Goal: Task Accomplishment & Management: Use online tool/utility

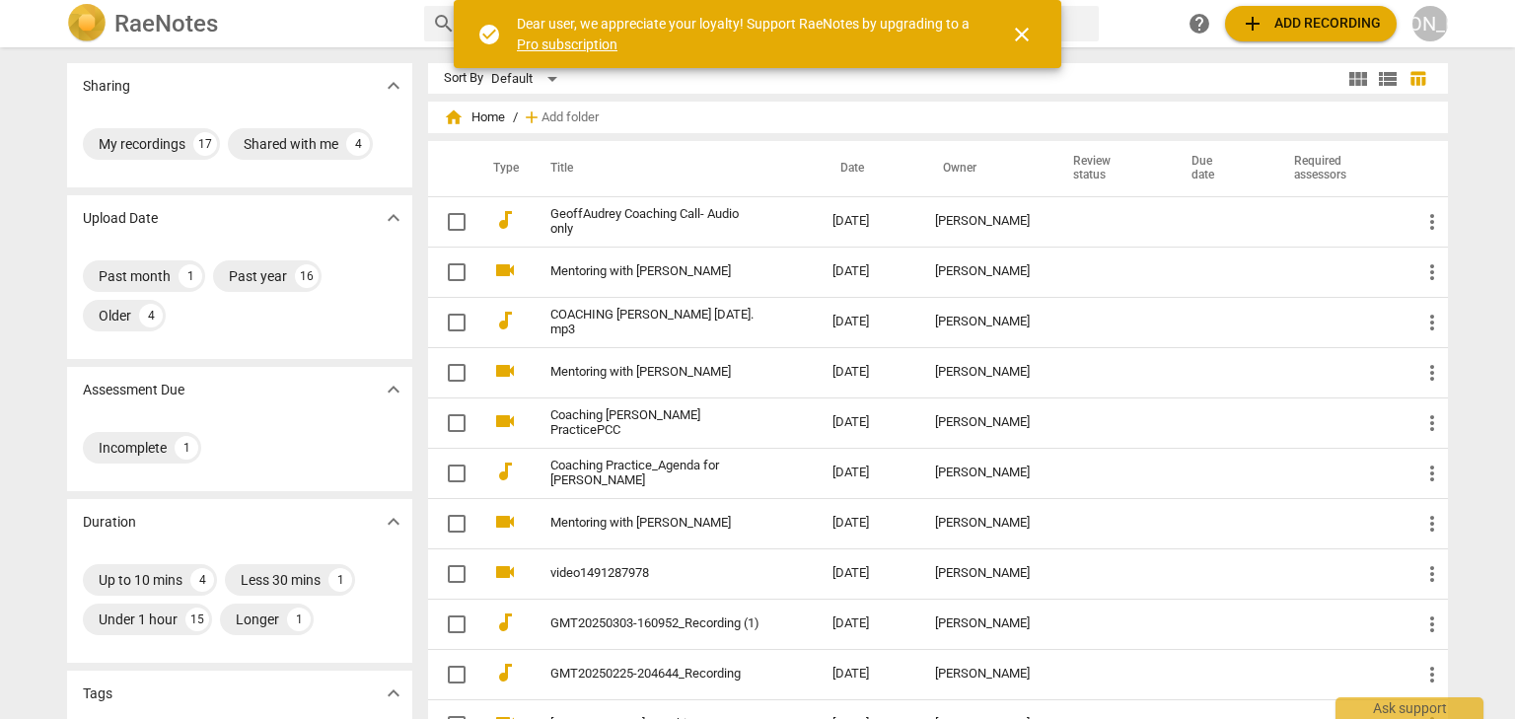
click at [1311, 24] on span "add Add recording" at bounding box center [1310, 24] width 140 height 24
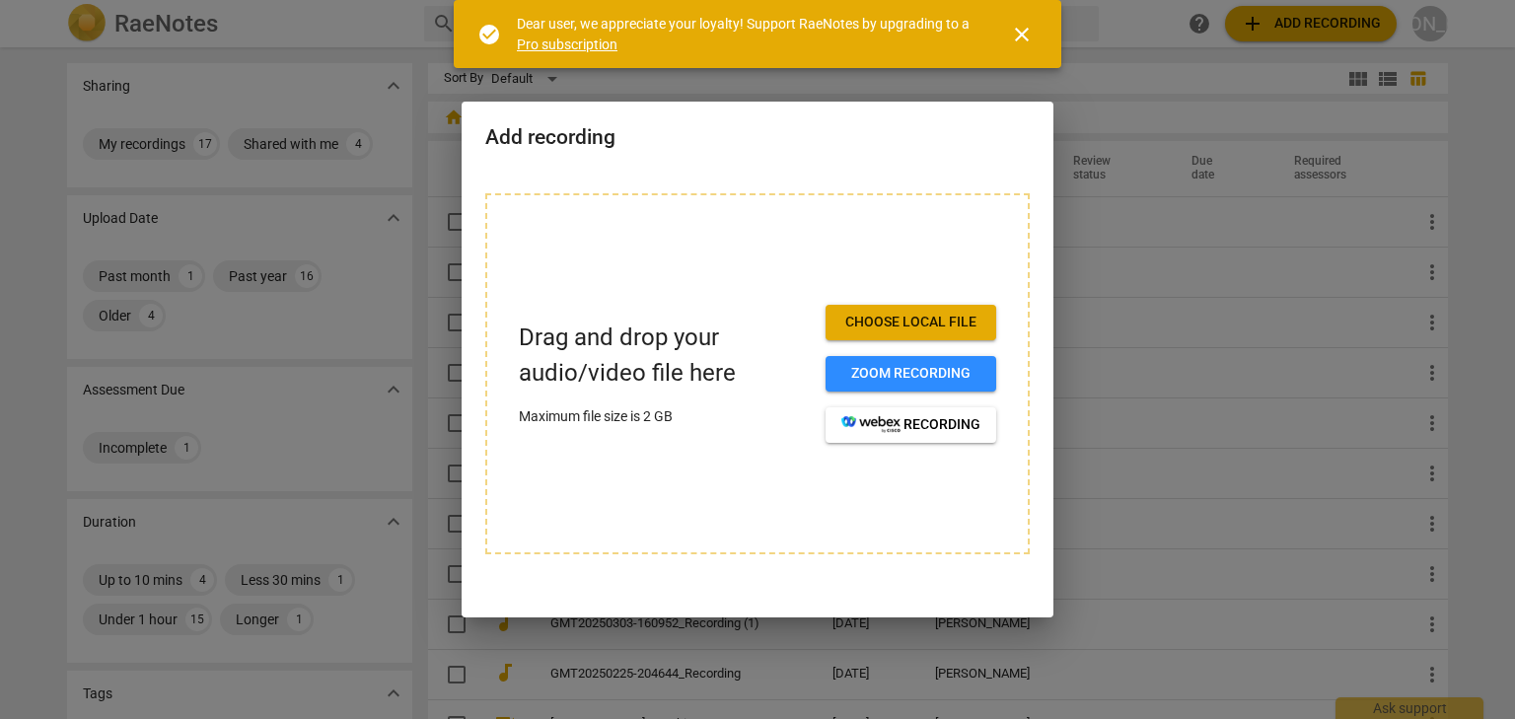
click at [881, 327] on span "Choose local file" at bounding box center [910, 323] width 139 height 20
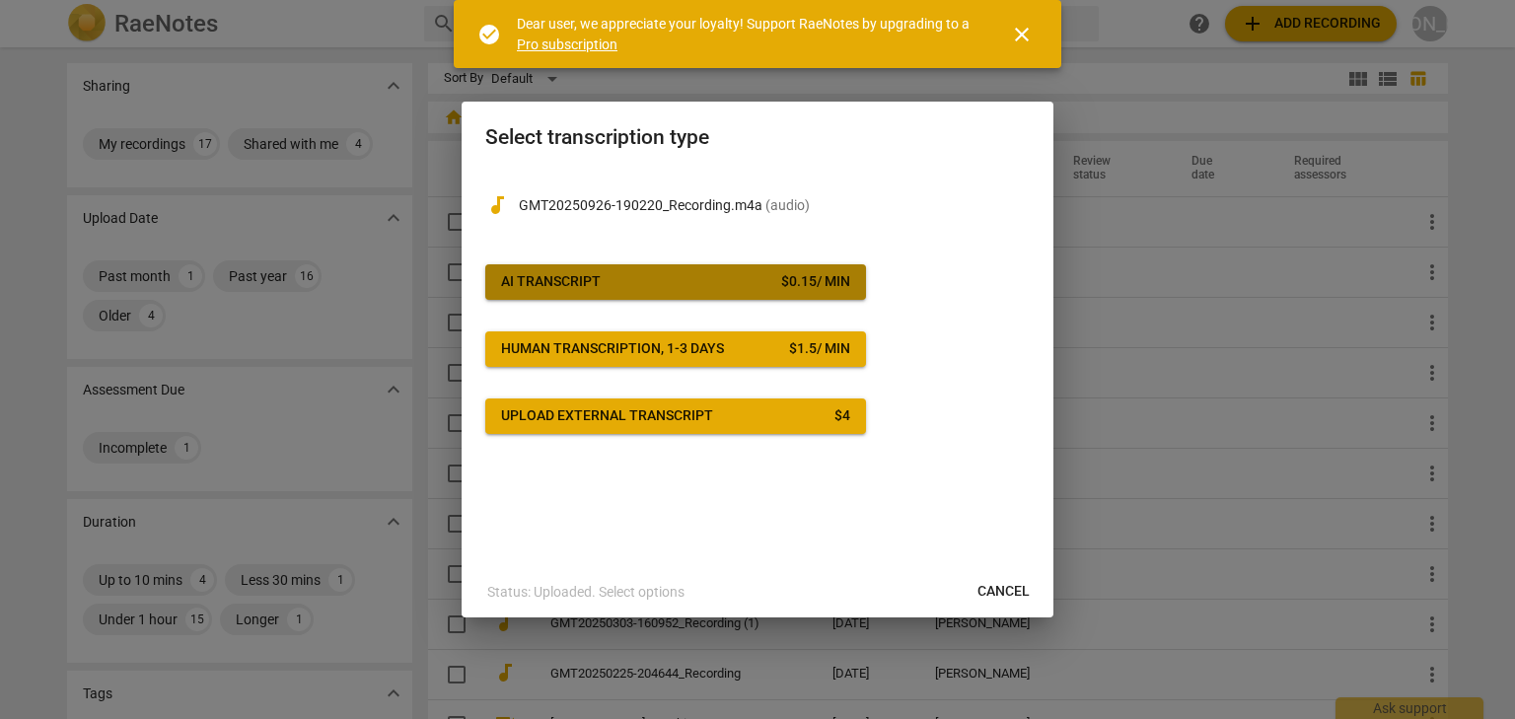
click at [781, 291] on div "$ 0.15 / min" at bounding box center [815, 282] width 69 height 20
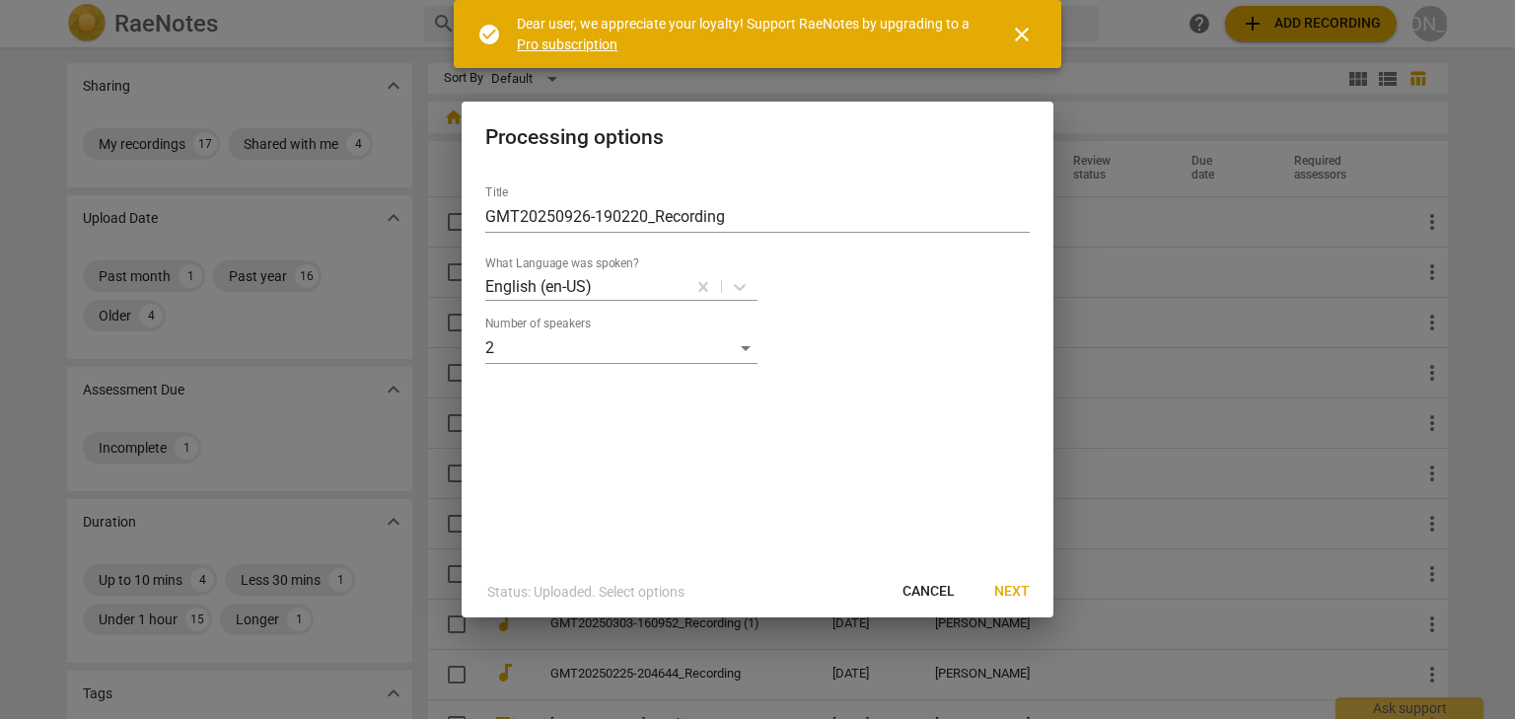
click at [1011, 590] on span "Next" at bounding box center [1011, 592] width 35 height 20
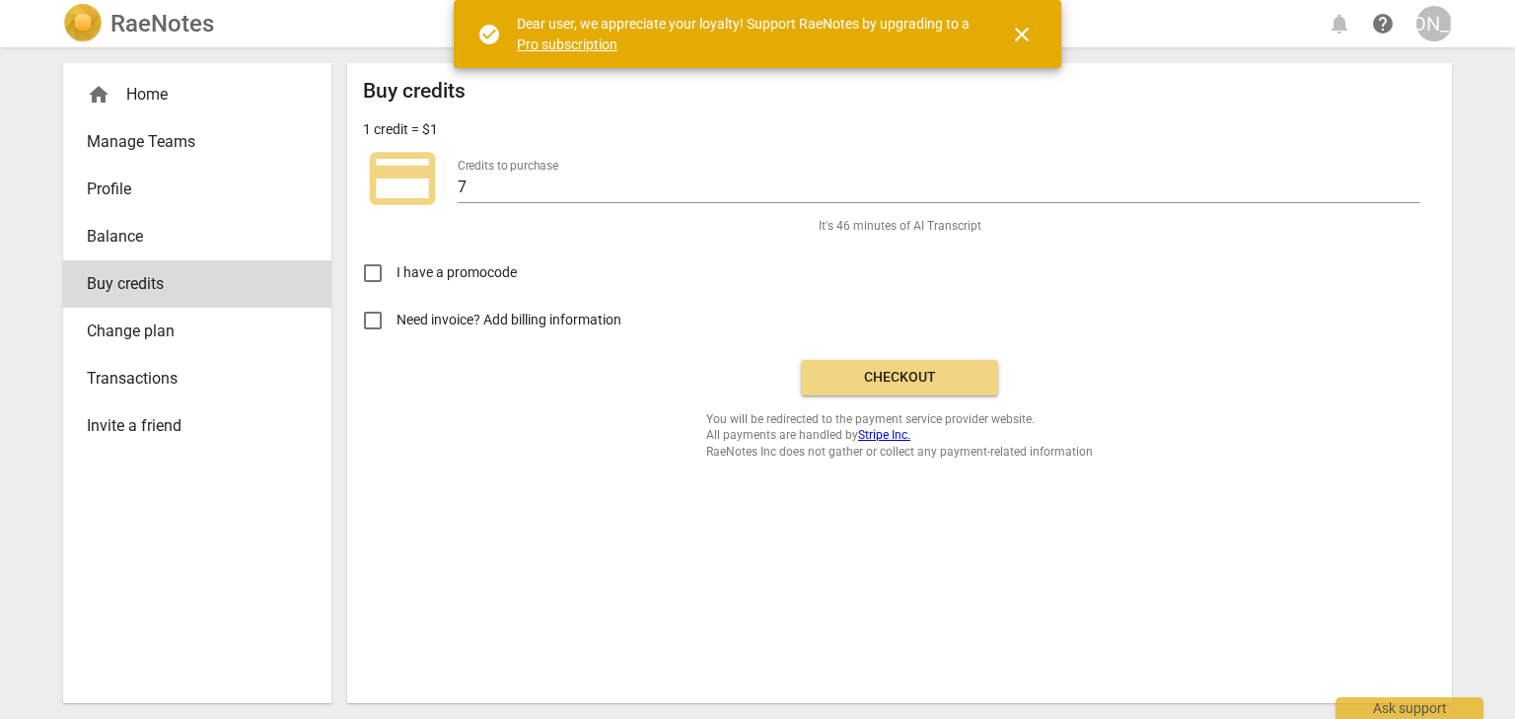
click at [903, 379] on span "Checkout" at bounding box center [899, 378] width 166 height 20
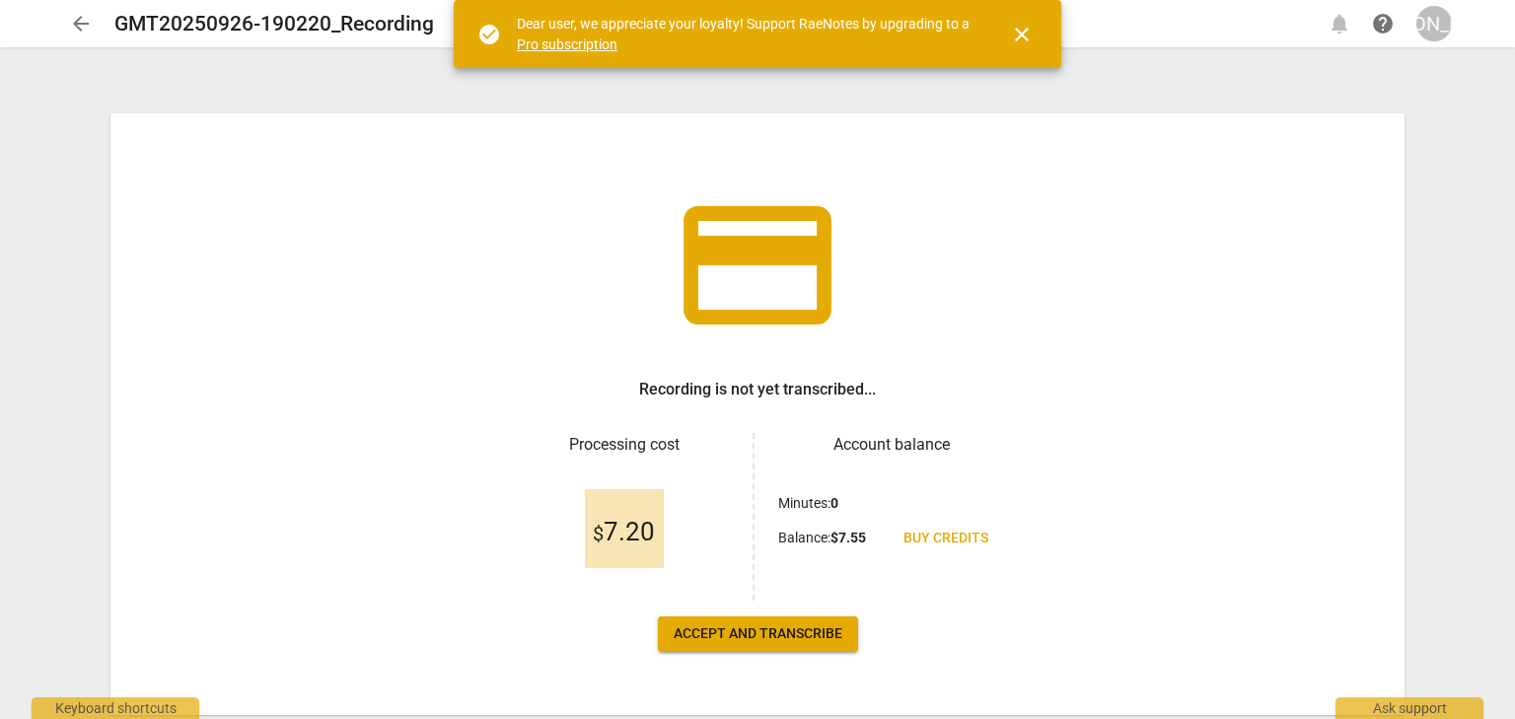
scroll to position [59, 0]
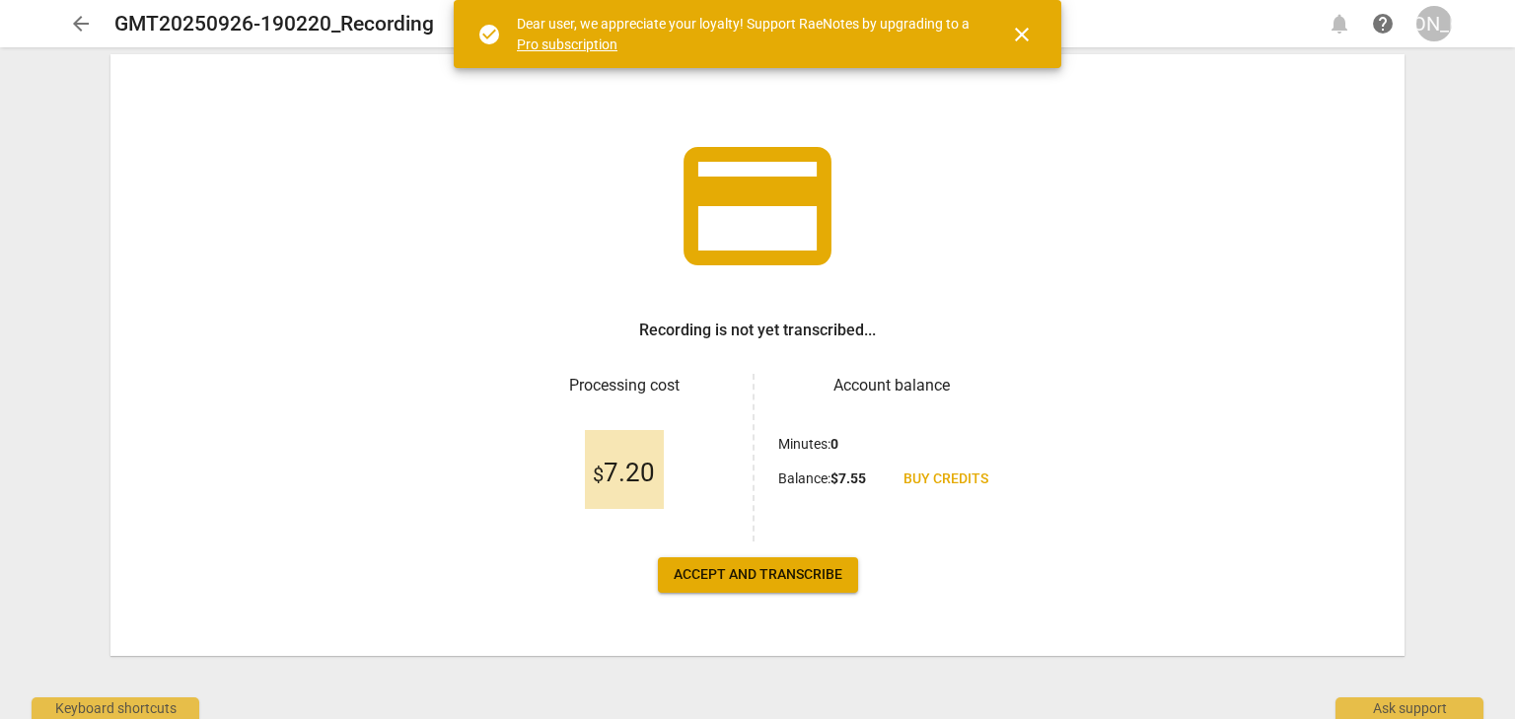
click at [793, 570] on span "Accept and transcribe" at bounding box center [757, 575] width 169 height 20
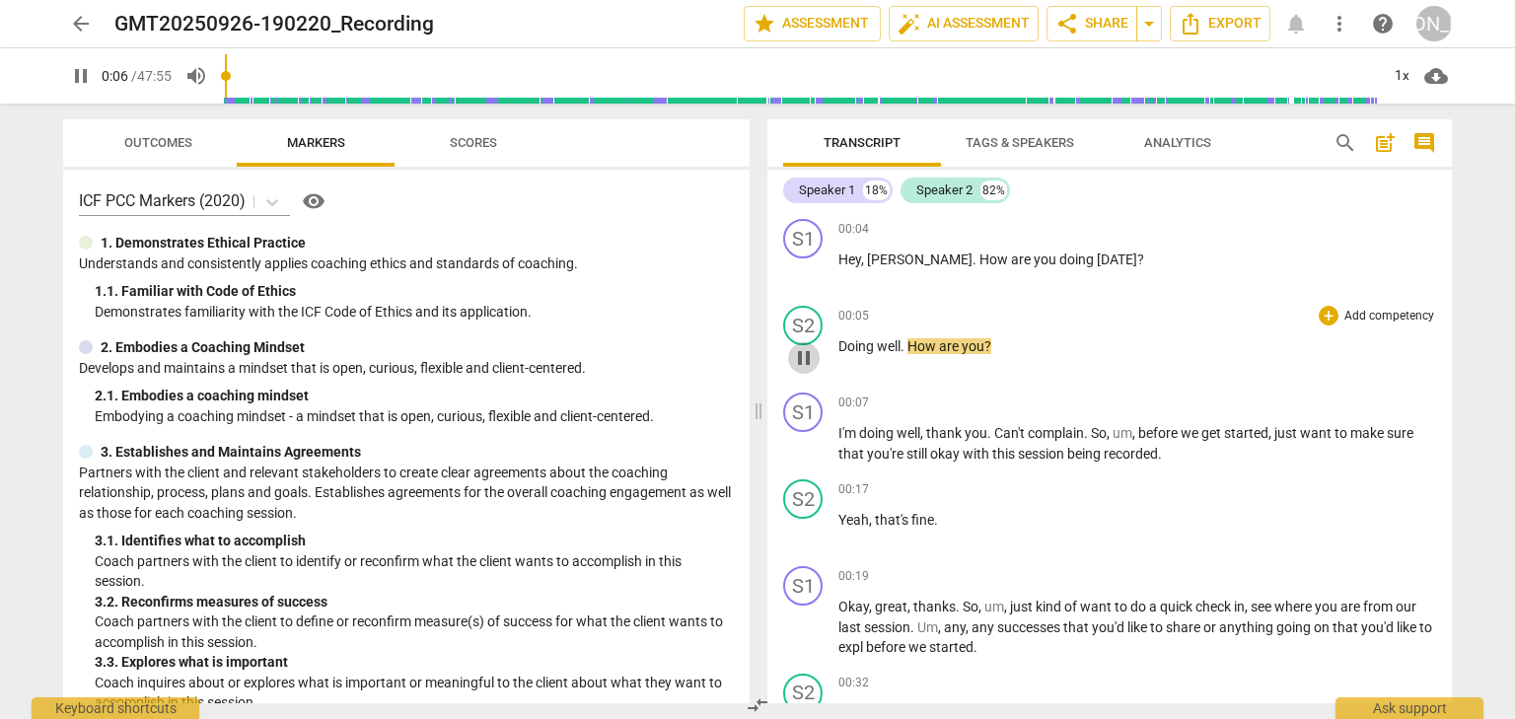
click at [808, 358] on span "pause" at bounding box center [804, 358] width 24 height 24
type input "7"
click at [1005, 146] on span "Tags & Speakers" at bounding box center [1019, 142] width 108 height 15
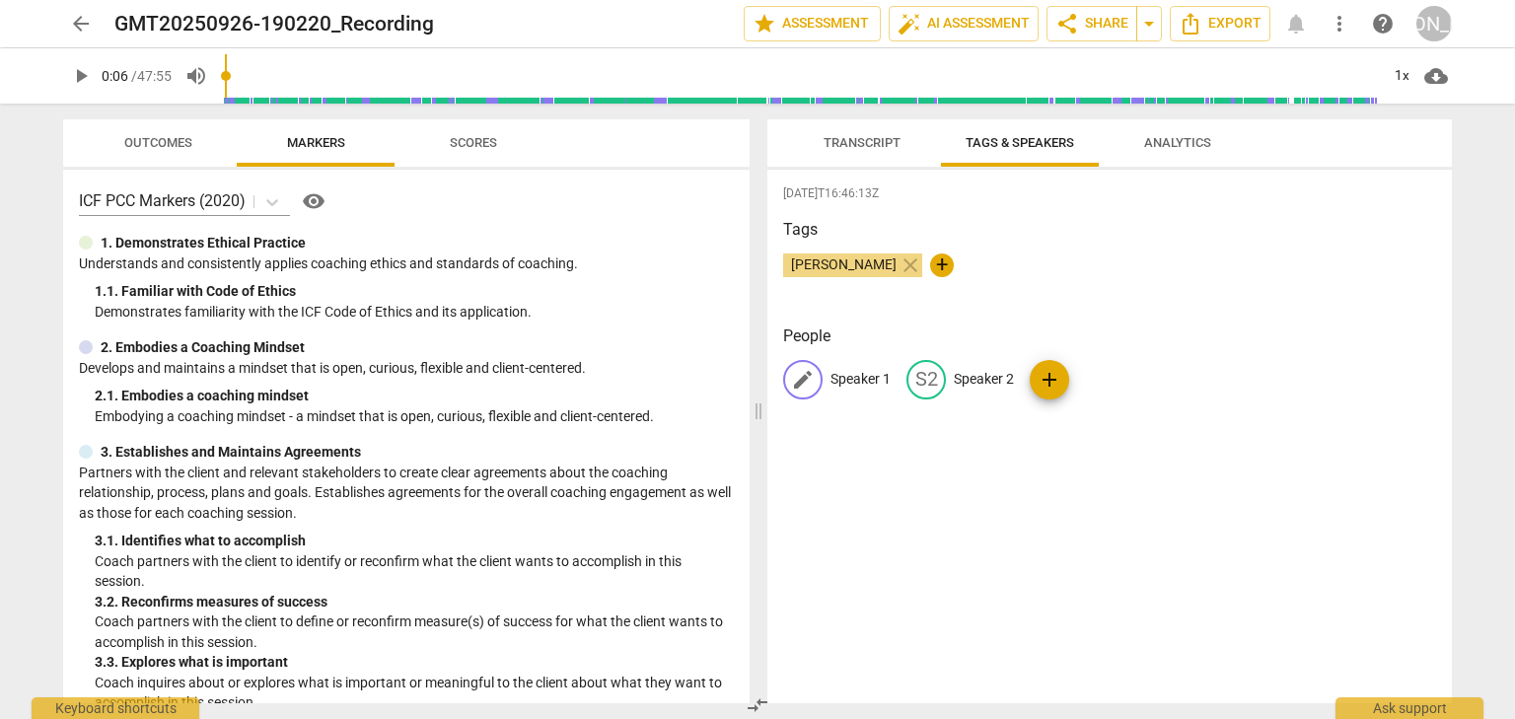
click at [876, 379] on p "Speaker 1" at bounding box center [860, 379] width 60 height 21
type input "Coach"
click at [1125, 379] on p "Speaker 2" at bounding box center [1112, 379] width 60 height 21
type input "Client"
click at [892, 138] on span "Transcript" at bounding box center [861, 142] width 77 height 15
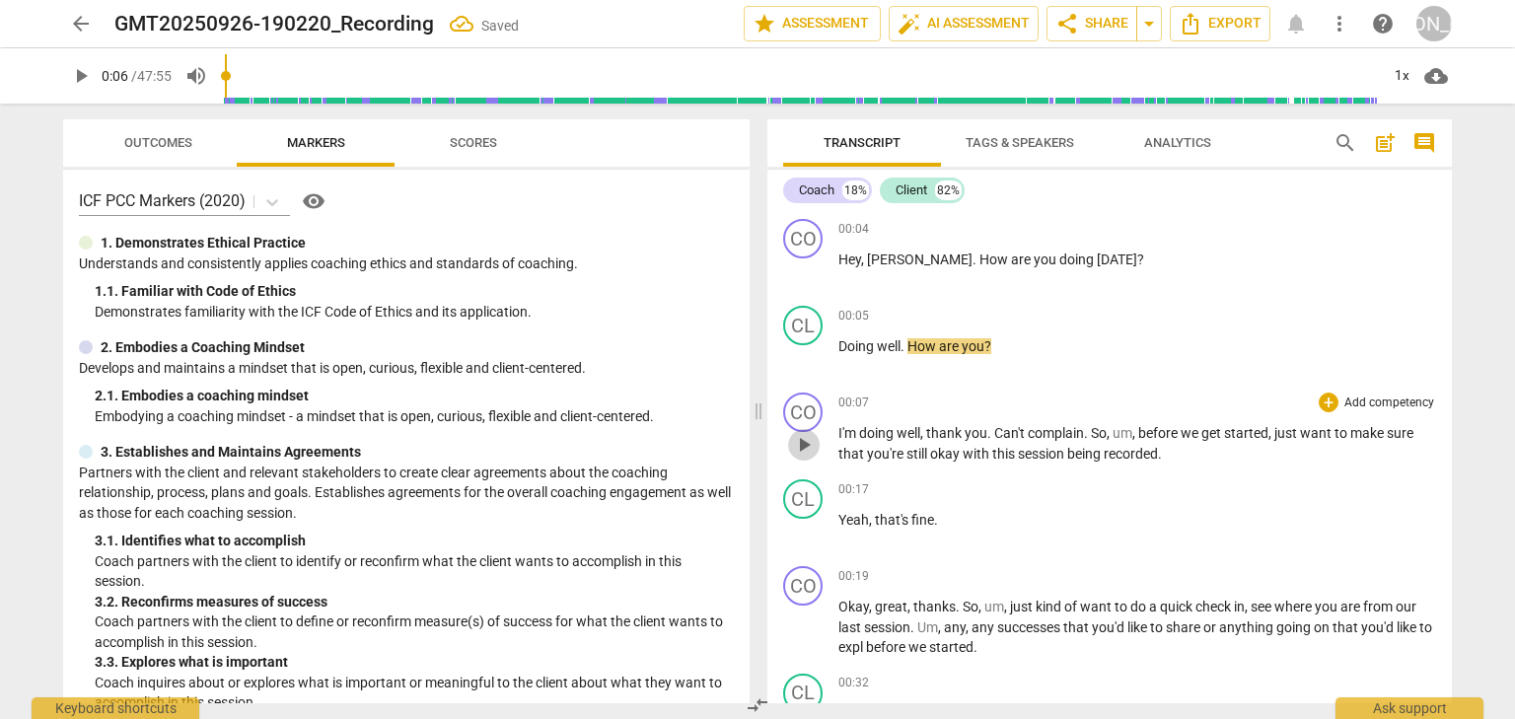
click at [799, 439] on span "play_arrow" at bounding box center [804, 445] width 24 height 24
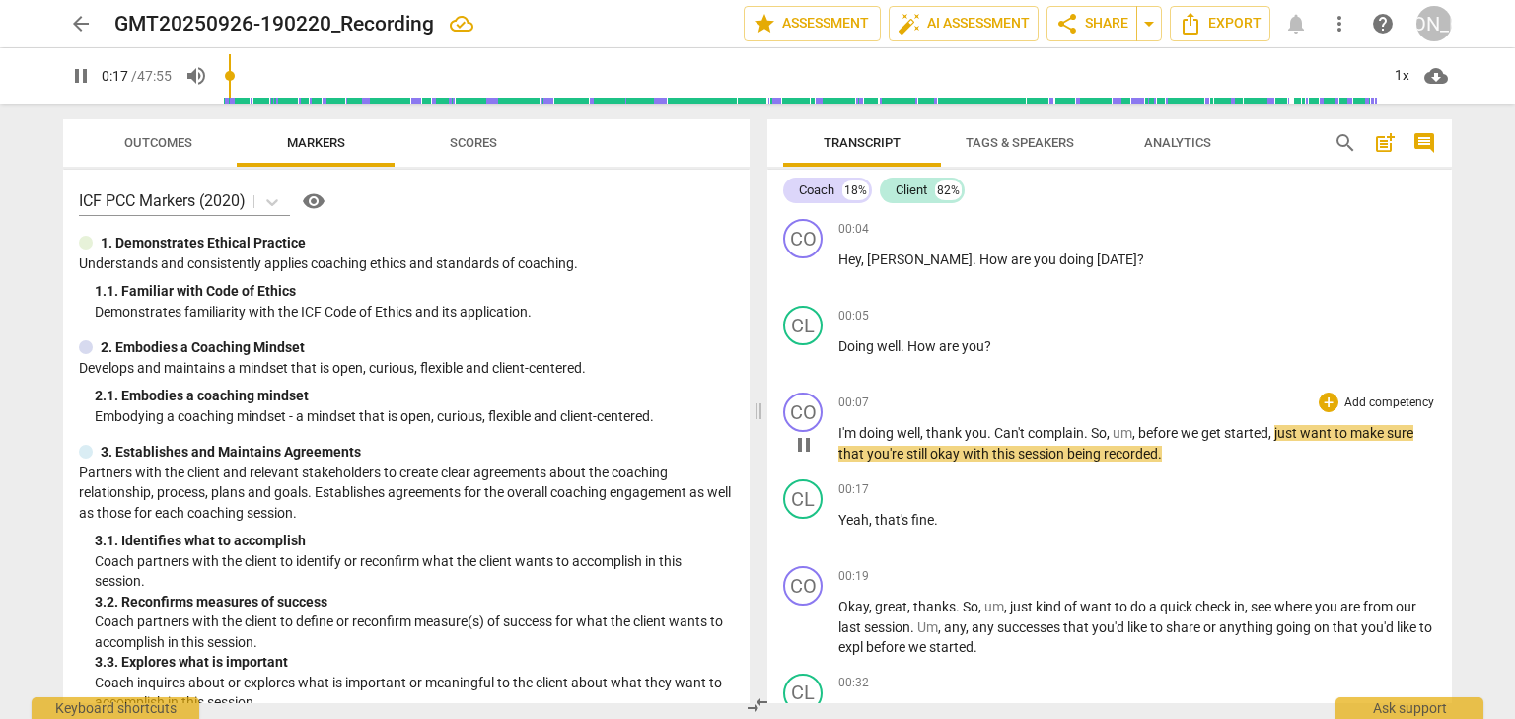
click at [799, 439] on span "pause" at bounding box center [804, 445] width 24 height 24
type input "18"
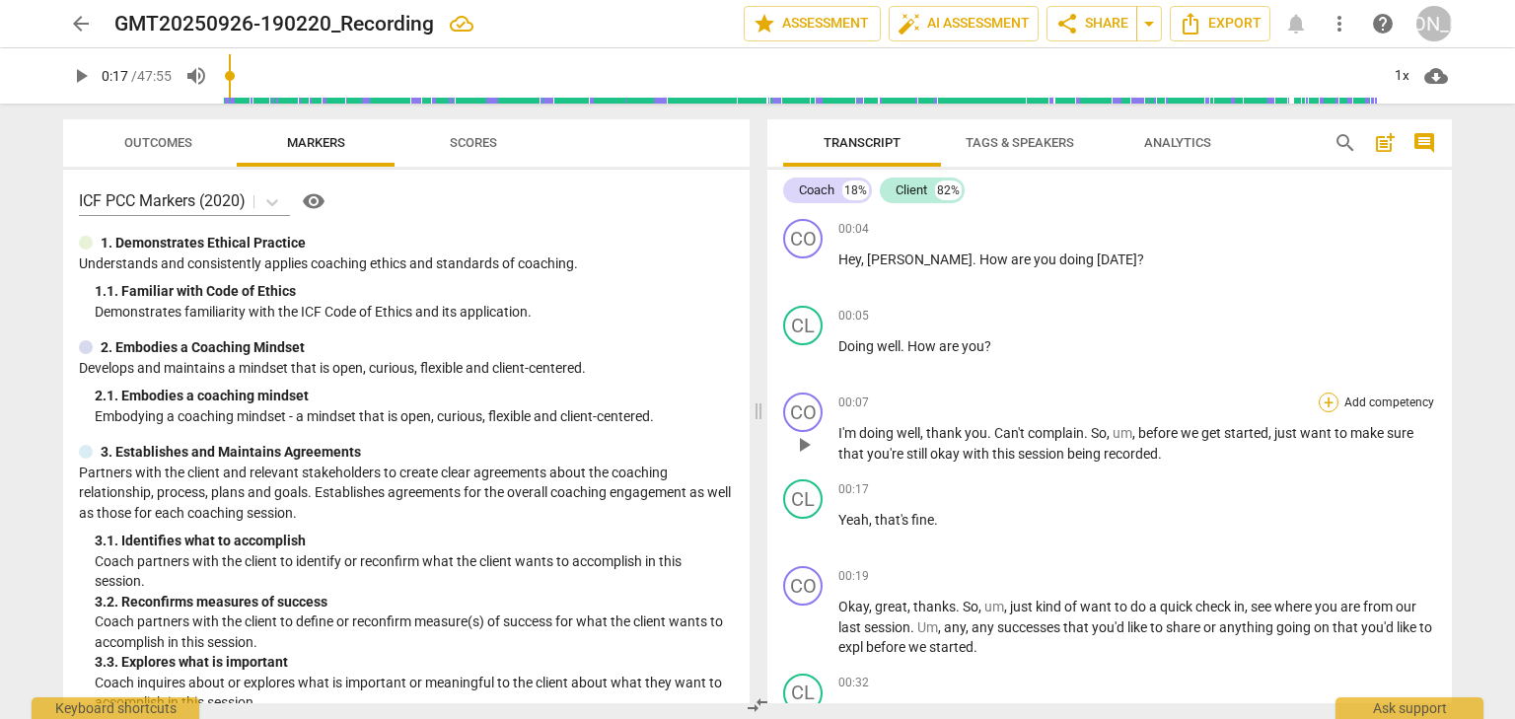
click at [1323, 405] on div "+" at bounding box center [1328, 402] width 20 height 20
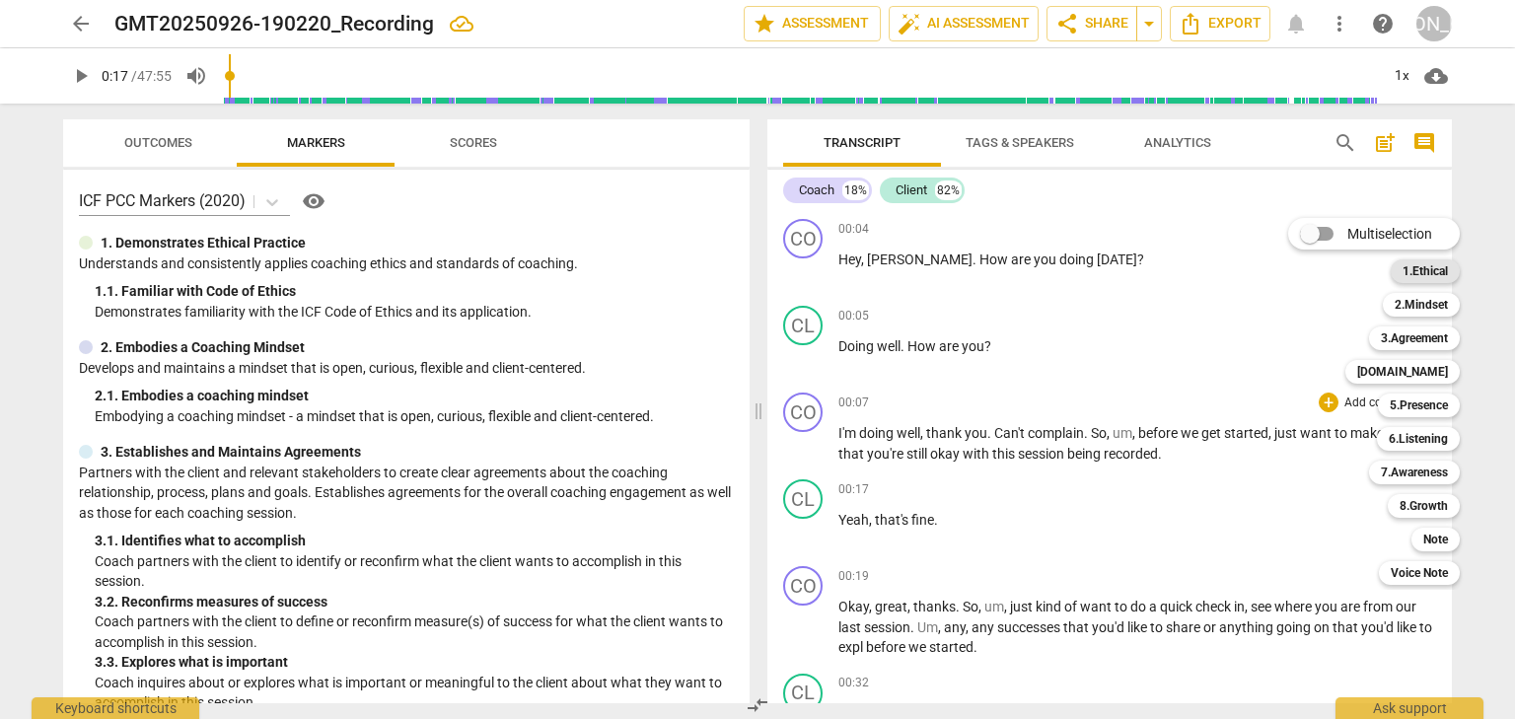
click at [1438, 266] on b "1.Ethical" at bounding box center [1424, 271] width 45 height 24
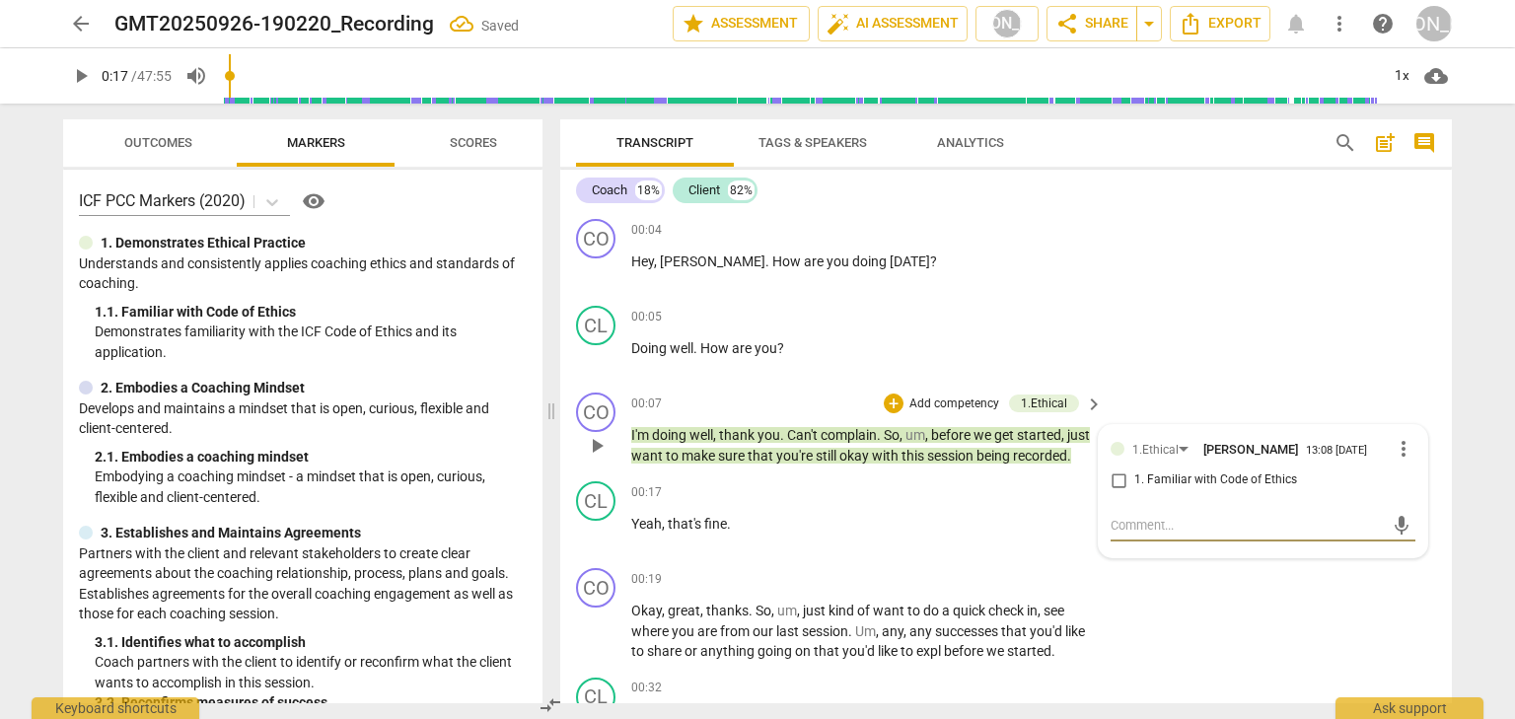
click at [1120, 482] on input "1. Familiar with Code of Ethics" at bounding box center [1118, 480] width 32 height 24
checkbox input "true"
click at [607, 545] on span "play_arrow" at bounding box center [597, 534] width 24 height 24
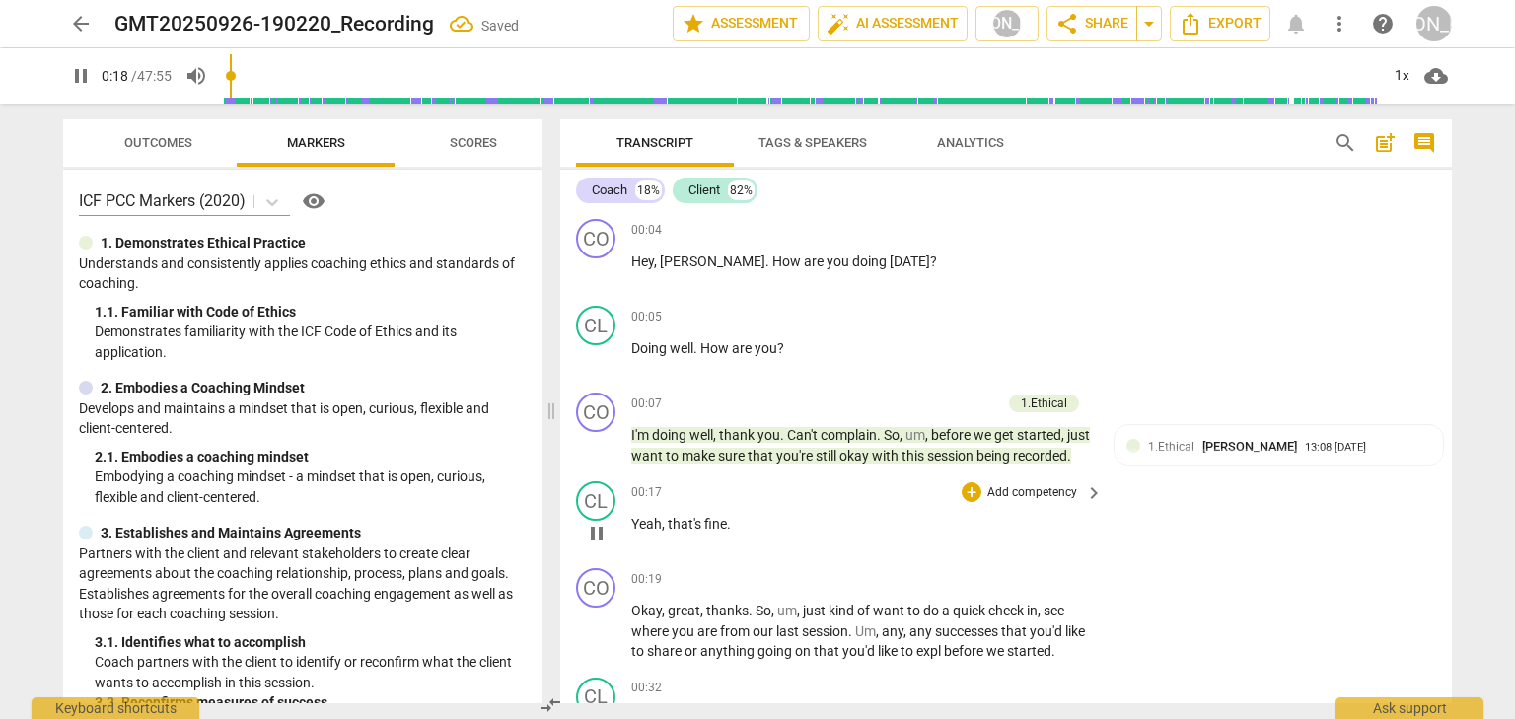
scroll to position [158, 0]
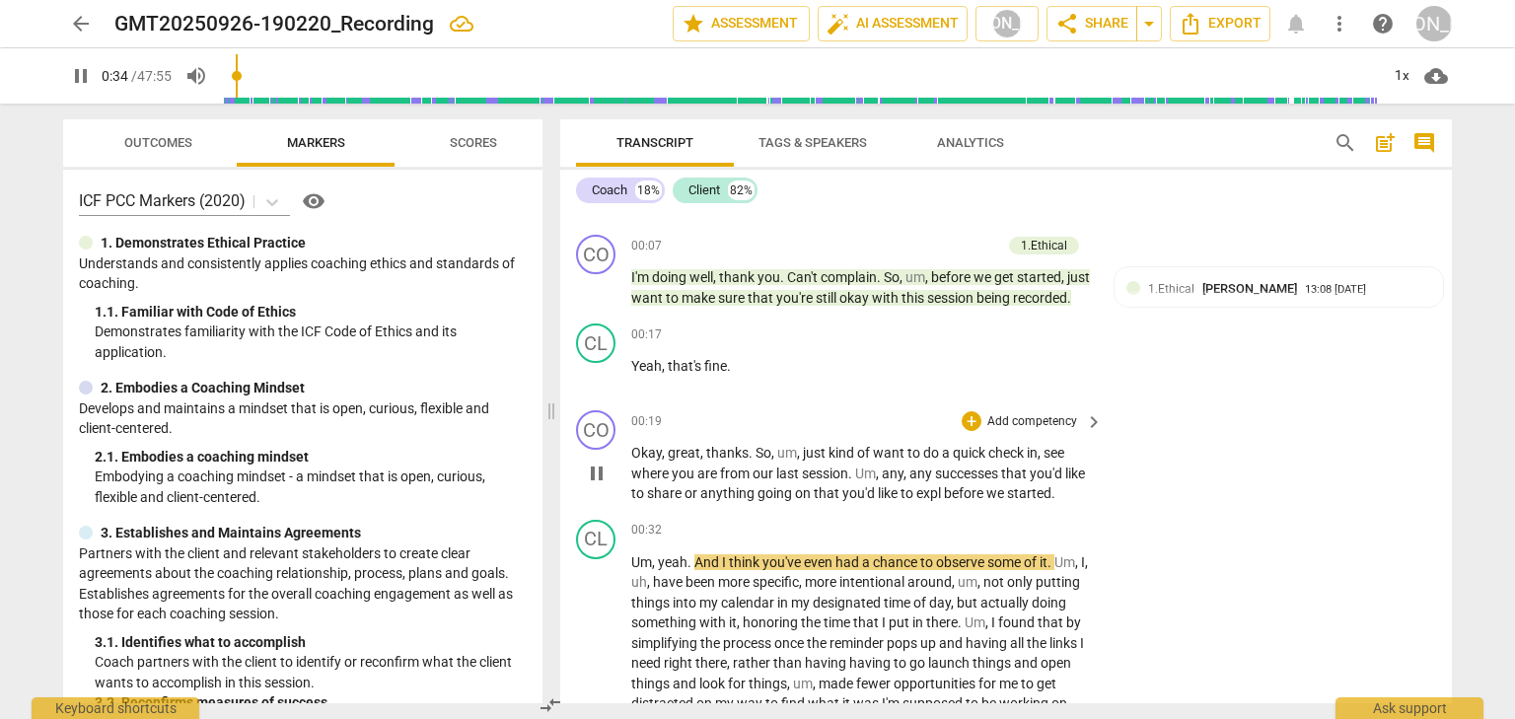
click at [603, 485] on span "pause" at bounding box center [597, 473] width 24 height 24
type input "35"
click at [942, 501] on span "expl" at bounding box center [930, 493] width 28 height 16
click at [602, 645] on span "play_arrow" at bounding box center [597, 633] width 24 height 24
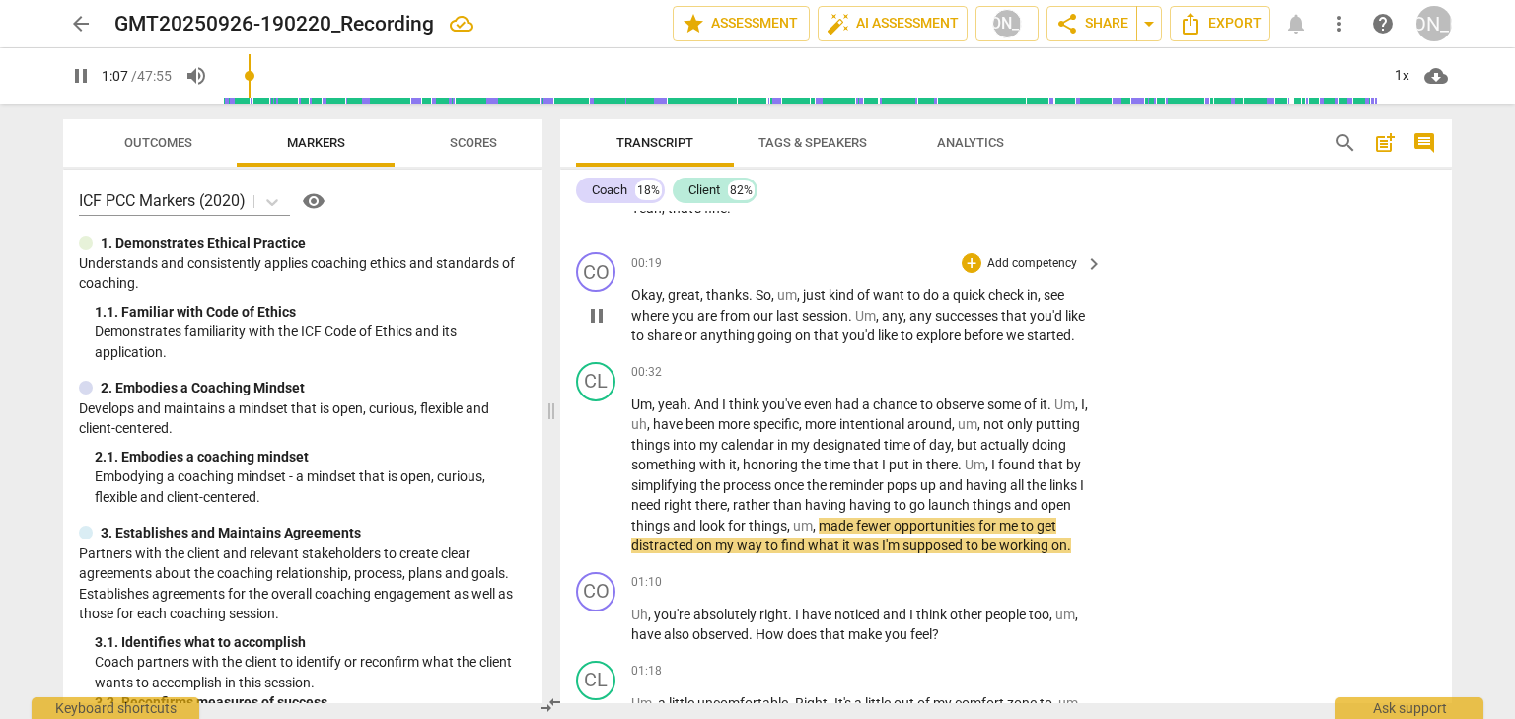
scroll to position [473, 0]
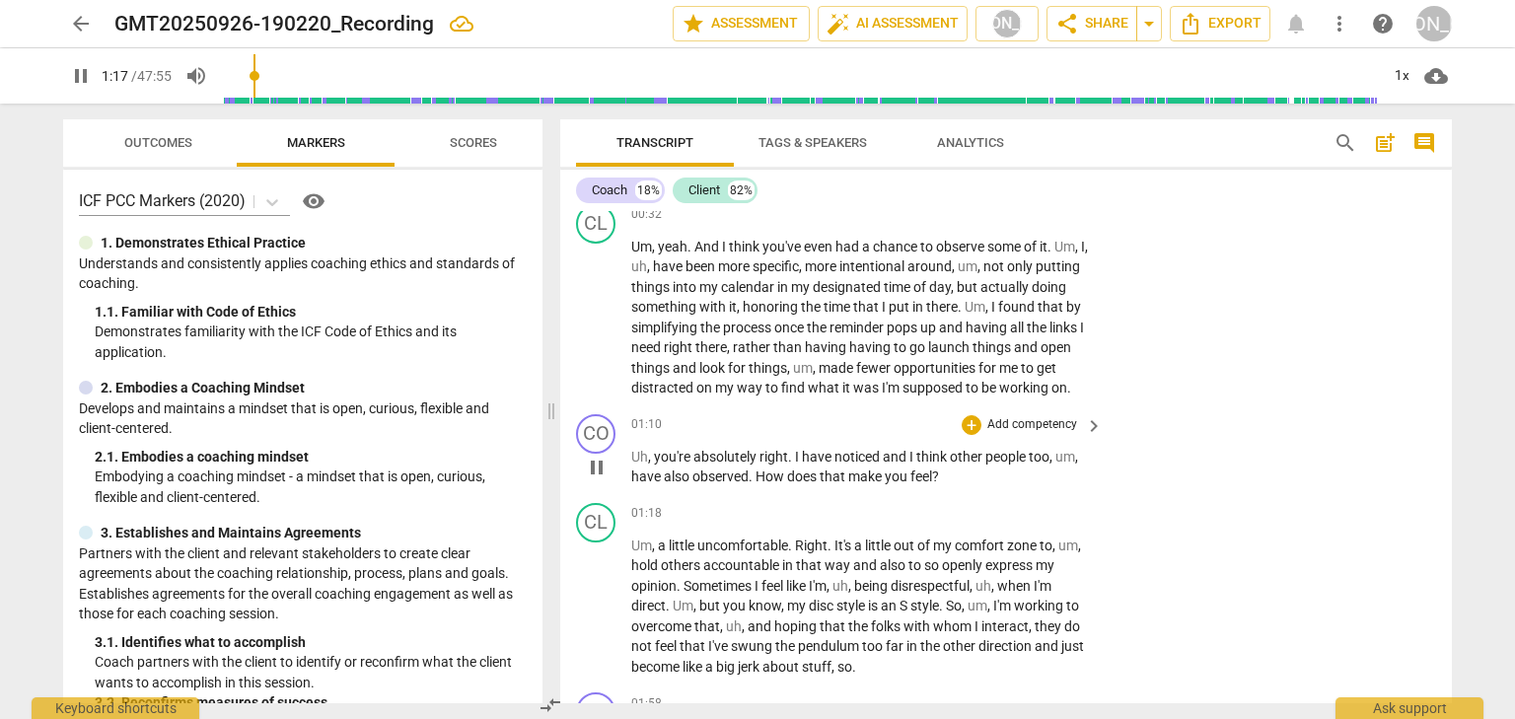
click at [603, 479] on span "pause" at bounding box center [597, 468] width 24 height 24
type input "78"
click at [968, 435] on div "+" at bounding box center [971, 425] width 20 height 20
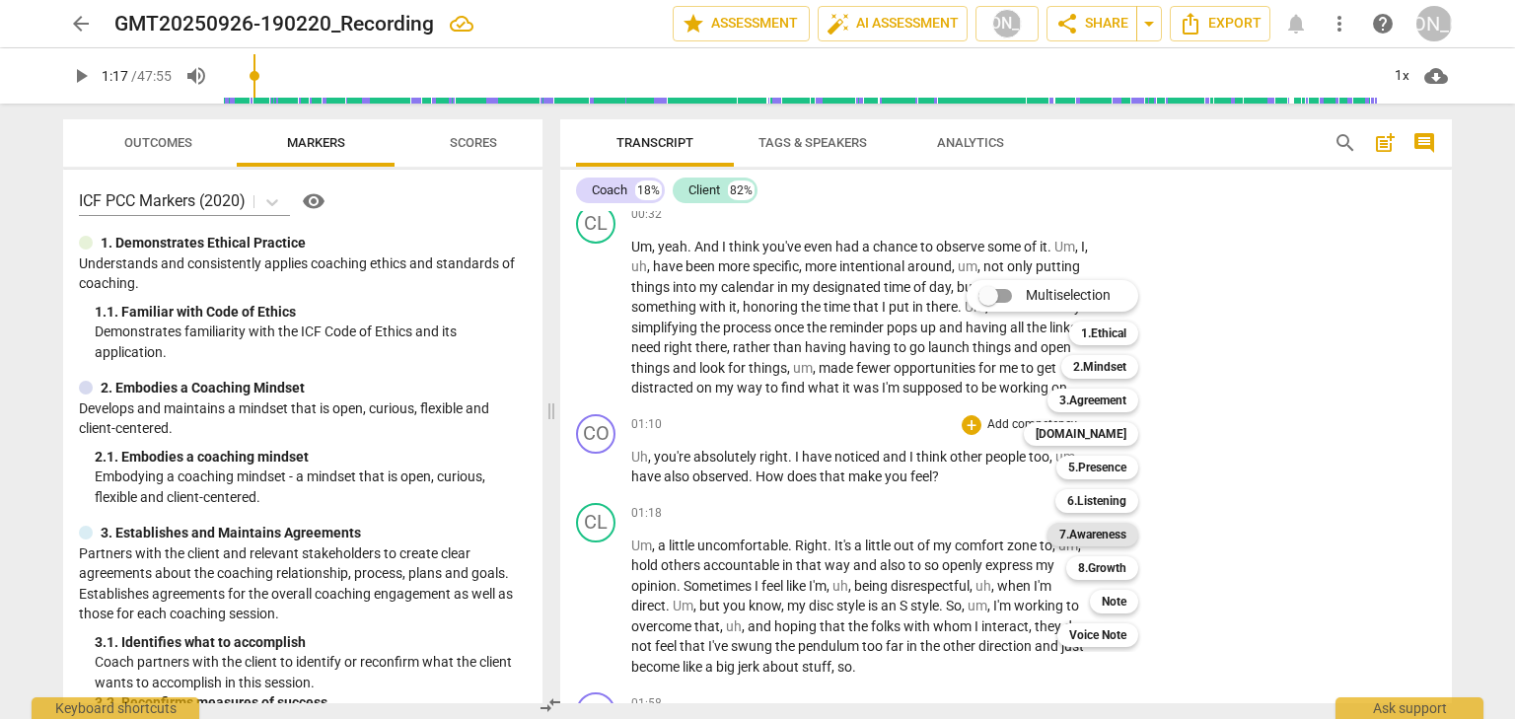
click at [1096, 529] on b "7.Awareness" at bounding box center [1092, 535] width 67 height 24
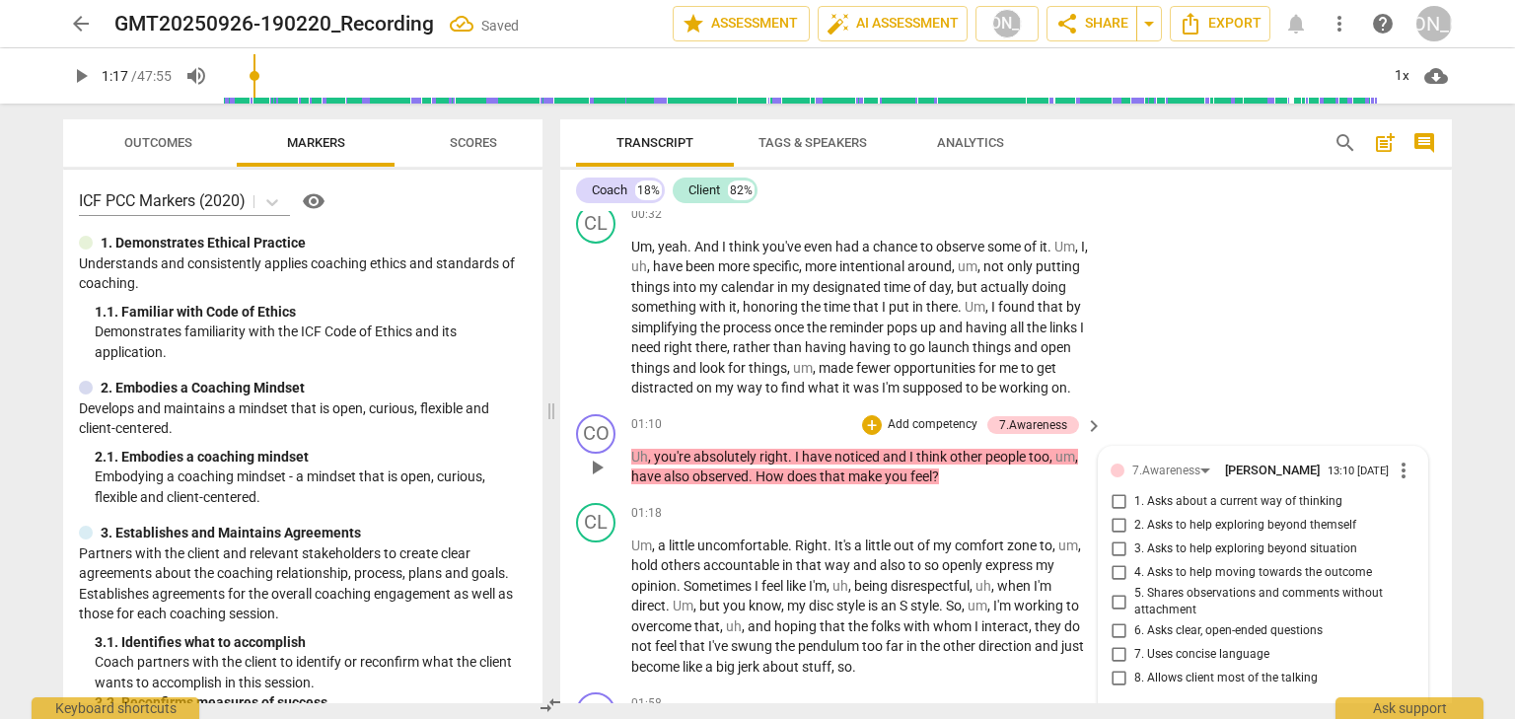
scroll to position [785, 0]
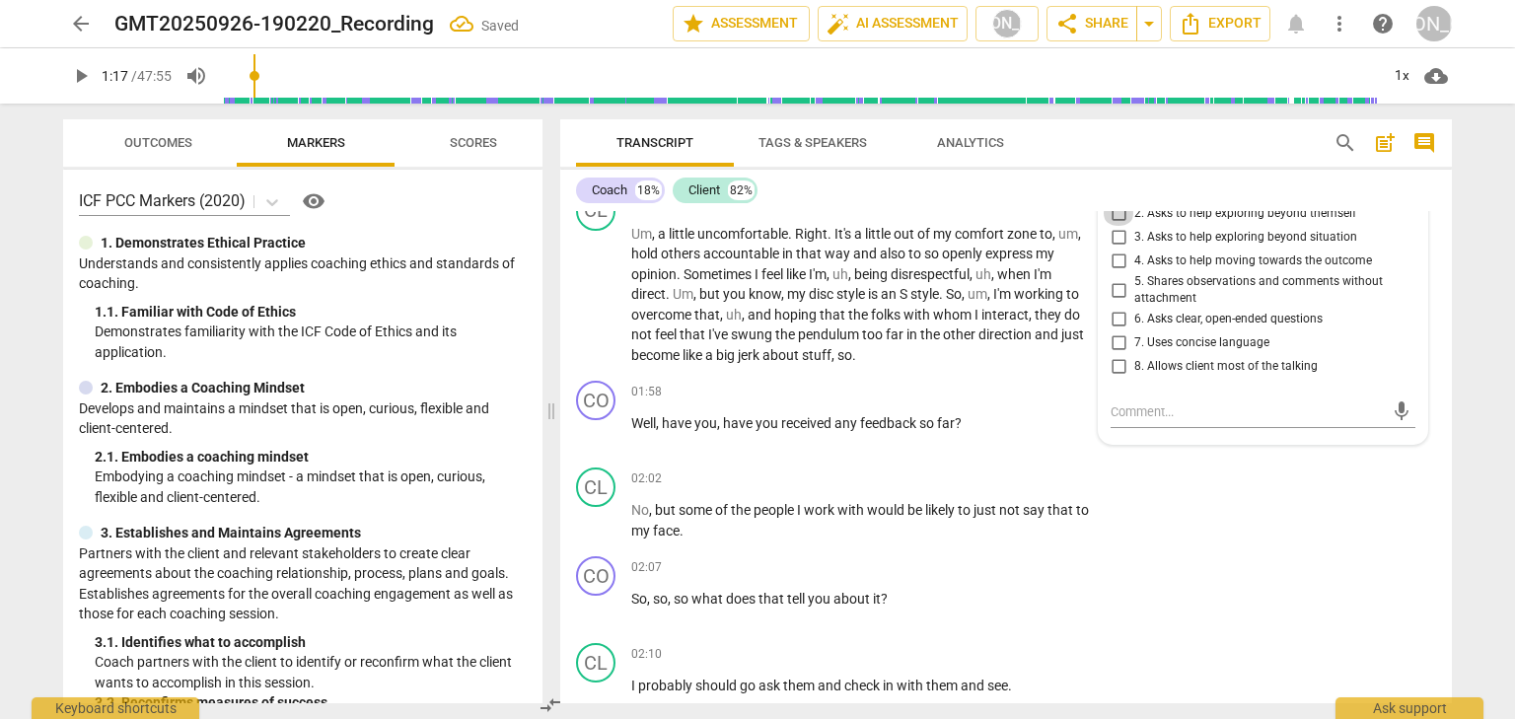
click at [1120, 226] on input "2. Asks to help exploring beyond themself" at bounding box center [1118, 214] width 32 height 24
checkbox input "true"
click at [1123, 331] on input "6. Asks clear, open-ended questions" at bounding box center [1118, 320] width 32 height 24
checkbox input "true"
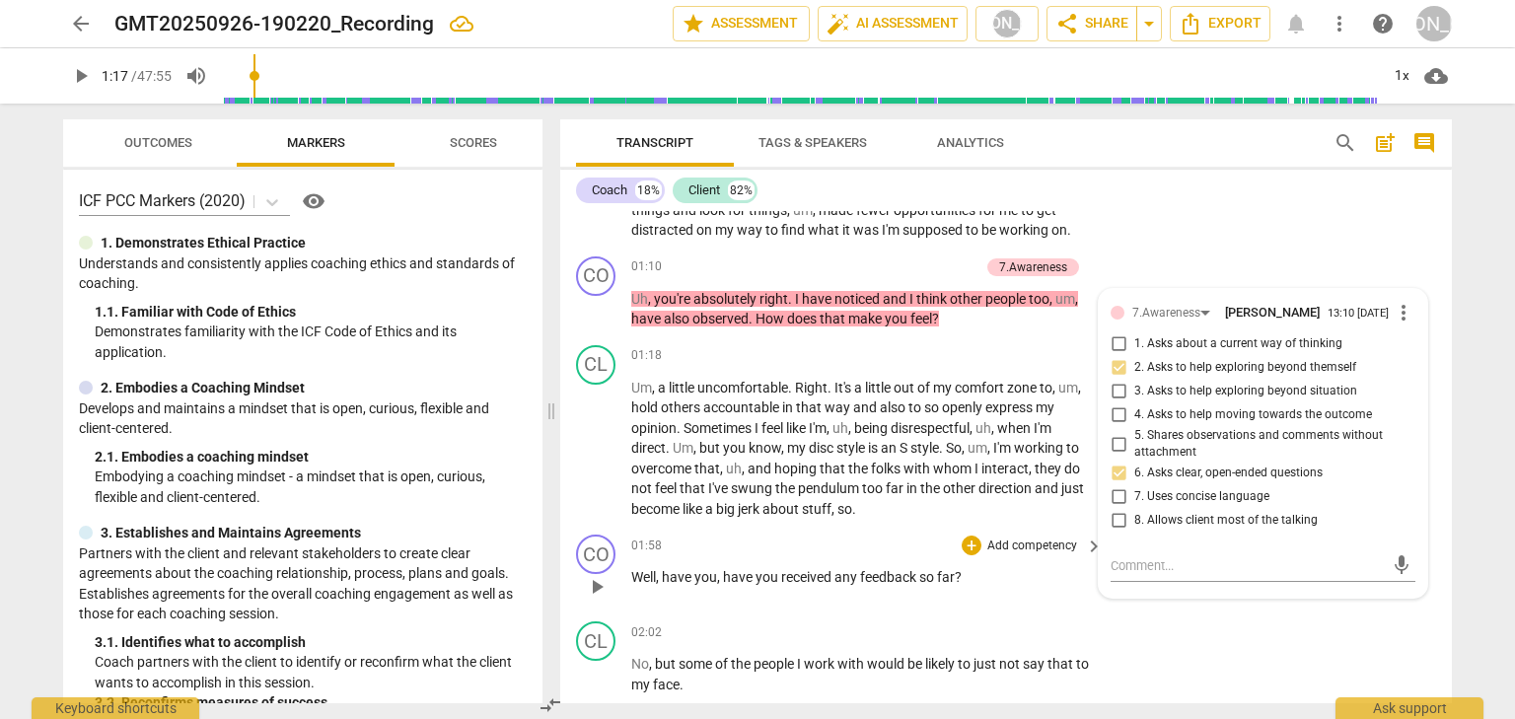
scroll to position [627, 0]
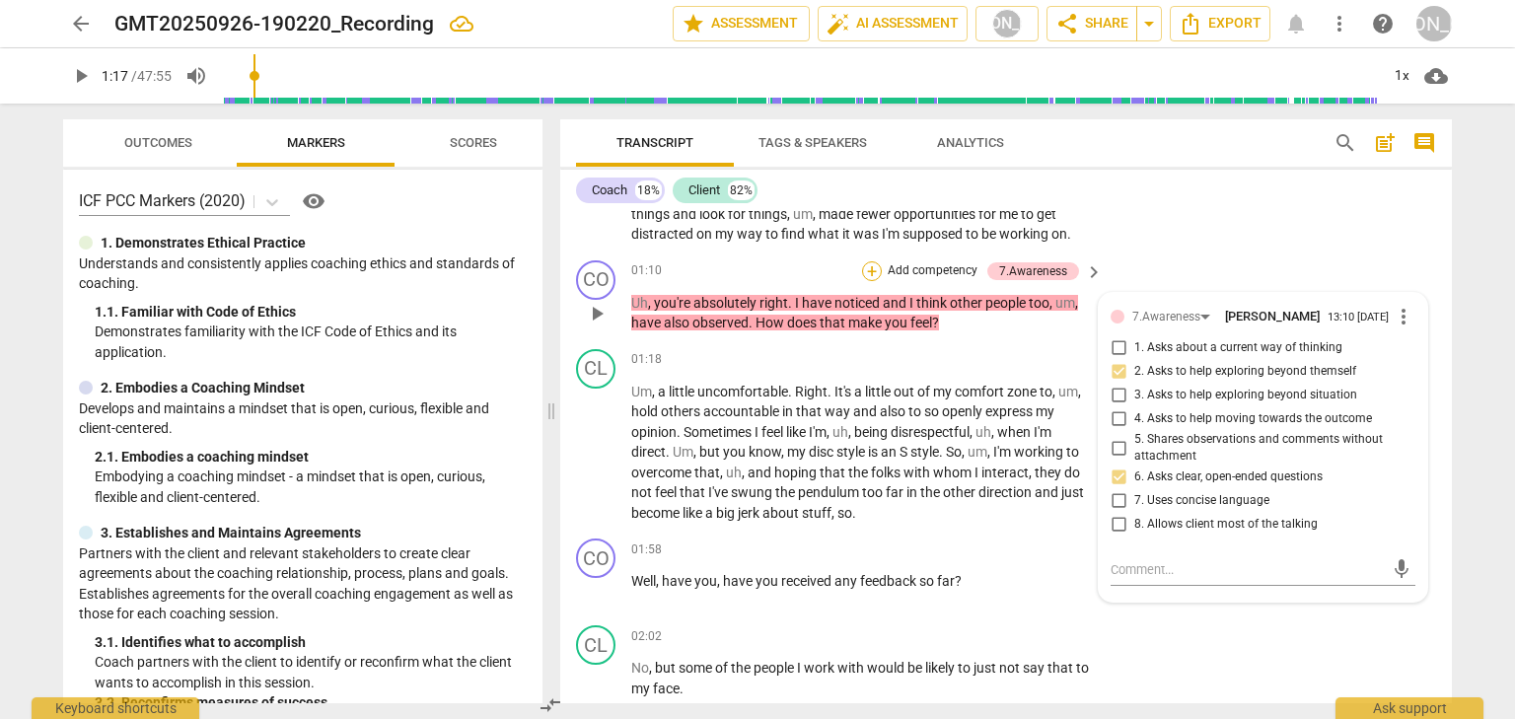
click at [865, 281] on div "+" at bounding box center [872, 271] width 20 height 20
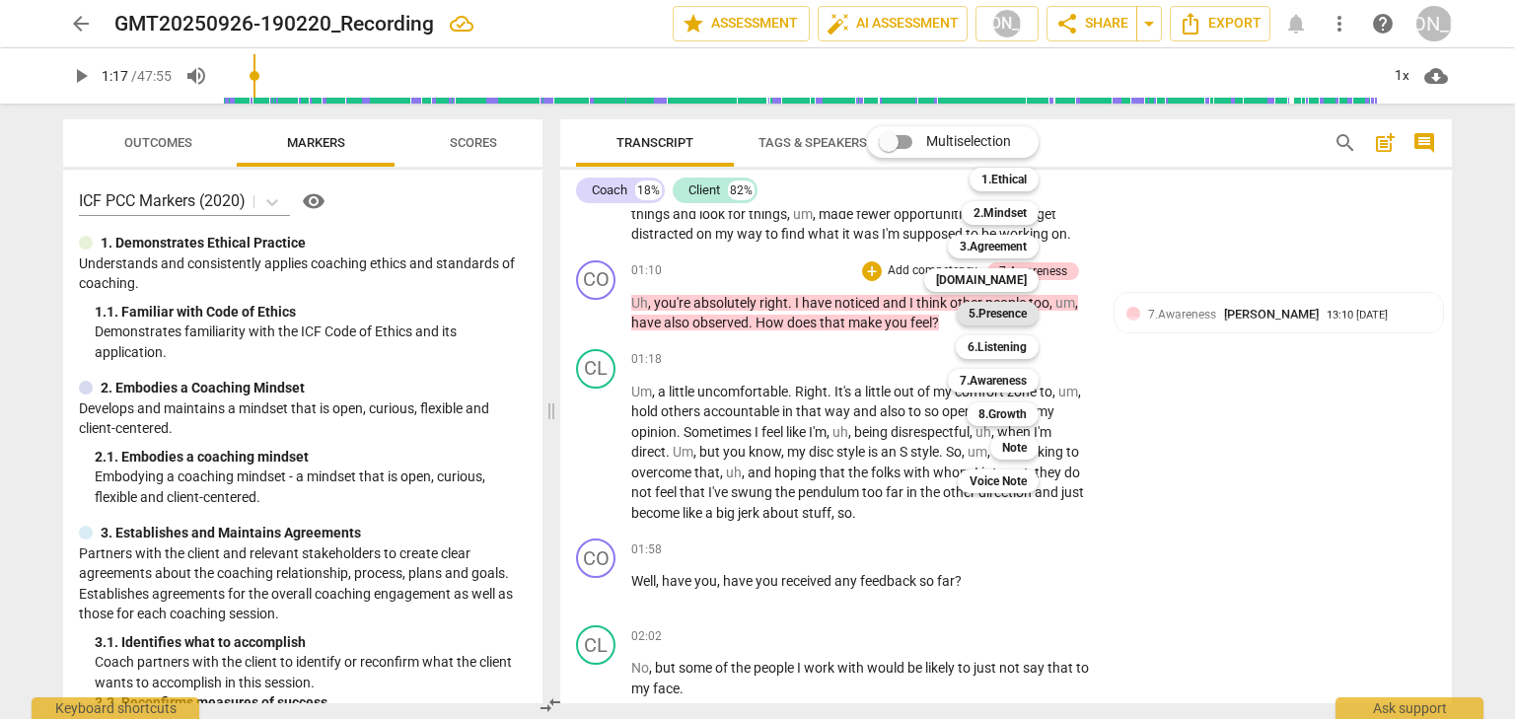
click at [986, 309] on b "5.Presence" at bounding box center [997, 314] width 58 height 24
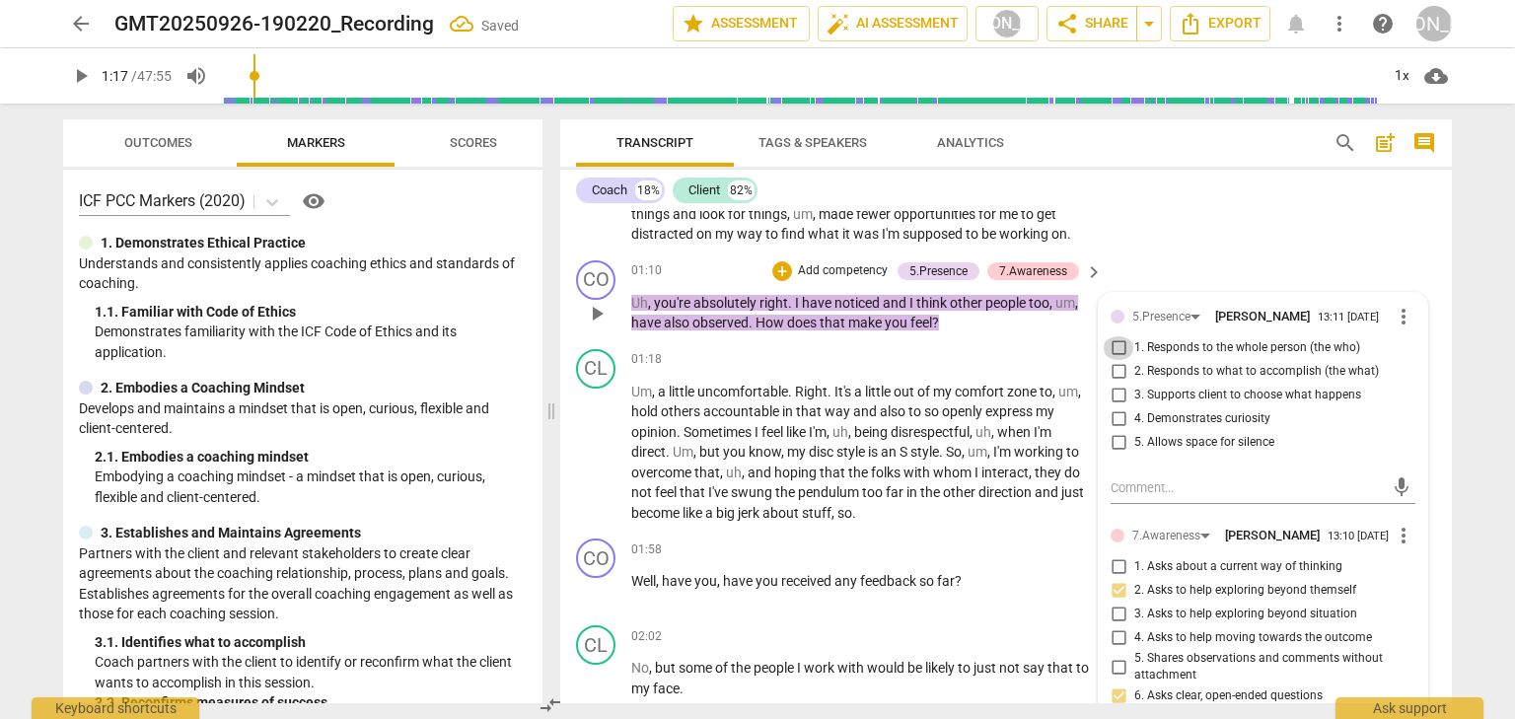
click at [1113, 360] on input "1. Responds to the whole person (the who)" at bounding box center [1118, 348] width 32 height 24
checkbox input "true"
click at [824, 280] on p "Add competency" at bounding box center [843, 271] width 94 height 18
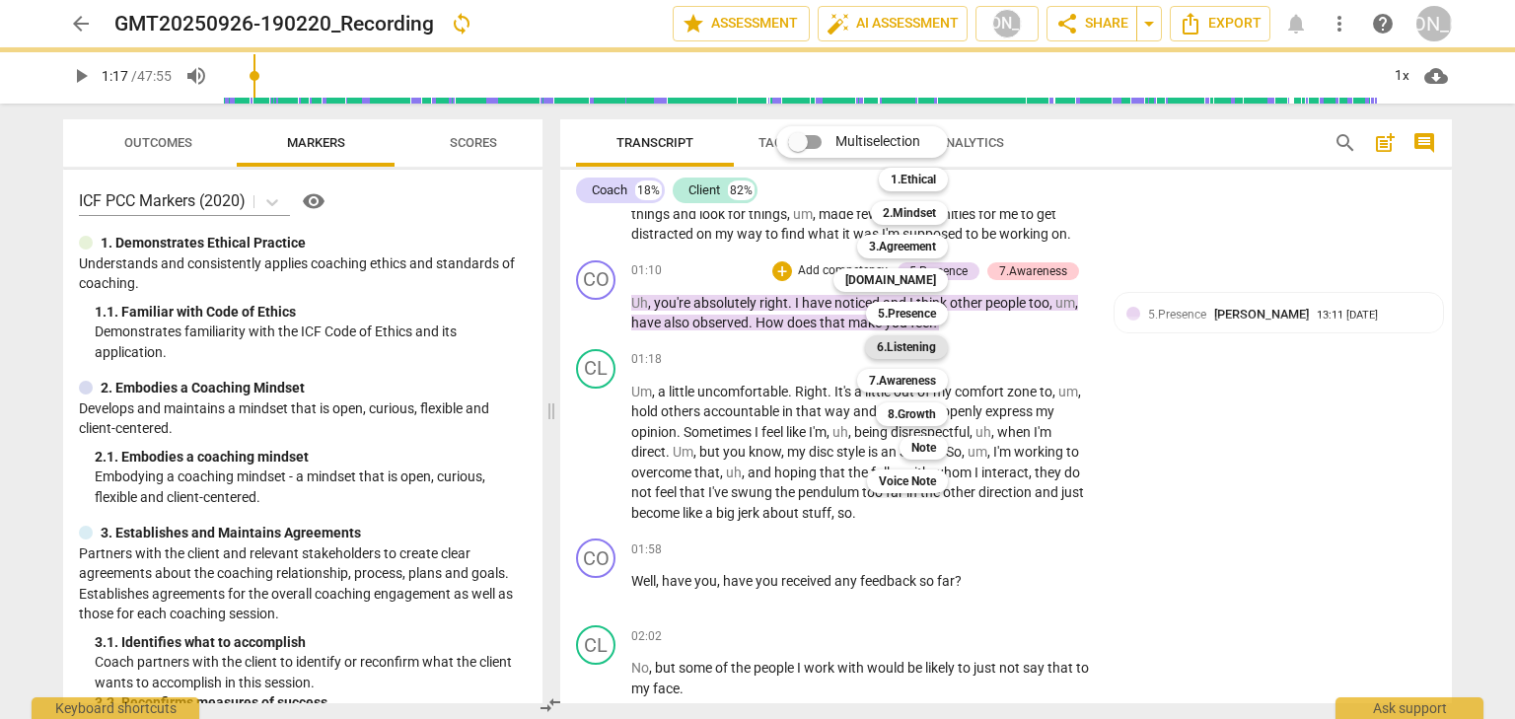
click at [939, 354] on div "6.Listening" at bounding box center [906, 347] width 83 height 24
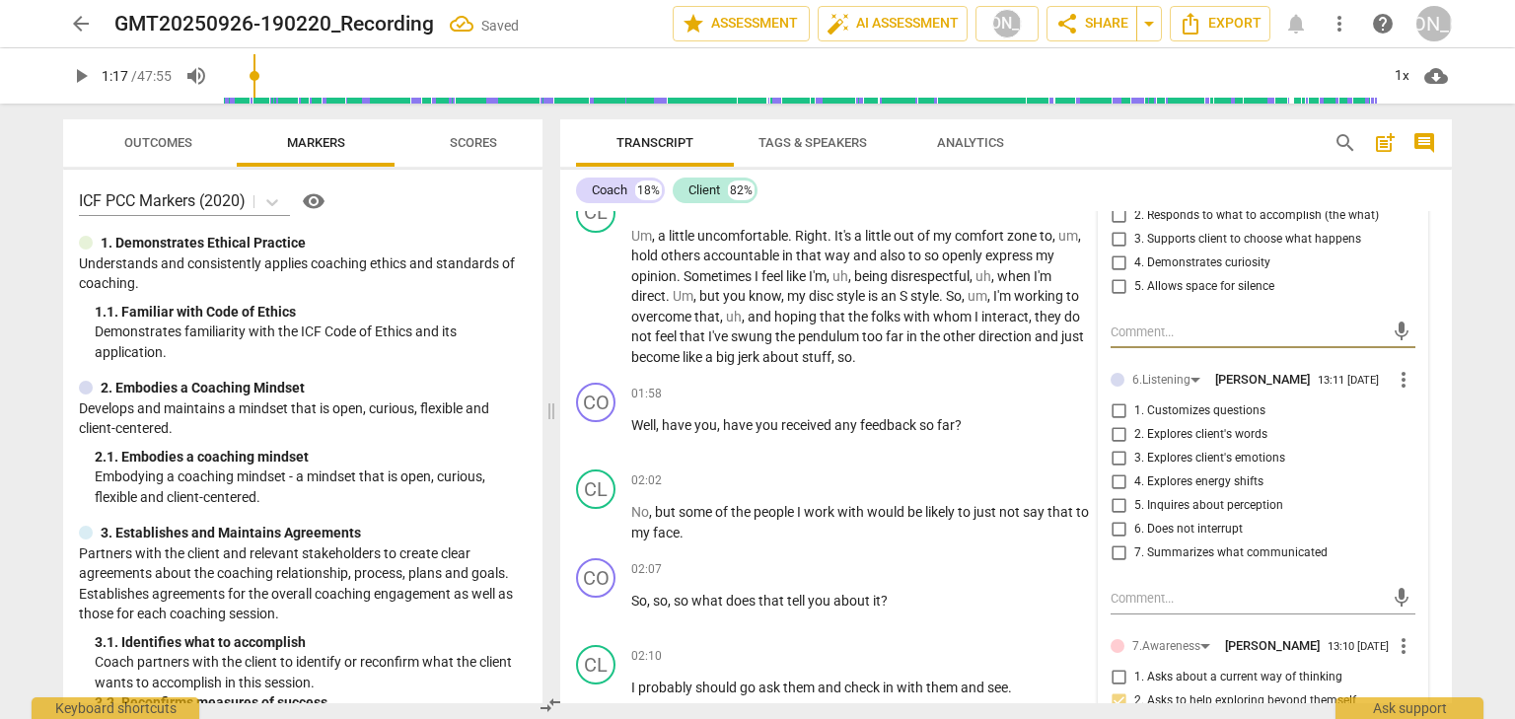
scroll to position [785, 0]
click at [1120, 468] on input "3. Explores client's emotions" at bounding box center [1118, 457] width 32 height 24
checkbox input "true"
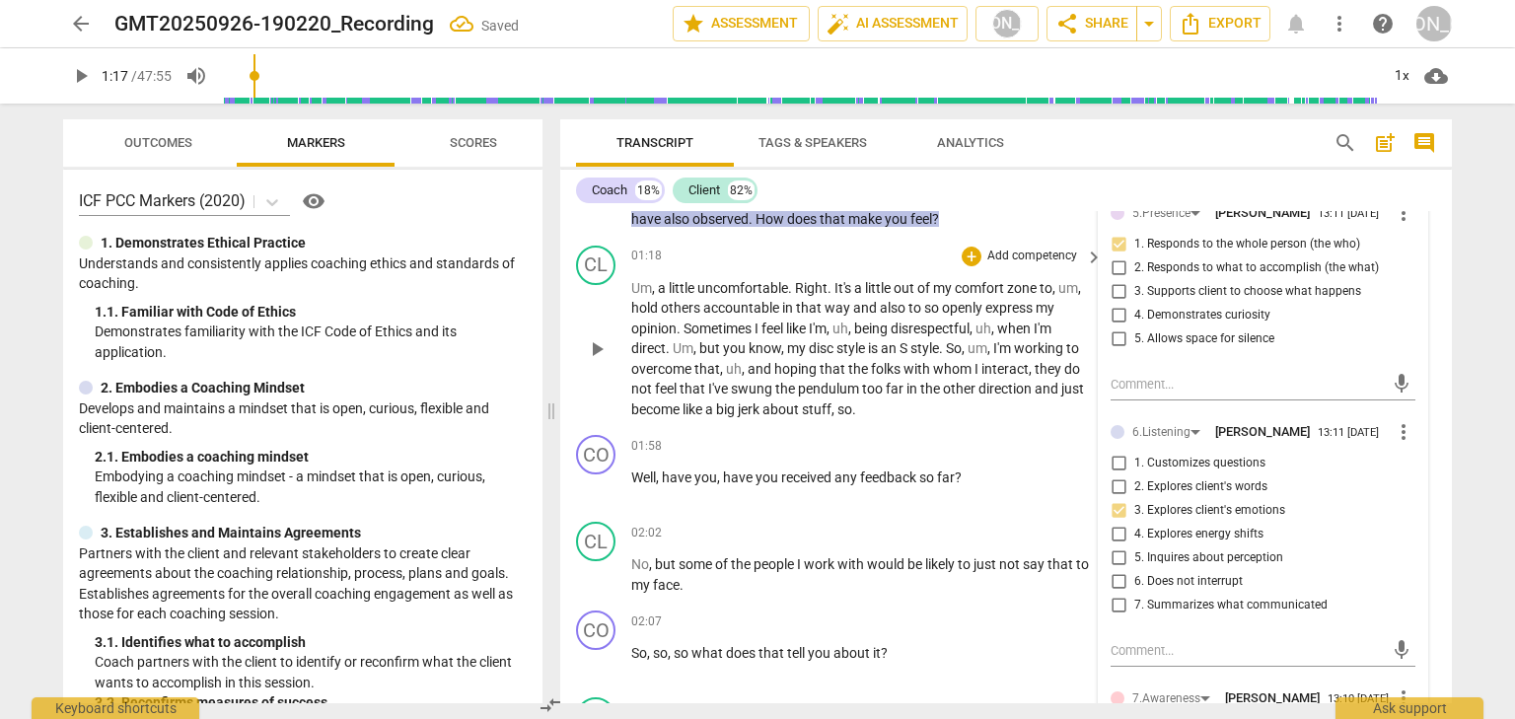
scroll to position [706, 0]
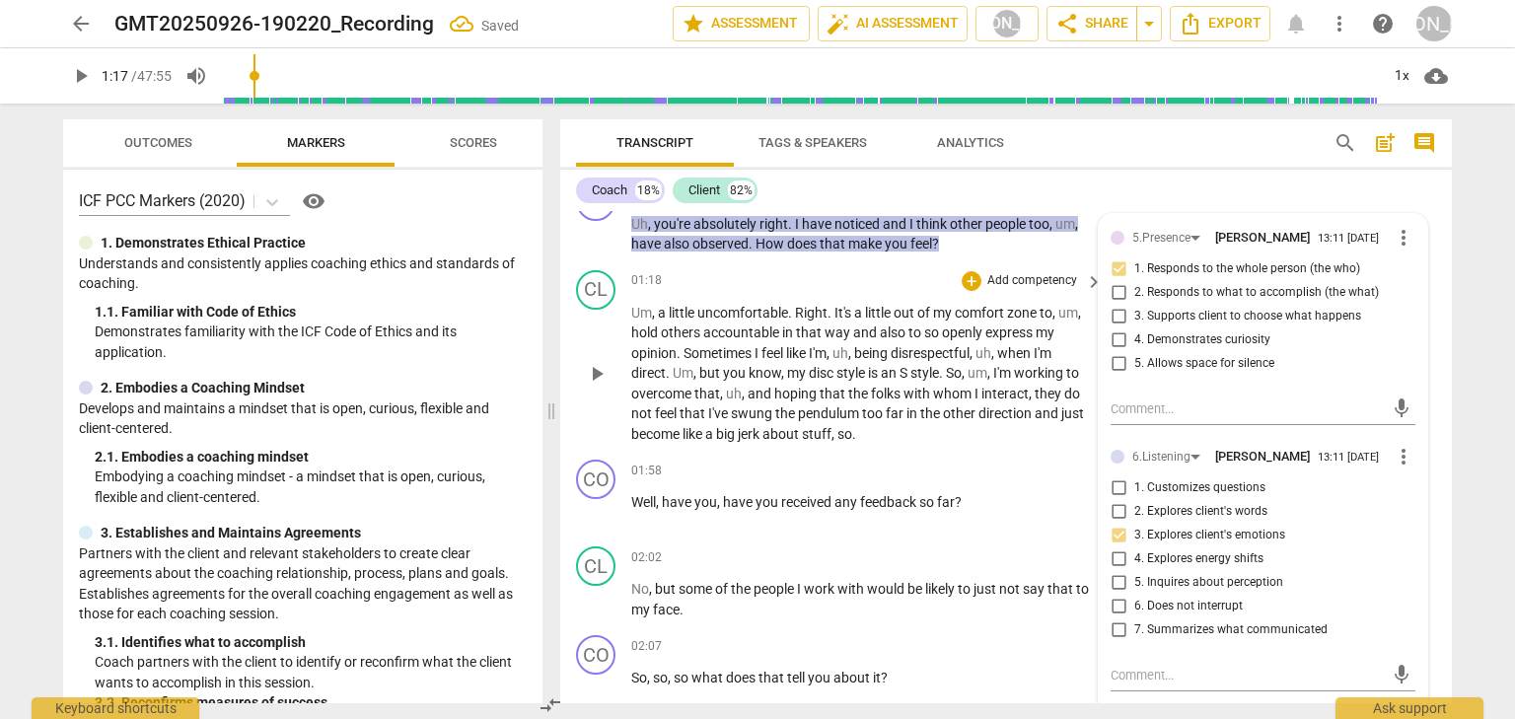
click at [599, 386] on span "play_arrow" at bounding box center [597, 374] width 24 height 24
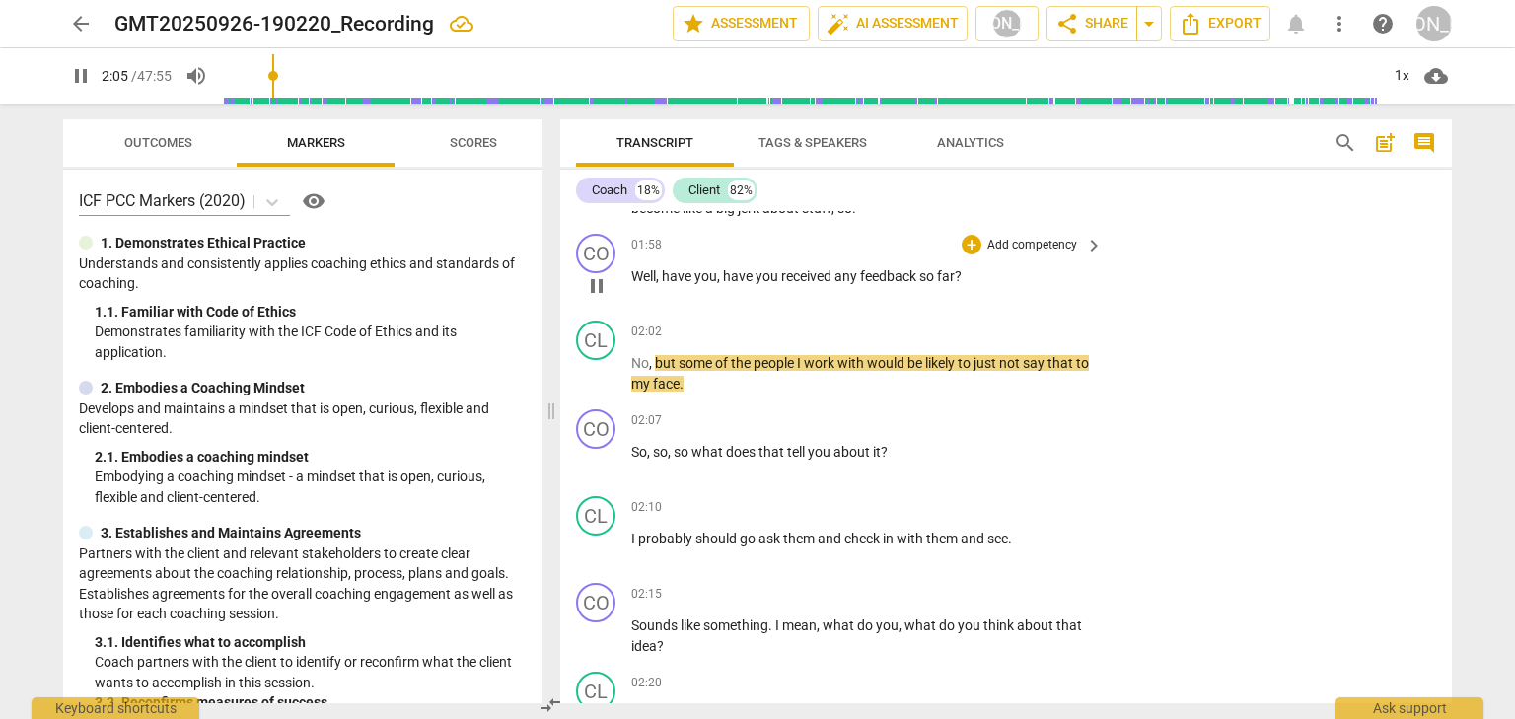
scroll to position [943, 0]
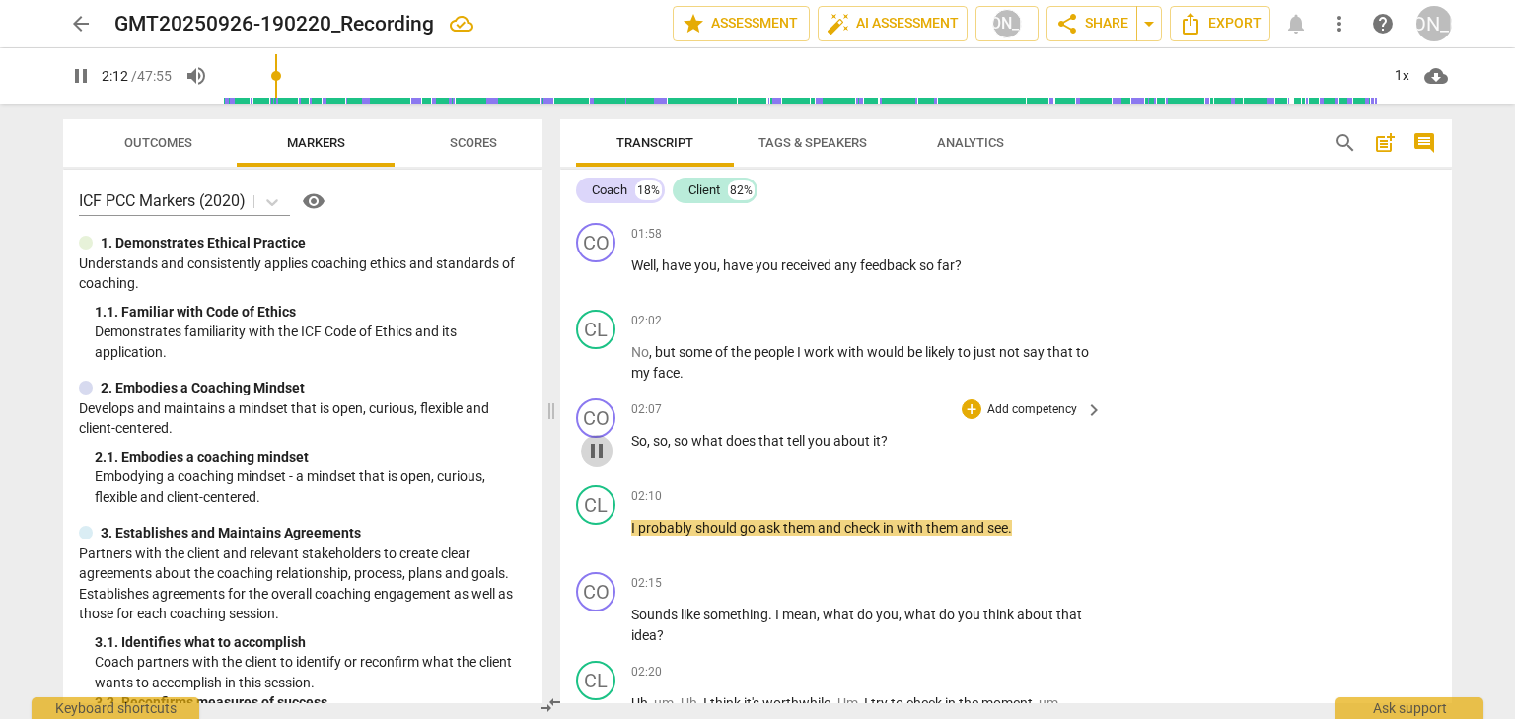
click at [592, 466] on button "pause" at bounding box center [597, 451] width 32 height 32
type input "133"
click at [972, 419] on div "+" at bounding box center [971, 409] width 20 height 20
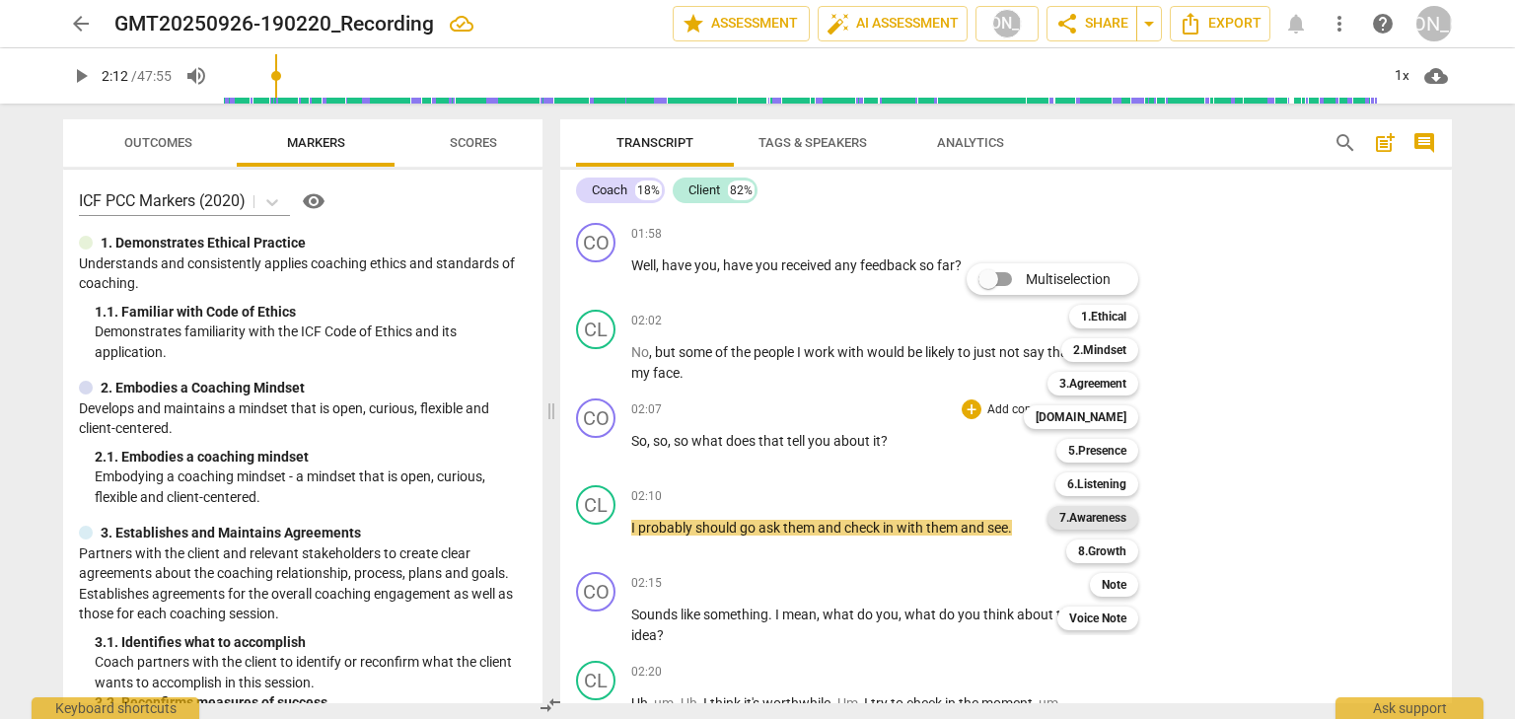
click at [1078, 513] on b "7.Awareness" at bounding box center [1092, 518] width 67 height 24
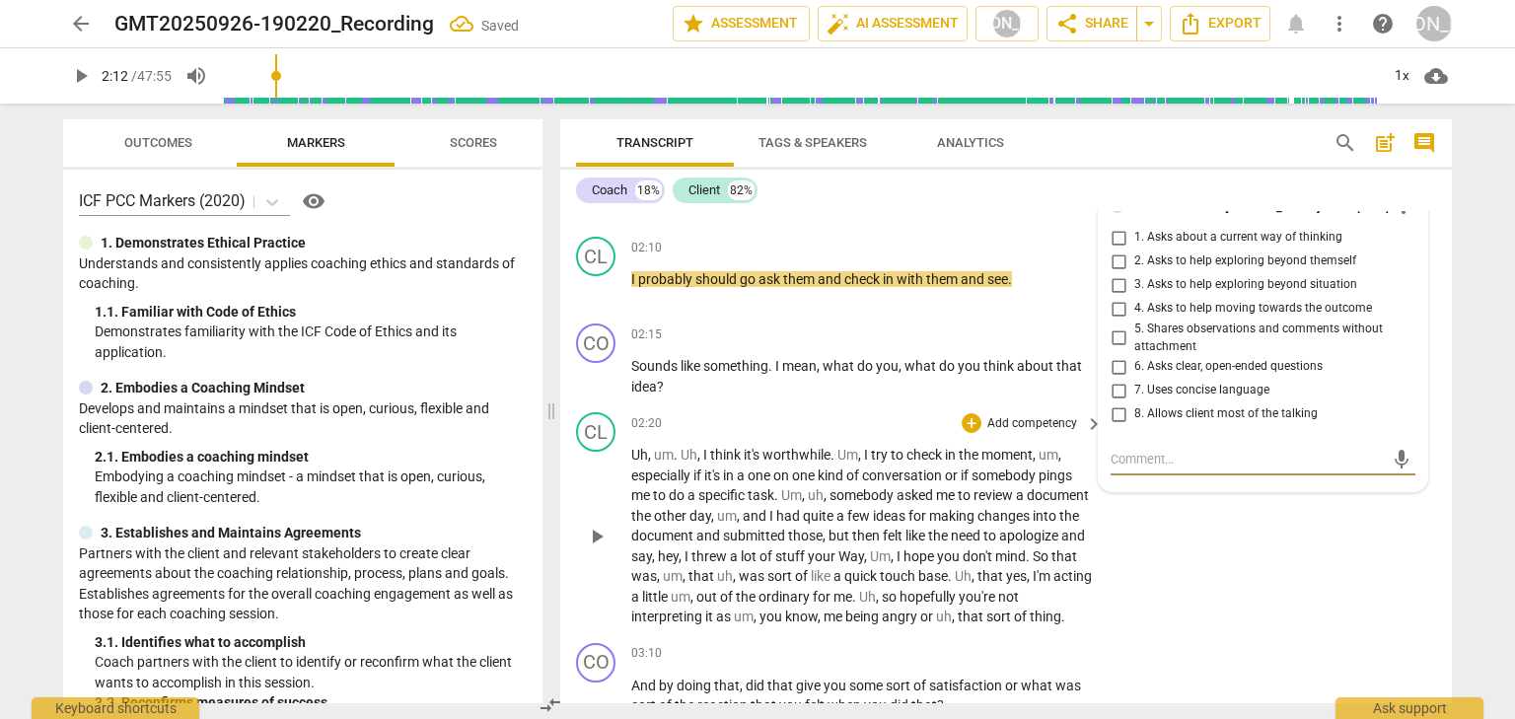
scroll to position [1160, 0]
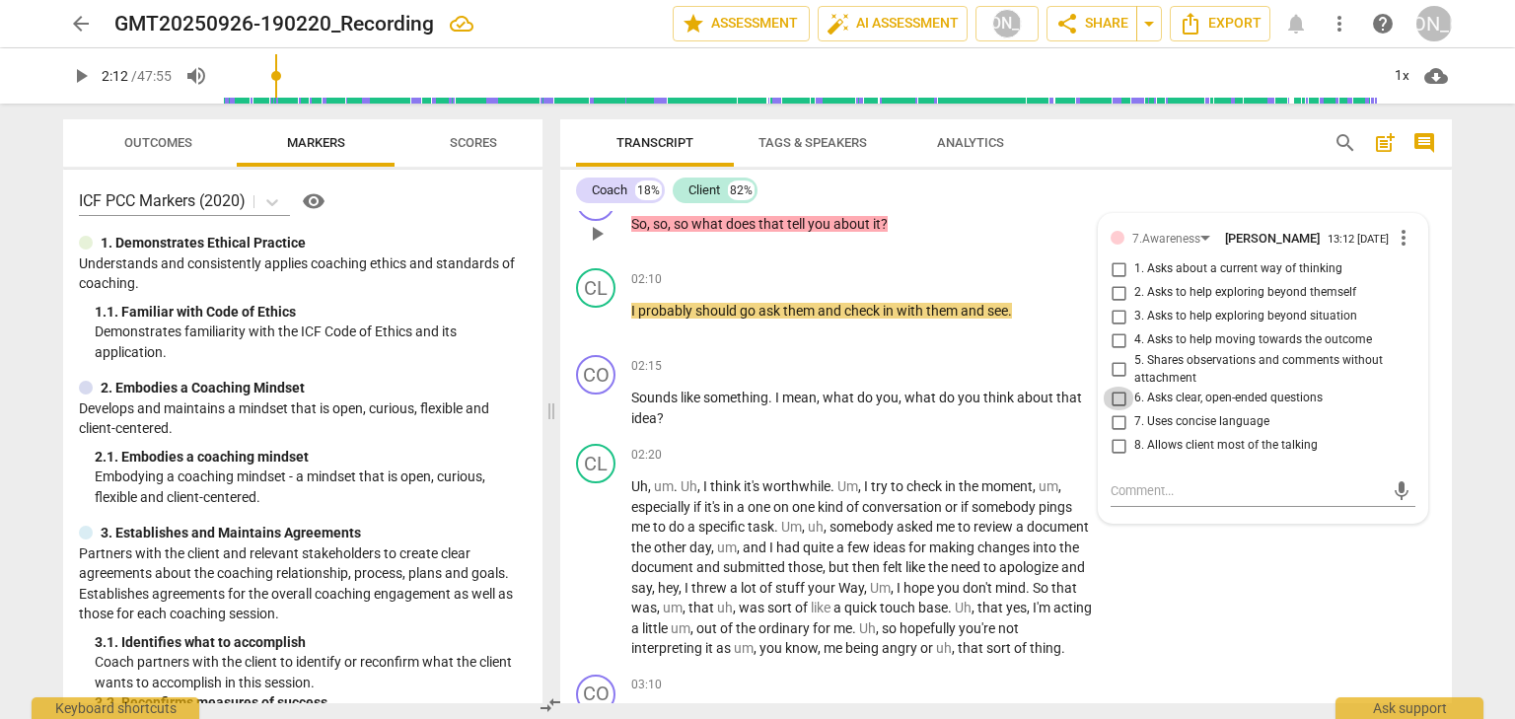
click at [1119, 410] on input "6. Asks clear, open-ended questions" at bounding box center [1118, 399] width 32 height 24
checkbox input "true"
click at [602, 420] on span "play_arrow" at bounding box center [597, 408] width 24 height 24
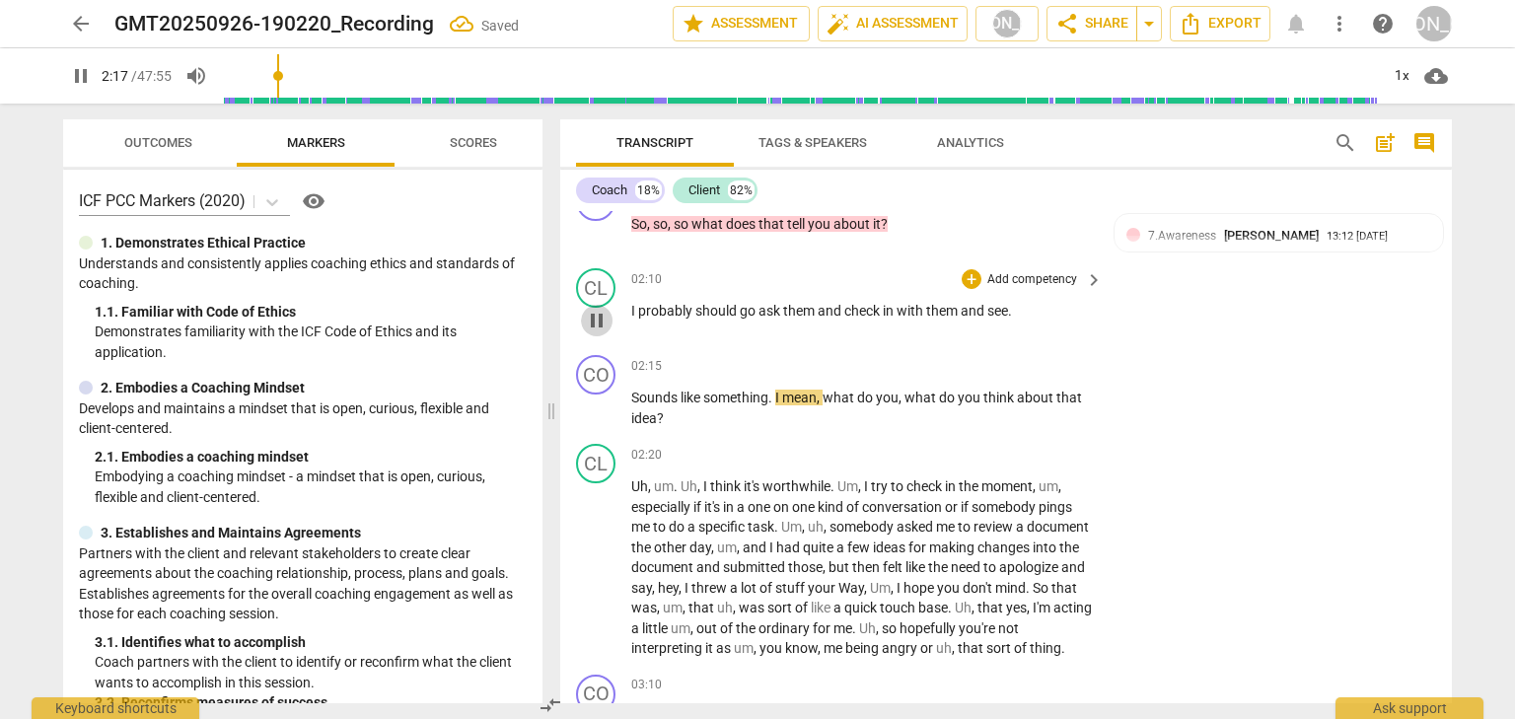
click at [606, 332] on span "pause" at bounding box center [597, 321] width 24 height 24
click at [605, 332] on span "play_arrow" at bounding box center [597, 321] width 24 height 24
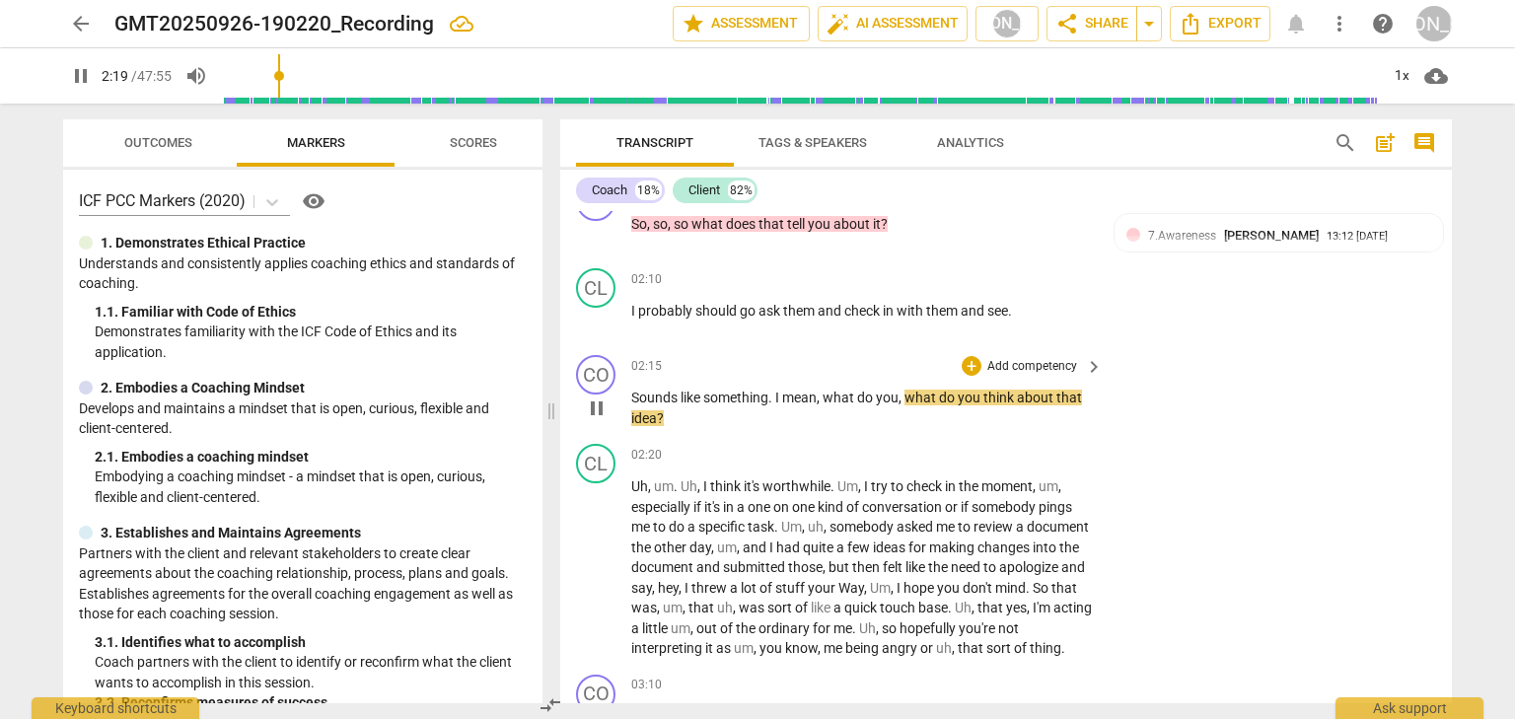
click at [587, 420] on span "pause" at bounding box center [597, 408] width 24 height 24
type input "140"
click at [965, 376] on div "+" at bounding box center [971, 366] width 20 height 20
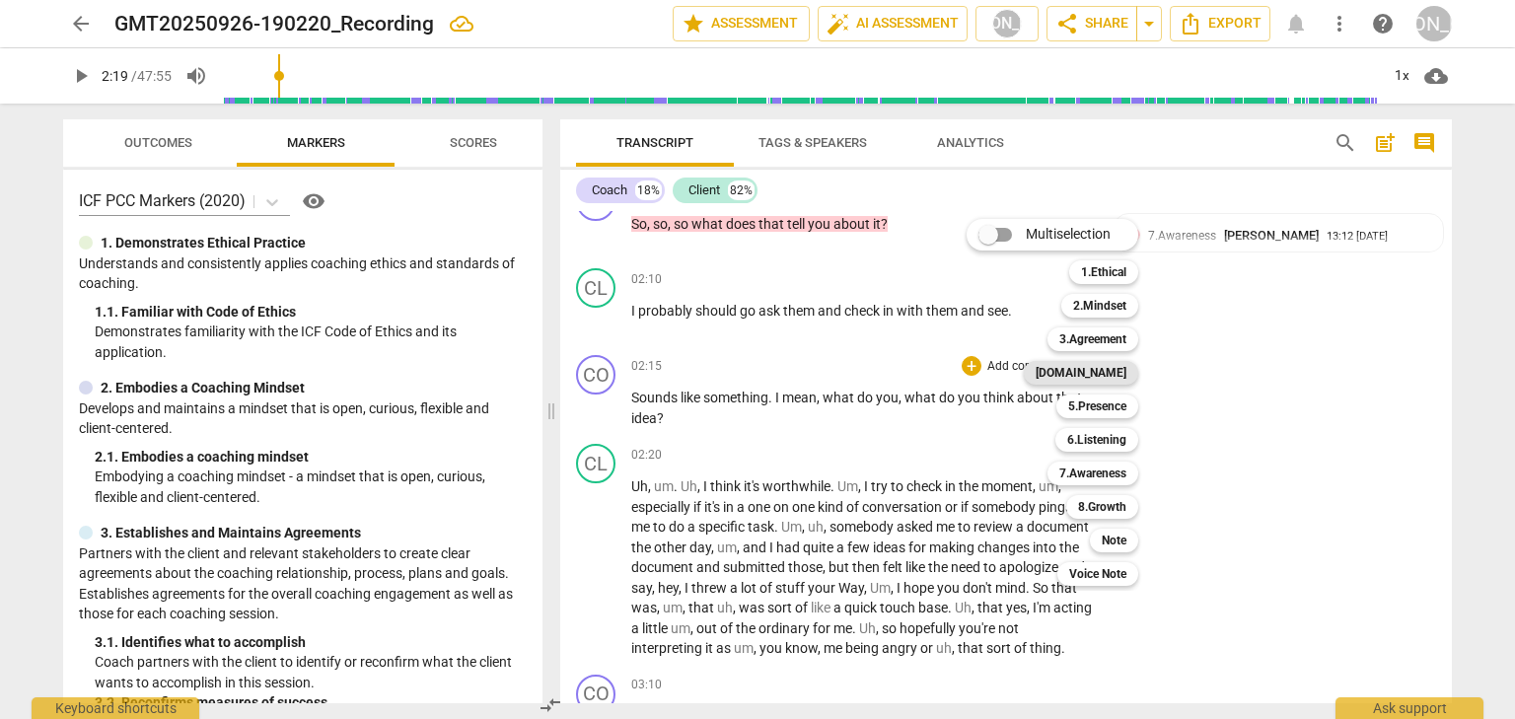
click at [1091, 372] on b "[DOMAIN_NAME]" at bounding box center [1080, 373] width 91 height 24
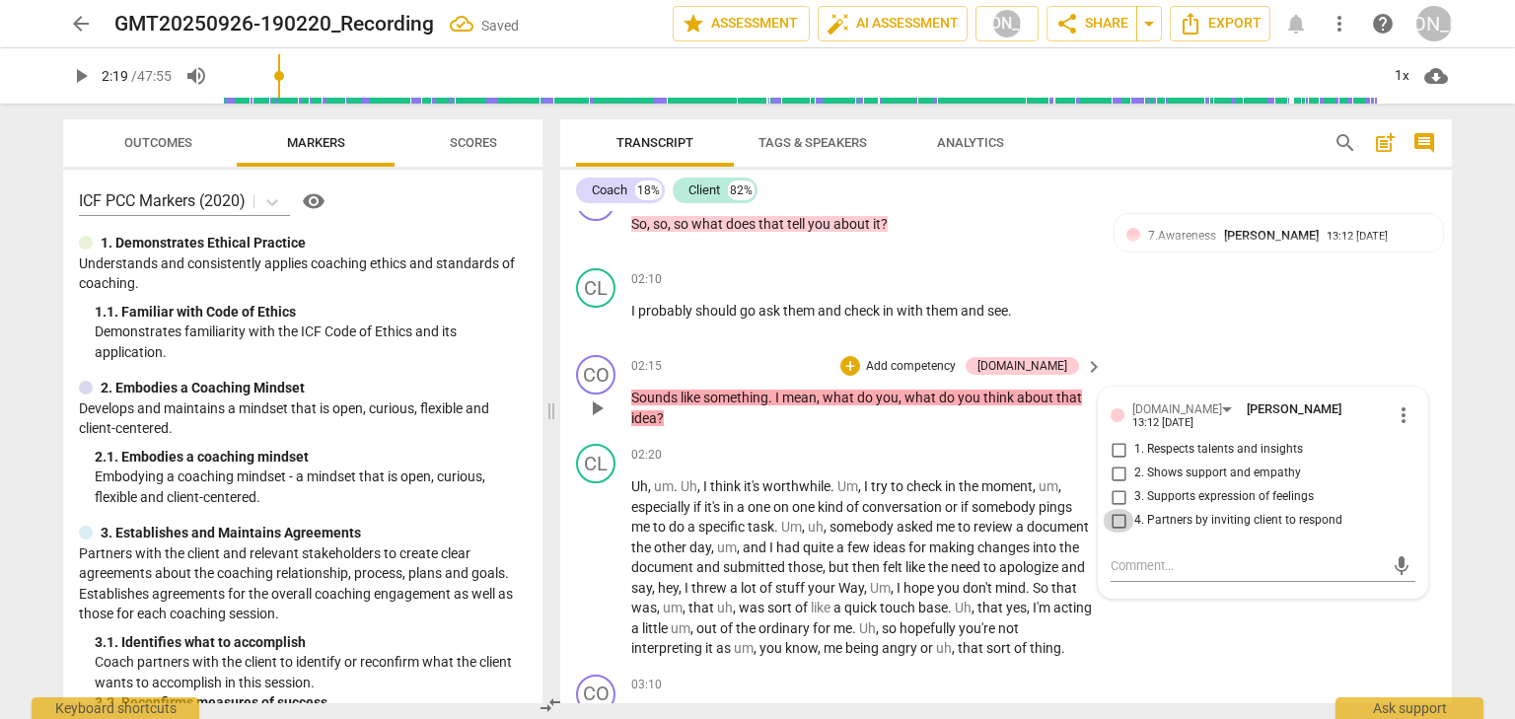
click at [1116, 532] on input "4. Partners by inviting client to respond" at bounding box center [1118, 521] width 32 height 24
checkbox input "true"
click at [860, 376] on div "+" at bounding box center [850, 366] width 20 height 20
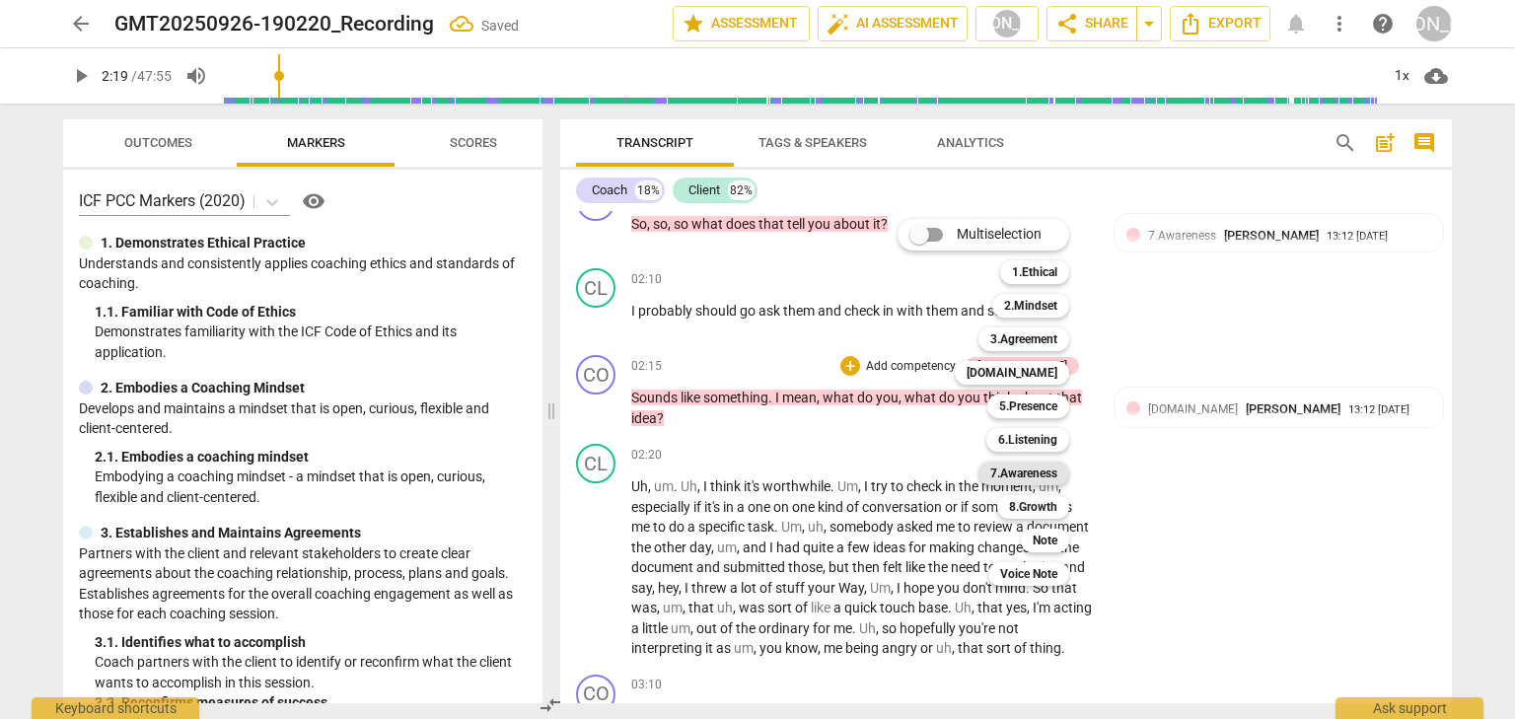
click at [1020, 466] on b "7.Awareness" at bounding box center [1023, 473] width 67 height 24
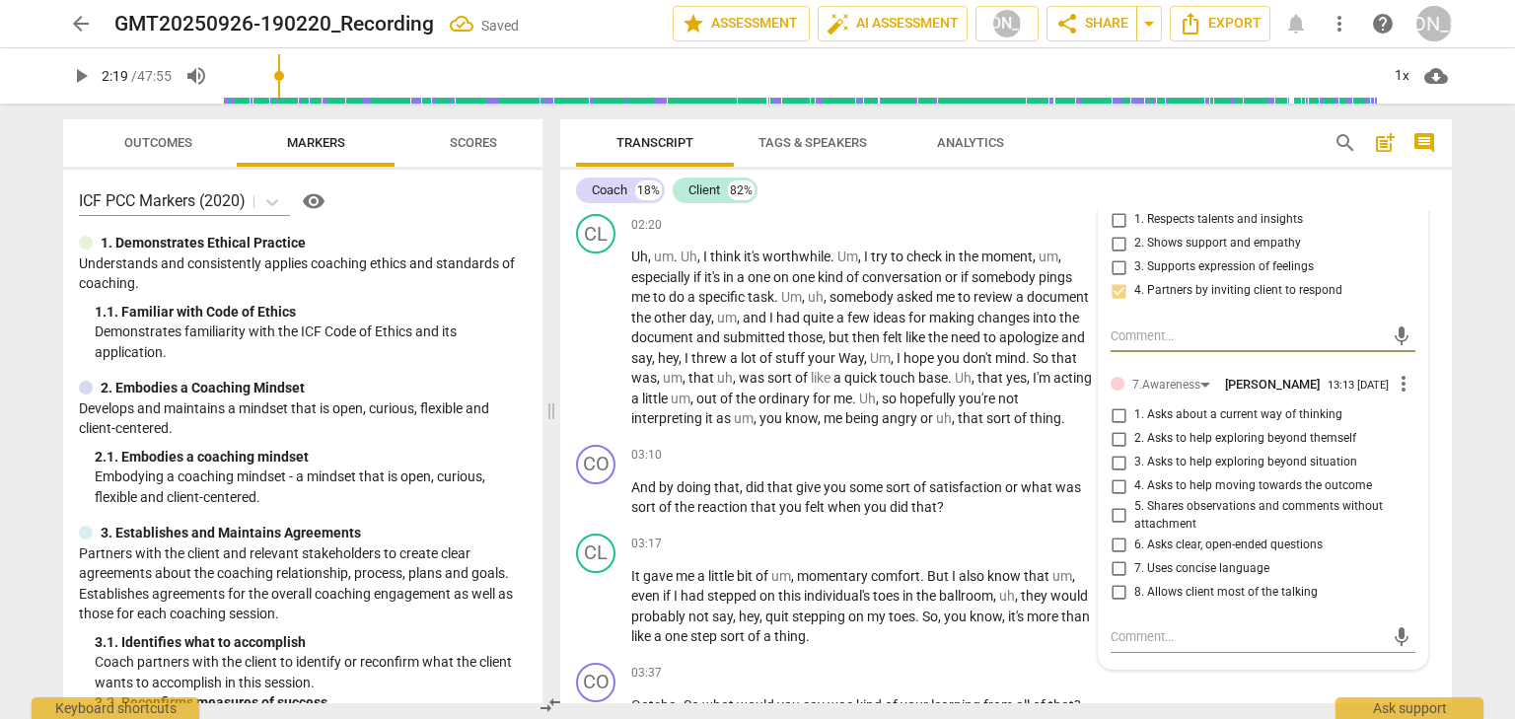
scroll to position [1396, 0]
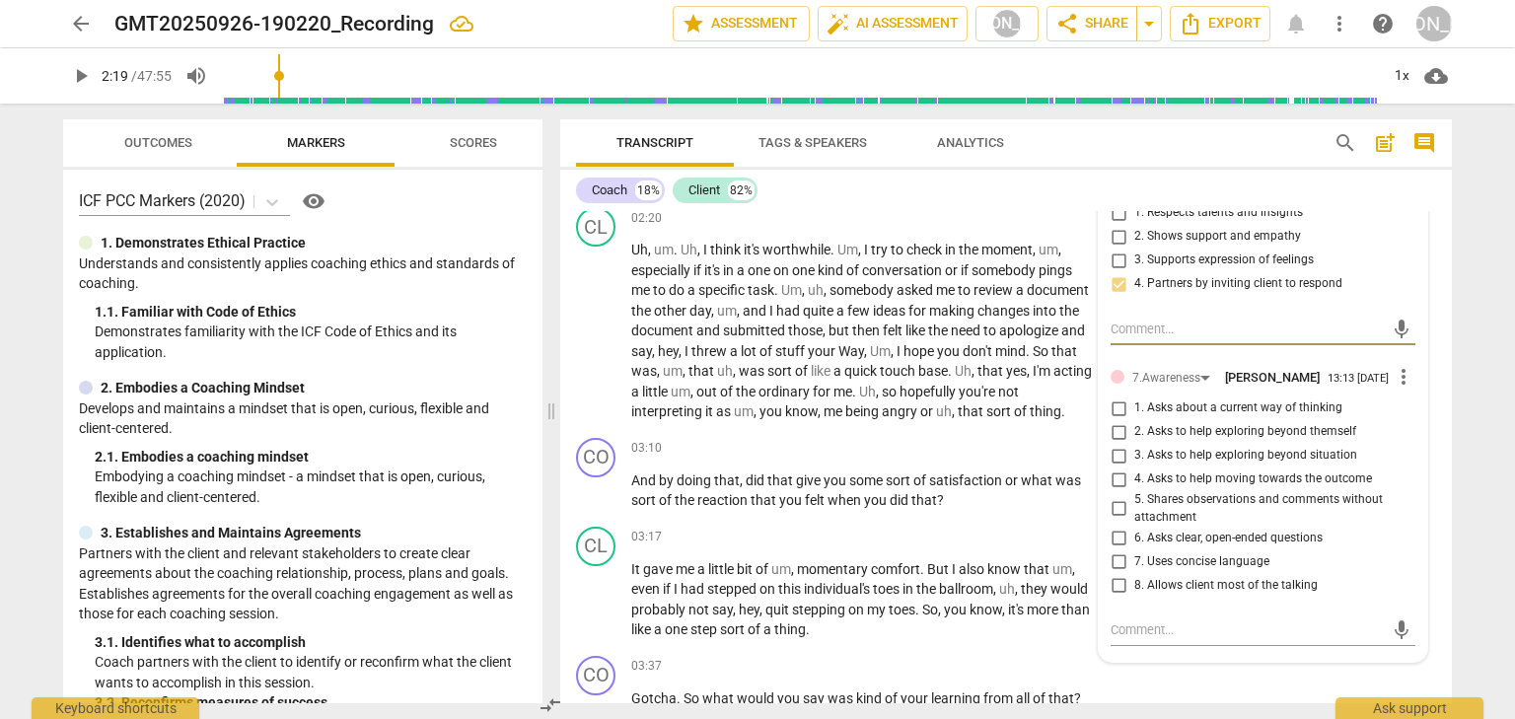
click at [1117, 549] on input "6. Asks clear, open-ended questions" at bounding box center [1118, 538] width 32 height 24
checkbox input "true"
click at [1115, 573] on input "7. Uses concise language" at bounding box center [1118, 561] width 32 height 24
checkbox input "true"
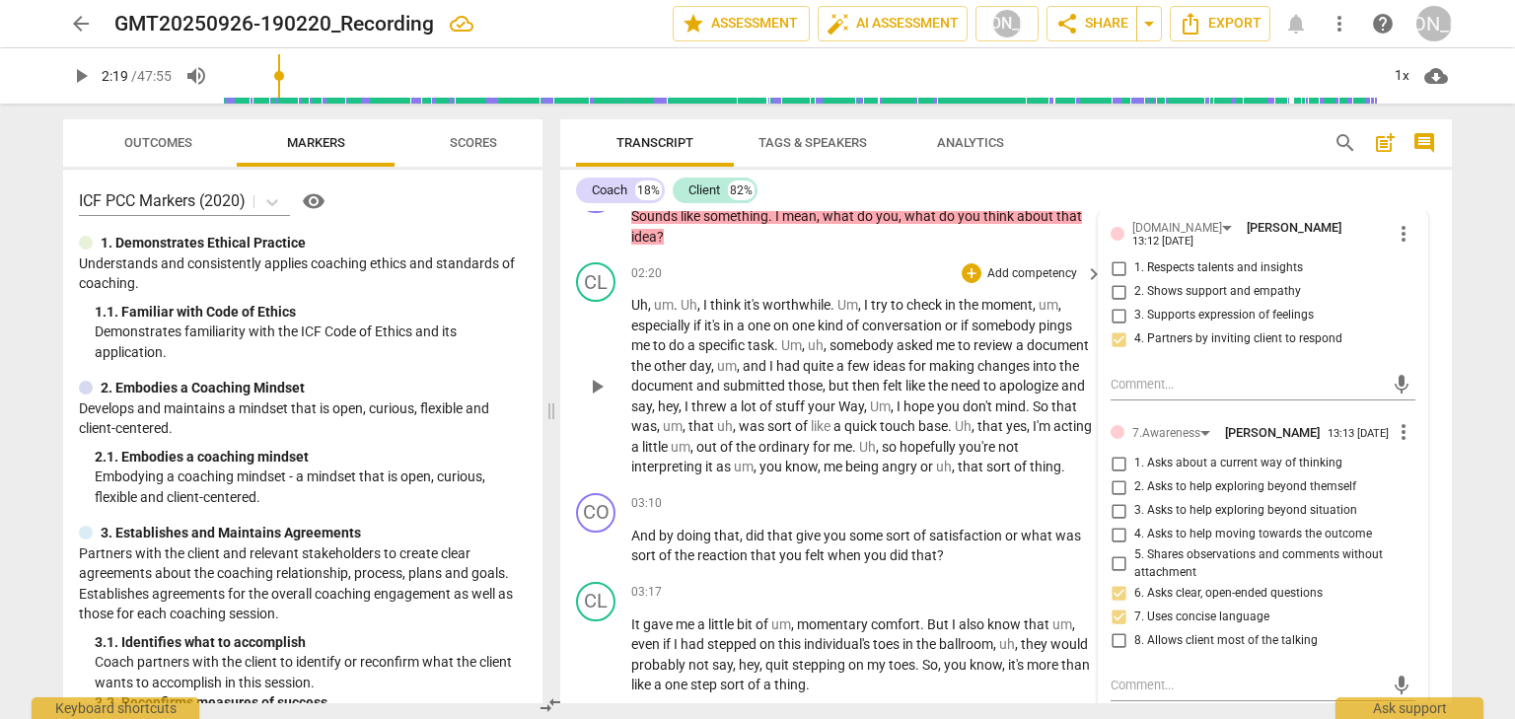
scroll to position [1239, 0]
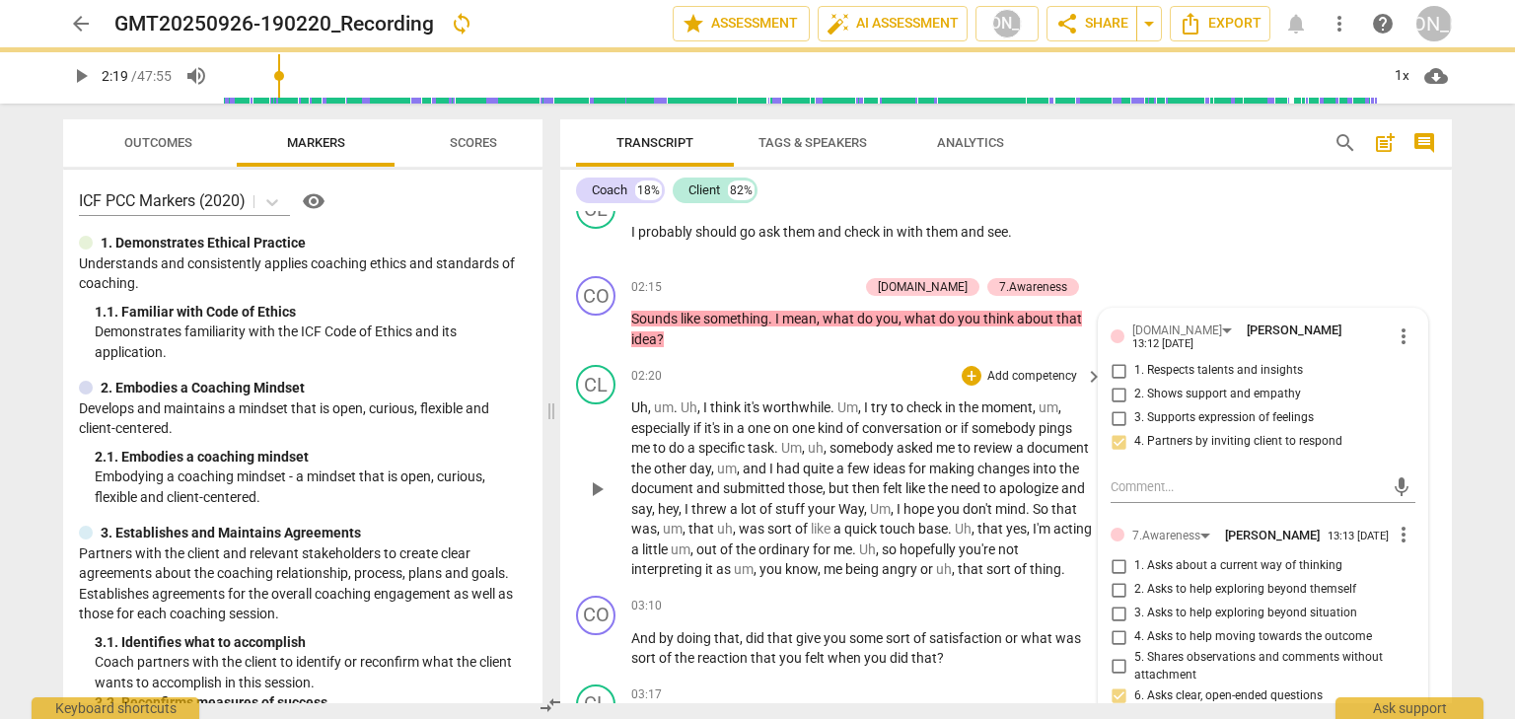
click at [598, 501] on span "play_arrow" at bounding box center [597, 489] width 24 height 24
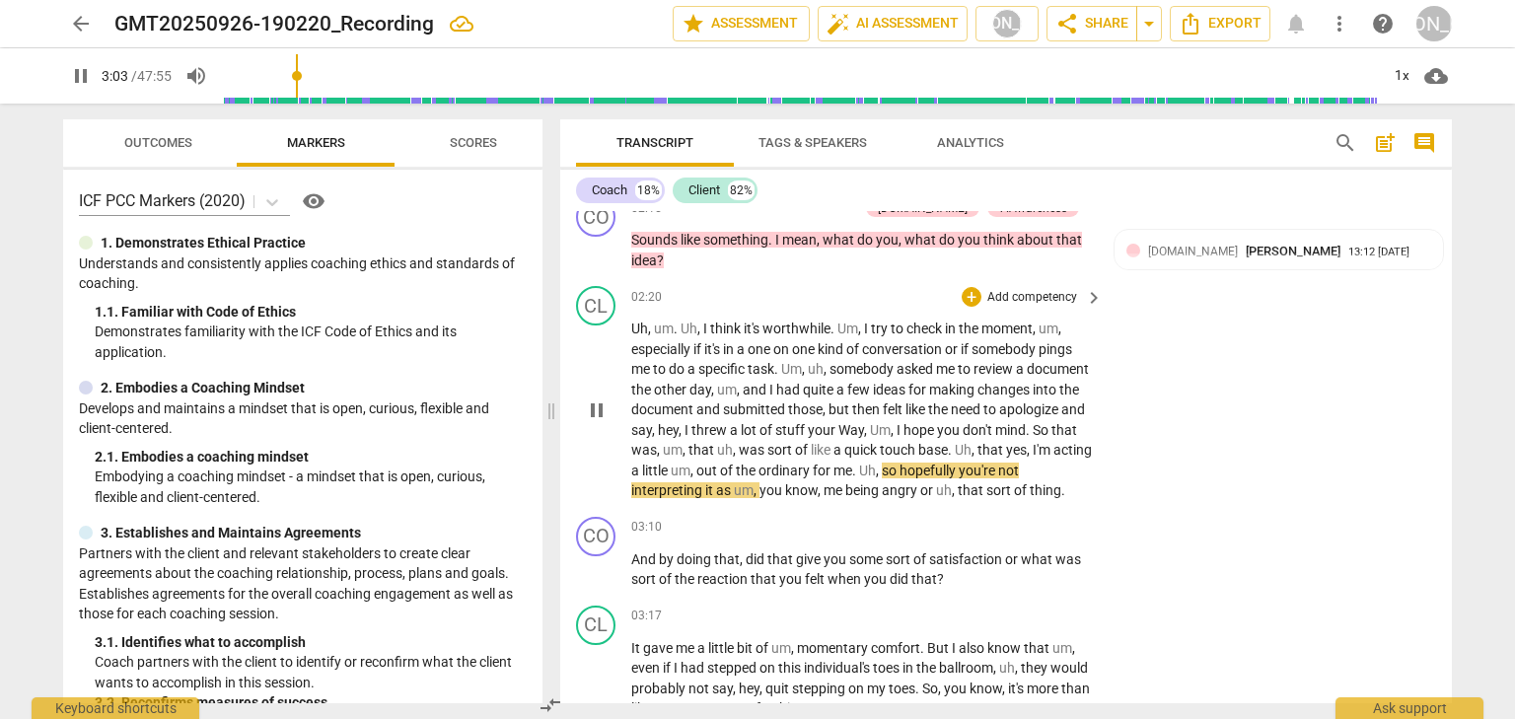
scroll to position [1396, 0]
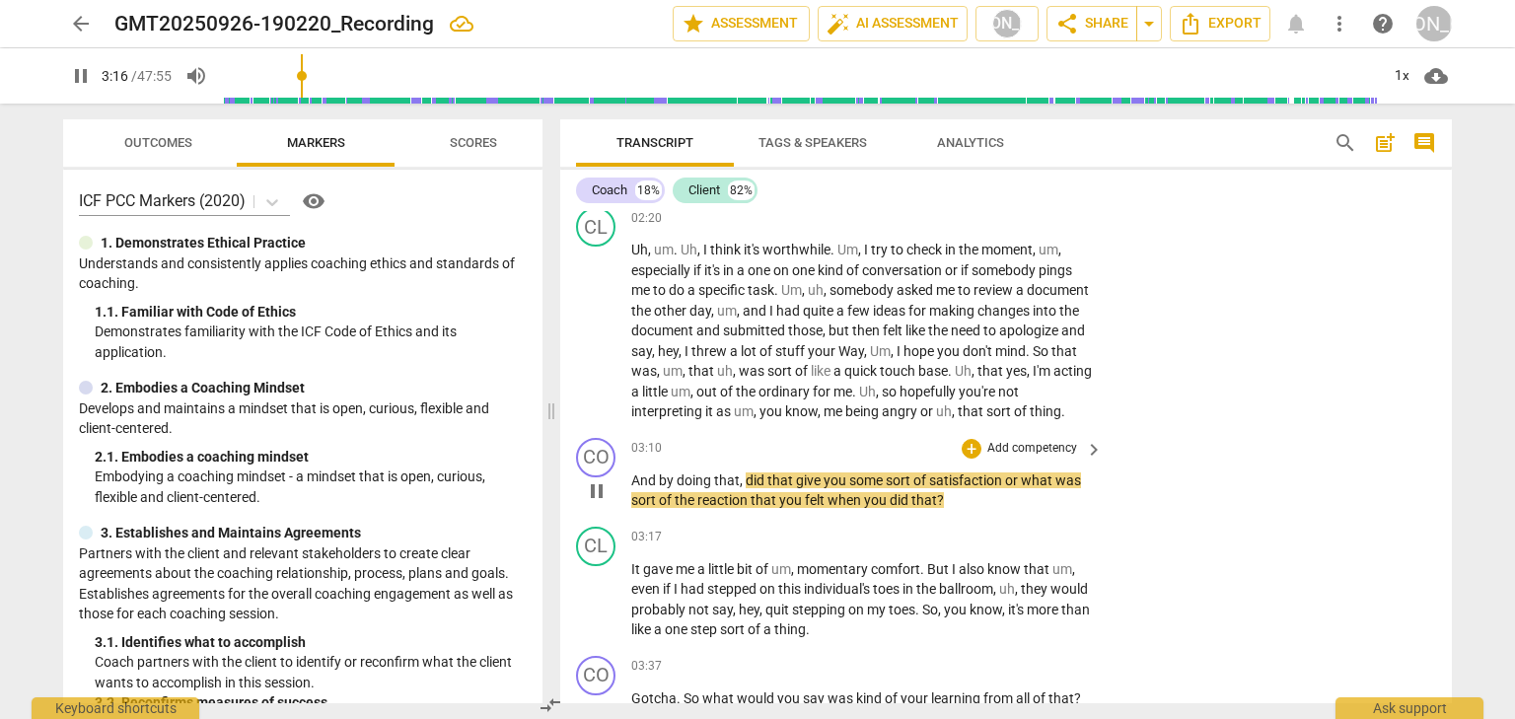
click at [596, 503] on span "pause" at bounding box center [597, 491] width 24 height 24
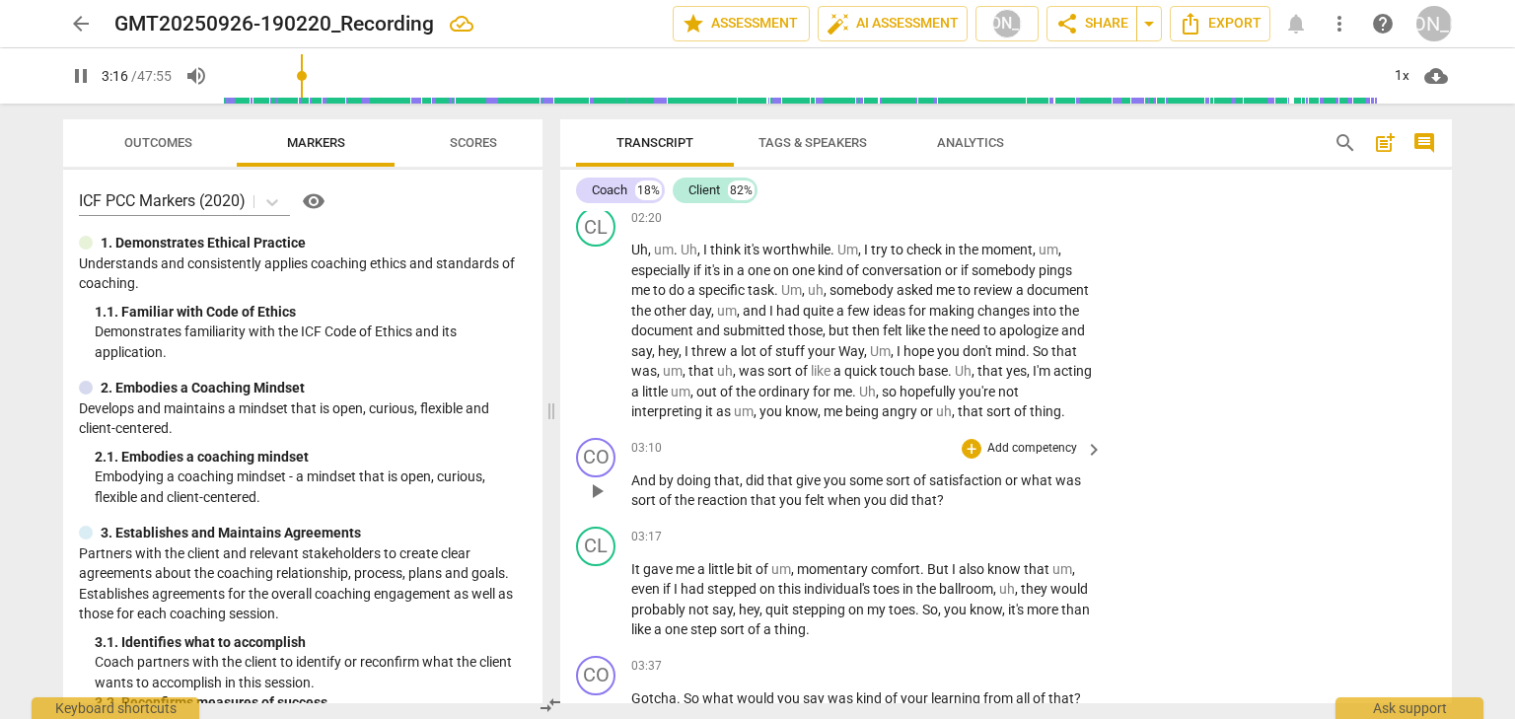
type input "197"
click at [969, 459] on div "+" at bounding box center [971, 449] width 20 height 20
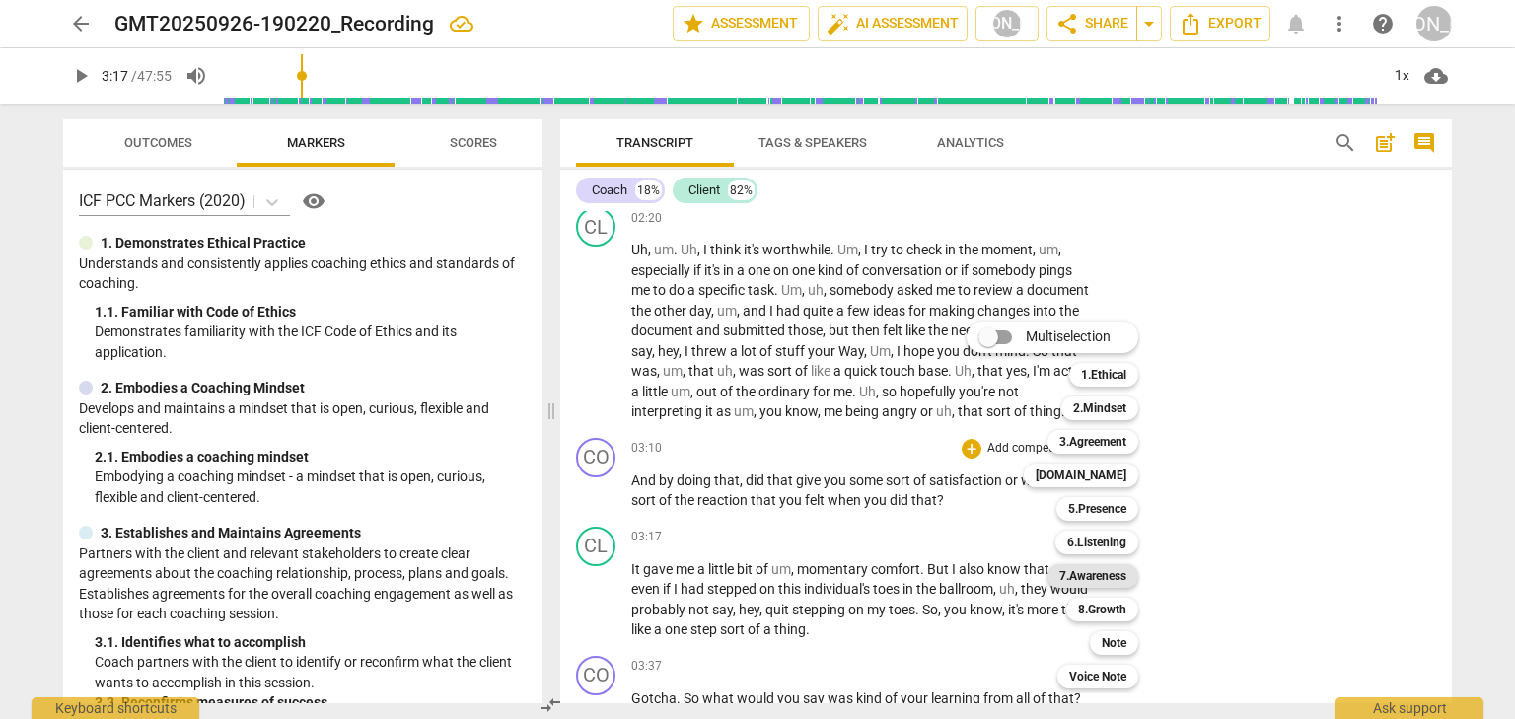
click at [1094, 571] on b "7.Awareness" at bounding box center [1092, 576] width 67 height 24
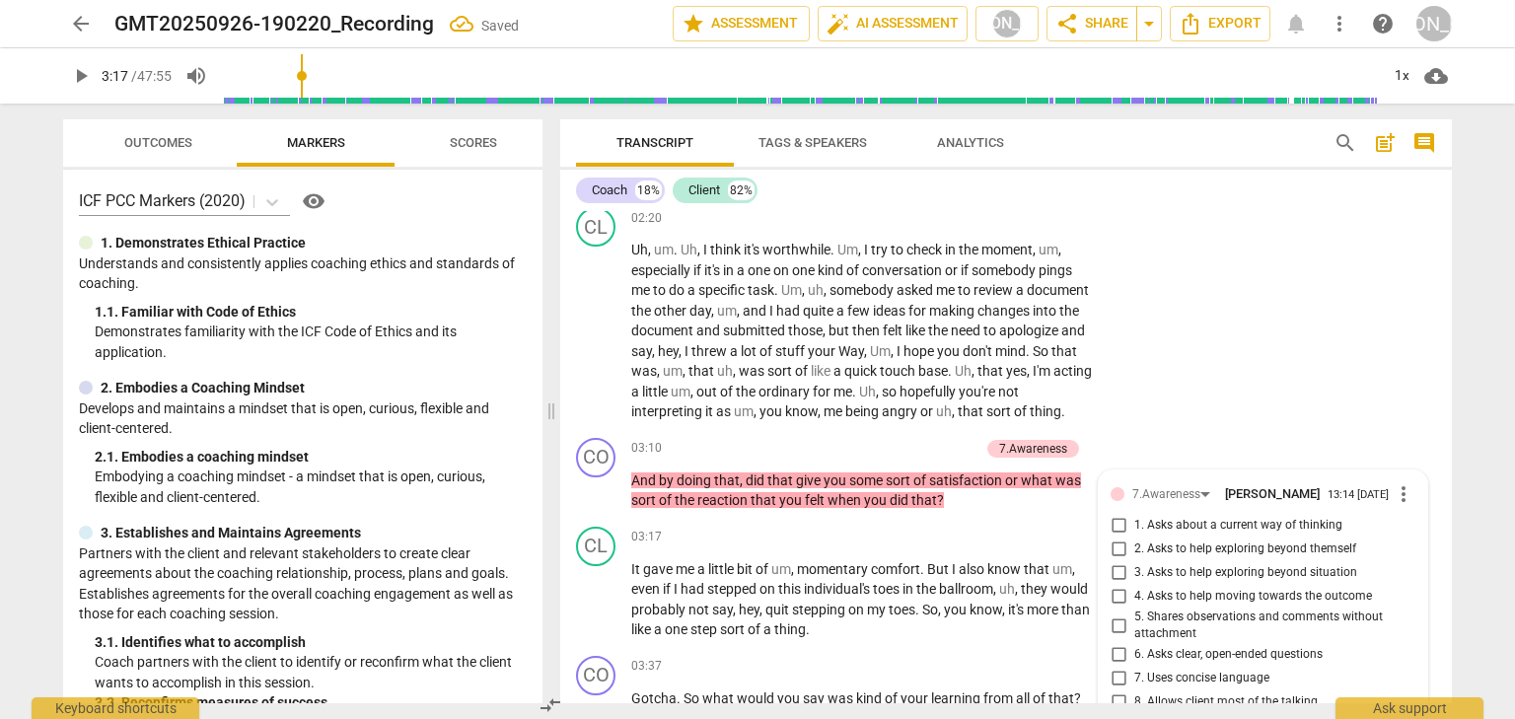
scroll to position [1749, 0]
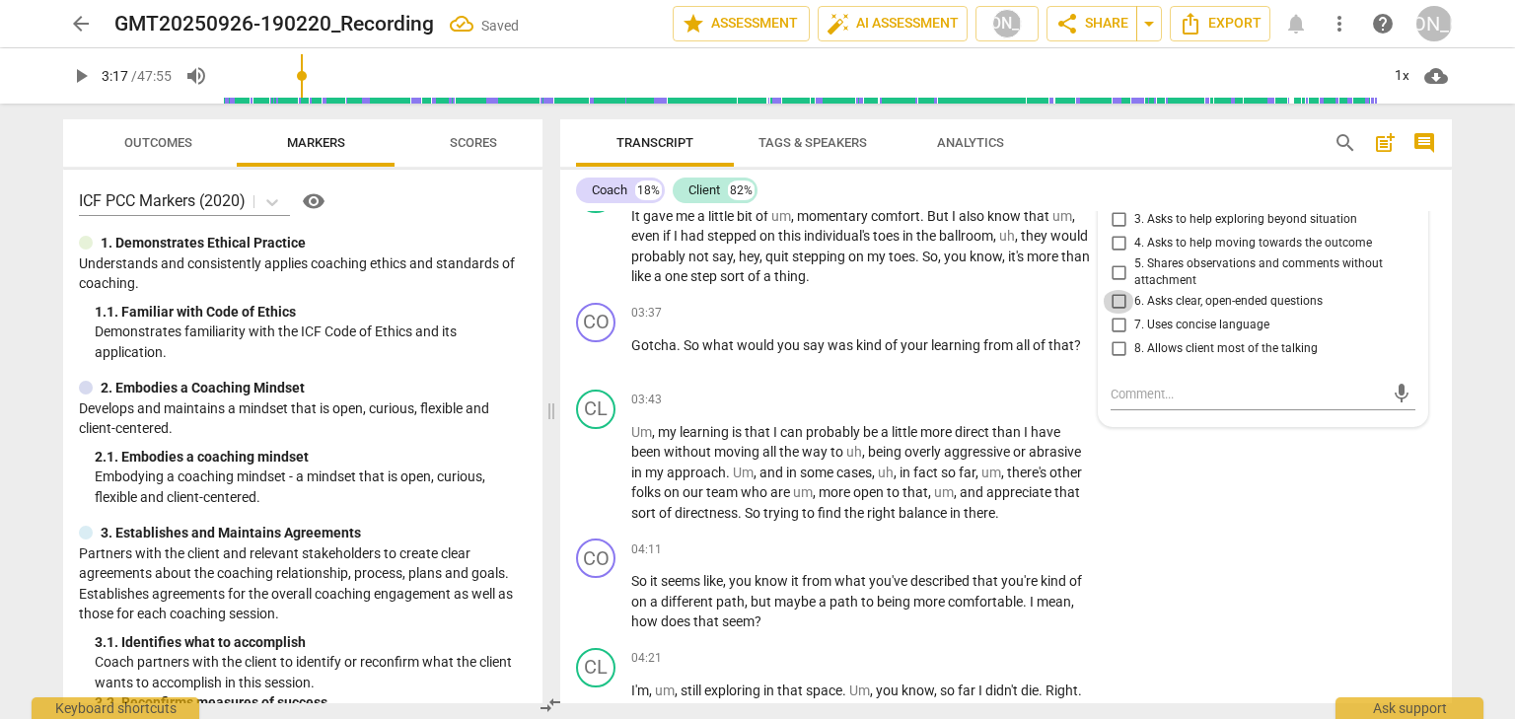
click at [1122, 314] on input "6. Asks clear, open-ended questions" at bounding box center [1118, 302] width 32 height 24
checkbox input "true"
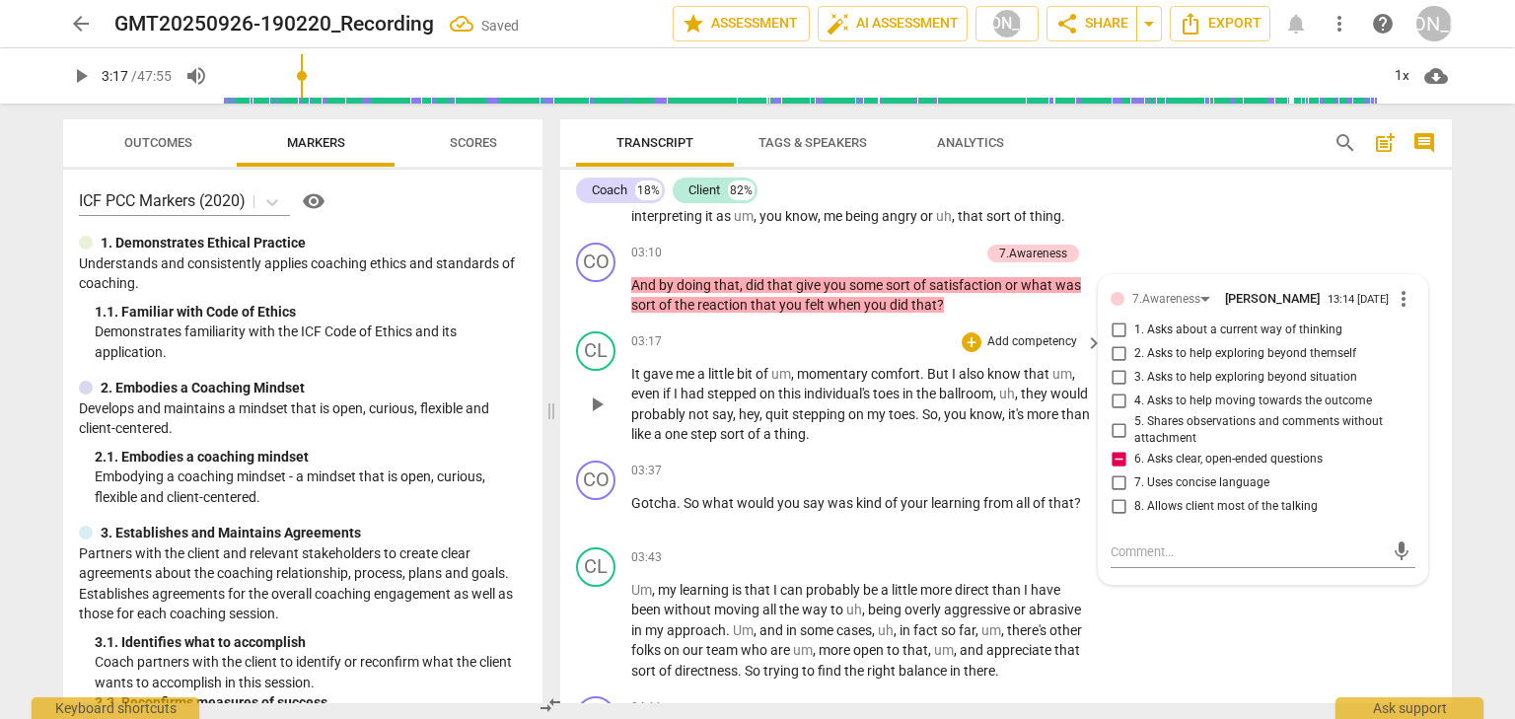
click at [602, 416] on span "play_arrow" at bounding box center [597, 404] width 24 height 24
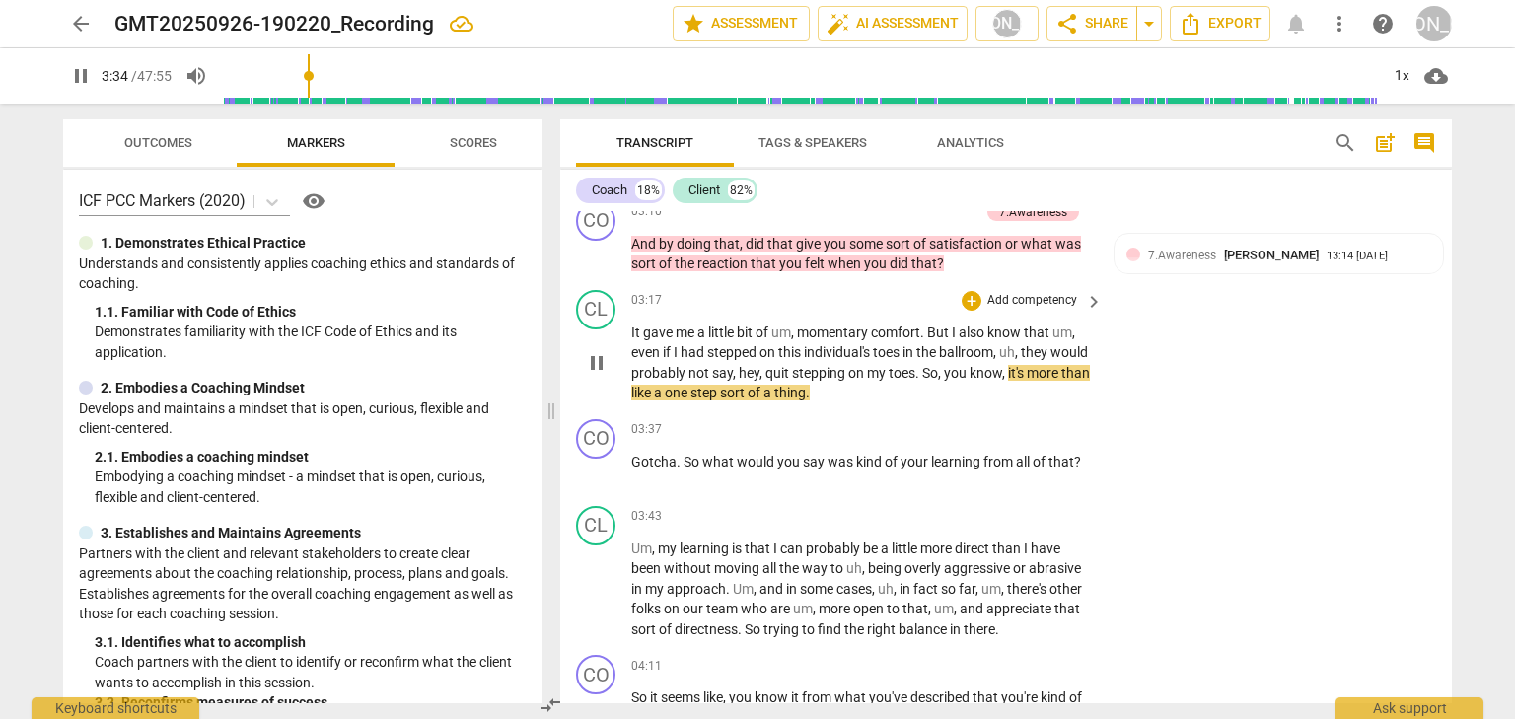
scroll to position [1670, 0]
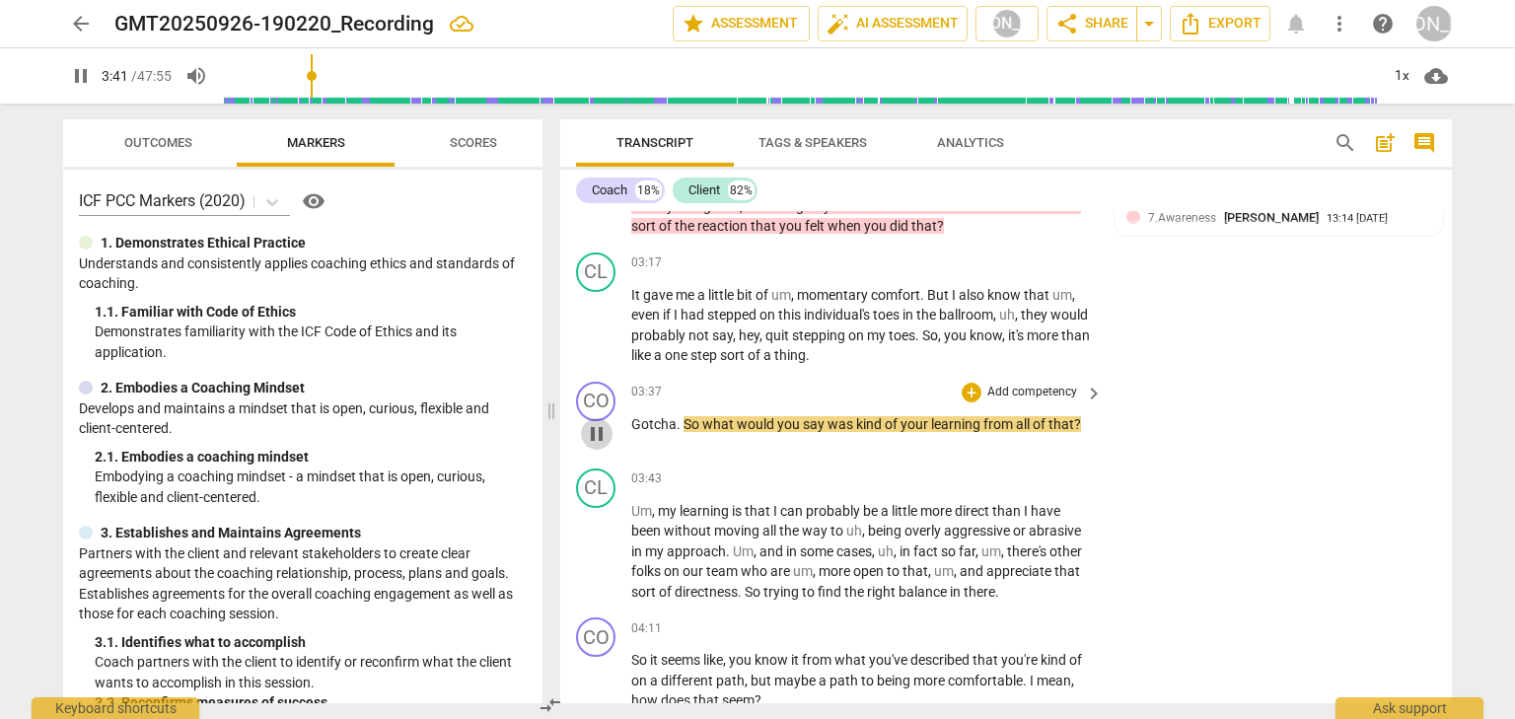
click at [600, 446] on span "pause" at bounding box center [597, 434] width 24 height 24
type input "222"
click at [961, 402] on div "+" at bounding box center [971, 393] width 20 height 20
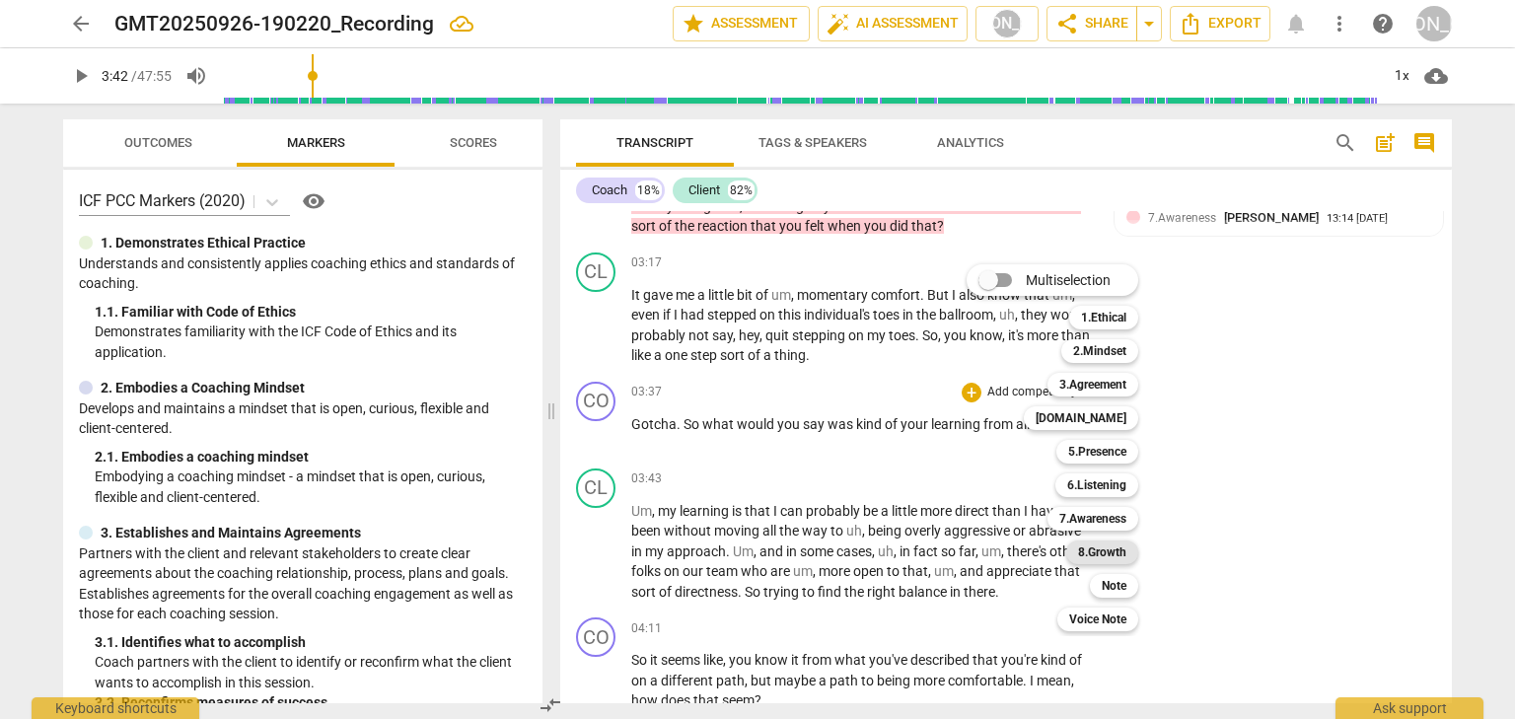
click at [1088, 548] on b "8.Growth" at bounding box center [1102, 552] width 48 height 24
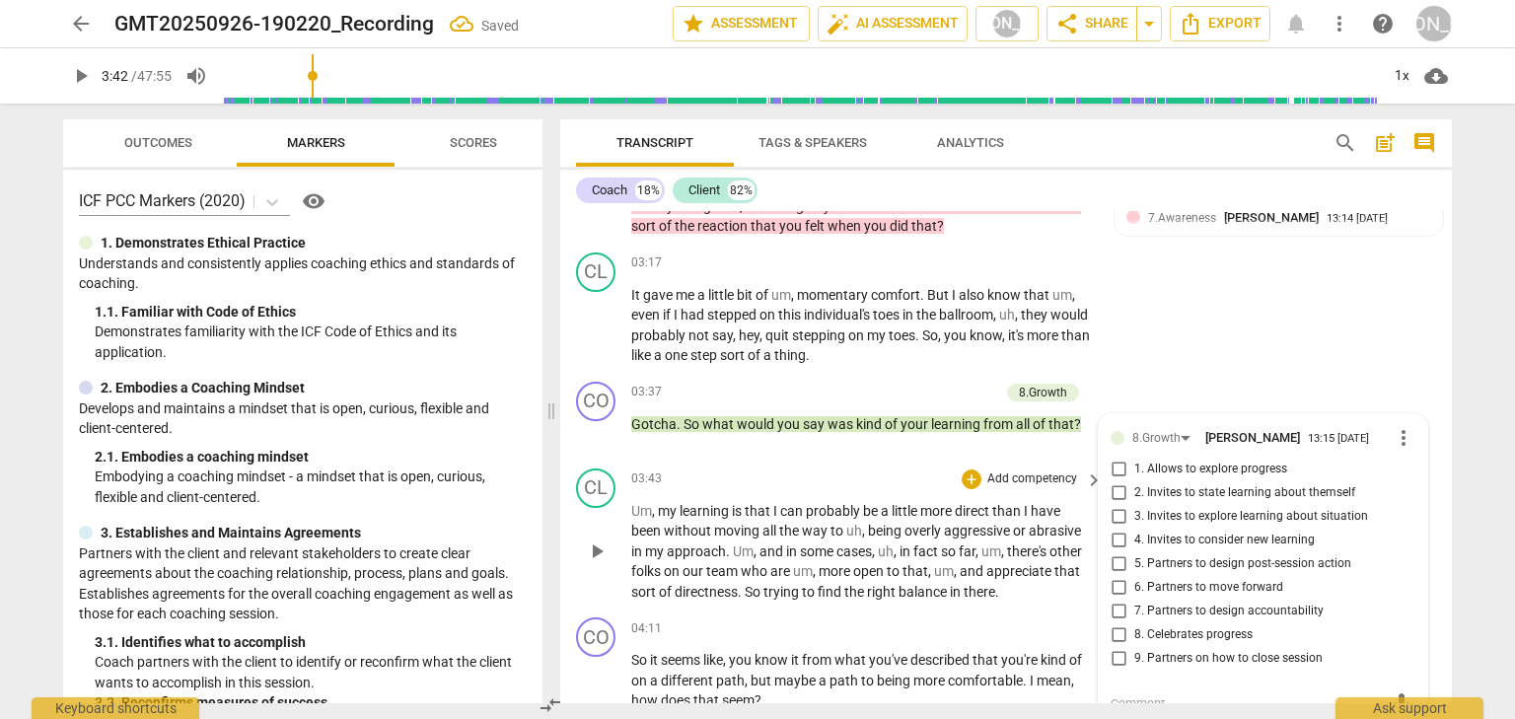
scroll to position [1972, 0]
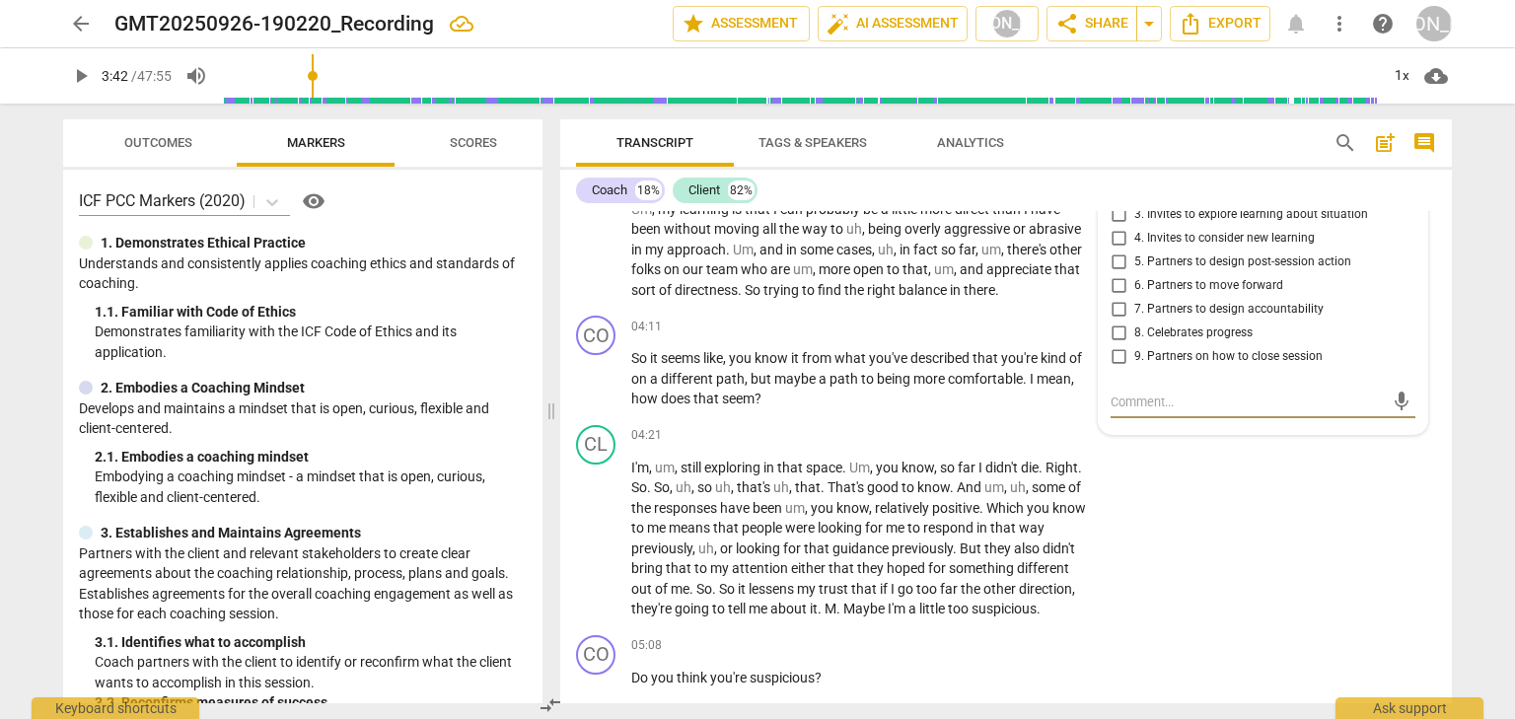
click at [1117, 203] on input "2. Invites to state learning about themself" at bounding box center [1118, 191] width 32 height 24
checkbox input "true"
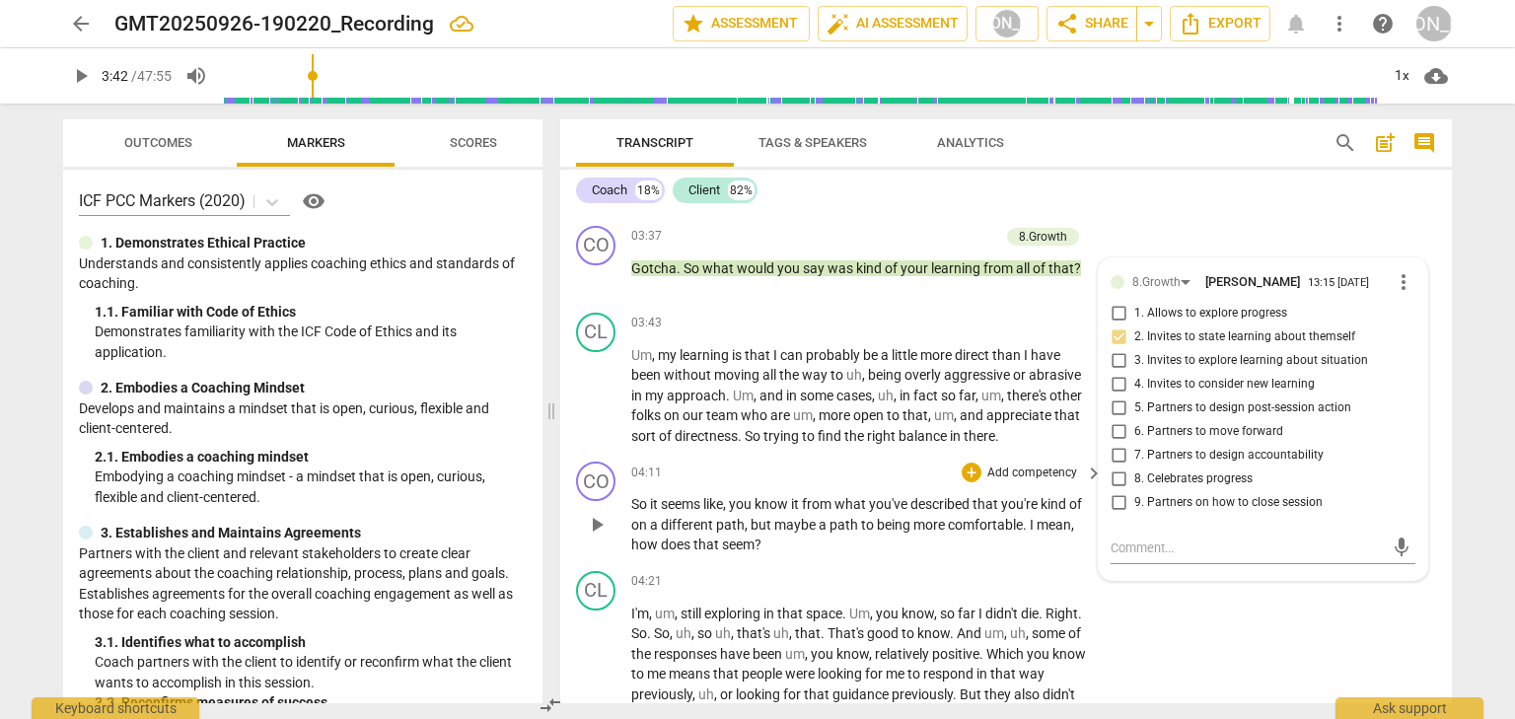
scroll to position [1814, 0]
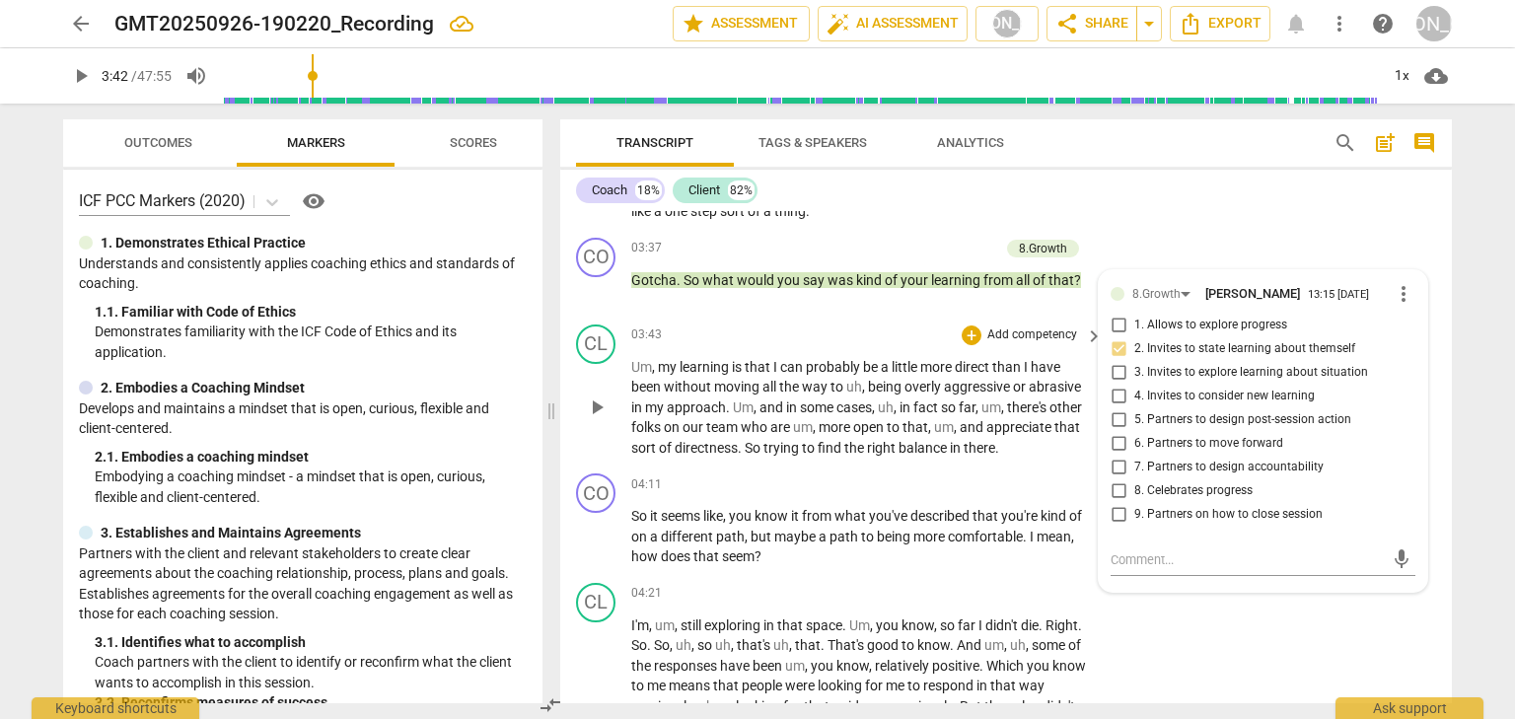
click at [600, 419] on span "play_arrow" at bounding box center [597, 407] width 24 height 24
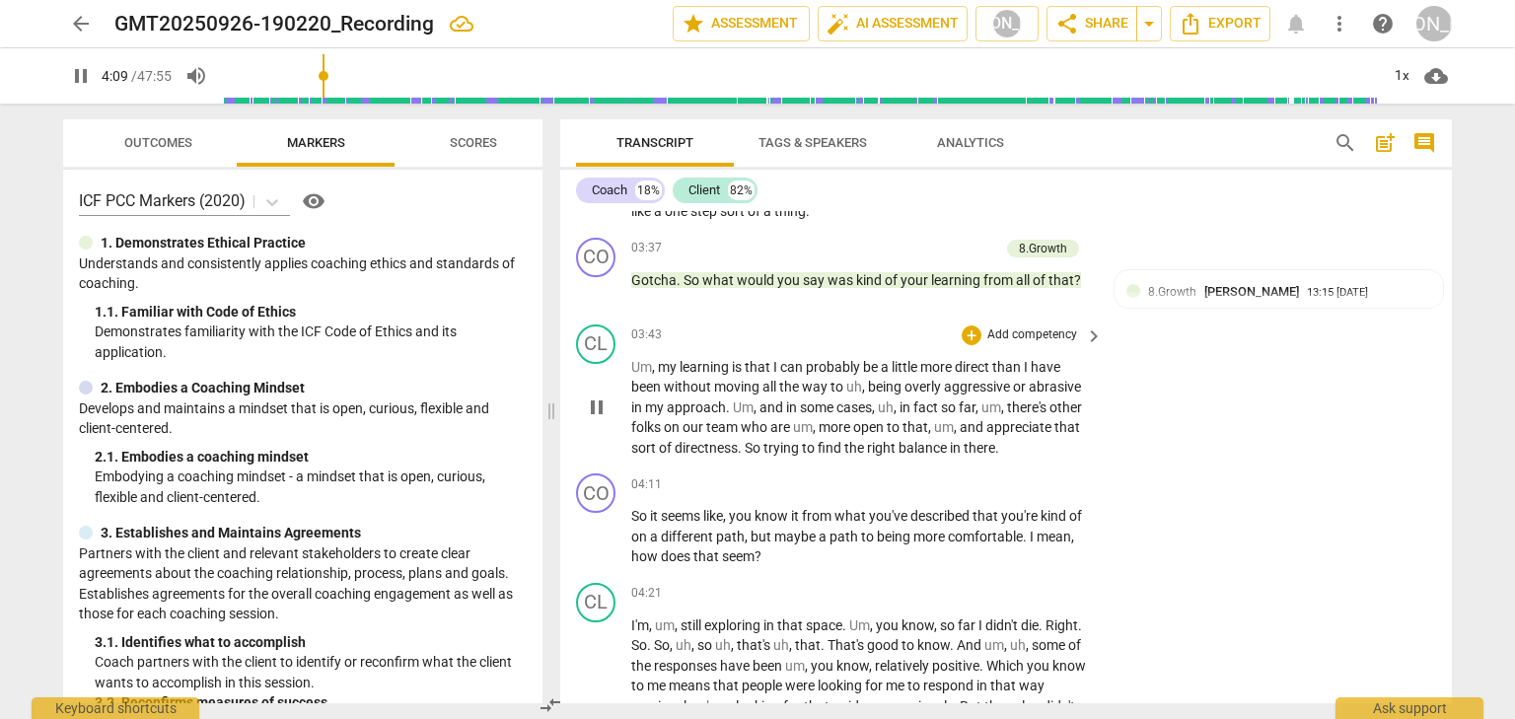
scroll to position [1893, 0]
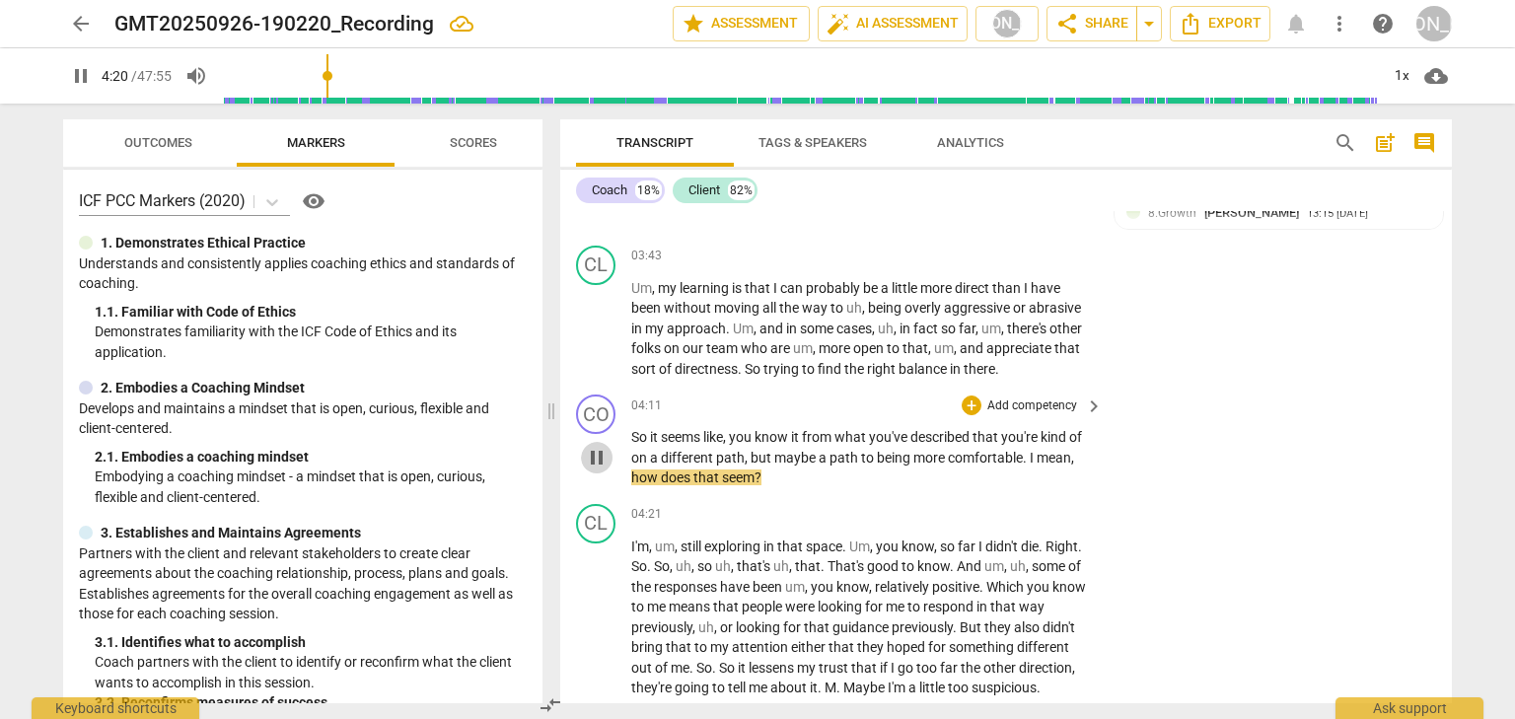
click at [603, 469] on span "pause" at bounding box center [597, 458] width 24 height 24
type input "260"
click at [980, 415] on div "+ Add competency" at bounding box center [1019, 405] width 117 height 20
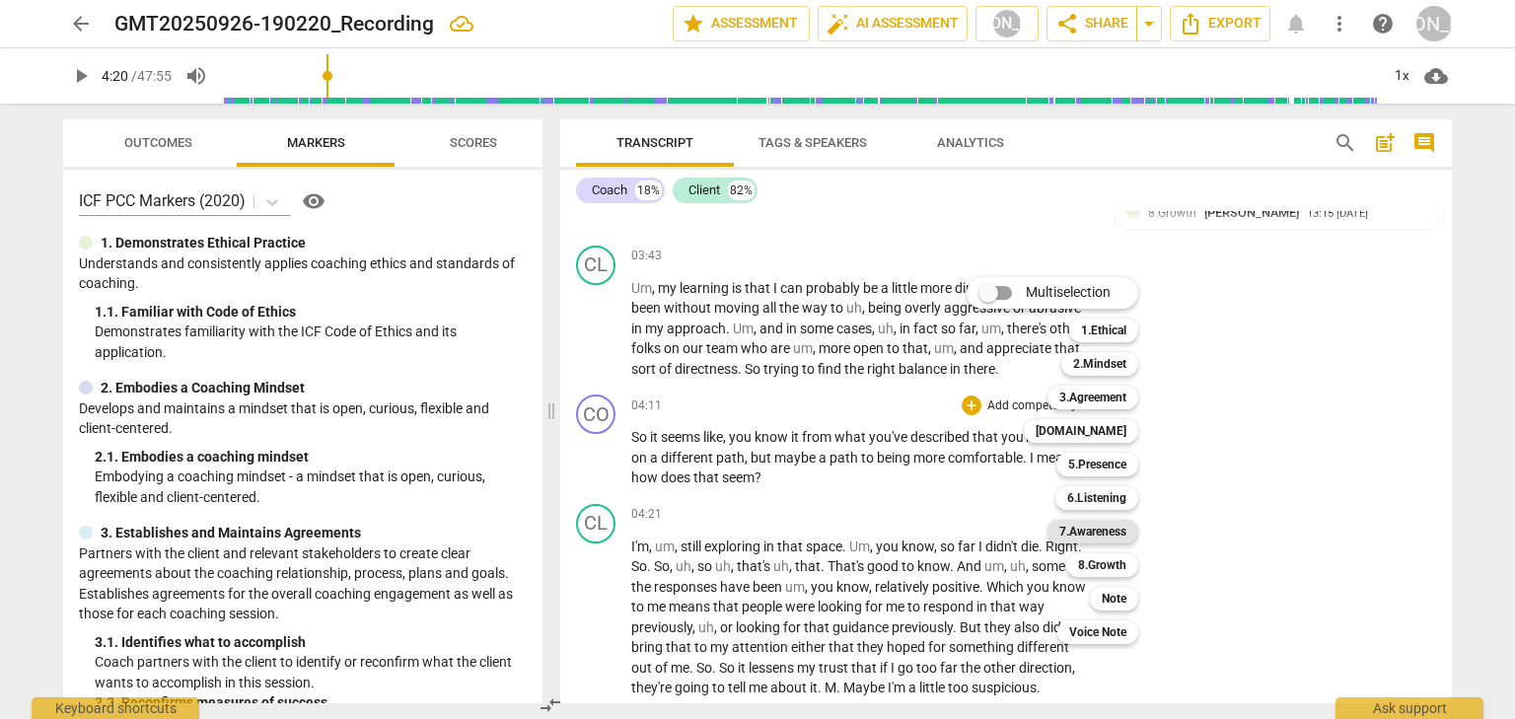
click at [1073, 525] on b "7.Awareness" at bounding box center [1092, 532] width 67 height 24
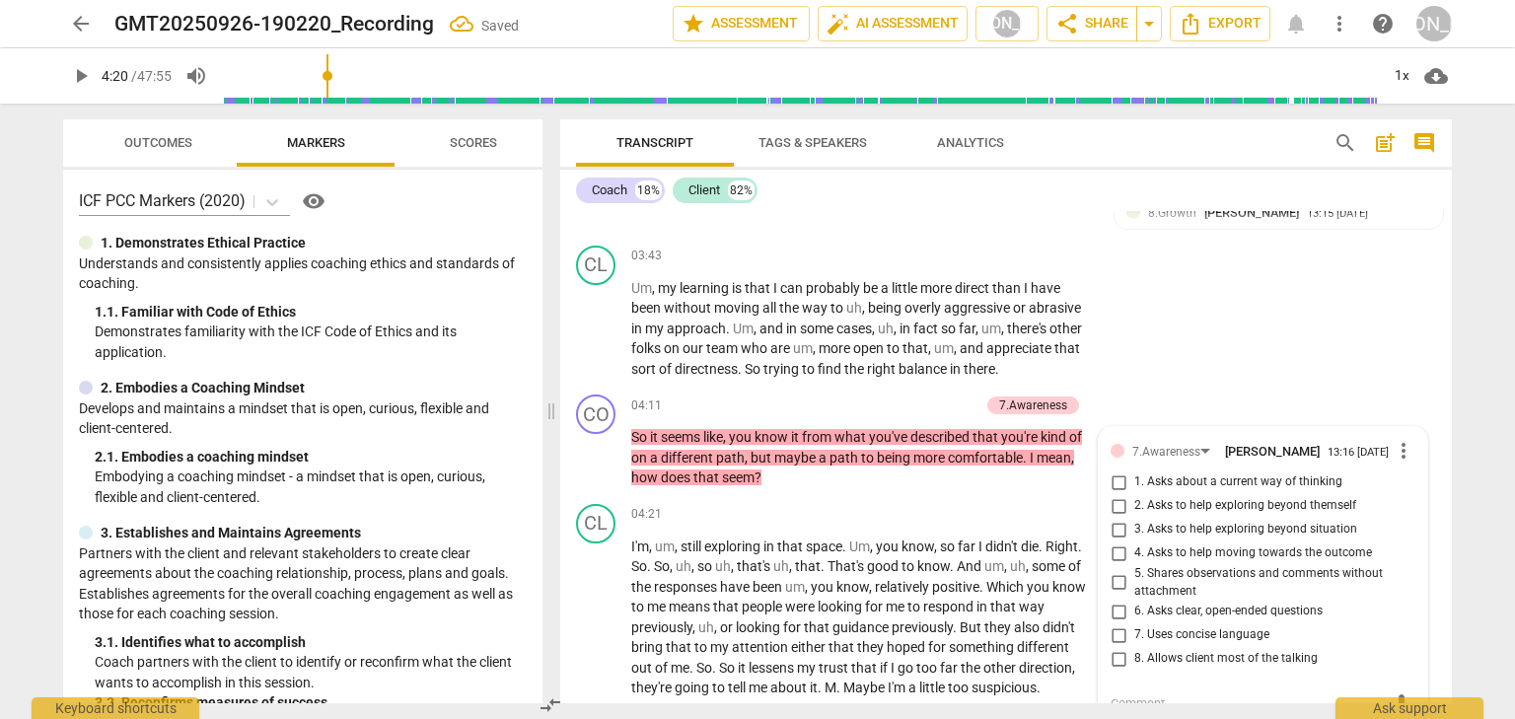
scroll to position [2203, 0]
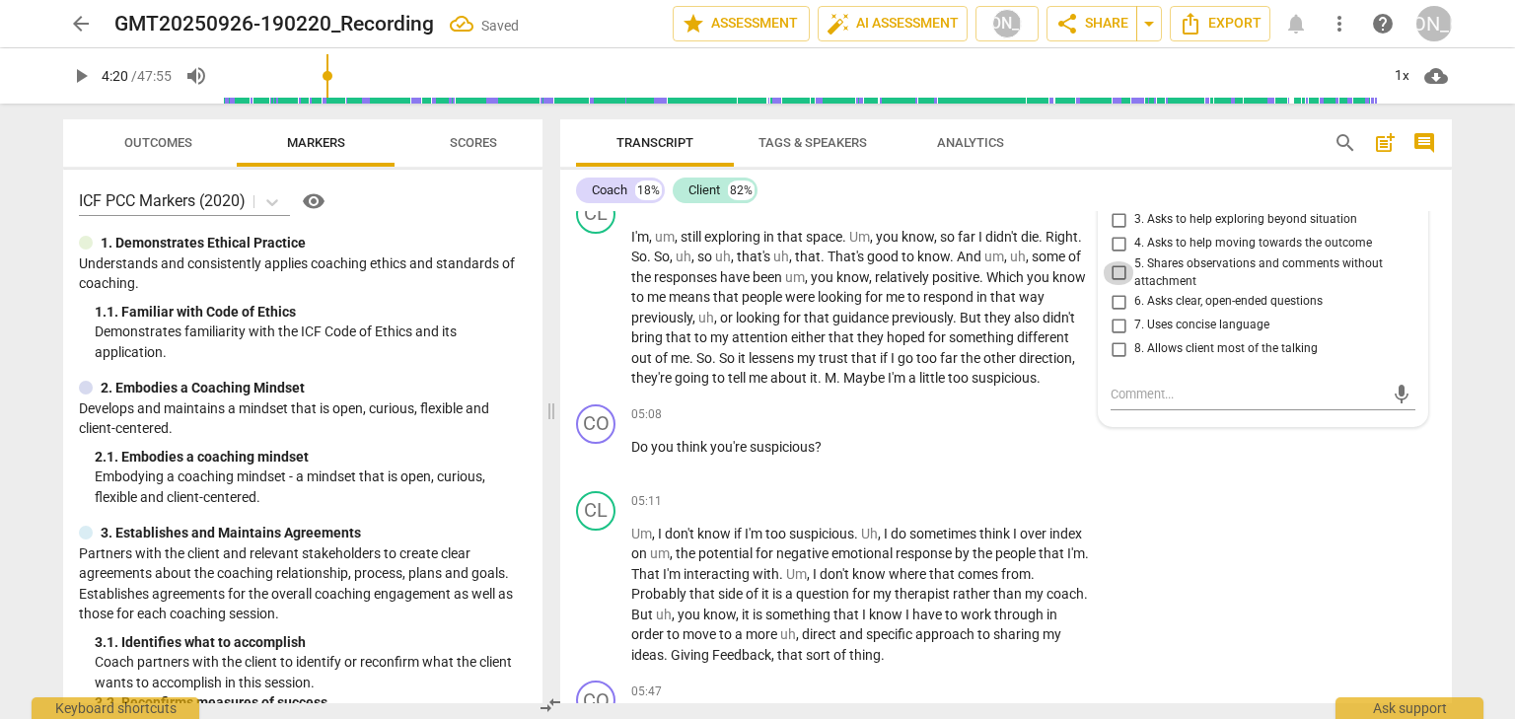
click at [1111, 285] on input "5. Shares observations and comments without attachment" at bounding box center [1118, 273] width 32 height 24
checkbox input "true"
click at [603, 319] on span "play_arrow" at bounding box center [597, 308] width 24 height 24
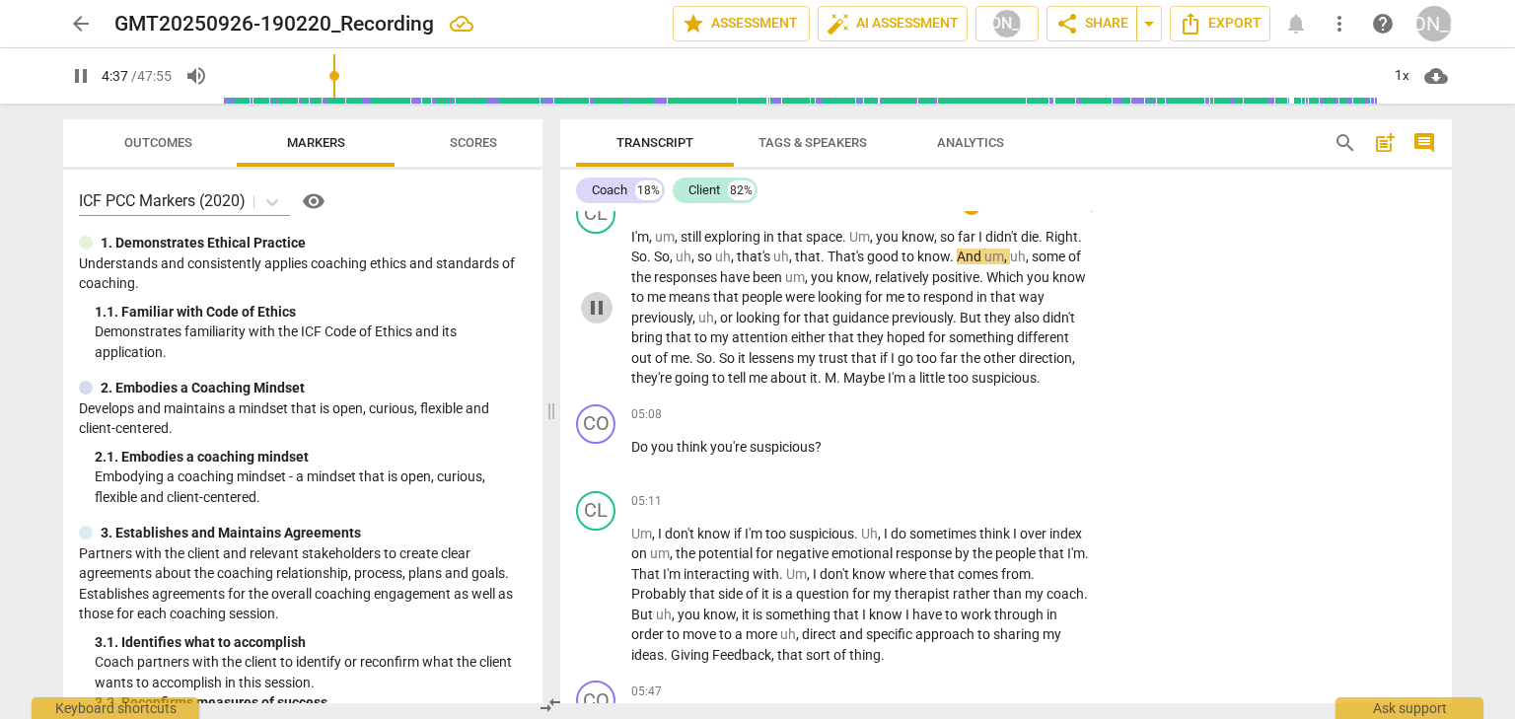
click at [603, 319] on span "pause" at bounding box center [597, 308] width 24 height 24
click at [591, 319] on span "play_arrow" at bounding box center [597, 308] width 24 height 24
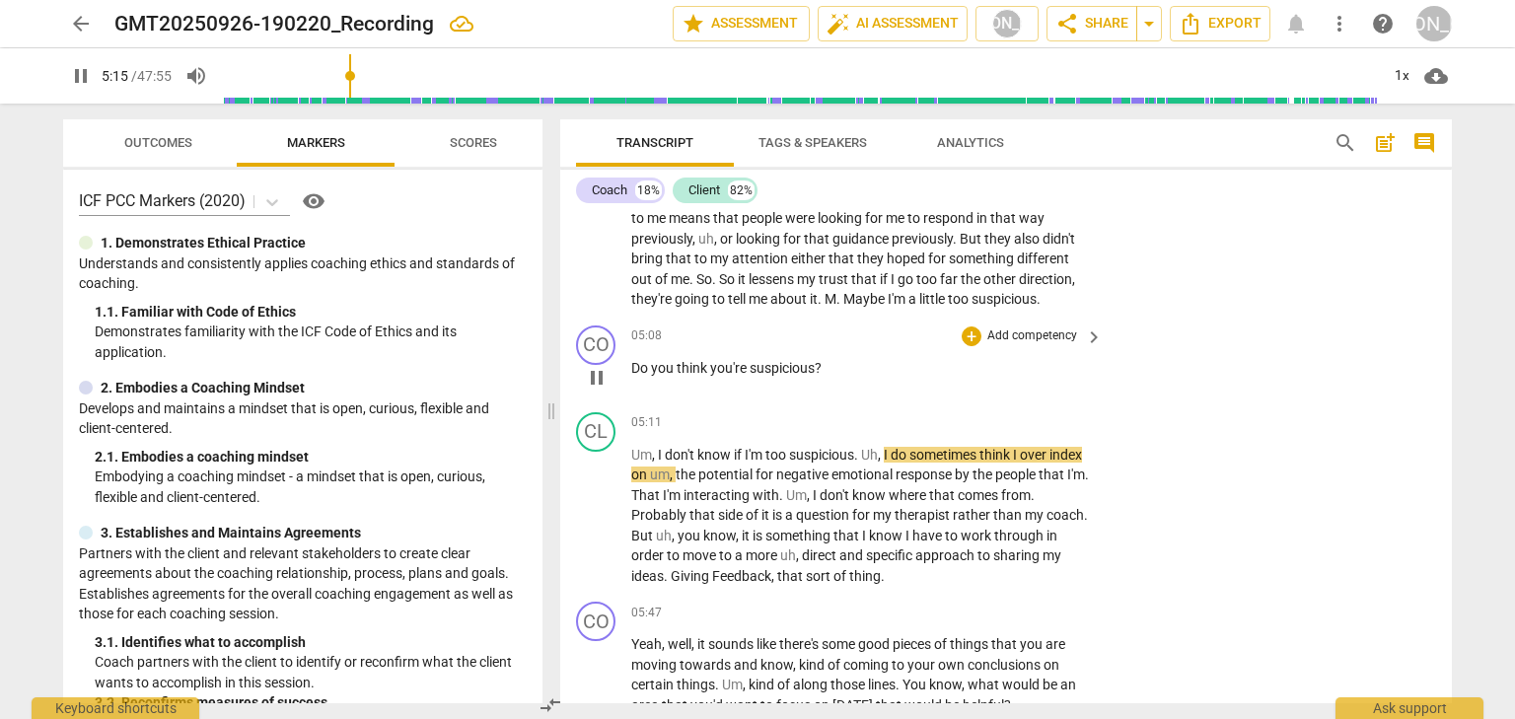
scroll to position [2361, 0]
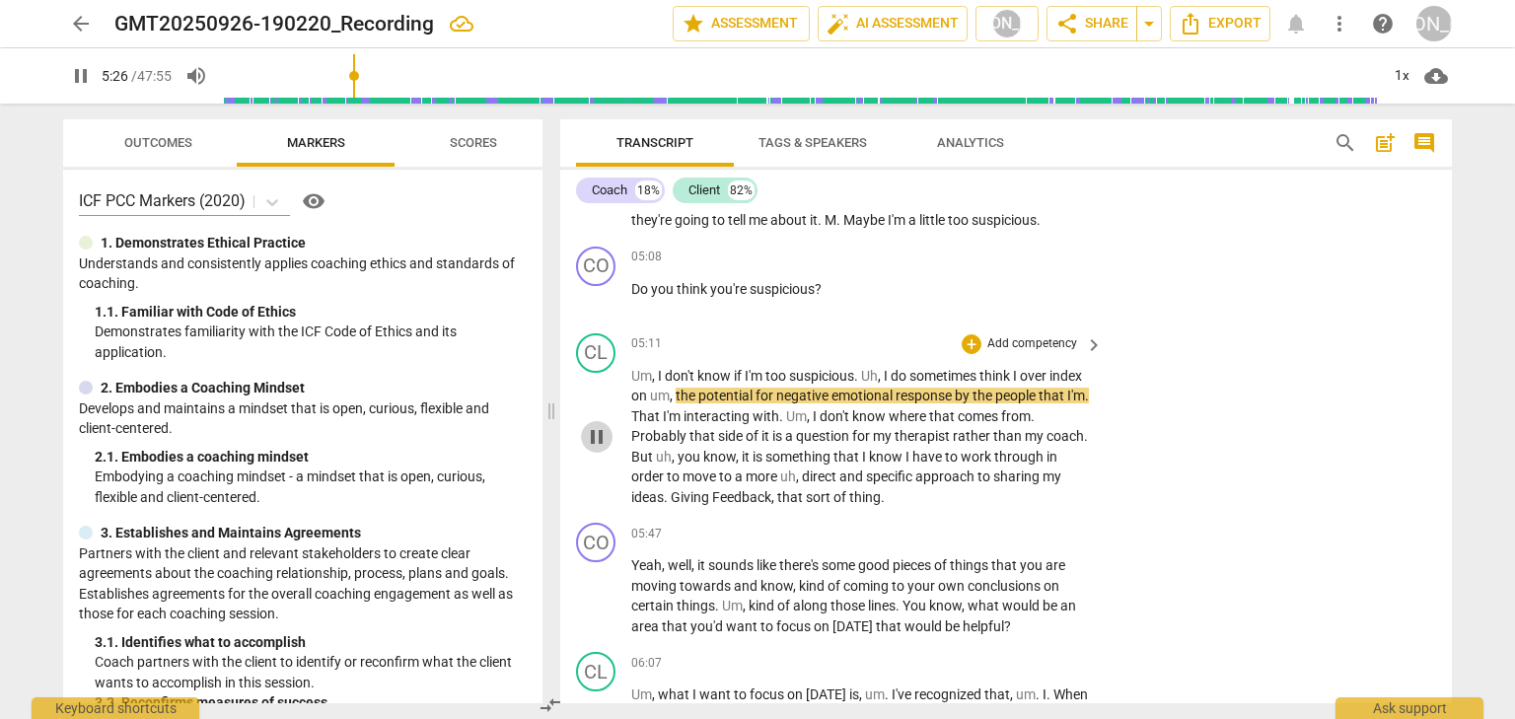
click at [598, 453] on button "pause" at bounding box center [597, 437] width 32 height 32
click at [597, 449] on span "play_arrow" at bounding box center [597, 437] width 24 height 24
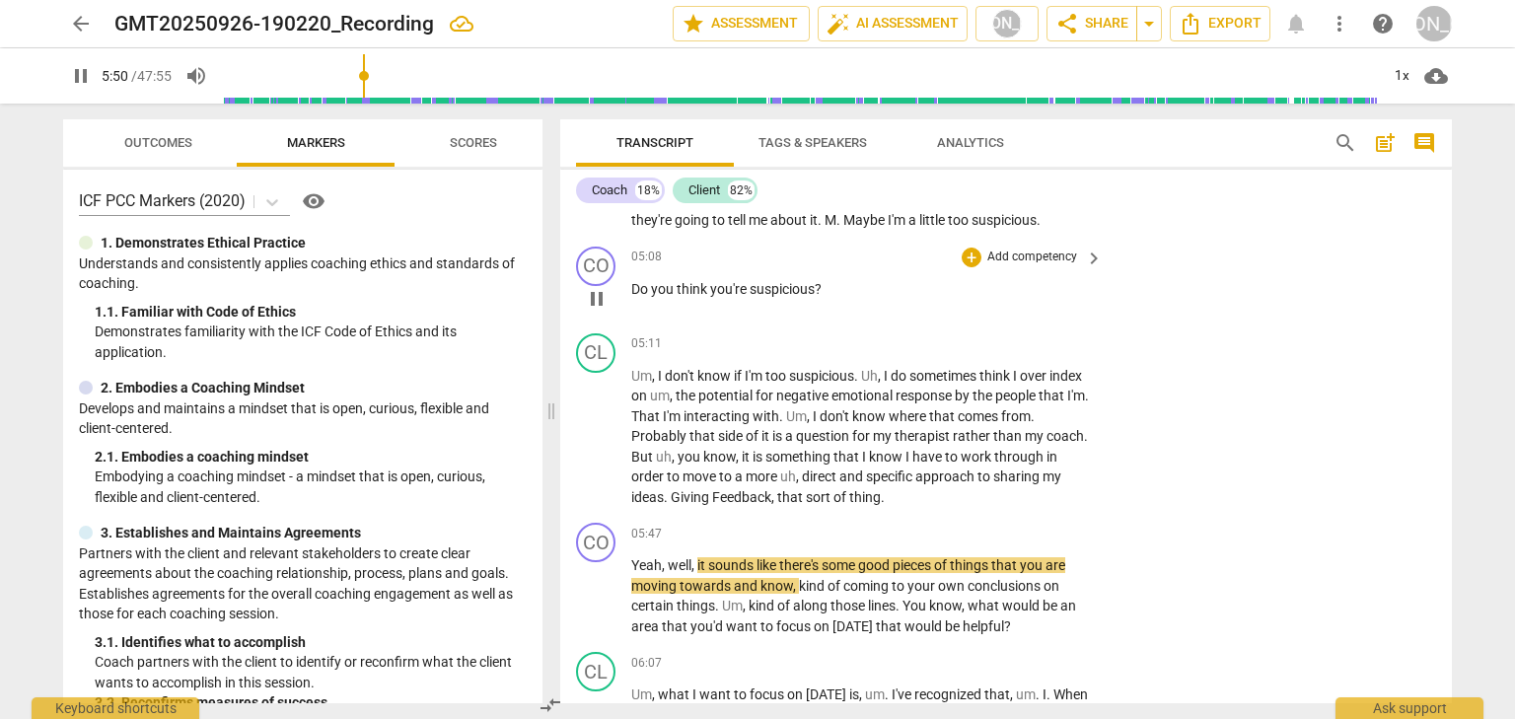
scroll to position [2518, 0]
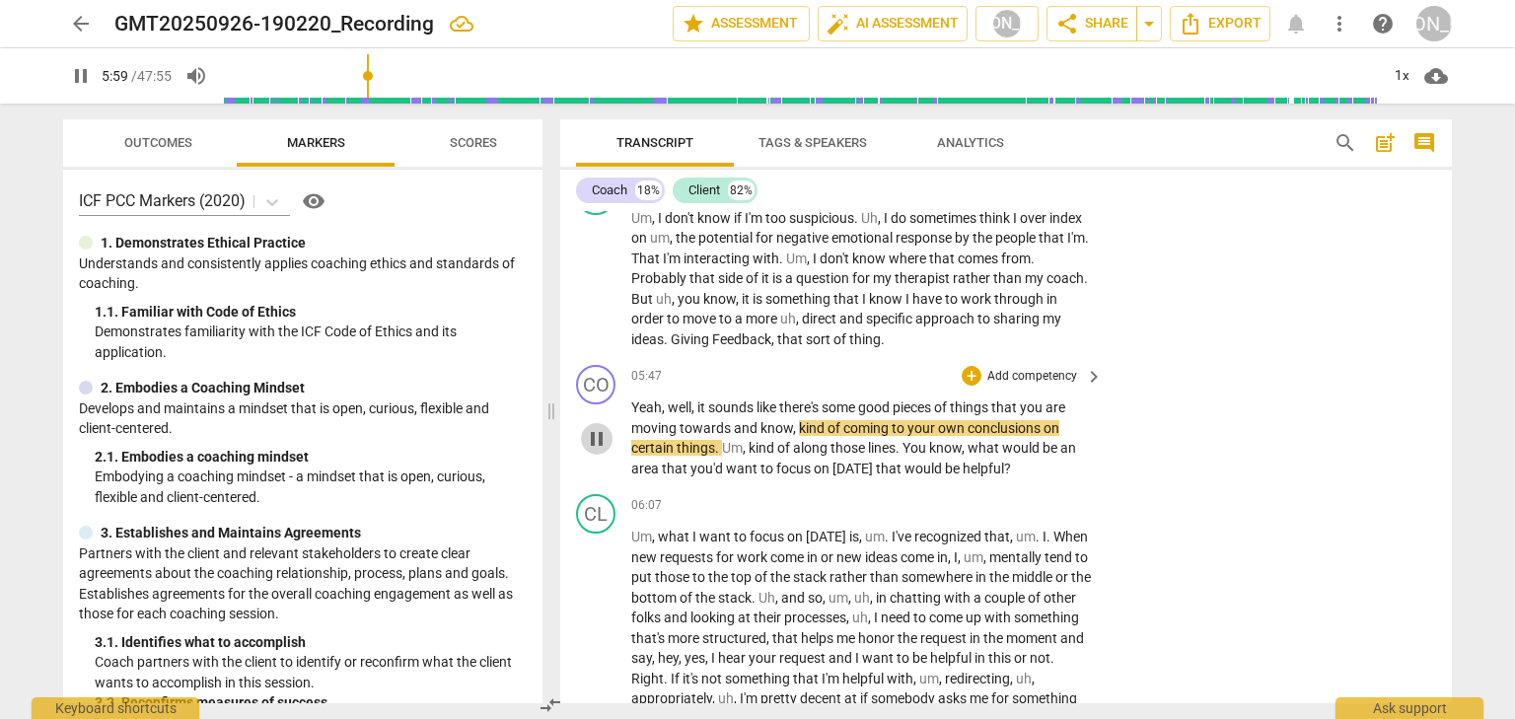
click at [599, 451] on span "pause" at bounding box center [597, 439] width 24 height 24
type input "360"
click at [761, 436] on span "know" at bounding box center [776, 428] width 33 height 16
click at [602, 451] on span "play_arrow" at bounding box center [597, 439] width 24 height 24
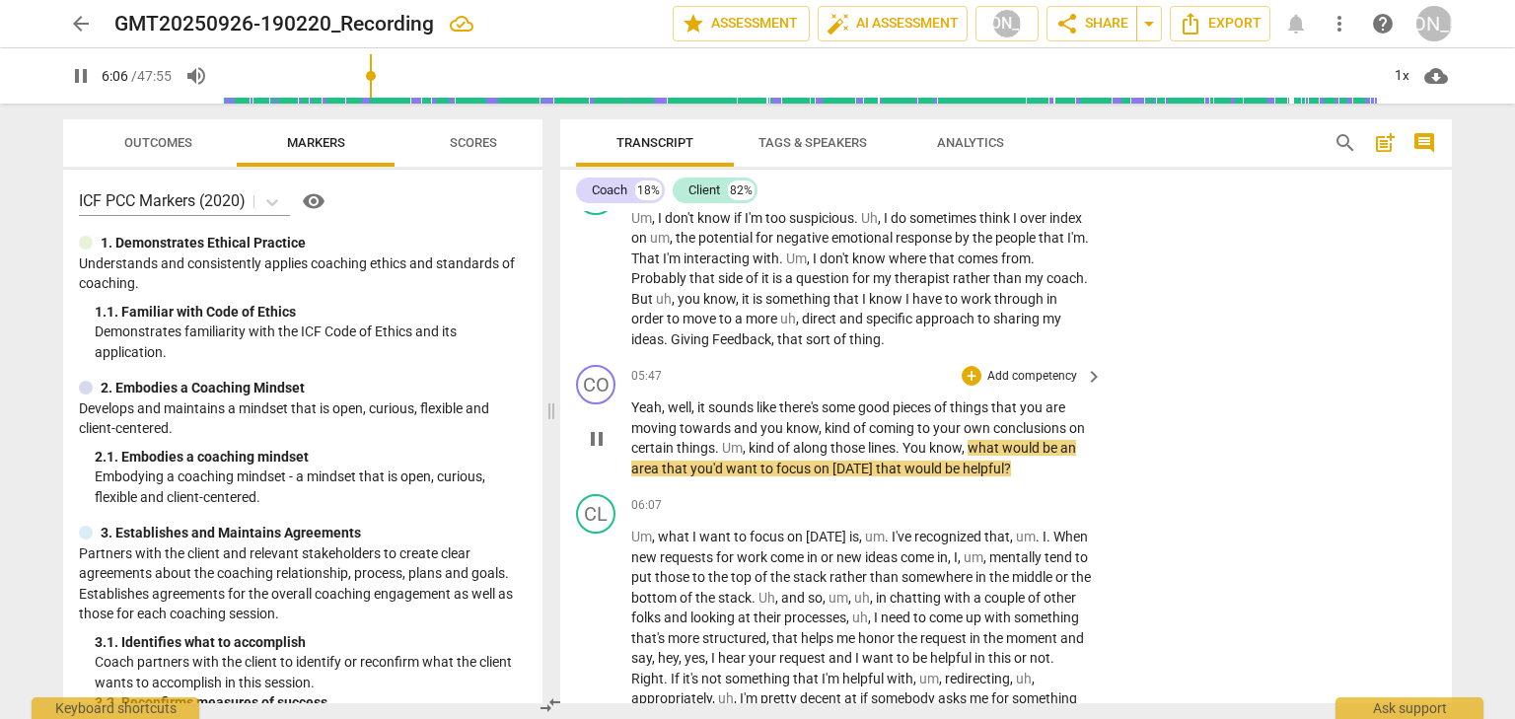
click at [602, 451] on span "pause" at bounding box center [597, 439] width 24 height 24
type input "368"
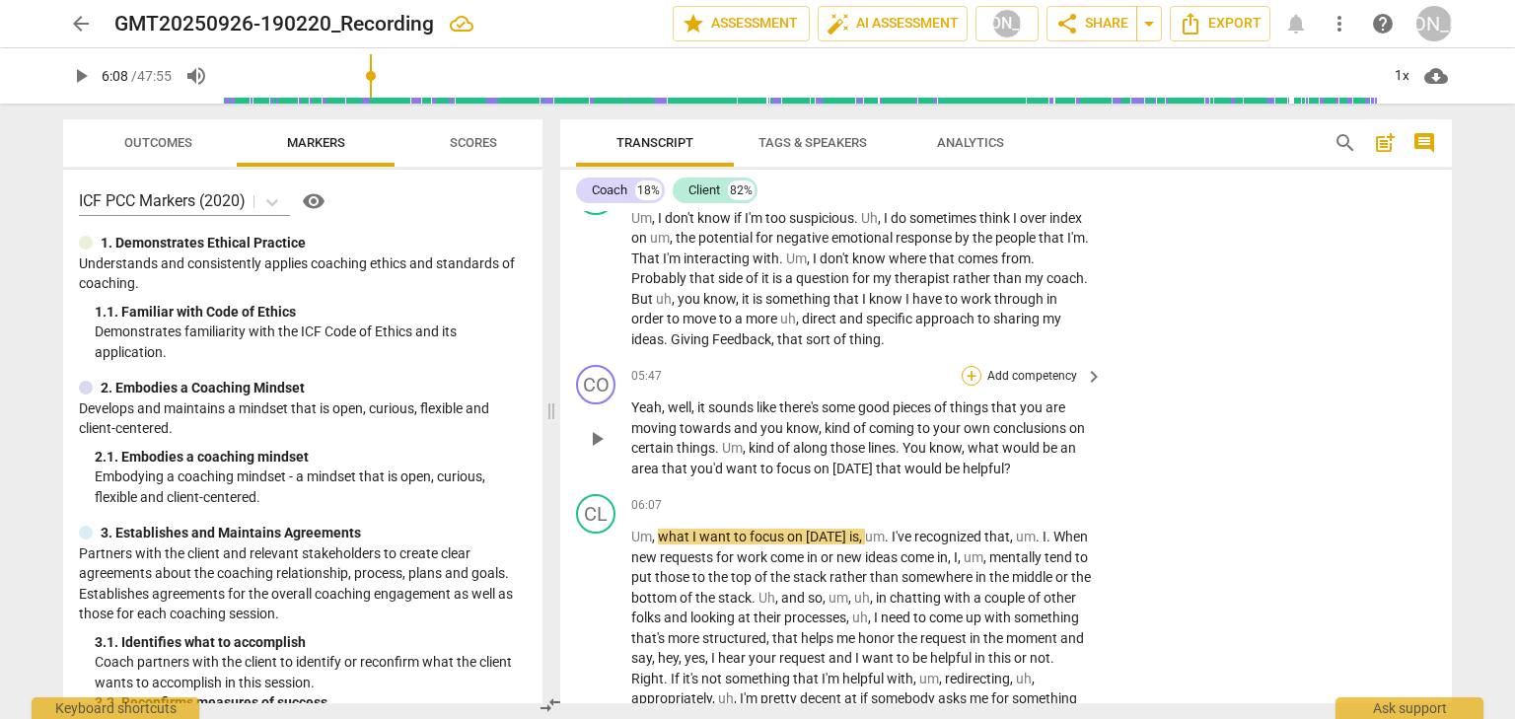
click at [965, 386] on div "+" at bounding box center [971, 376] width 20 height 20
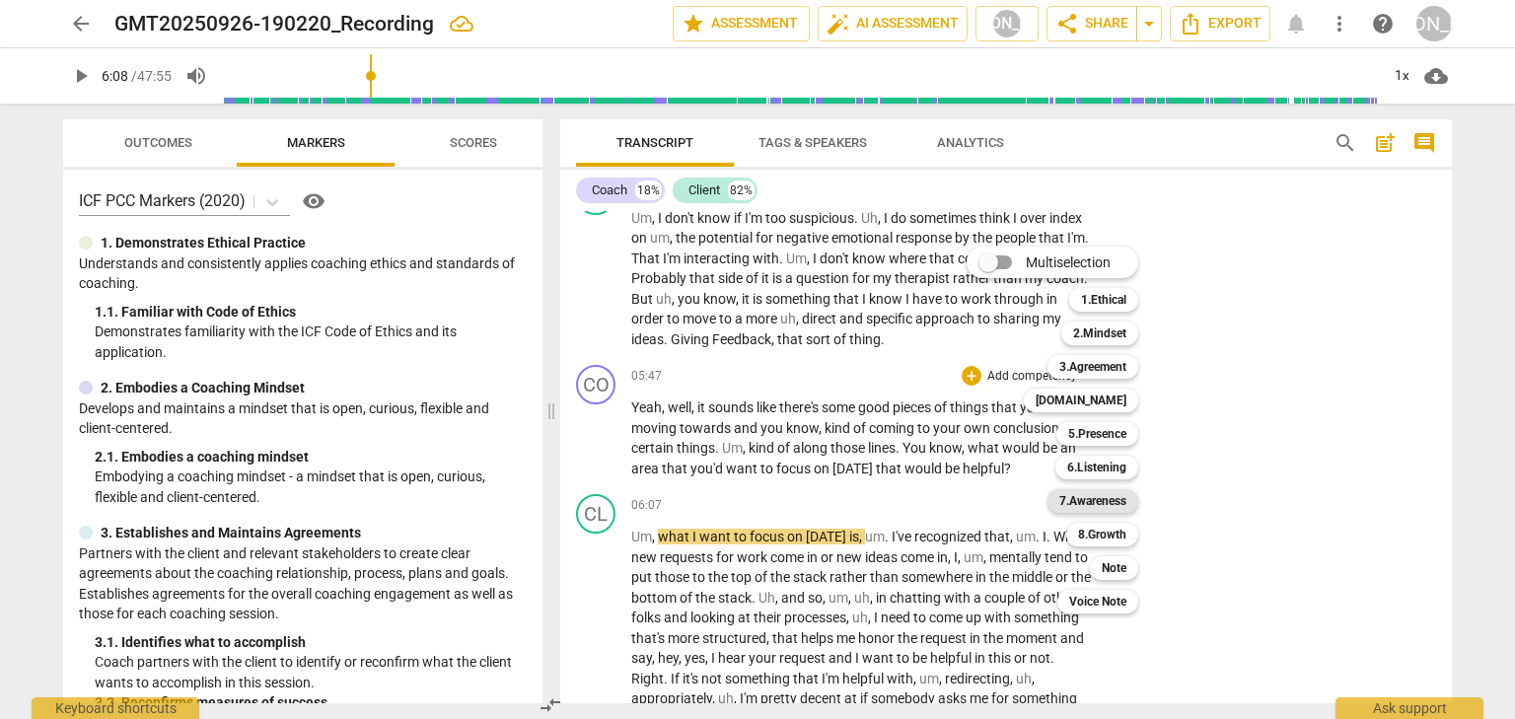
click at [1098, 503] on b "7.Awareness" at bounding box center [1092, 501] width 67 height 24
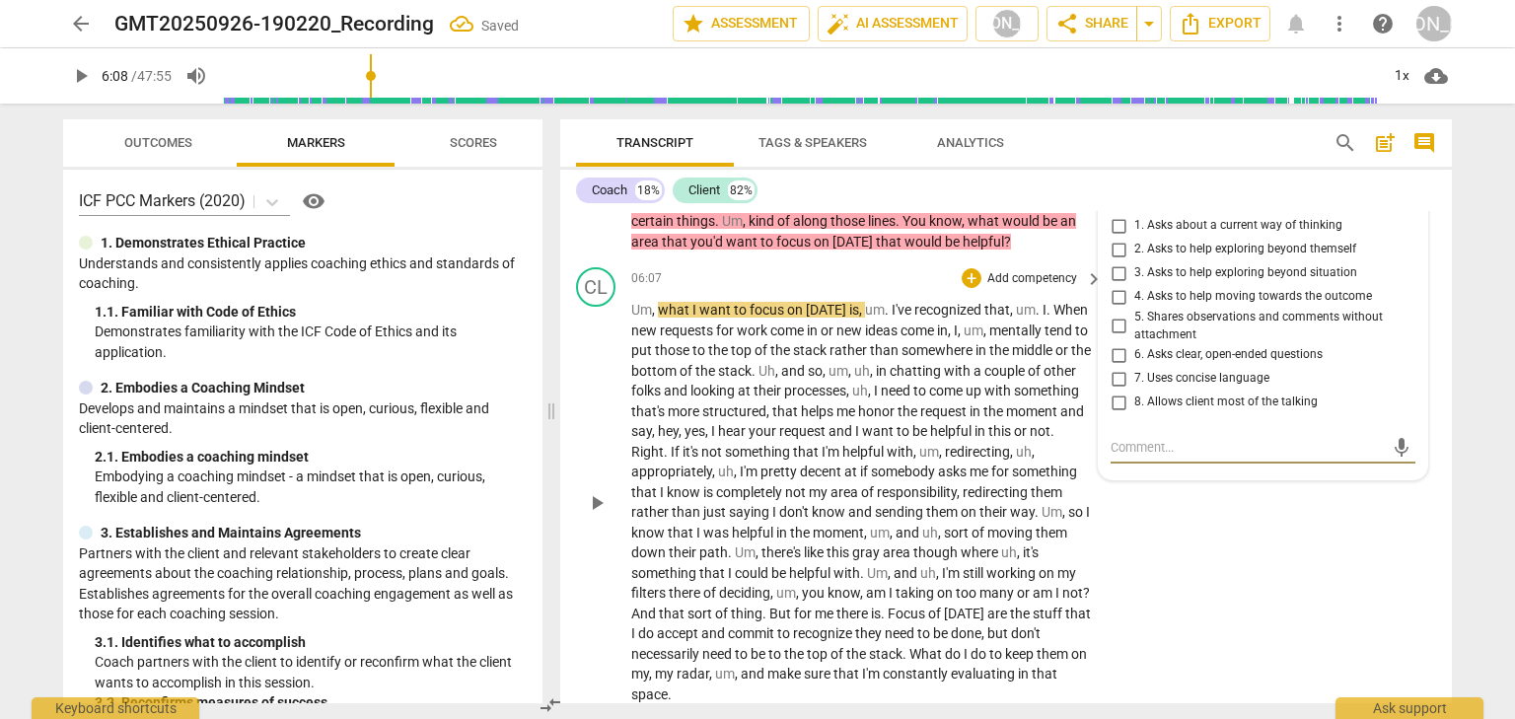
scroll to position [2719, 0]
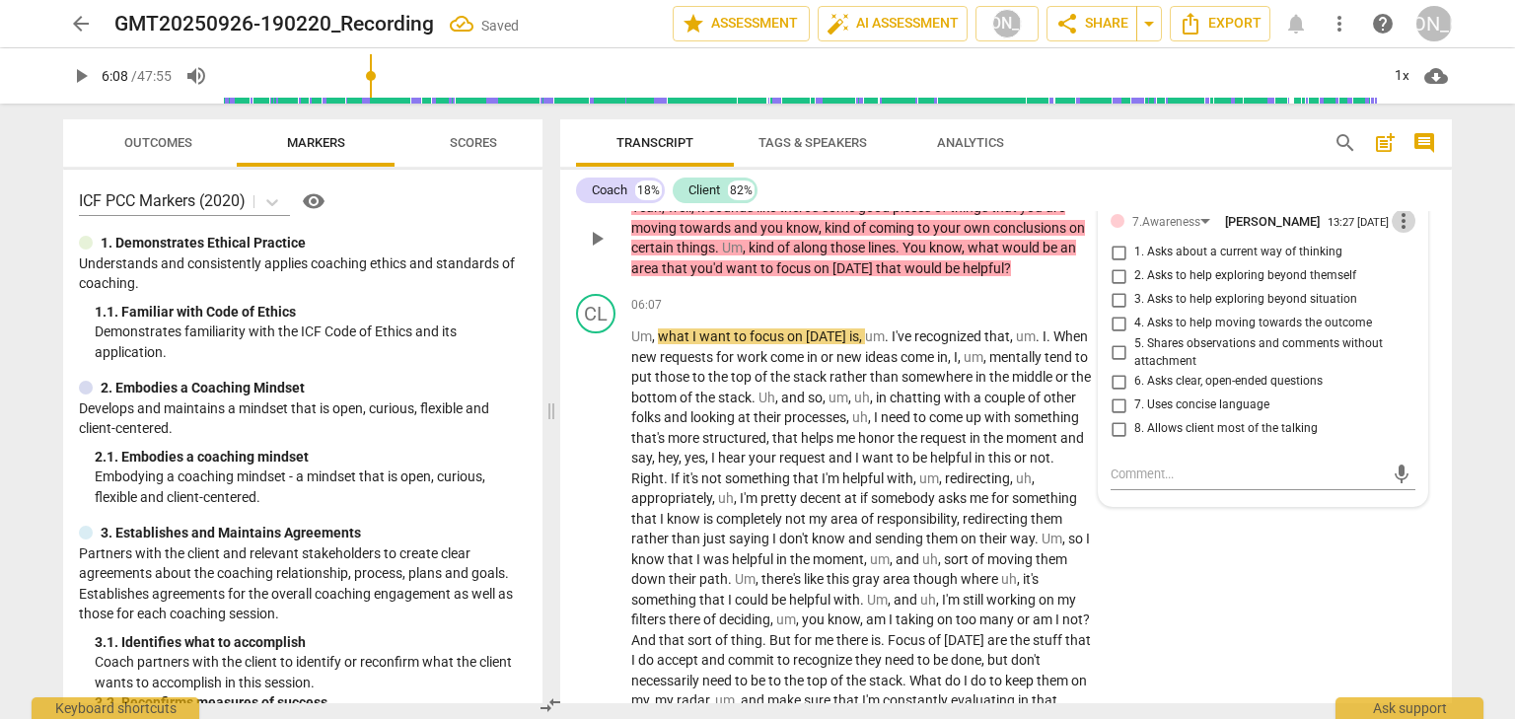
click at [1395, 233] on span "more_vert" at bounding box center [1403, 221] width 24 height 24
click at [1405, 311] on li "Delete" at bounding box center [1419, 315] width 68 height 37
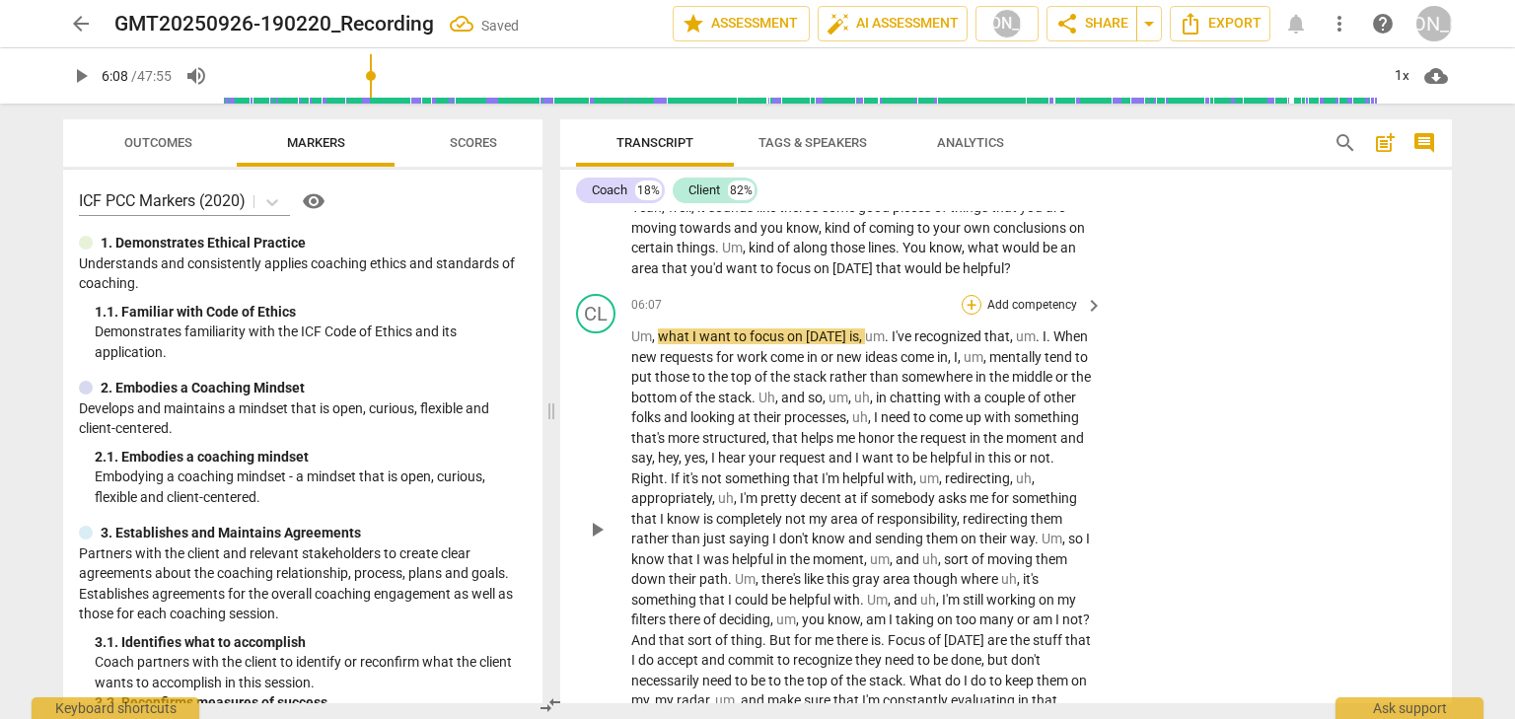
click at [969, 315] on div "+" at bounding box center [971, 305] width 20 height 20
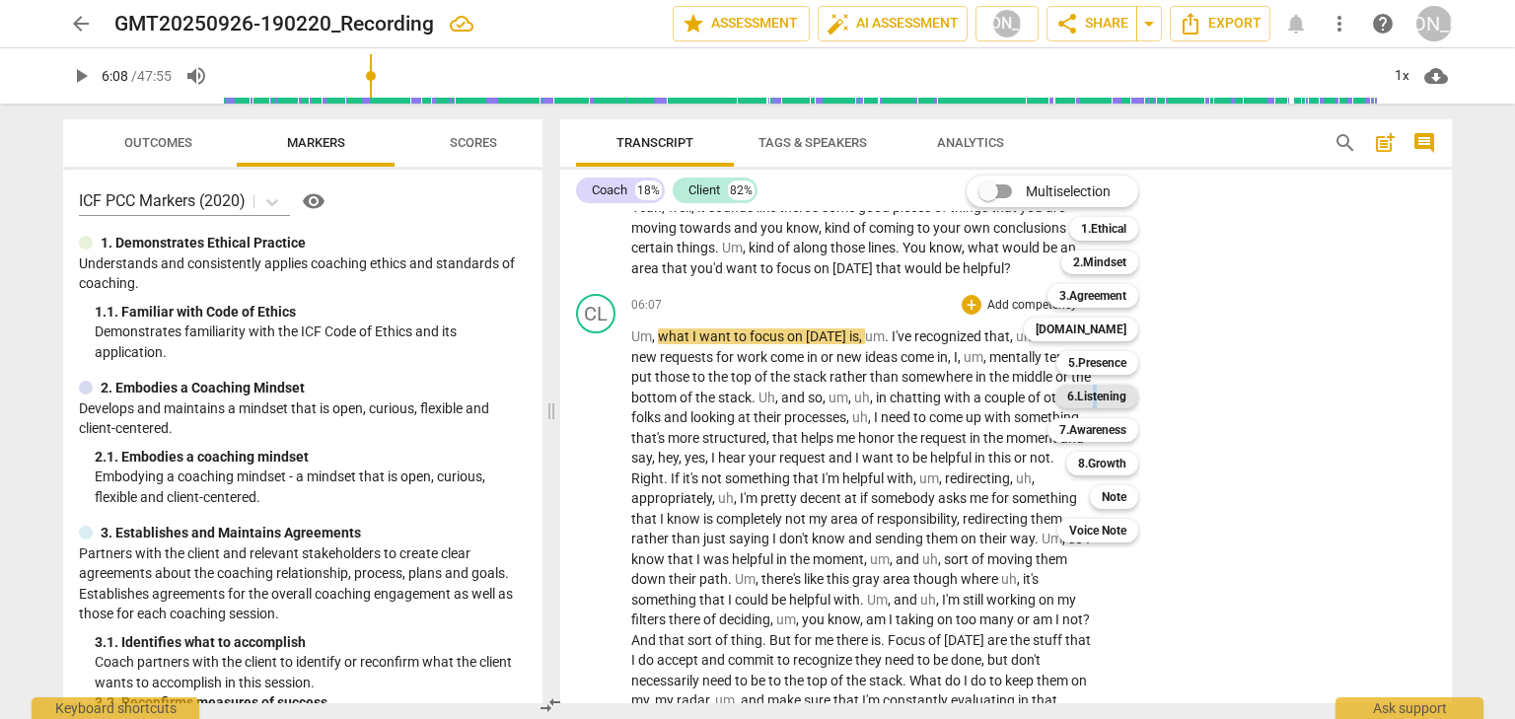
click at [1096, 400] on b "6.Listening" at bounding box center [1096, 397] width 59 height 24
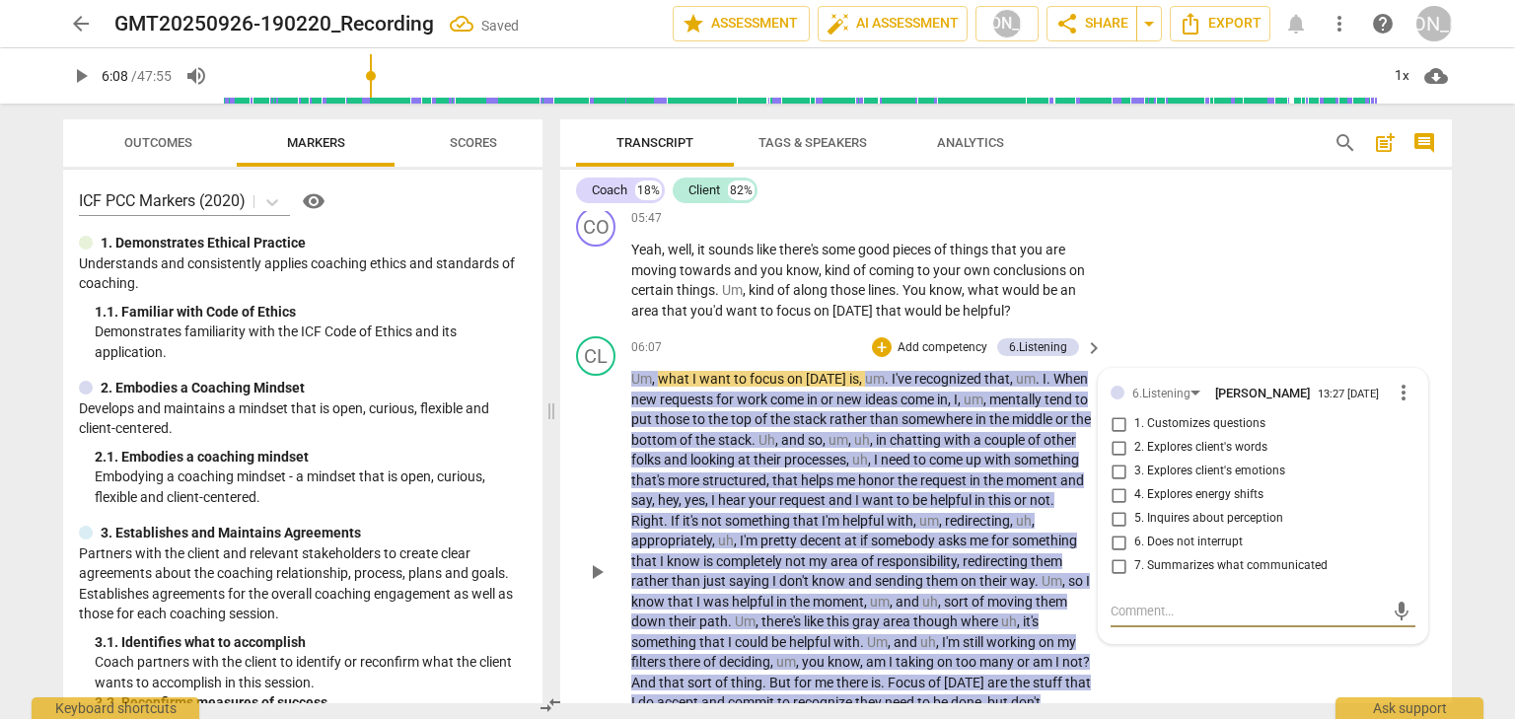
scroll to position [2670, 0]
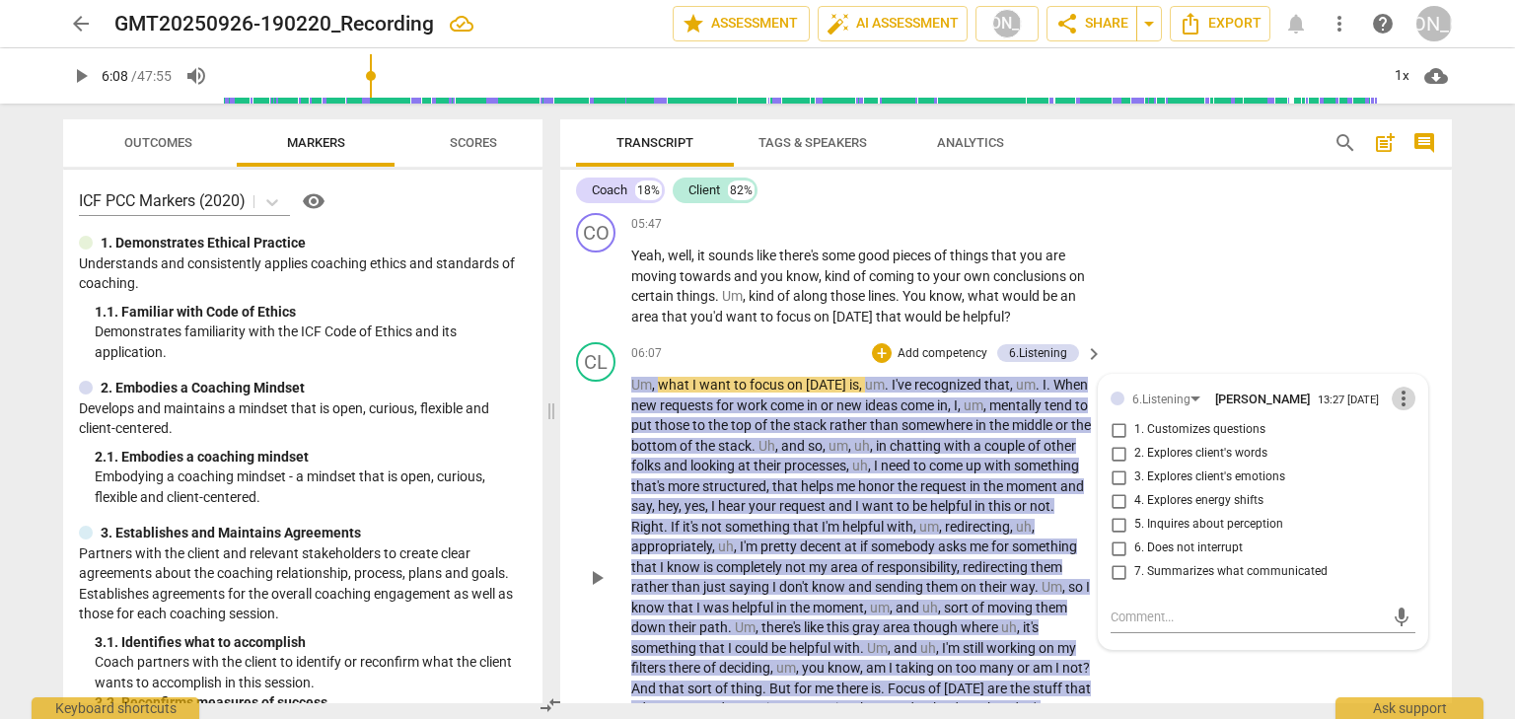
click at [1395, 410] on span "more_vert" at bounding box center [1403, 399] width 24 height 24
click at [1405, 489] on li "Delete" at bounding box center [1419, 492] width 68 height 37
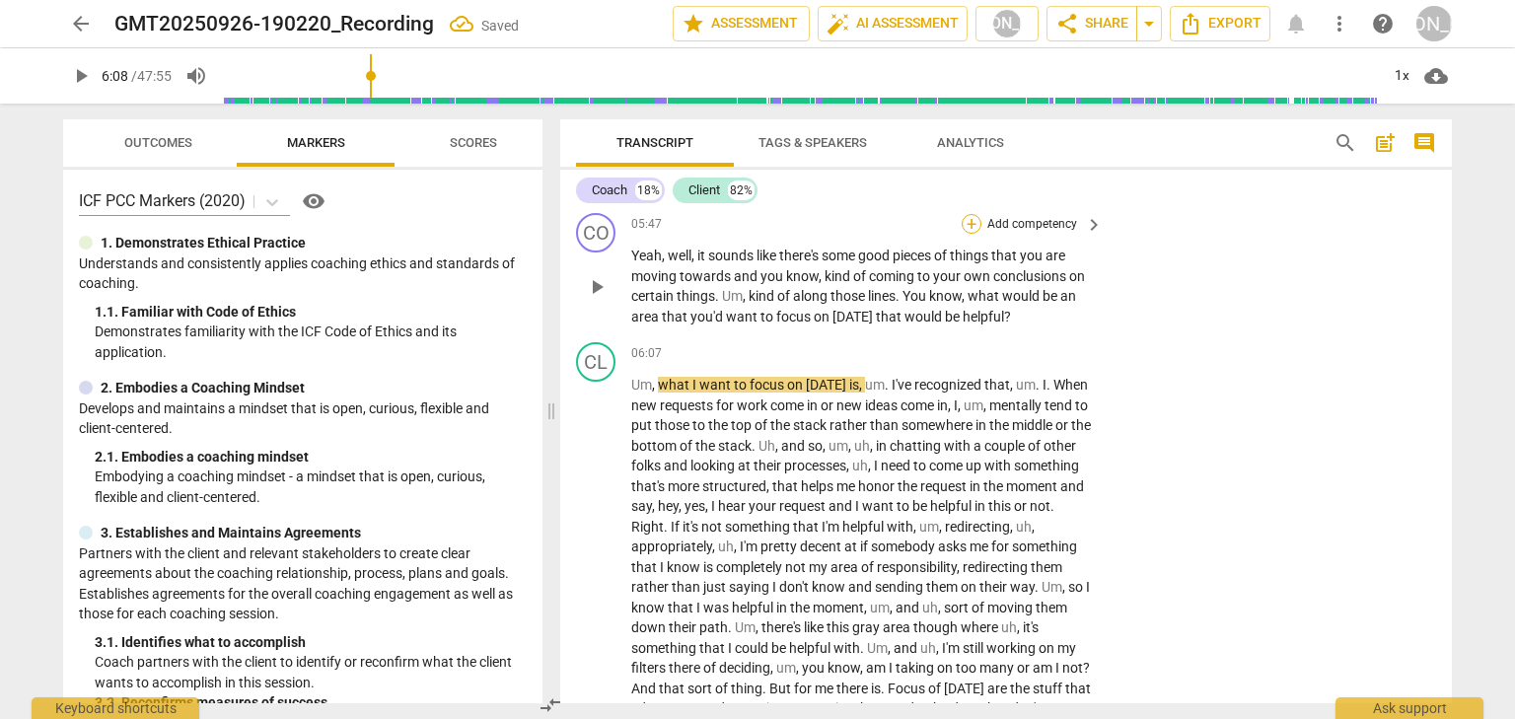
click at [970, 234] on div "+" at bounding box center [971, 224] width 20 height 20
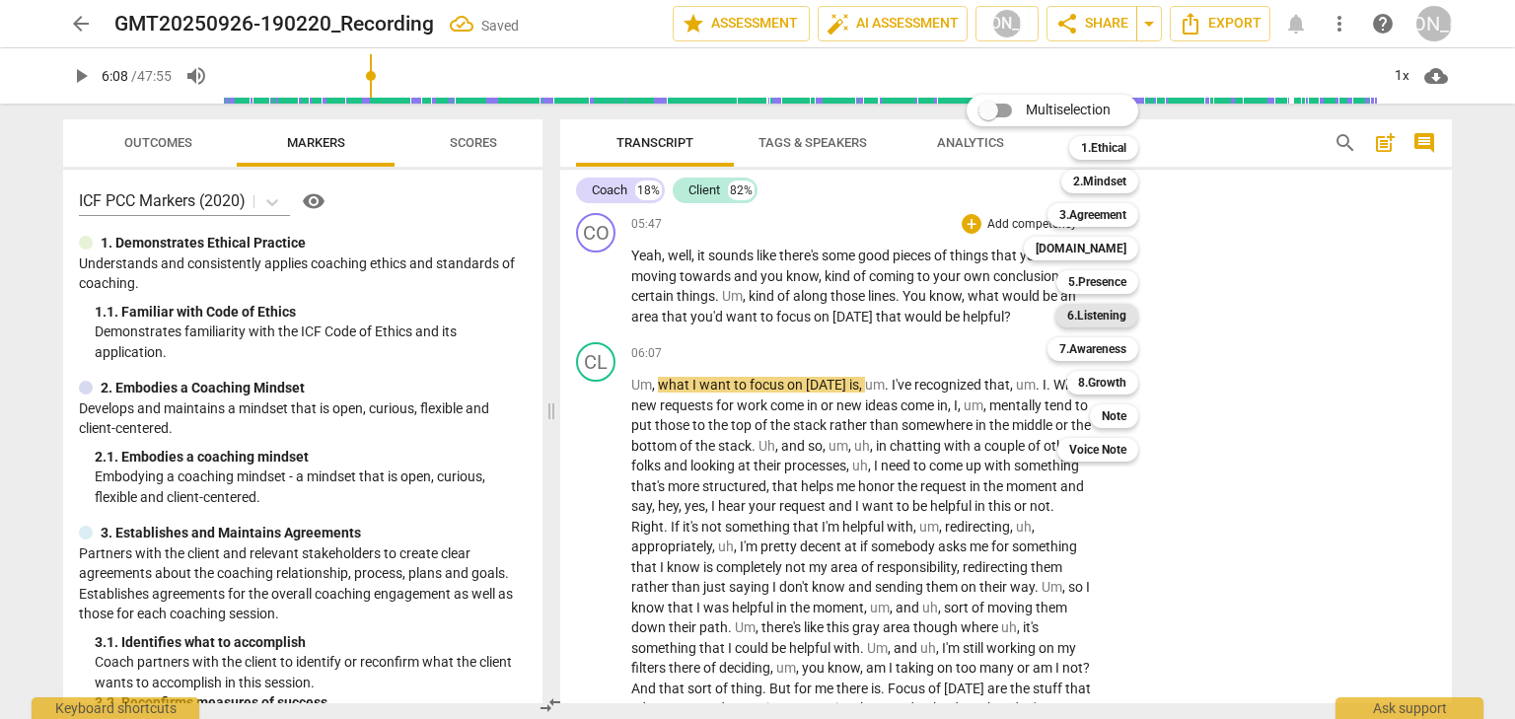
click at [1112, 309] on b "6.Listening" at bounding box center [1096, 316] width 59 height 24
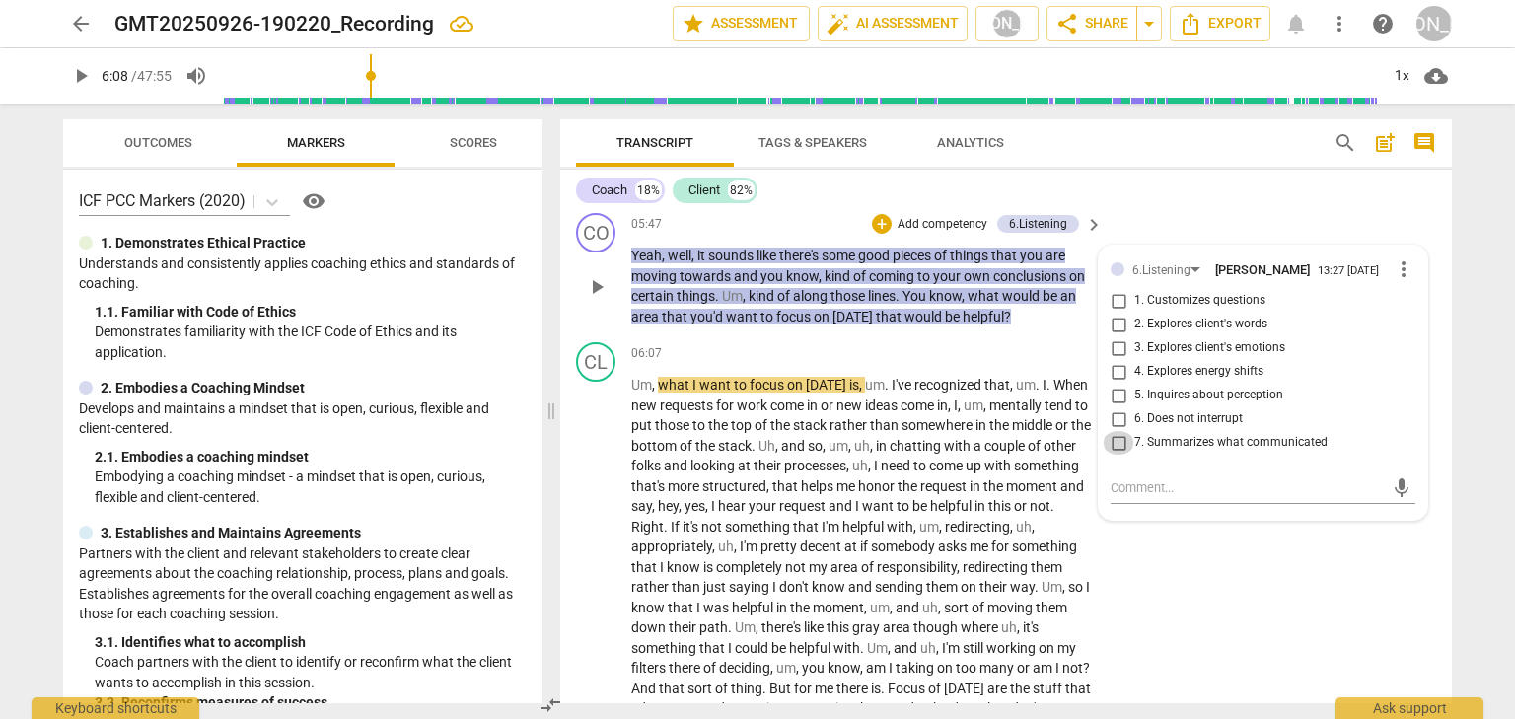
click at [1120, 455] on input "7. Summarizes what communicated" at bounding box center [1118, 443] width 32 height 24
checkbox input "true"
click at [887, 234] on div "+ Add competency" at bounding box center [930, 224] width 117 height 20
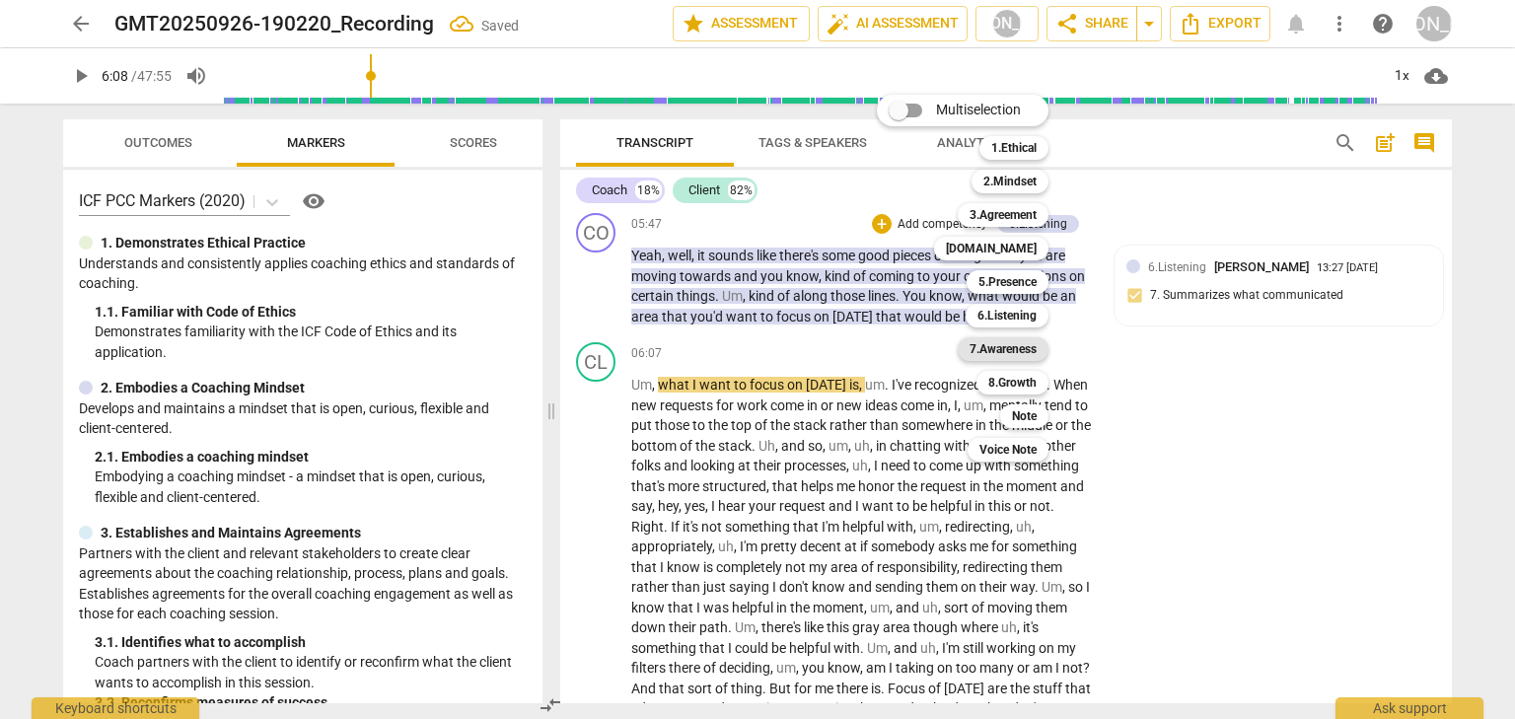
click at [1025, 343] on b "7.Awareness" at bounding box center [1002, 349] width 67 height 24
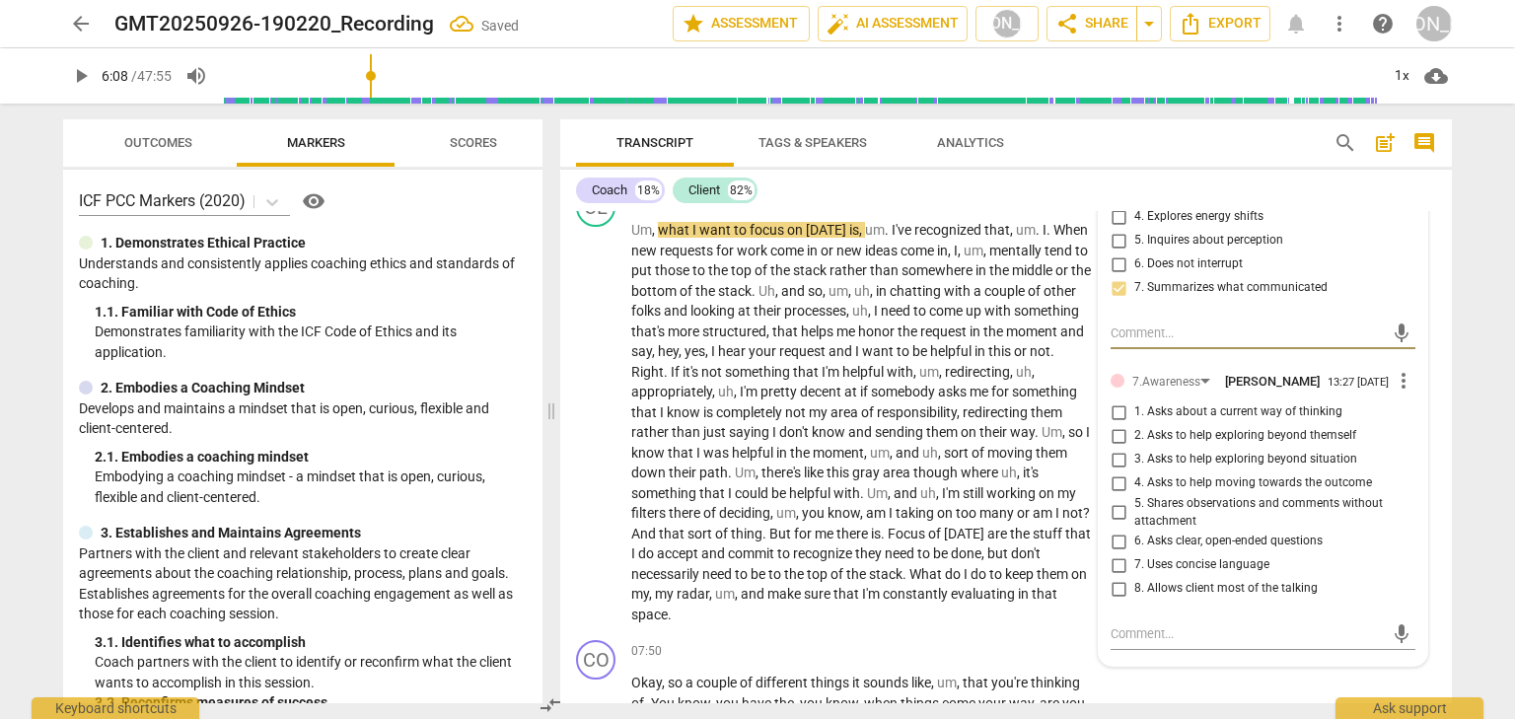
scroll to position [2907, 0]
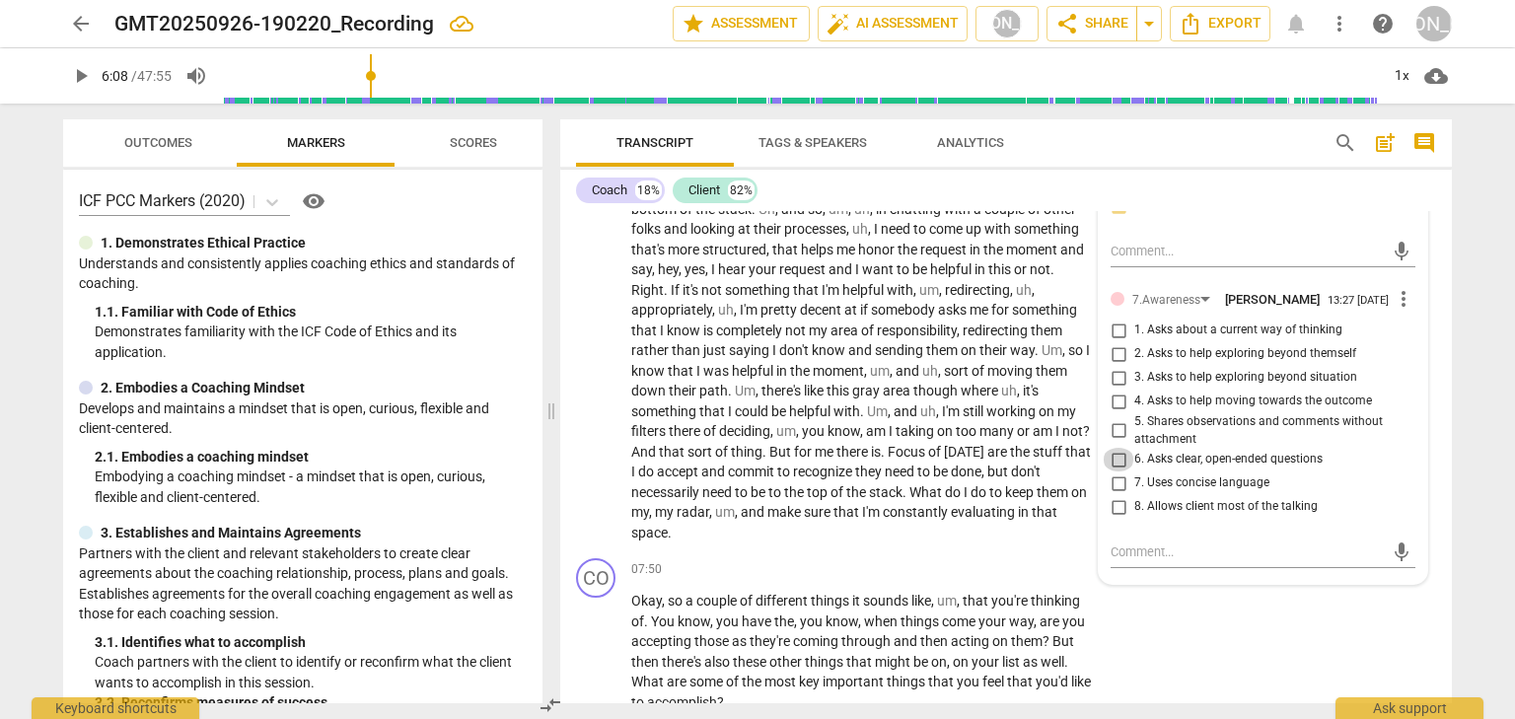
click at [1111, 471] on input "6. Asks clear, open-ended questions" at bounding box center [1118, 460] width 32 height 24
checkbox input "true"
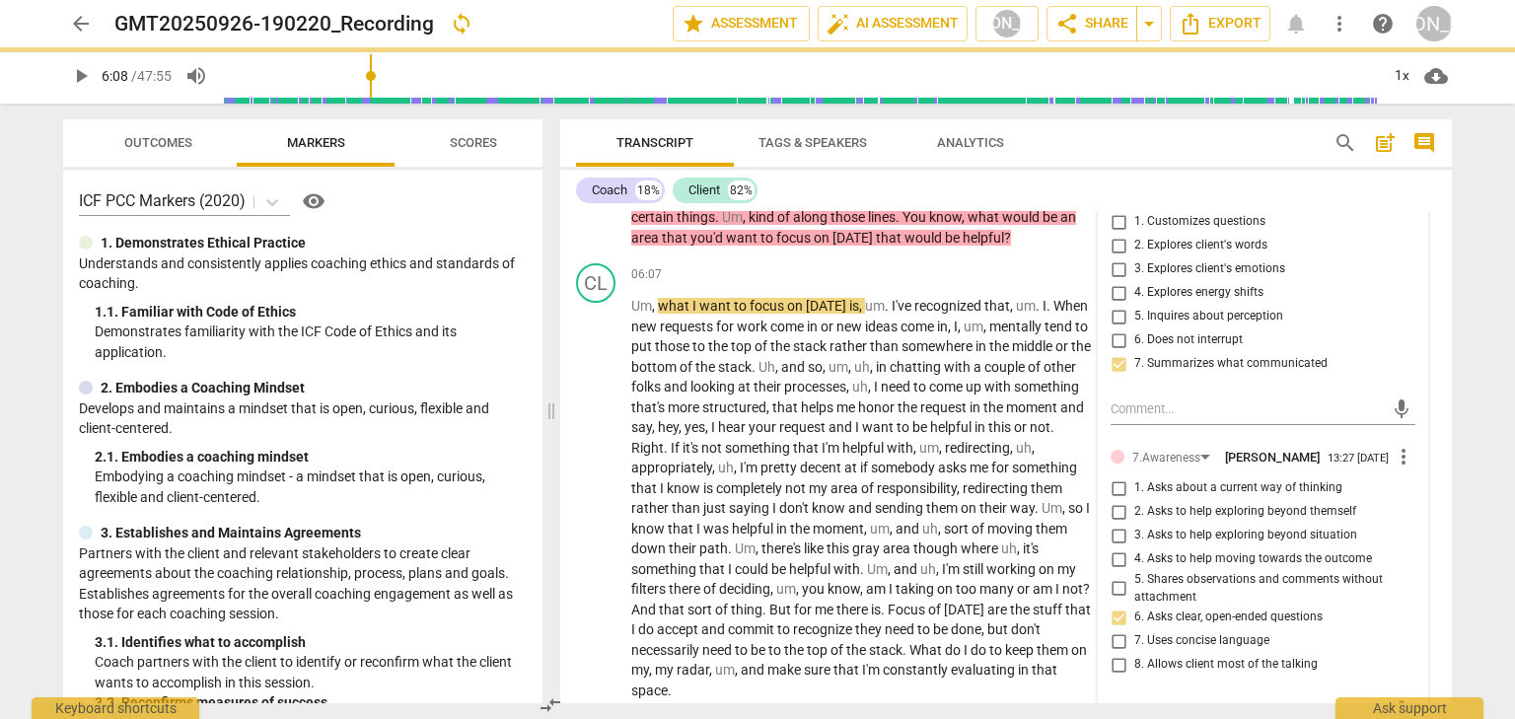
scroll to position [2513, 0]
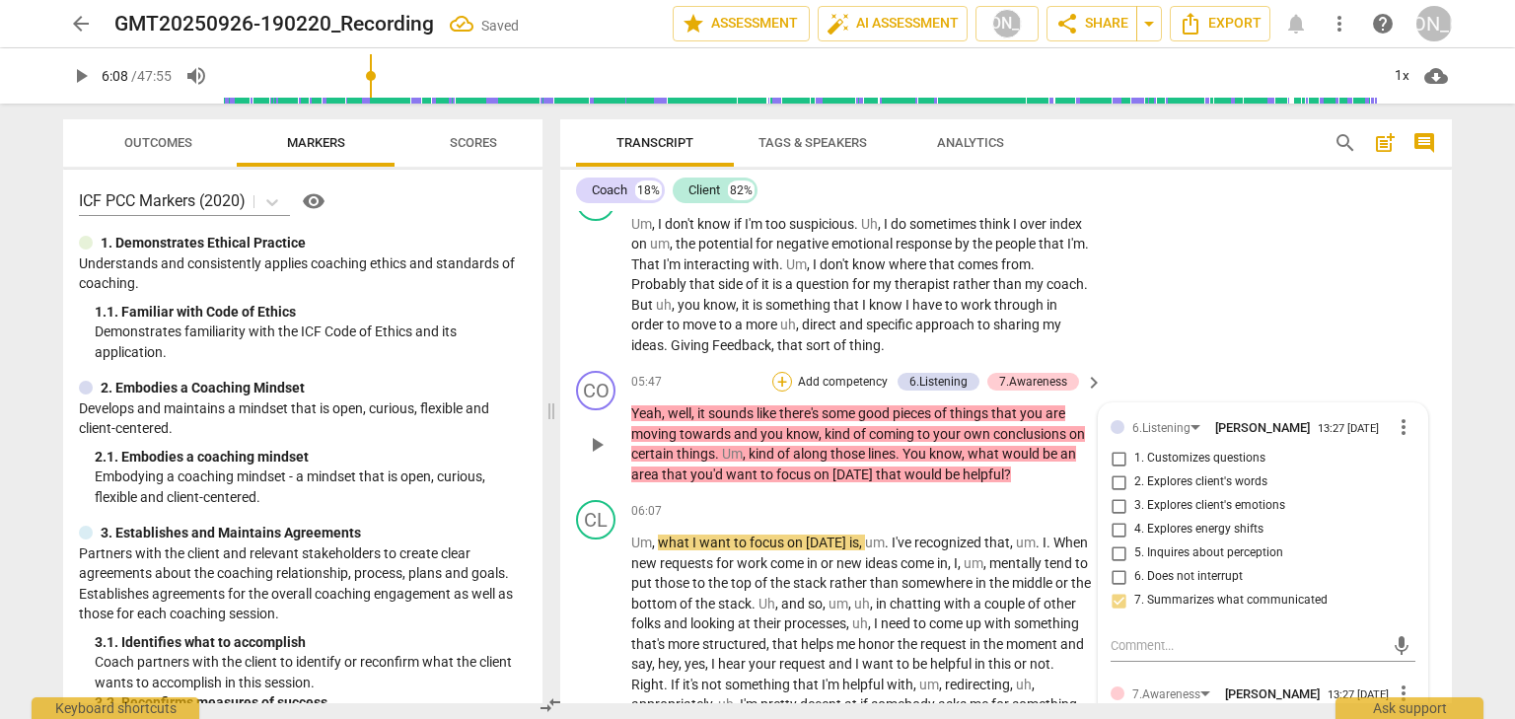
click at [781, 391] on div "+" at bounding box center [782, 382] width 20 height 20
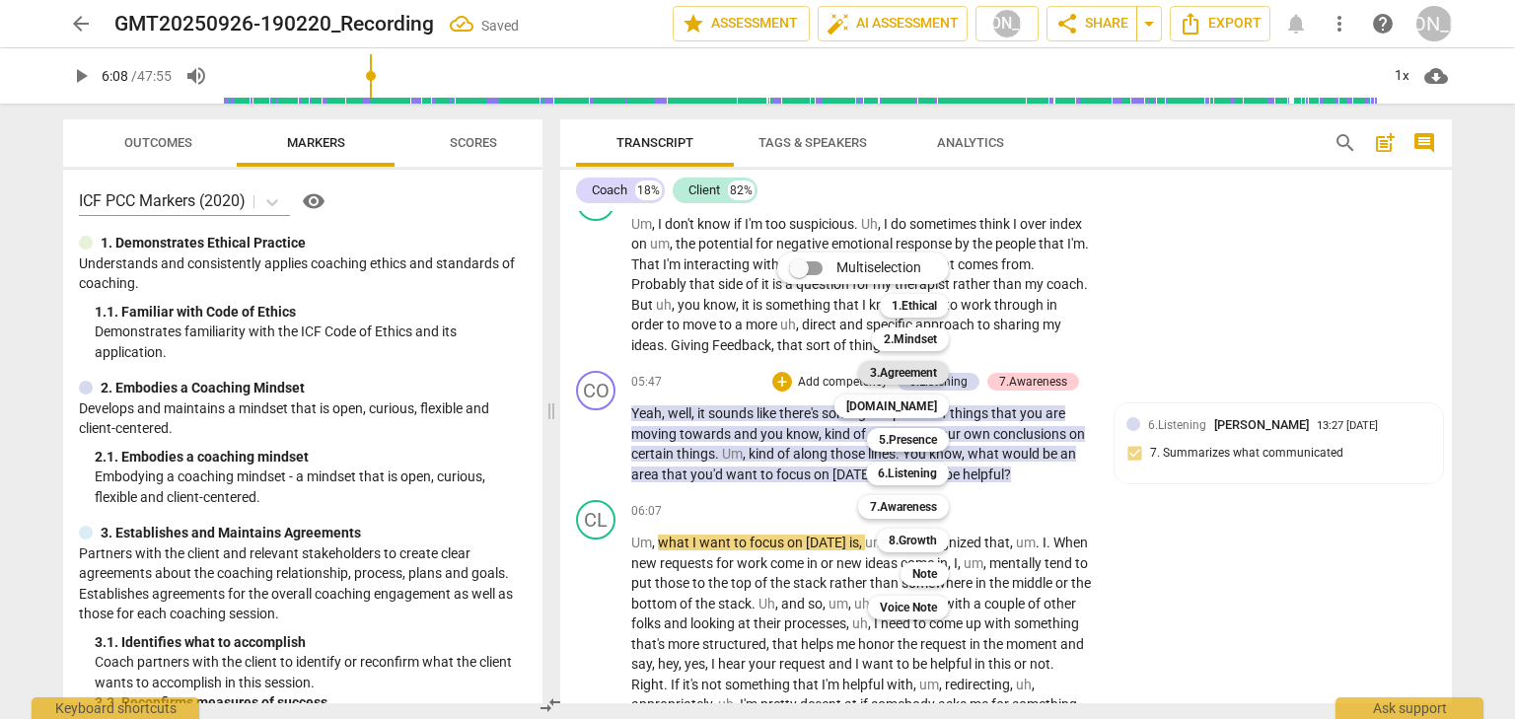
click at [937, 371] on b "3.Agreement" at bounding box center [903, 373] width 67 height 24
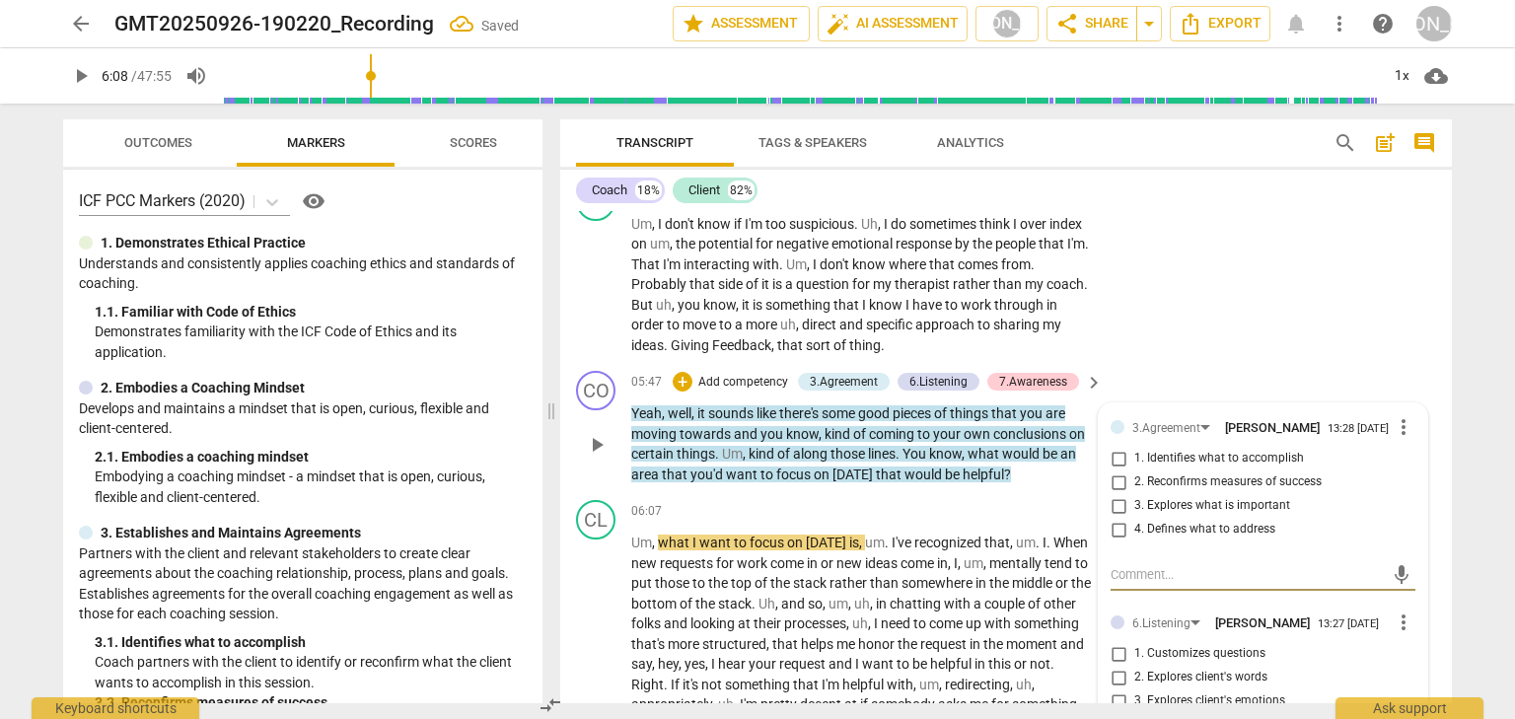
click at [1113, 470] on input "1. Identifies what to accomplish" at bounding box center [1118, 459] width 32 height 24
checkbox input "true"
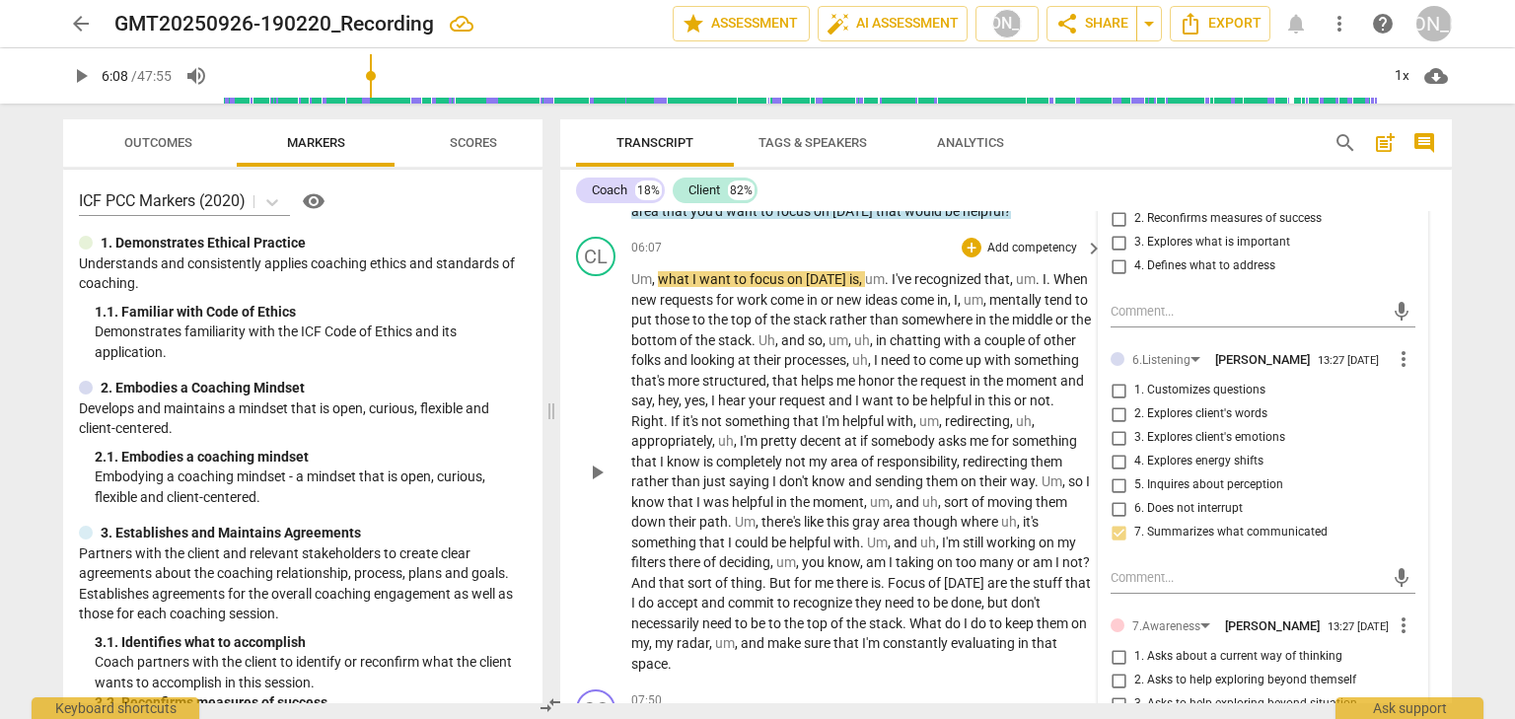
scroll to position [2828, 0]
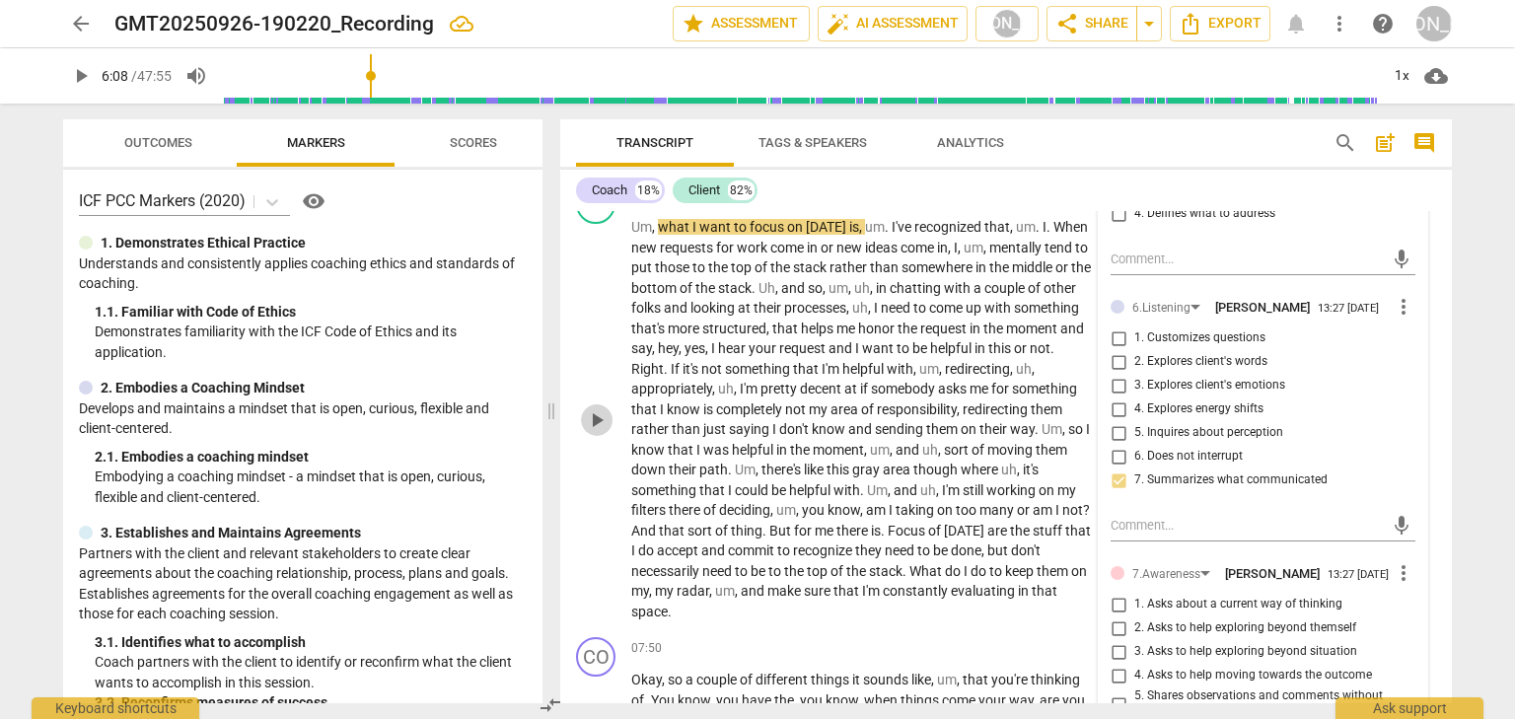
click at [605, 432] on span "play_arrow" at bounding box center [597, 420] width 24 height 24
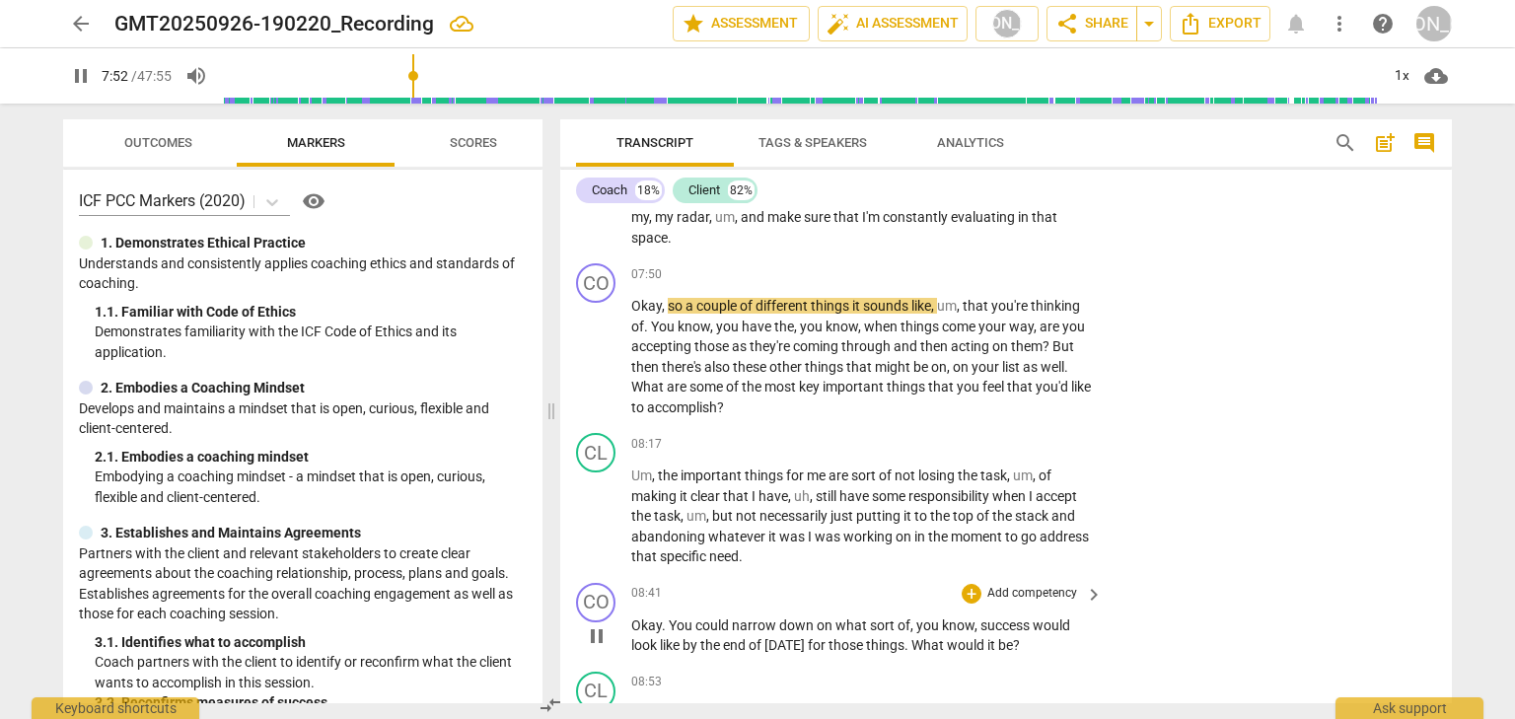
scroll to position [3184, 0]
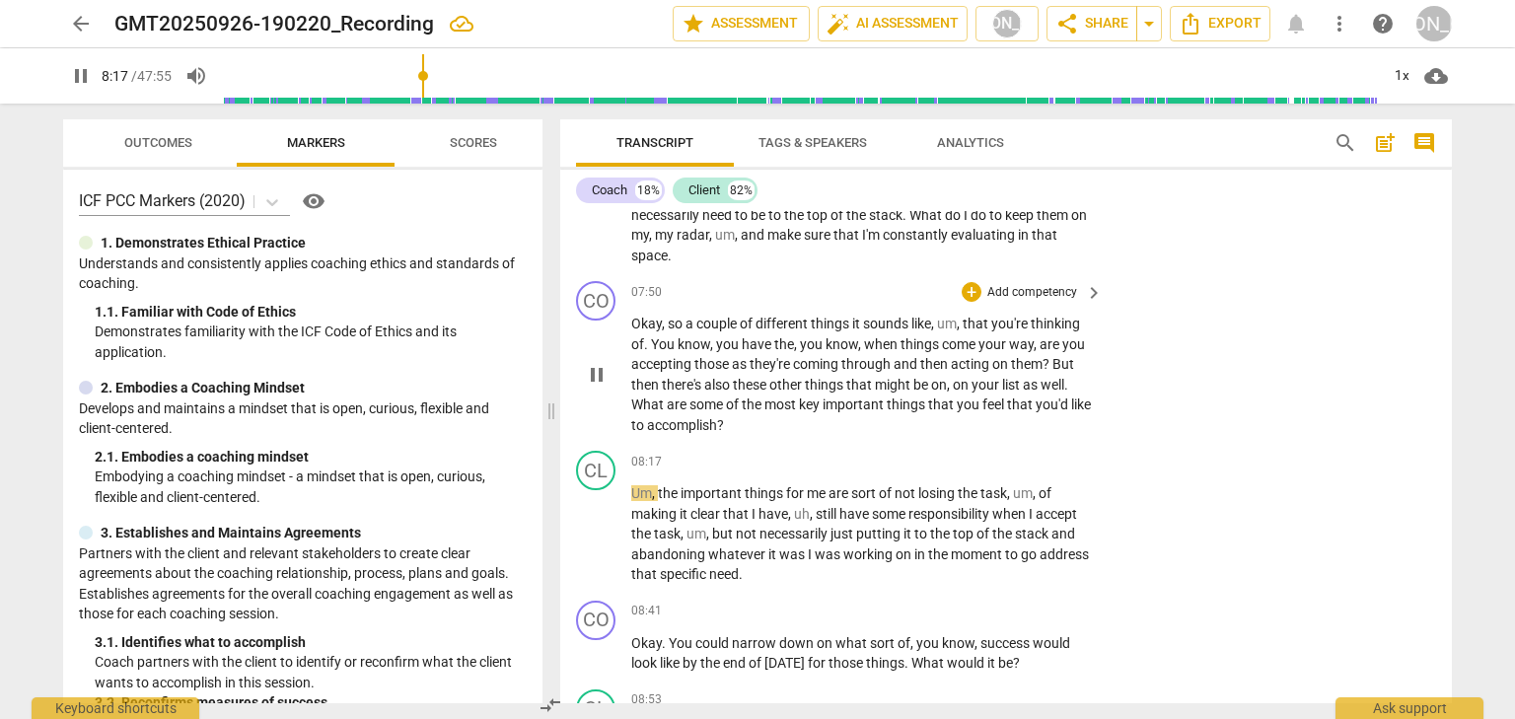
click at [602, 387] on span "pause" at bounding box center [597, 375] width 24 height 24
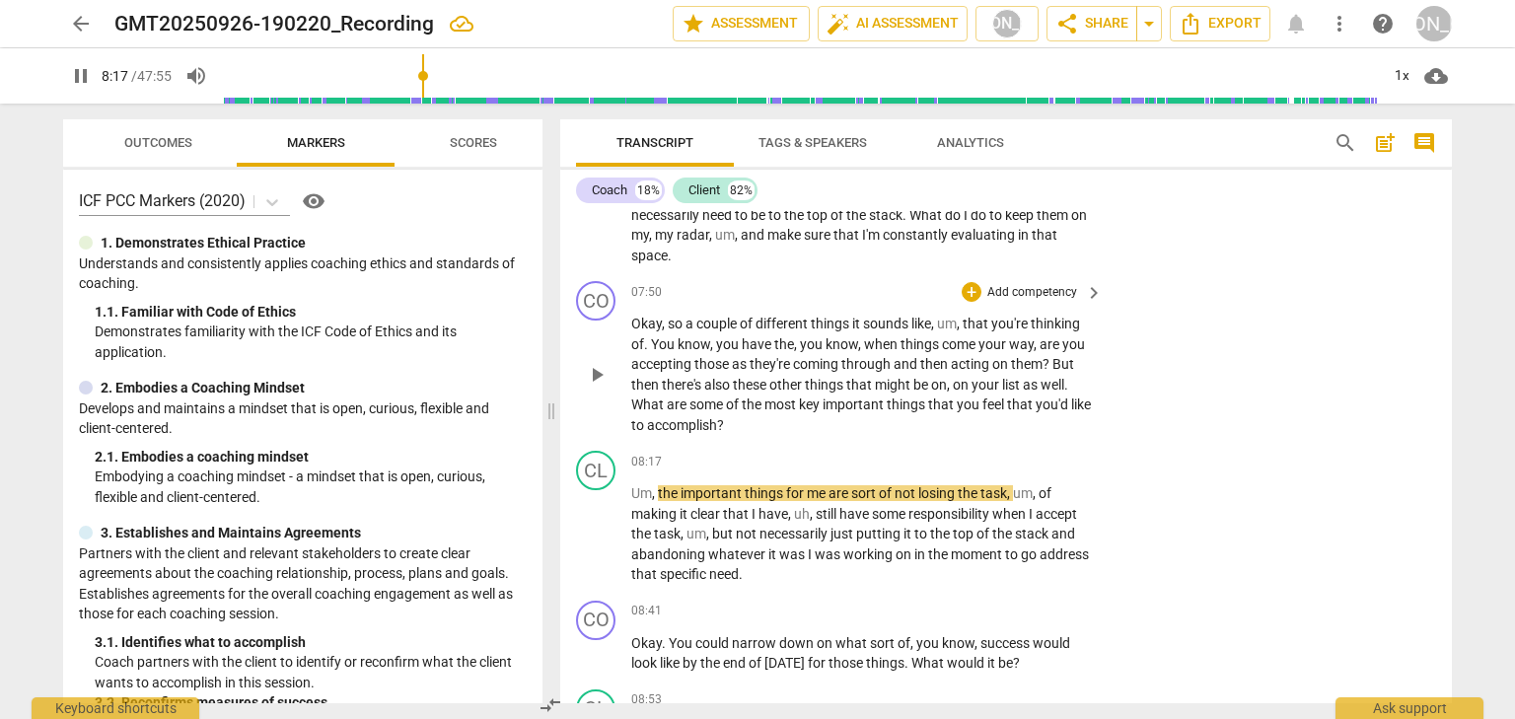
type input "498"
click at [969, 302] on div "+" at bounding box center [971, 292] width 20 height 20
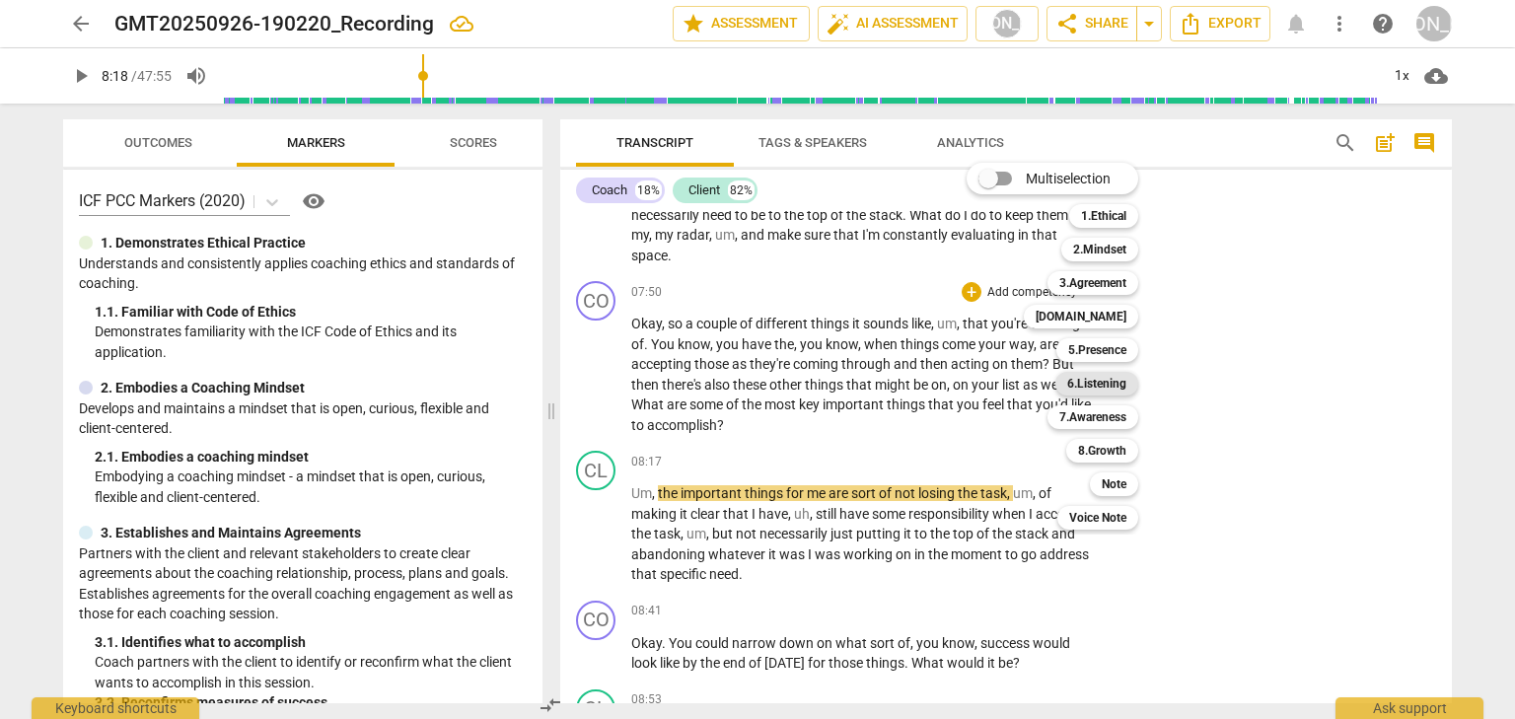
click at [1066, 387] on div "6.Listening" at bounding box center [1096, 384] width 83 height 24
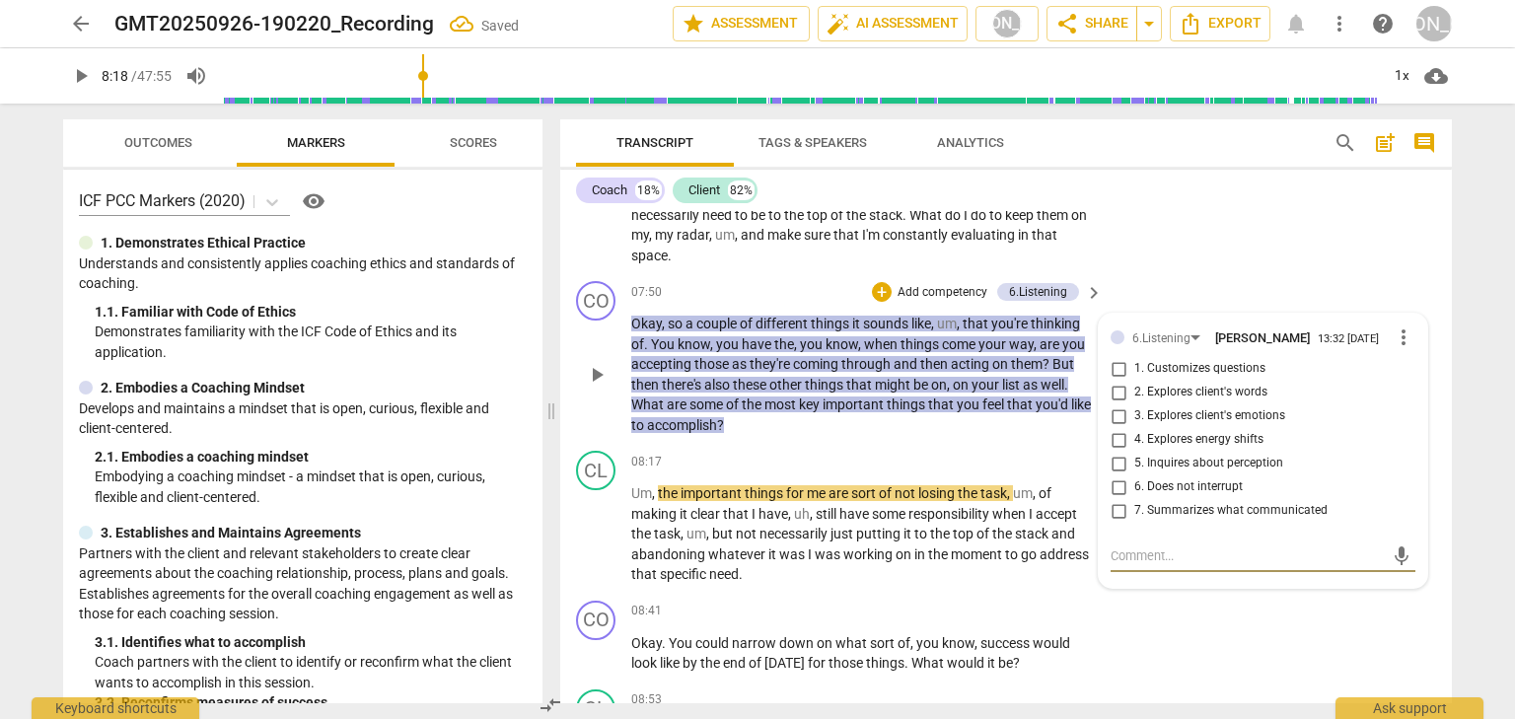
click at [1112, 523] on input "7. Summarizes what communicated" at bounding box center [1118, 511] width 32 height 24
checkbox input "true"
click at [880, 302] on div "+" at bounding box center [882, 292] width 20 height 20
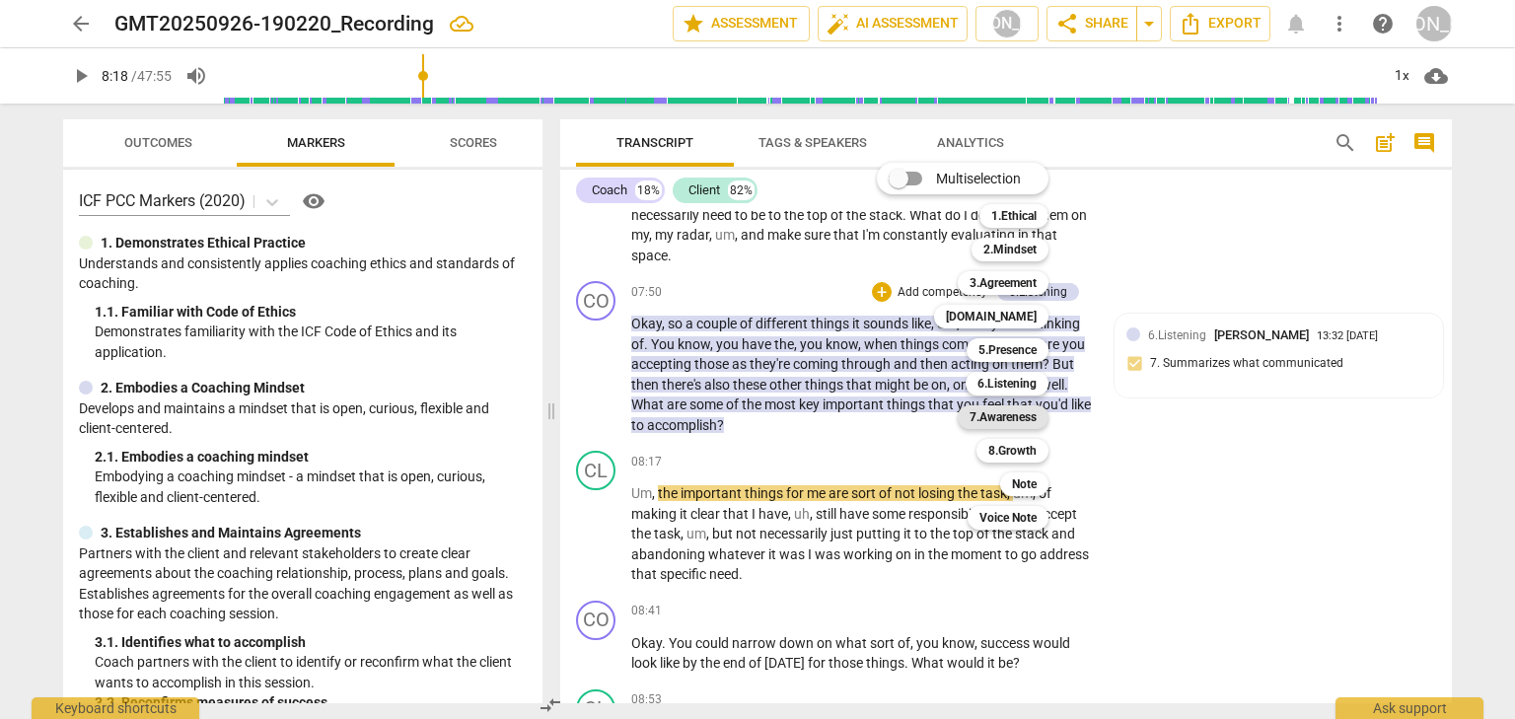
click at [980, 409] on b "7.Awareness" at bounding box center [1002, 417] width 67 height 24
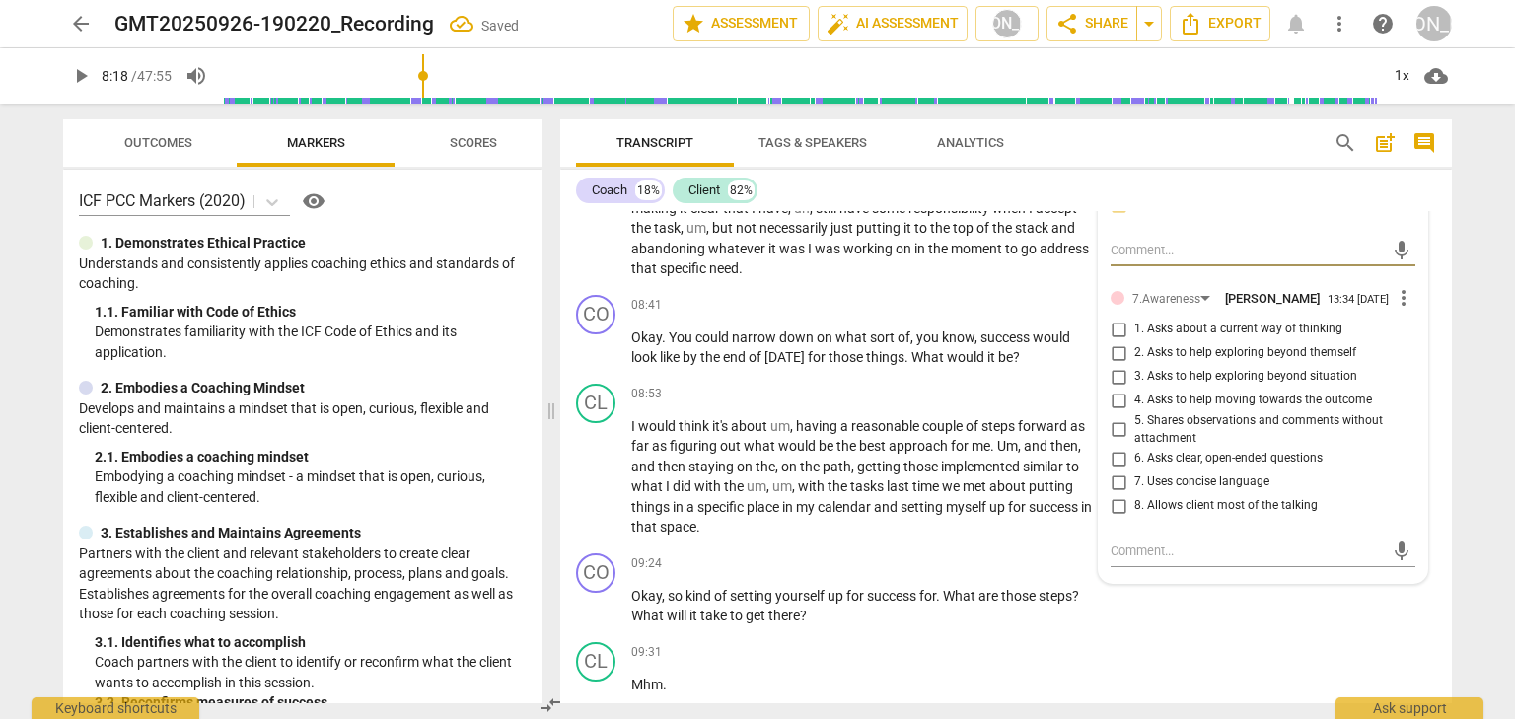
scroll to position [3500, 0]
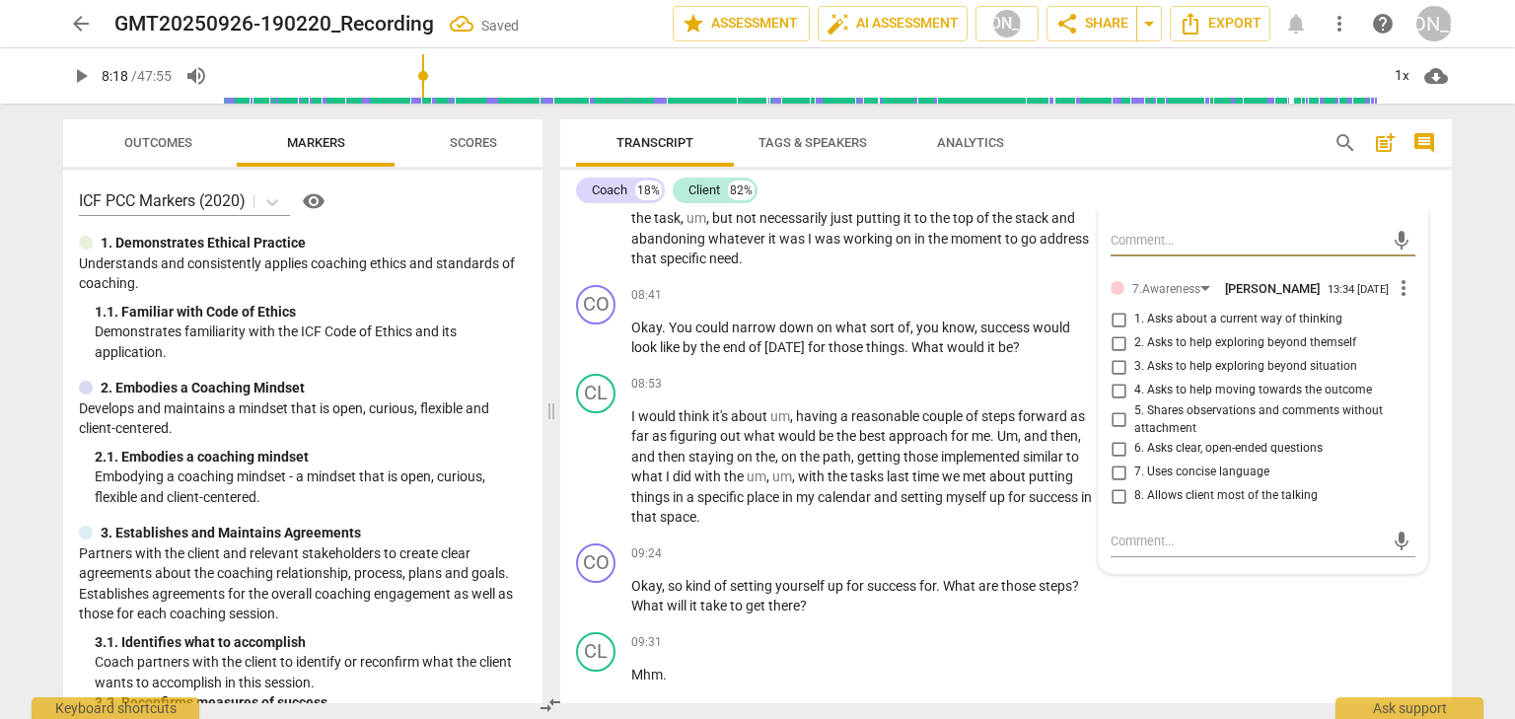
click at [1123, 460] on input "6. Asks clear, open-ended questions" at bounding box center [1118, 449] width 32 height 24
checkbox input "true"
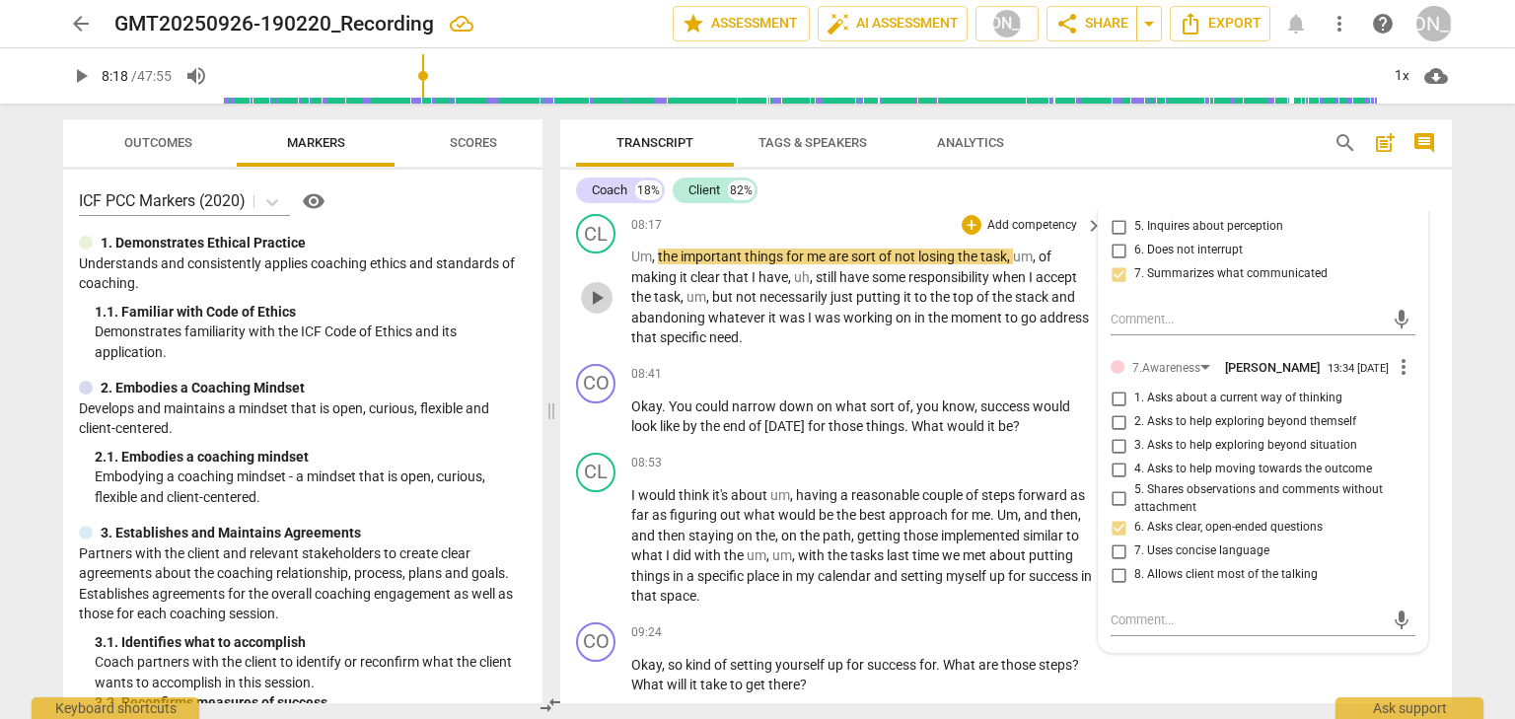
click at [606, 310] on span "play_arrow" at bounding box center [597, 298] width 24 height 24
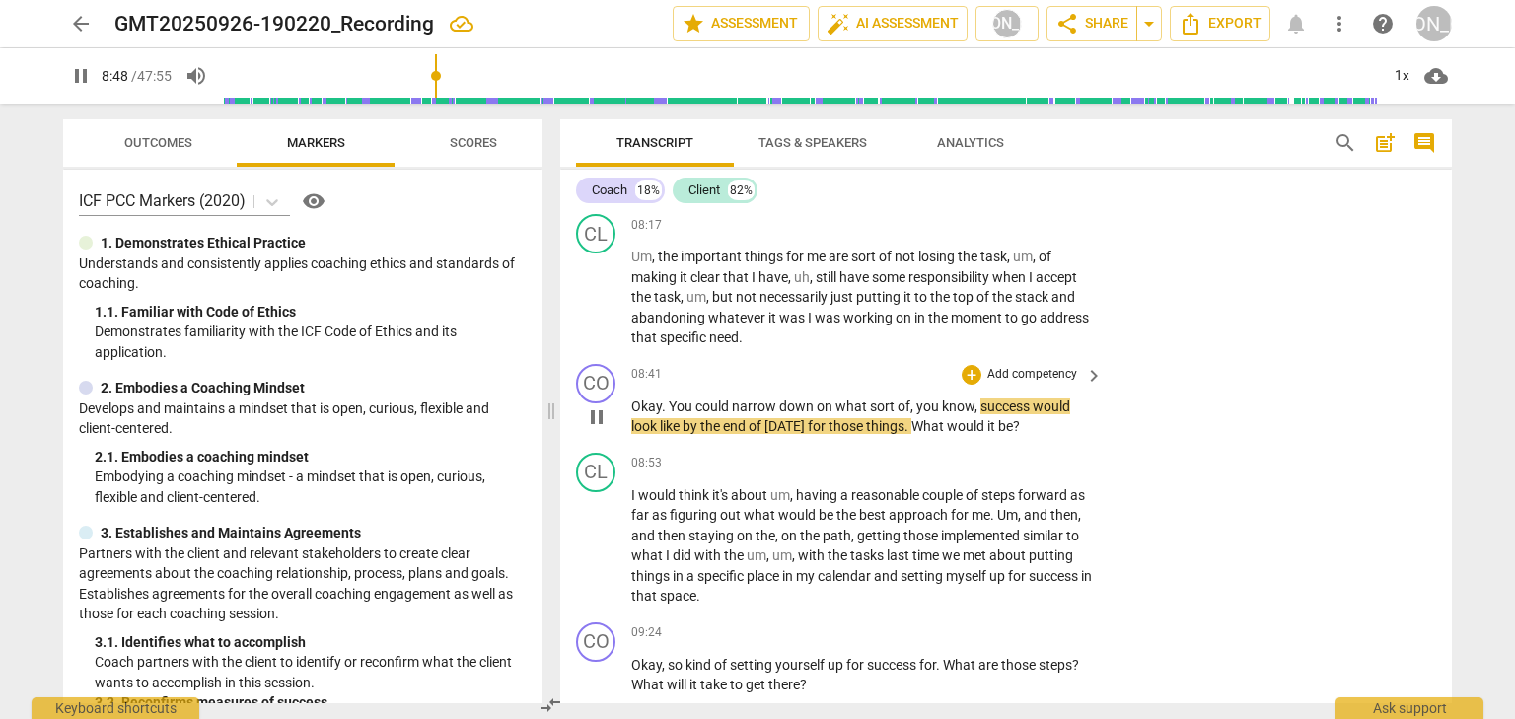
click at [602, 429] on span "pause" at bounding box center [597, 417] width 24 height 24
type input "529"
click at [676, 414] on span "You" at bounding box center [682, 406] width 27 height 16
click at [911, 434] on span "What" at bounding box center [928, 426] width 35 height 16
click at [969, 385] on div "+" at bounding box center [971, 375] width 20 height 20
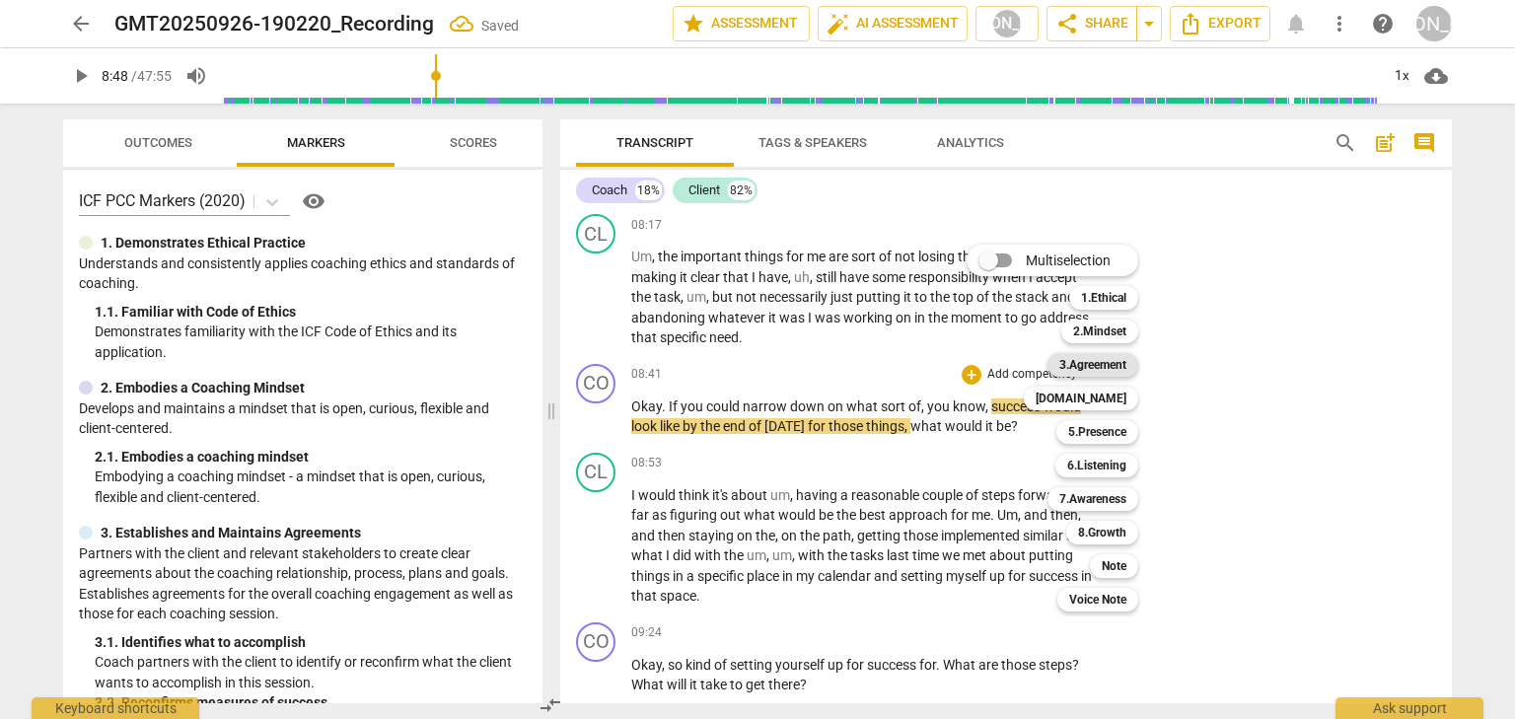
click at [1067, 369] on b "3.Agreement" at bounding box center [1092, 365] width 67 height 24
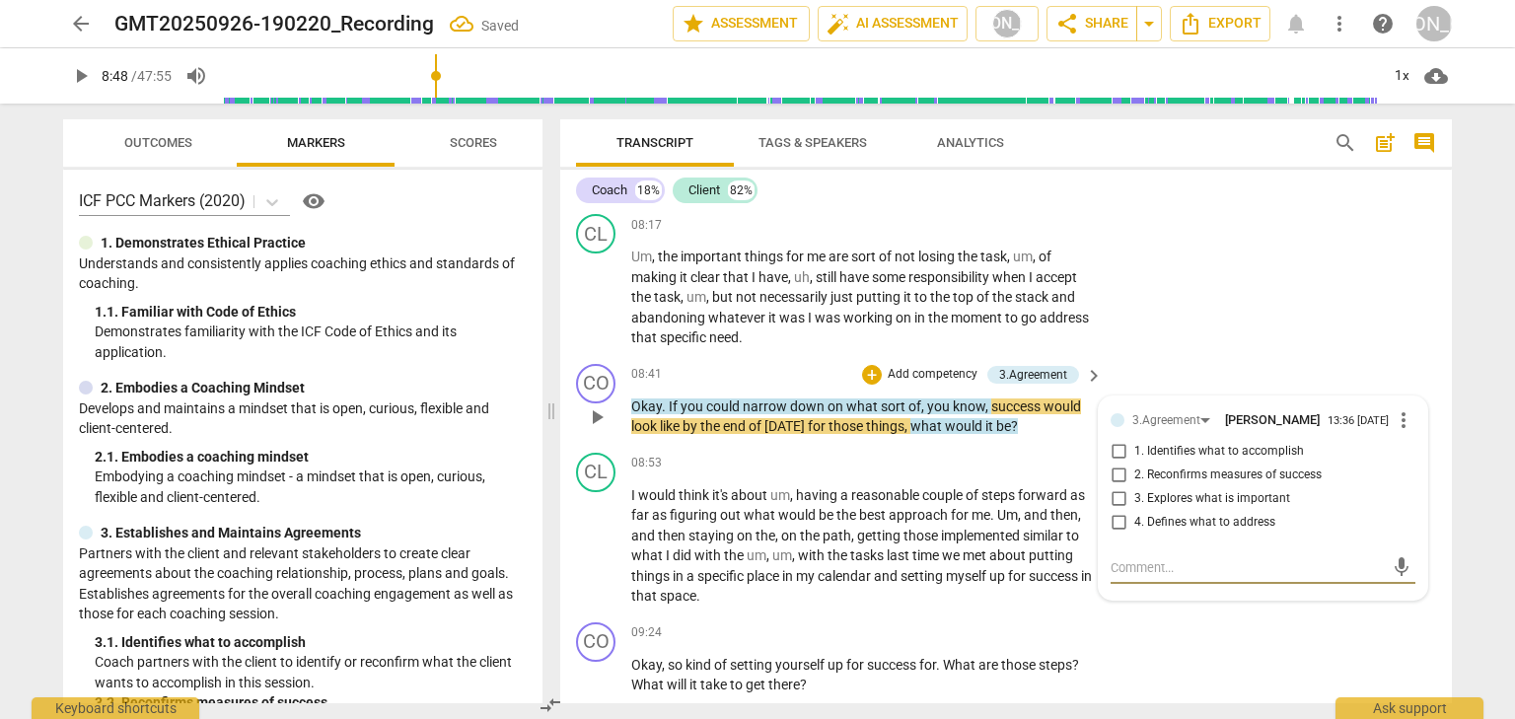
click at [1113, 463] on input "1. Identifies what to accomplish" at bounding box center [1118, 452] width 32 height 24
checkbox input "true"
click at [600, 558] on span "play_arrow" at bounding box center [597, 546] width 24 height 24
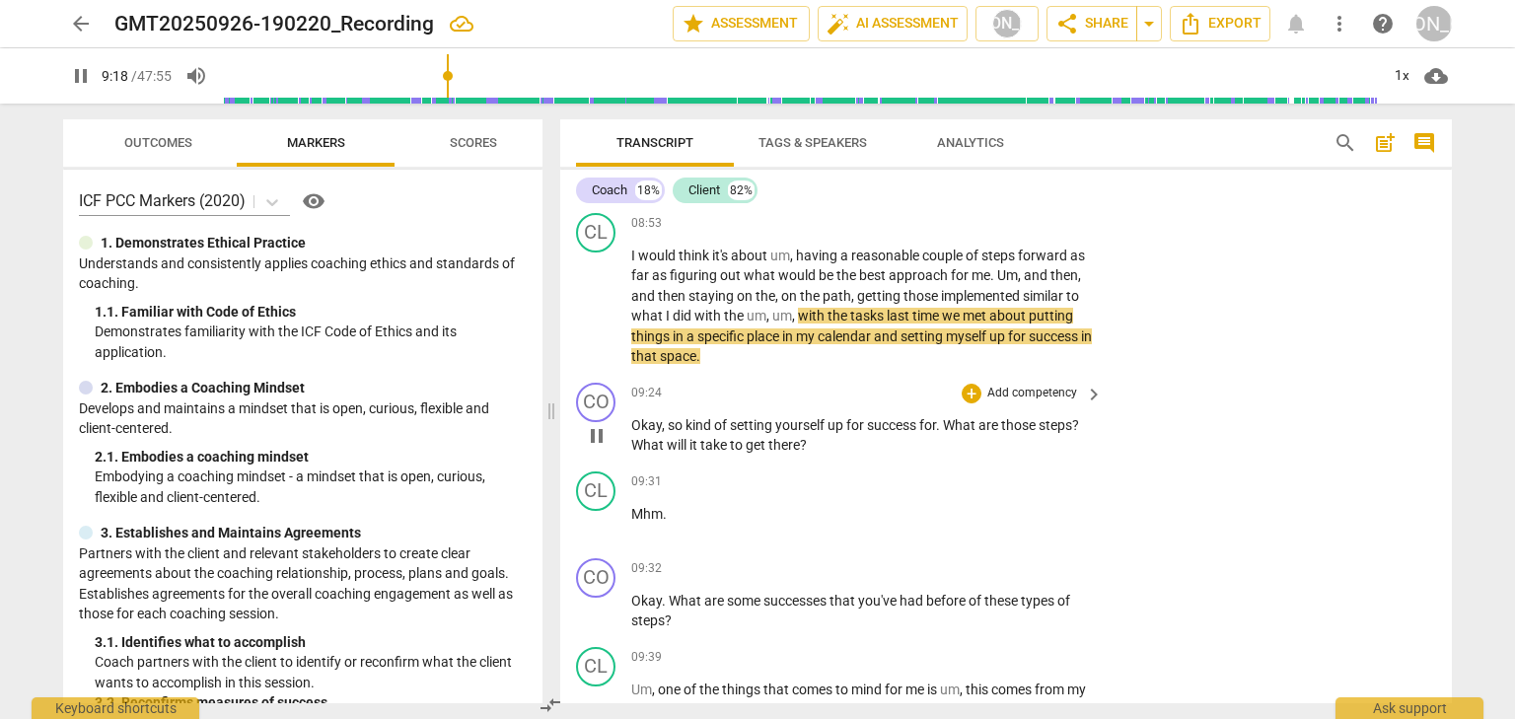
scroll to position [3736, 0]
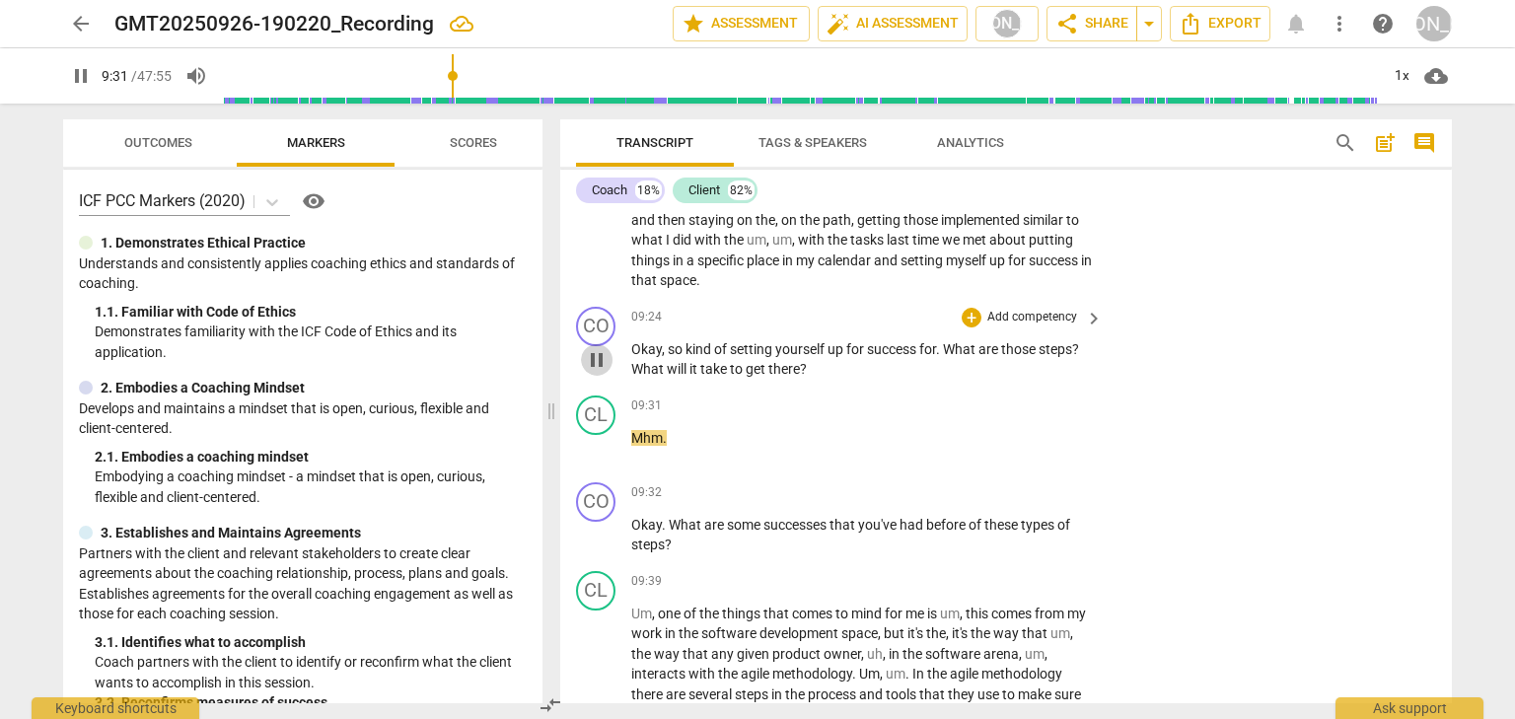
click at [597, 372] on span "pause" at bounding box center [597, 360] width 24 height 24
type input "572"
click at [942, 357] on span "." at bounding box center [939, 349] width 7 height 16
click at [947, 357] on span "what" at bounding box center [958, 349] width 32 height 16
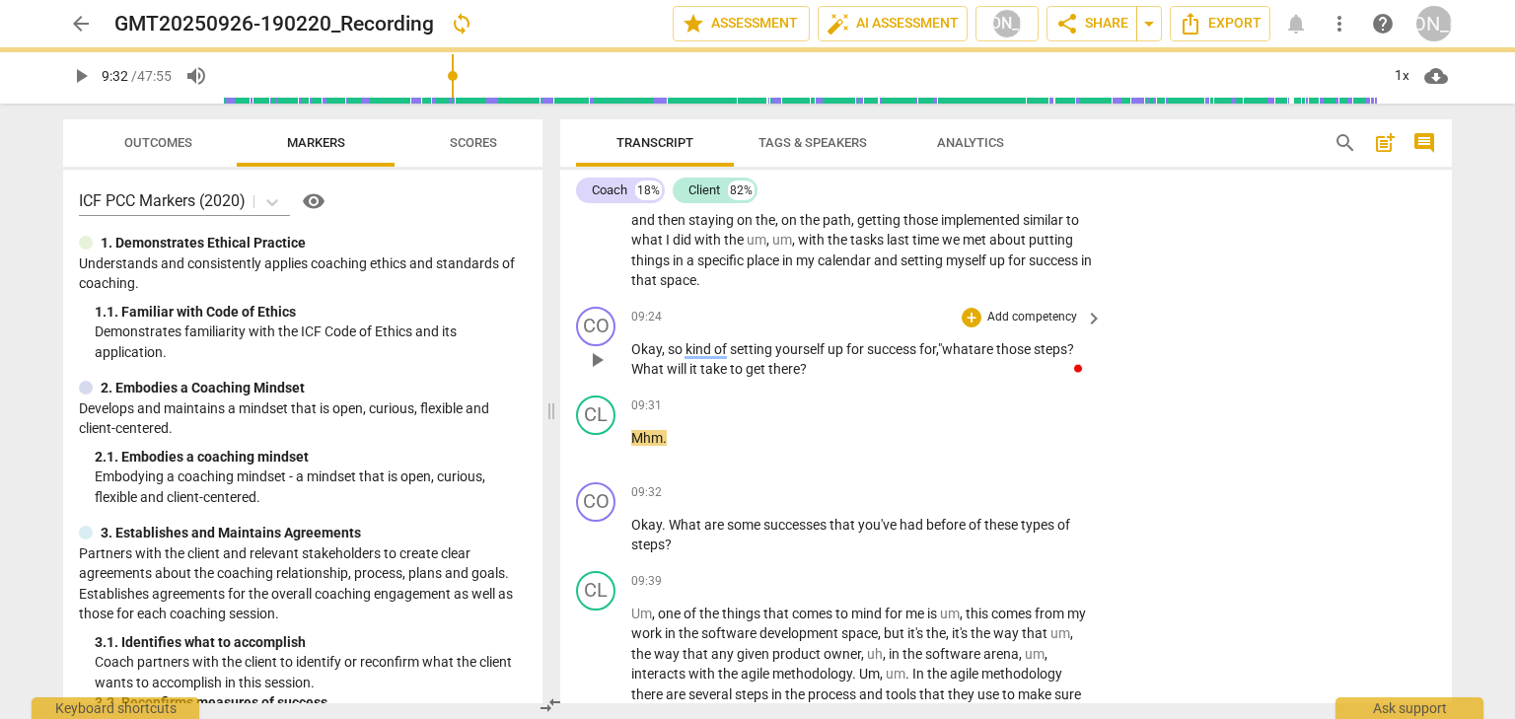
click at [1085, 380] on p "Okay , so kind of setting yourself up for success for, " what are those steps ?…" at bounding box center [861, 359] width 461 height 40
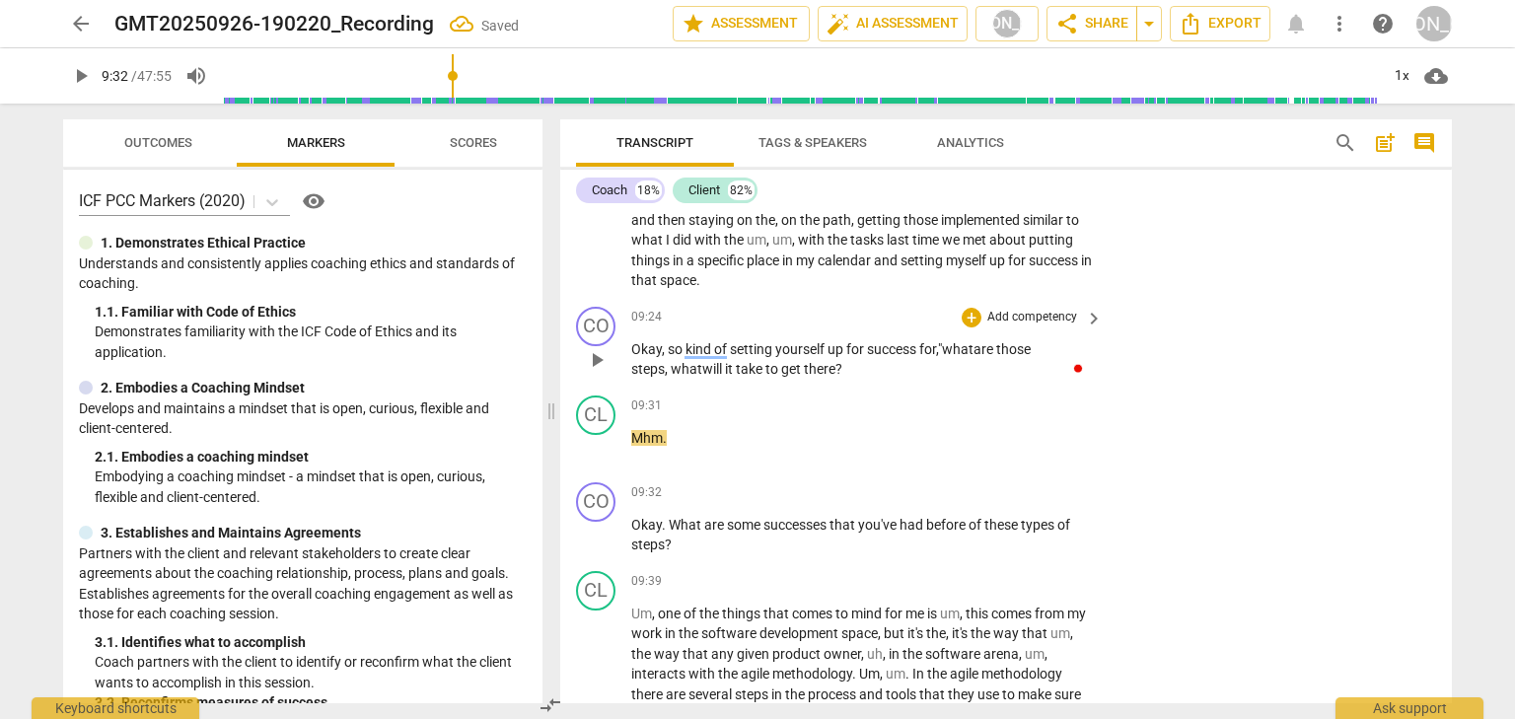
click at [851, 380] on p "Okay , so kind of setting yourself up for success for, " what are those steps, …" at bounding box center [861, 359] width 461 height 40
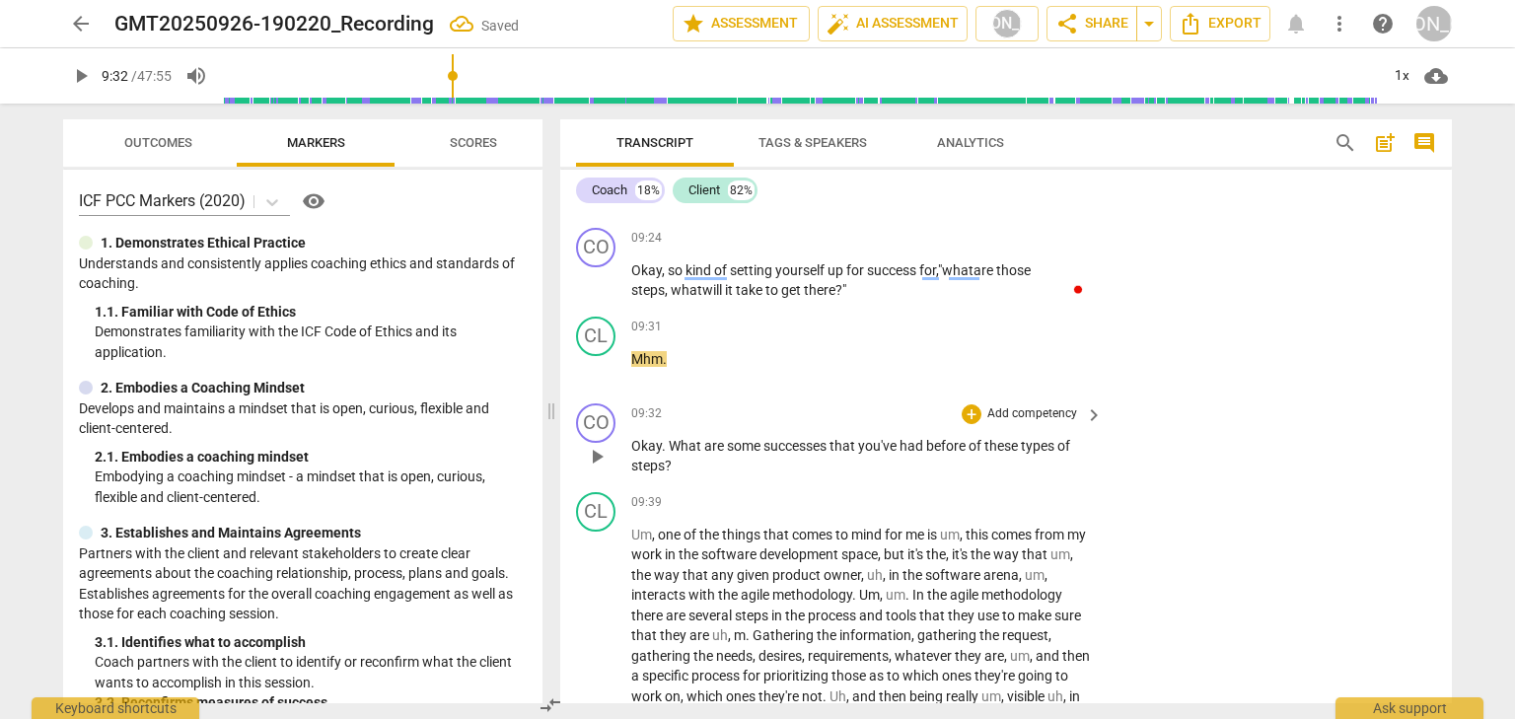
click at [601, 468] on span "play_arrow" at bounding box center [597, 457] width 24 height 24
click at [601, 468] on span "pause" at bounding box center [597, 457] width 24 height 24
type input "579"
click at [968, 424] on div "+" at bounding box center [971, 414] width 20 height 20
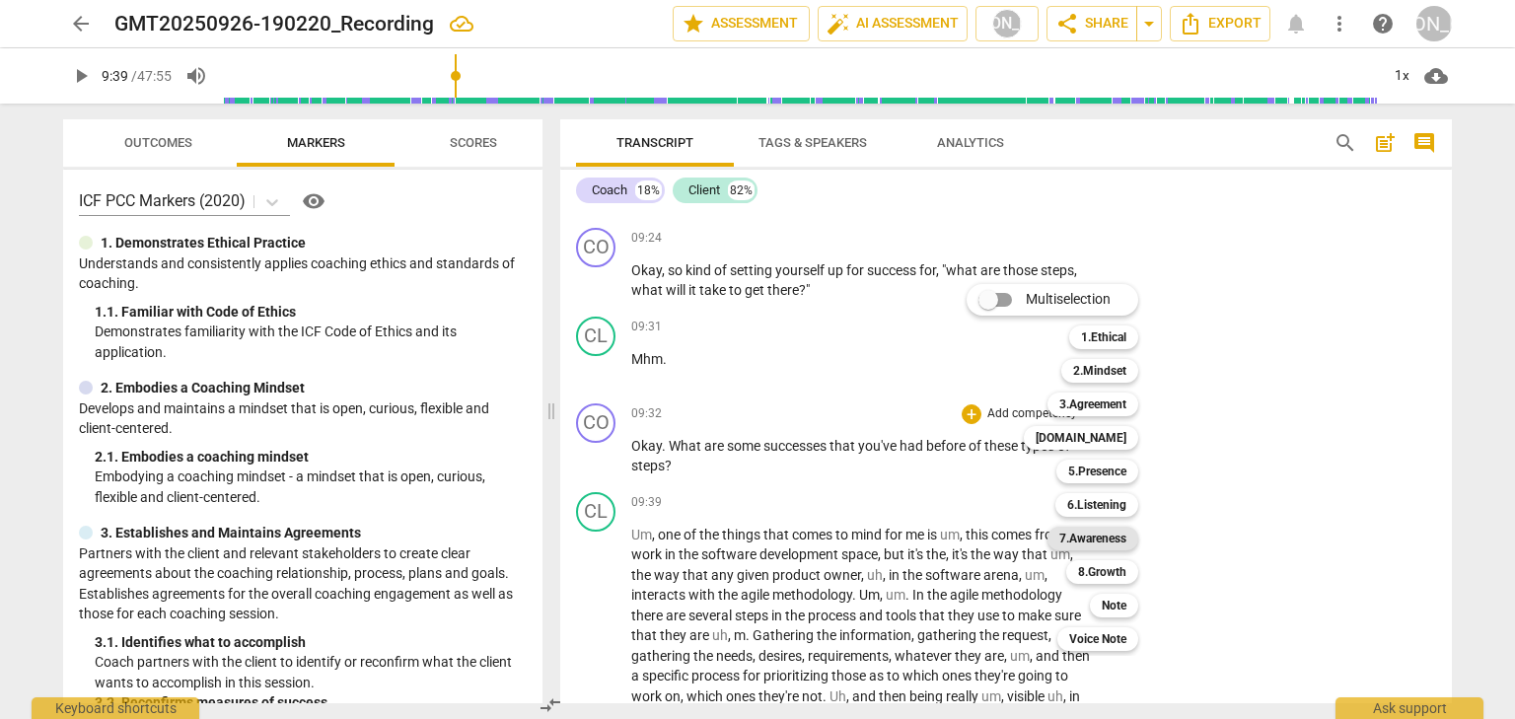
click at [1129, 544] on div "7.Awareness" at bounding box center [1092, 539] width 91 height 24
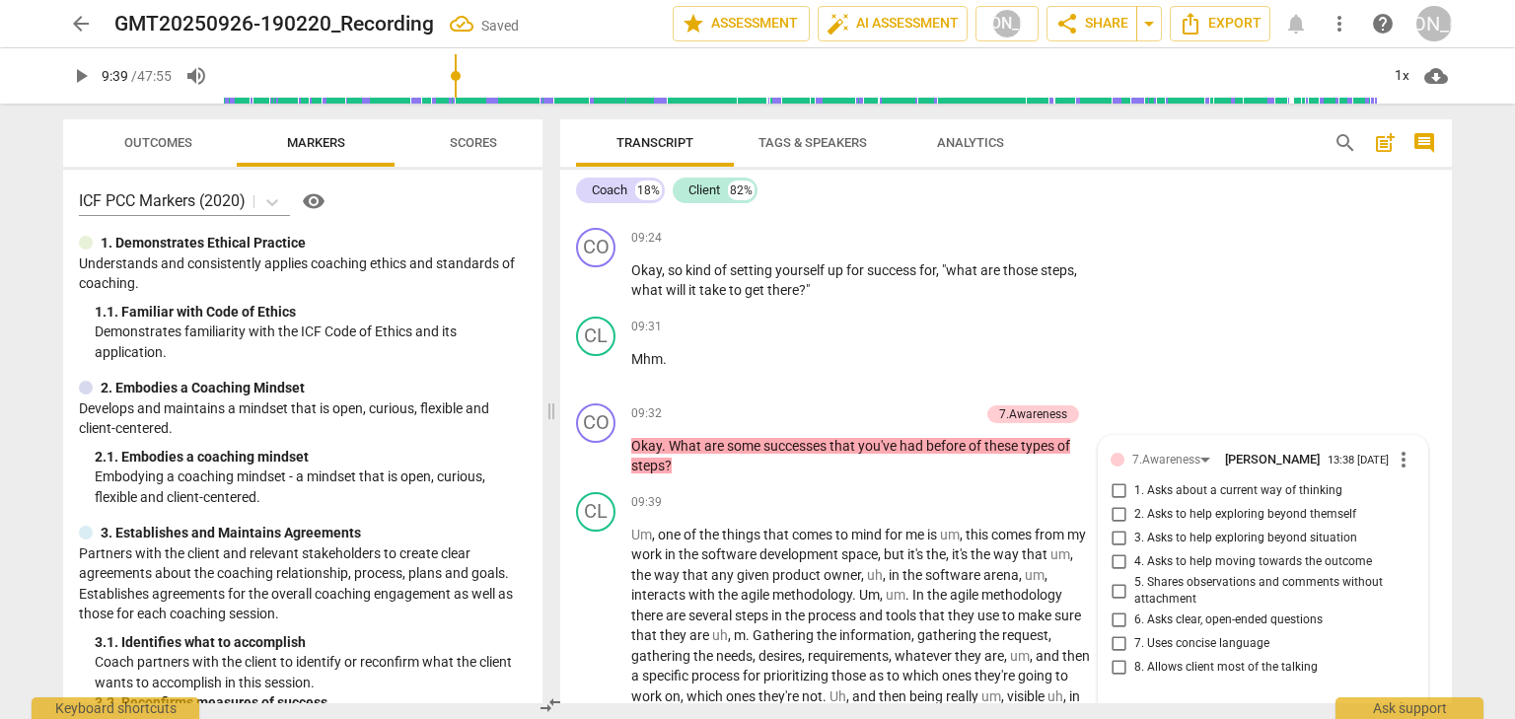
scroll to position [4131, 0]
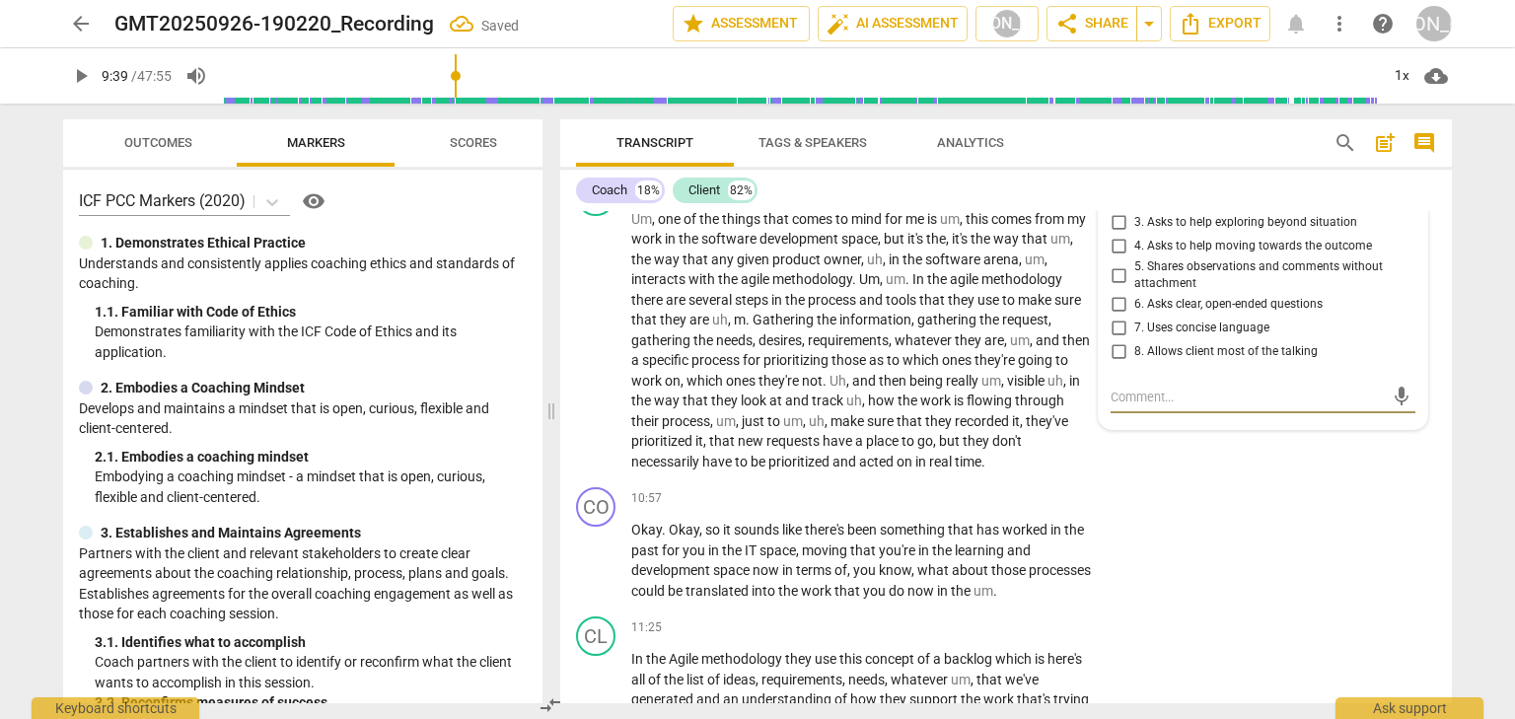
click at [1117, 317] on input "6. Asks clear, open-ended questions" at bounding box center [1118, 305] width 32 height 24
checkbox input "true"
click at [1117, 235] on input "3. Asks to help exploring beyond situation" at bounding box center [1118, 223] width 32 height 24
checkbox input "true"
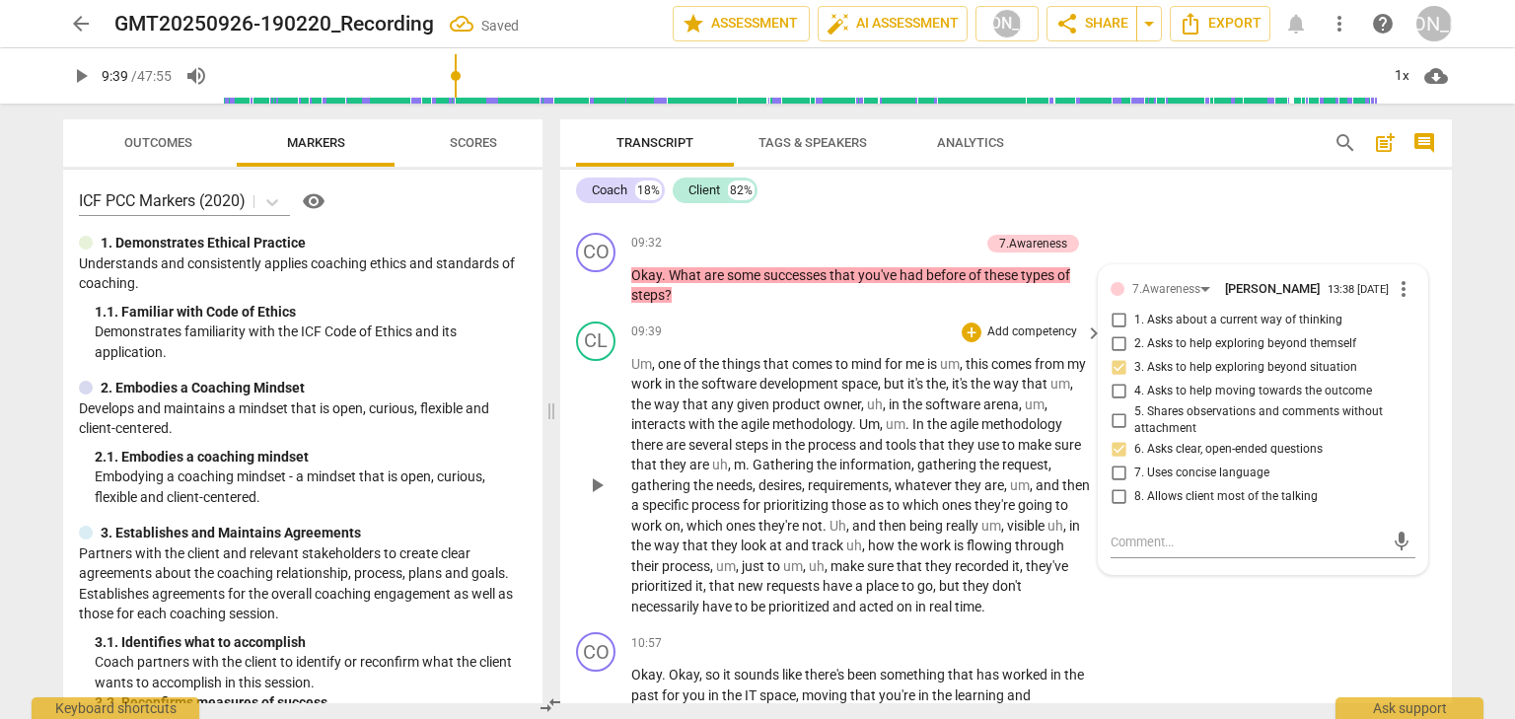
scroll to position [3973, 0]
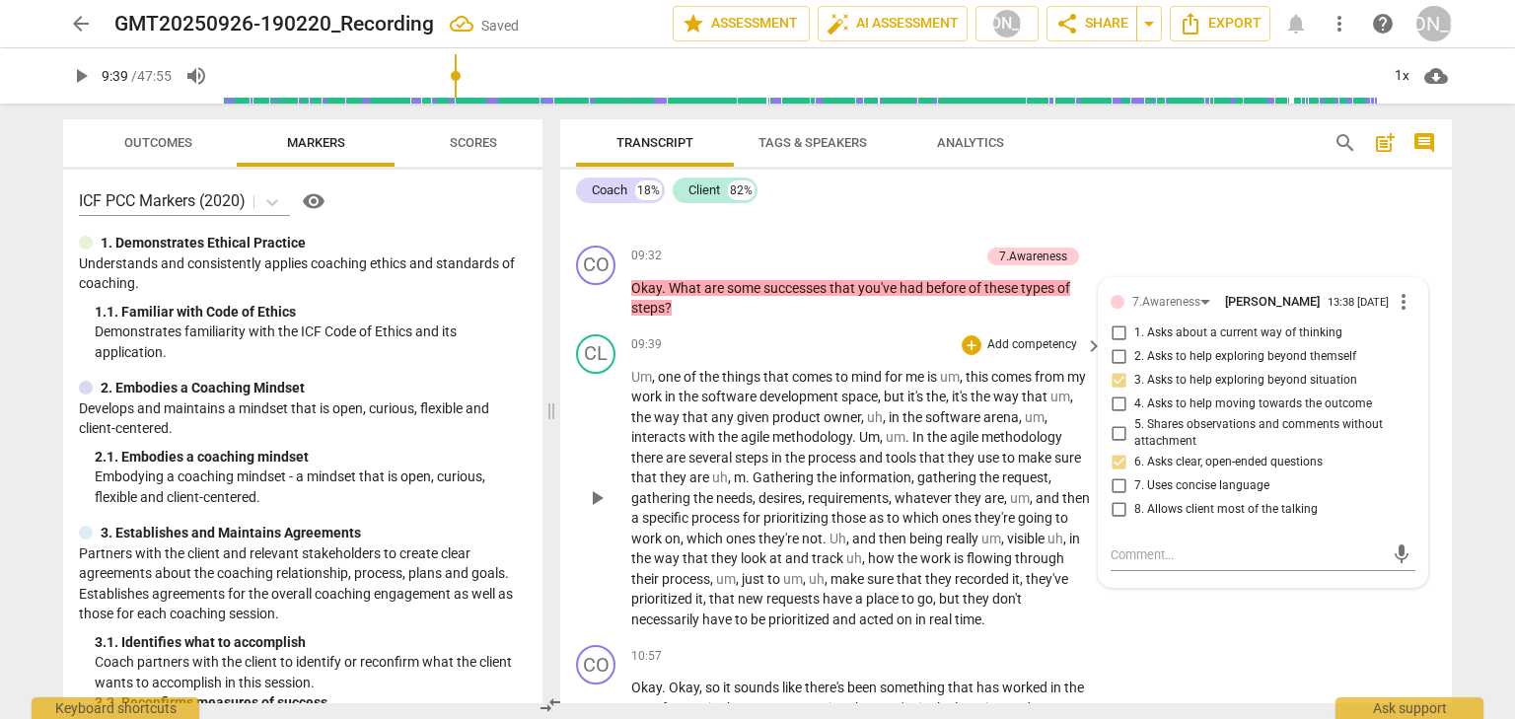
click at [602, 510] on span "play_arrow" at bounding box center [597, 498] width 24 height 24
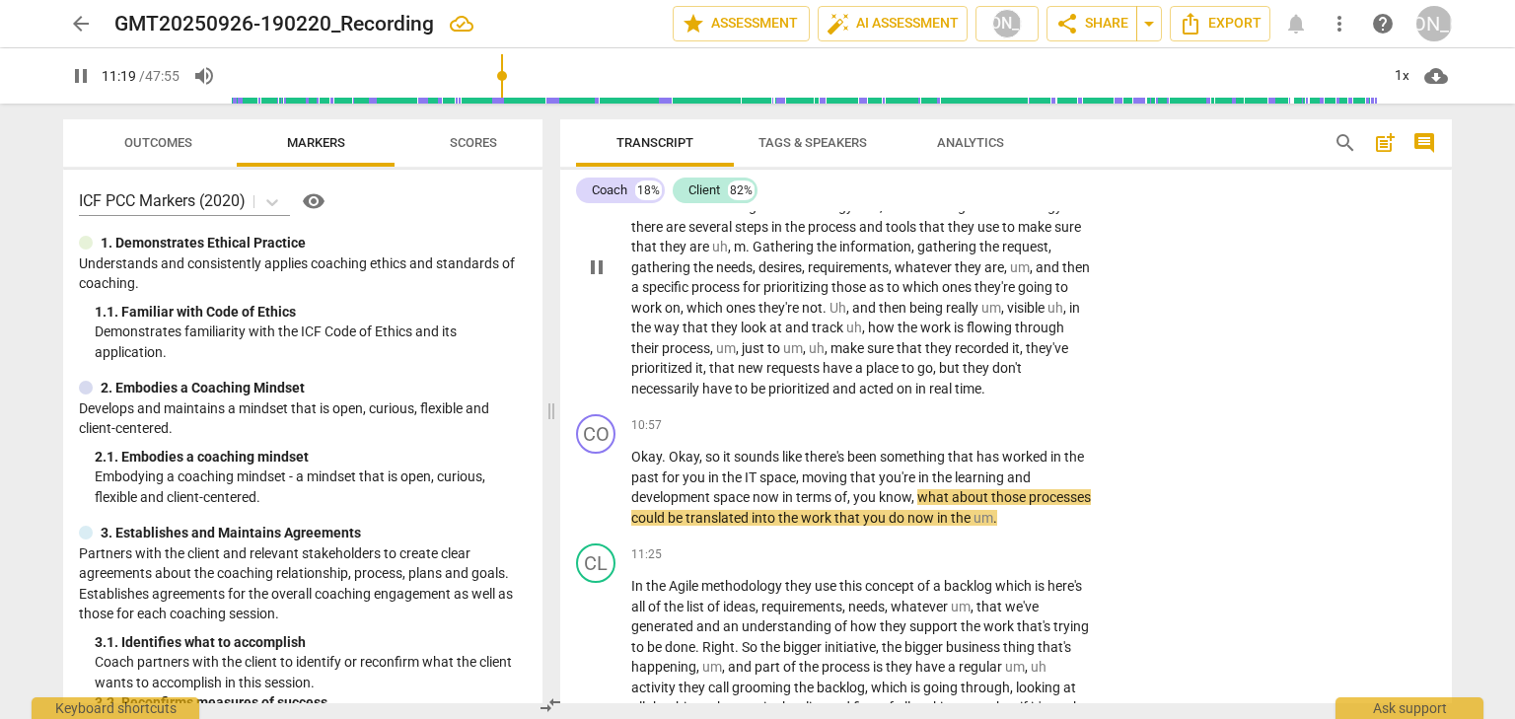
scroll to position [4210, 0]
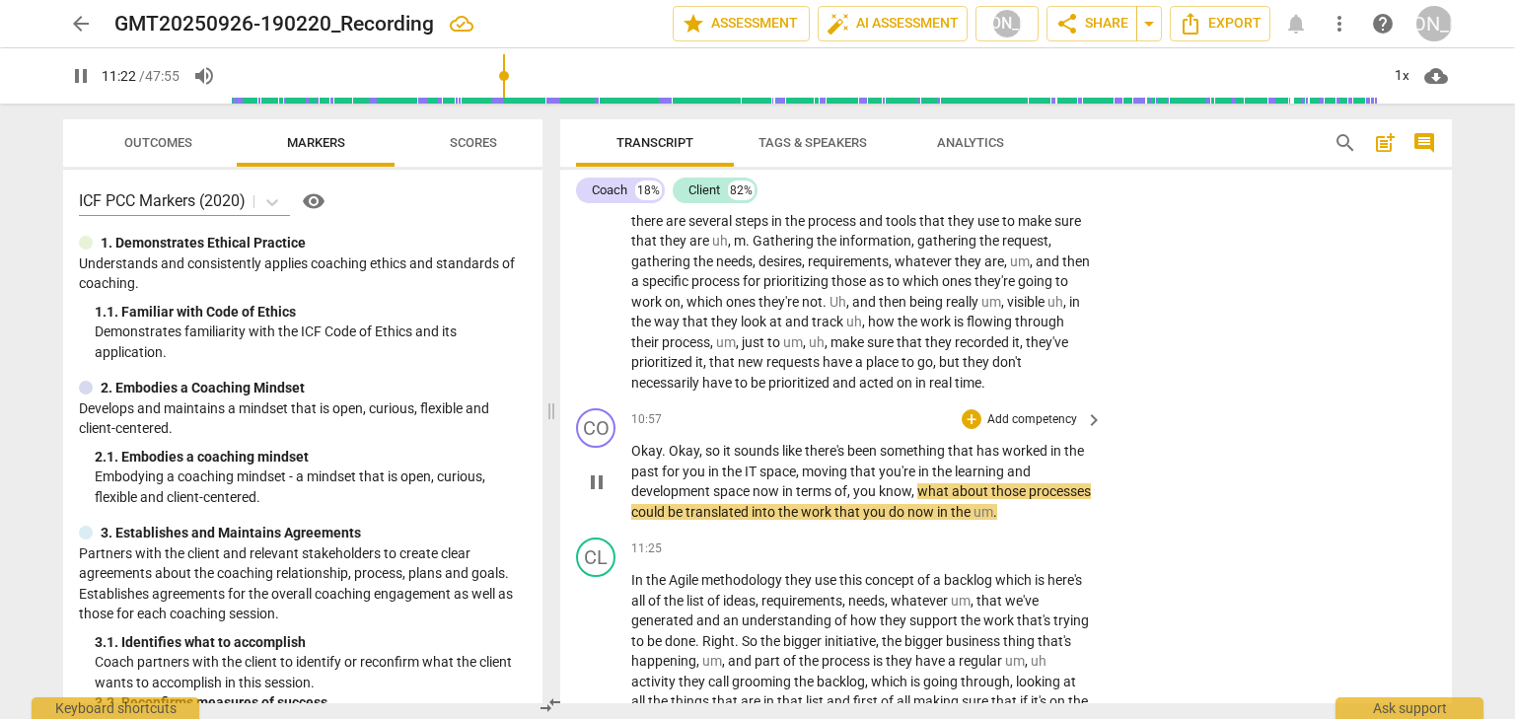
click at [593, 494] on span "pause" at bounding box center [597, 482] width 24 height 24
type input "683"
click at [973, 429] on div "+" at bounding box center [971, 419] width 20 height 20
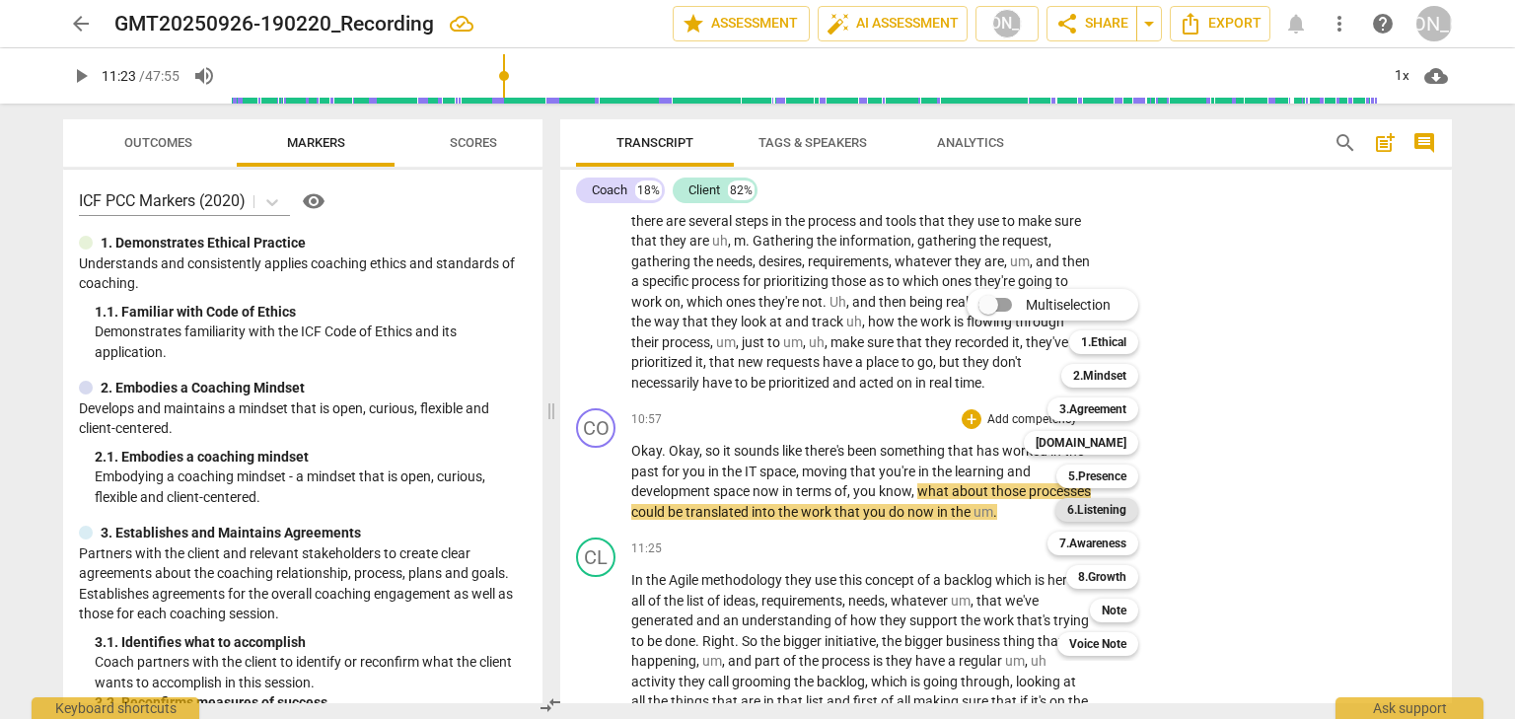
click at [1104, 514] on b "6.Listening" at bounding box center [1096, 510] width 59 height 24
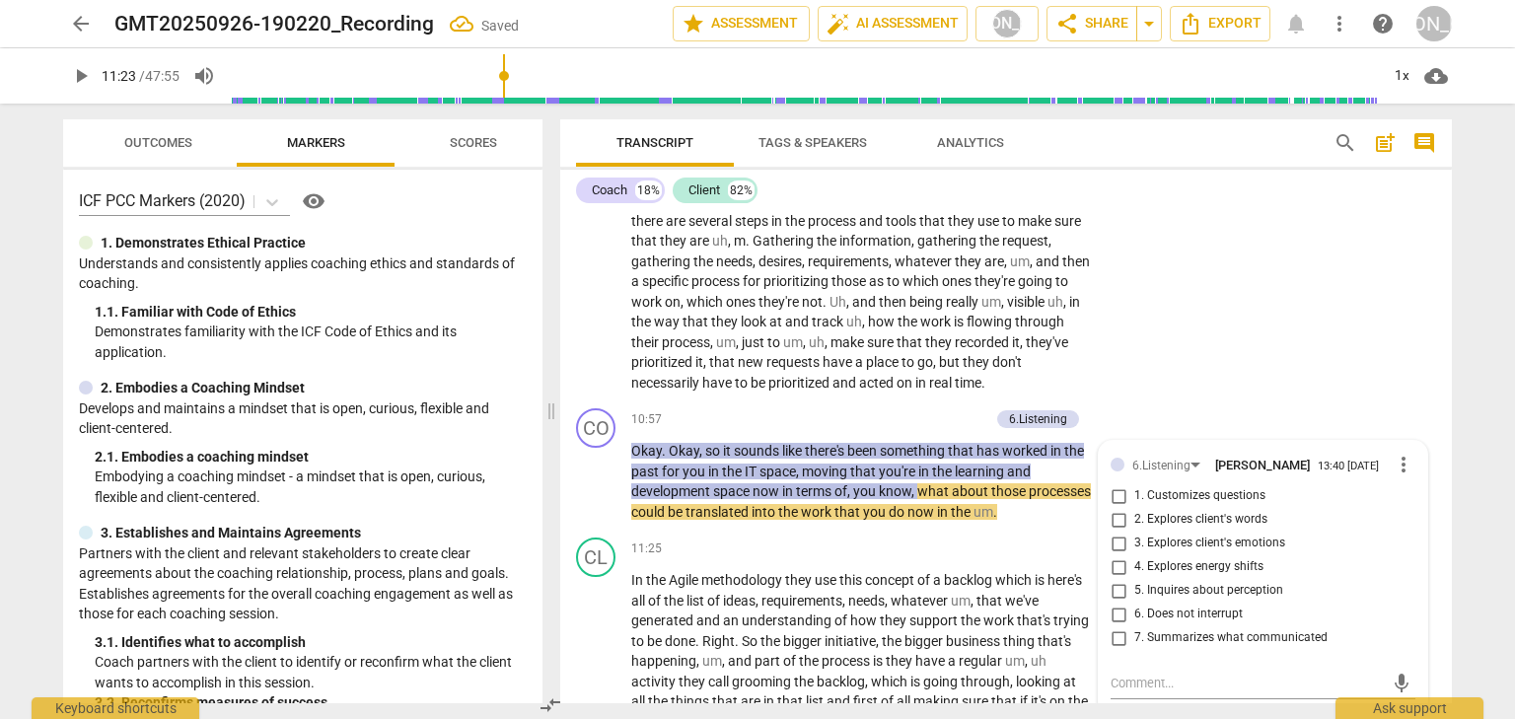
scroll to position [4497, 0]
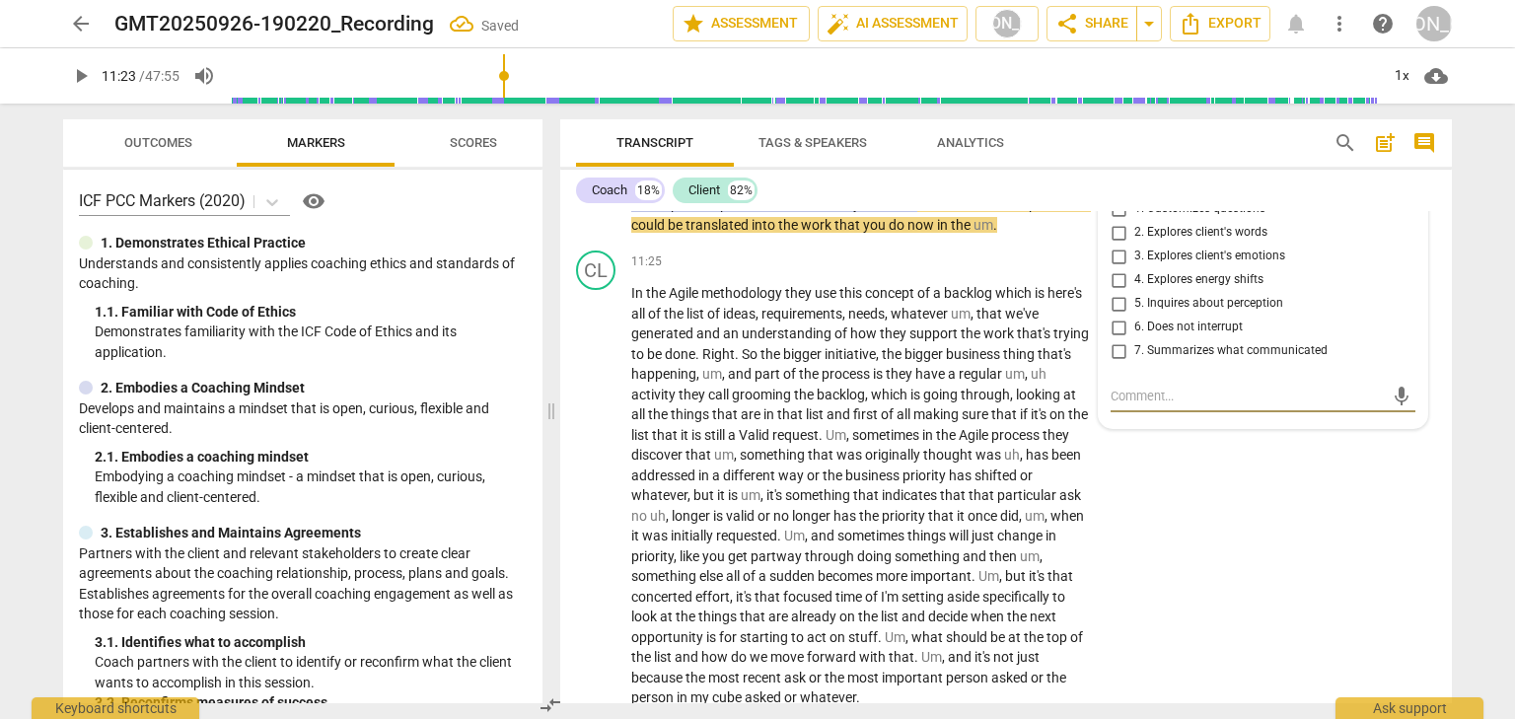
click at [1118, 363] on input "7. Summarizes what communicated" at bounding box center [1118, 351] width 32 height 24
checkbox input "true"
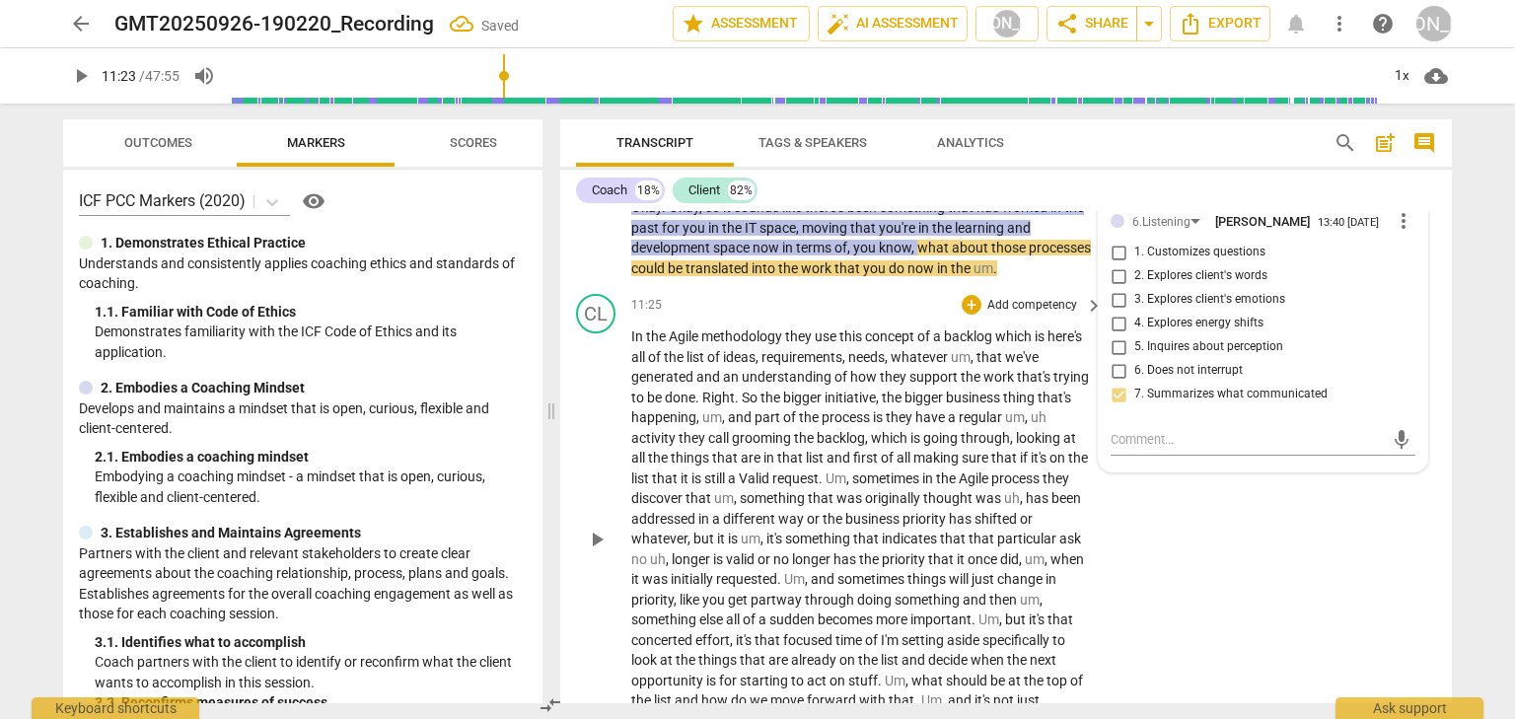
scroll to position [4339, 0]
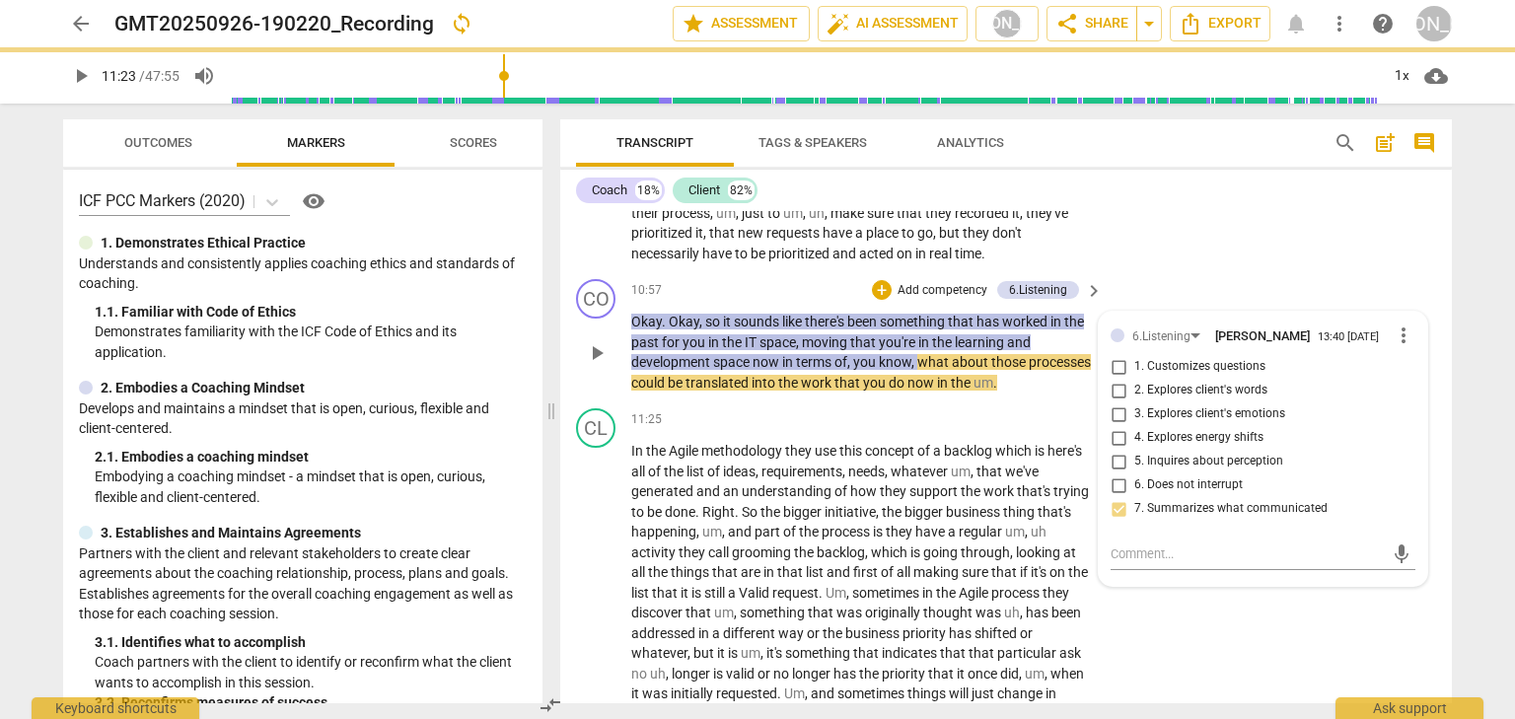
click at [910, 300] on p "Add competency" at bounding box center [942, 291] width 94 height 18
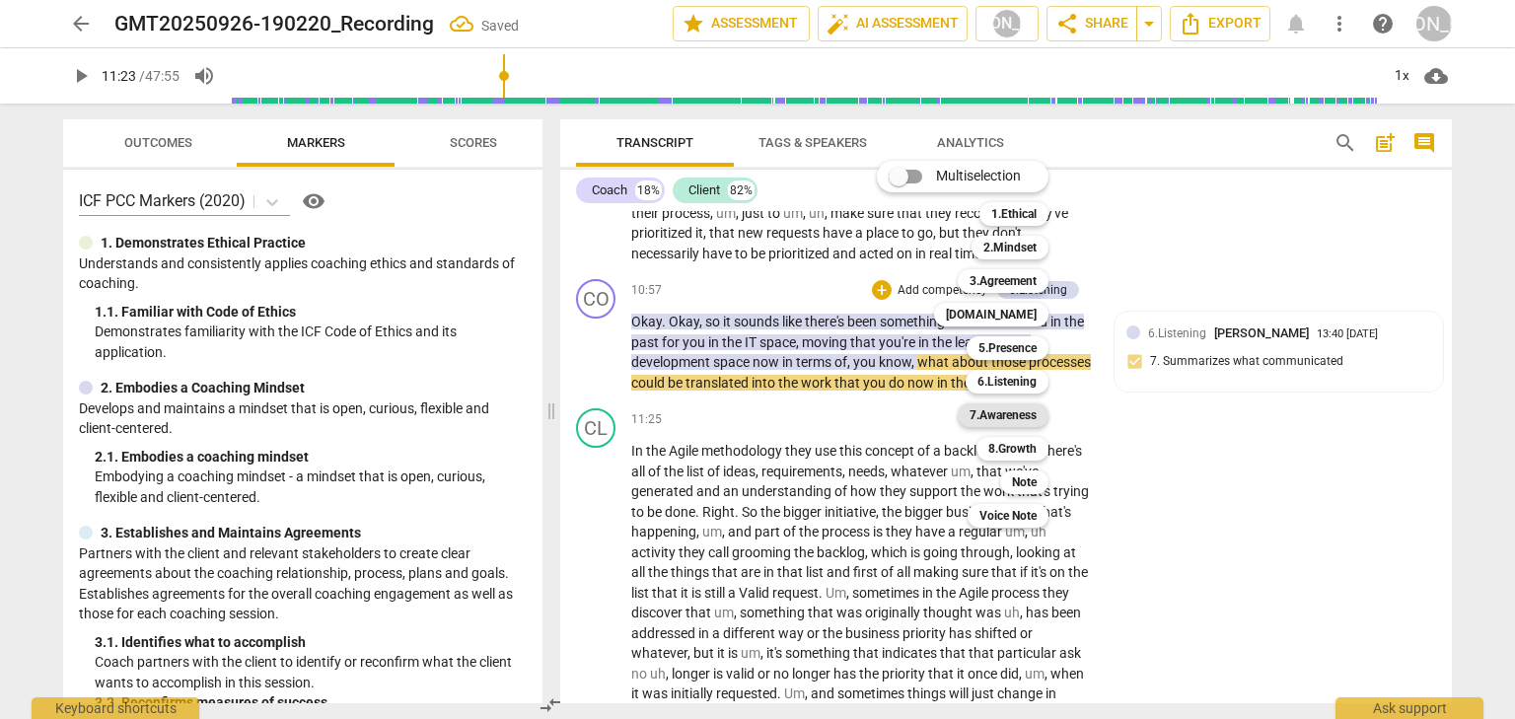
click at [1041, 414] on div "7.Awareness" at bounding box center [1002, 415] width 91 height 24
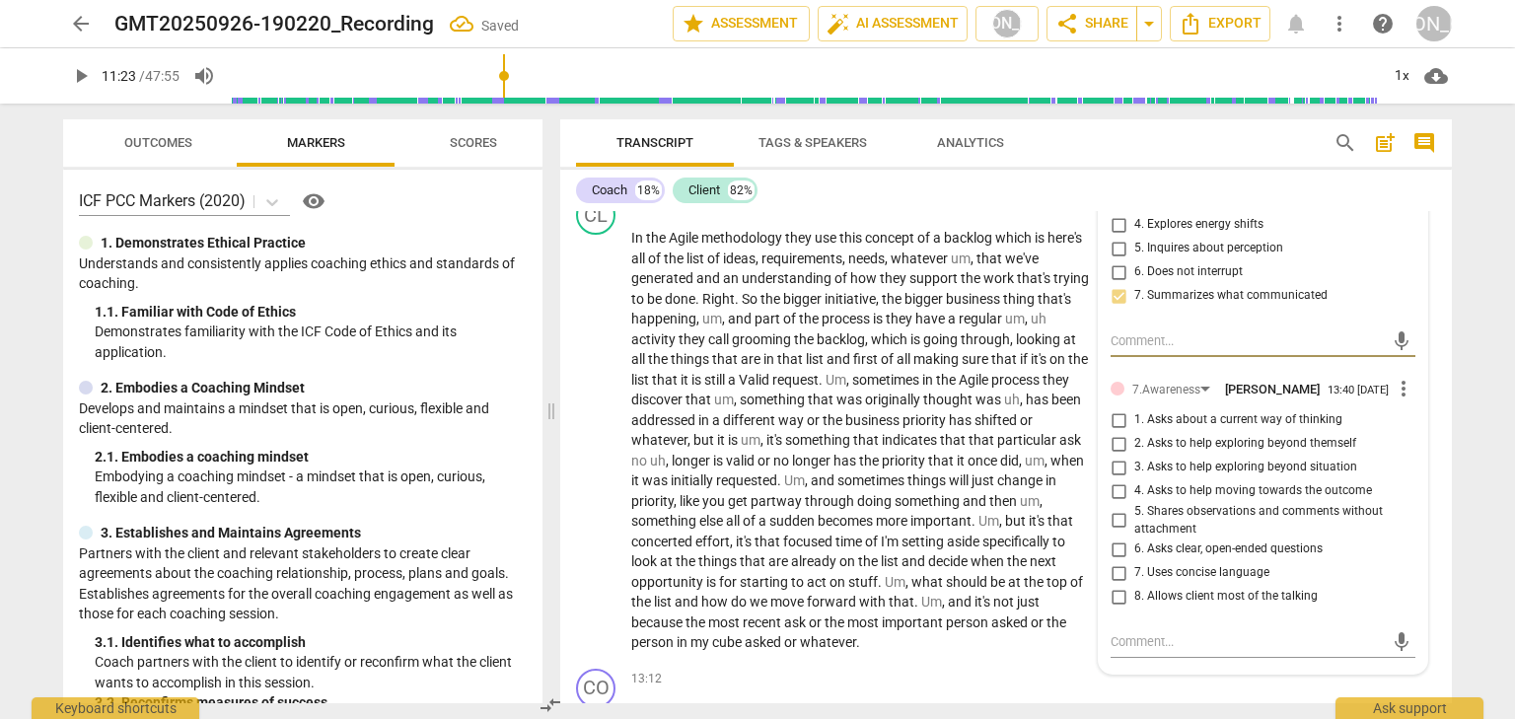
scroll to position [4575, 0]
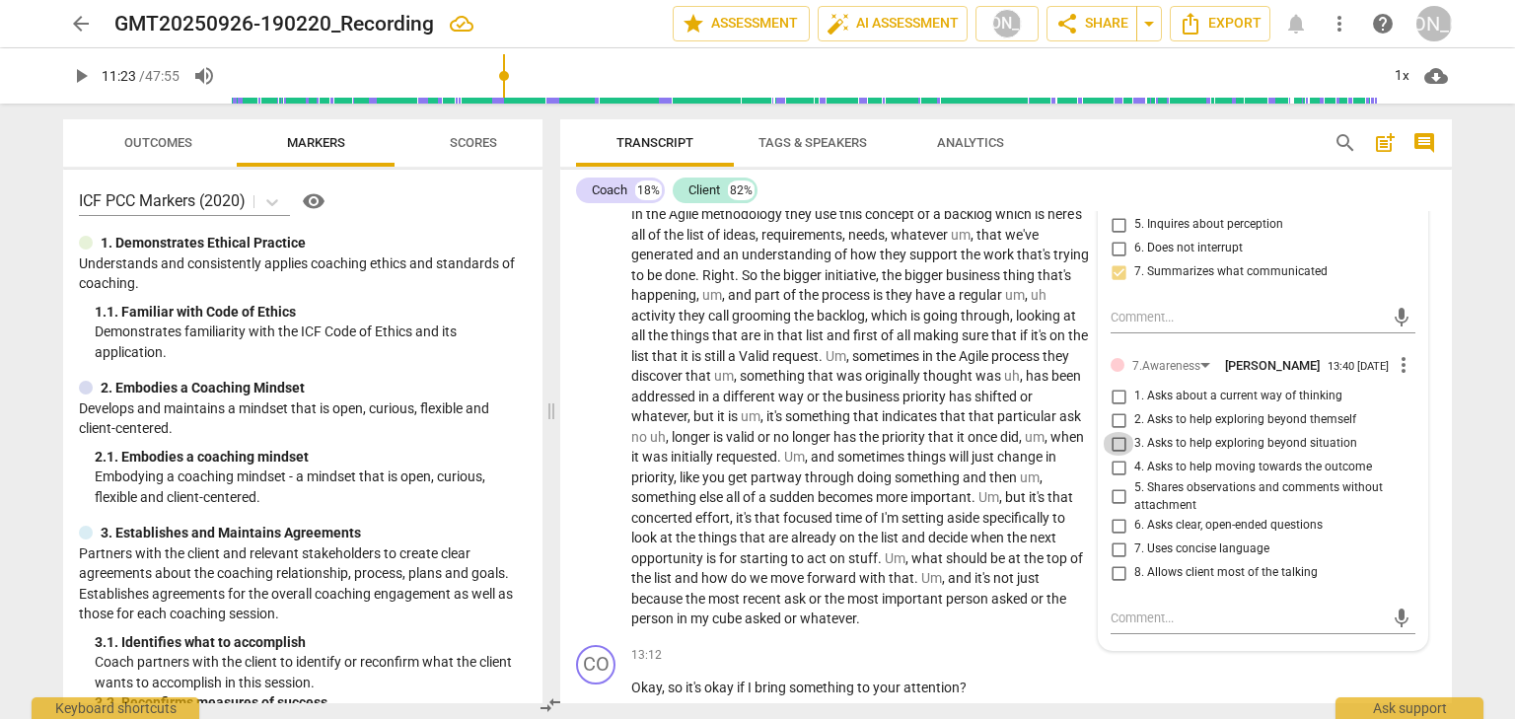
click at [1116, 456] on input "3. Asks to help exploring beyond situation" at bounding box center [1118, 444] width 32 height 24
checkbox input "true"
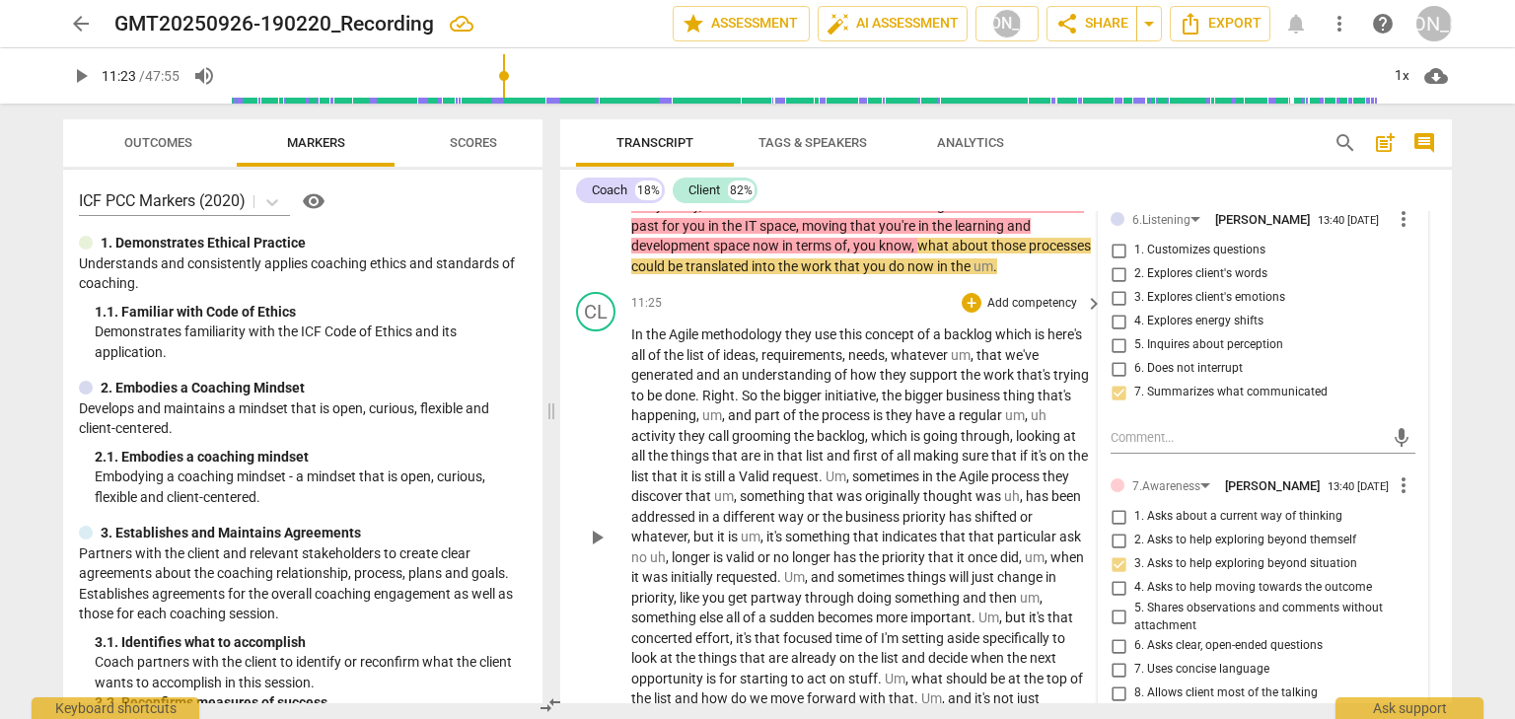
scroll to position [4418, 0]
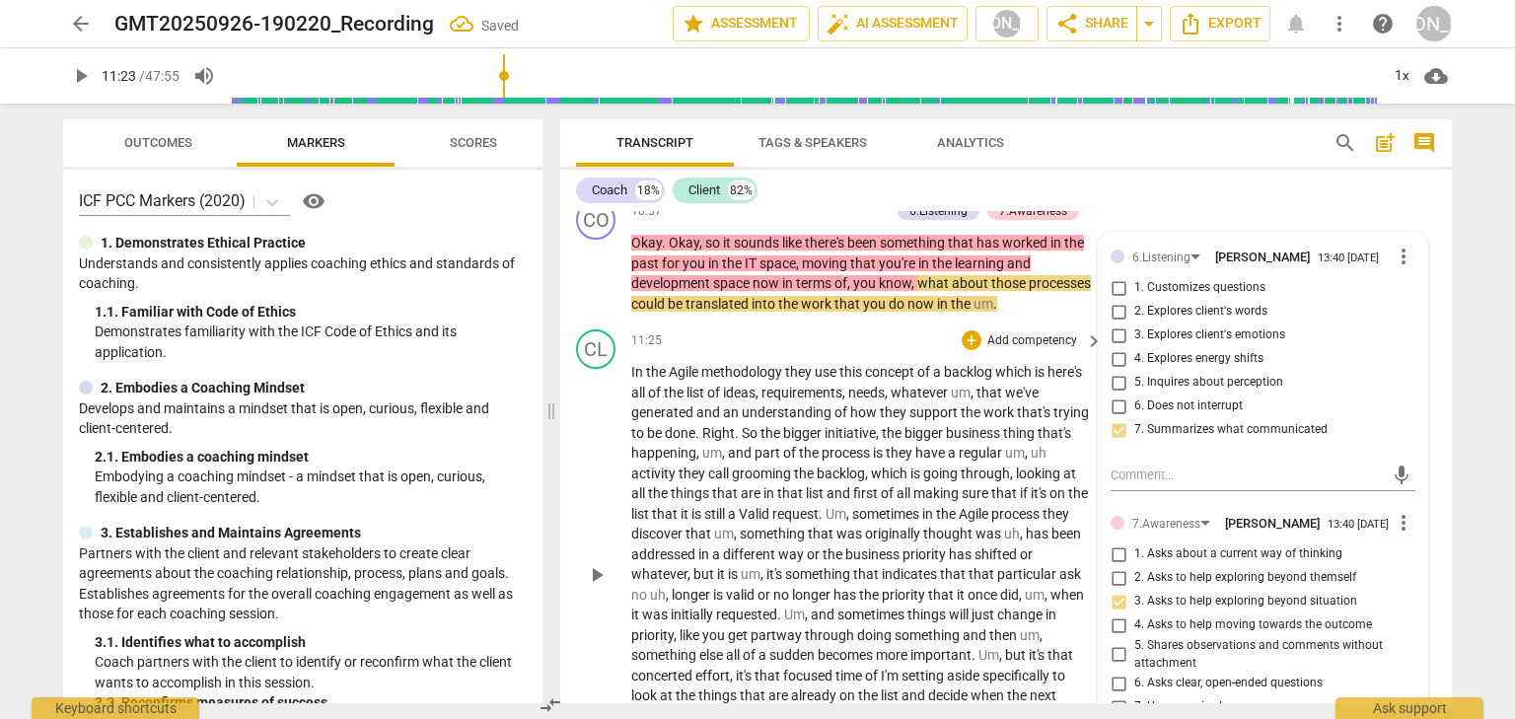
click at [601, 587] on span "play_arrow" at bounding box center [597, 575] width 24 height 24
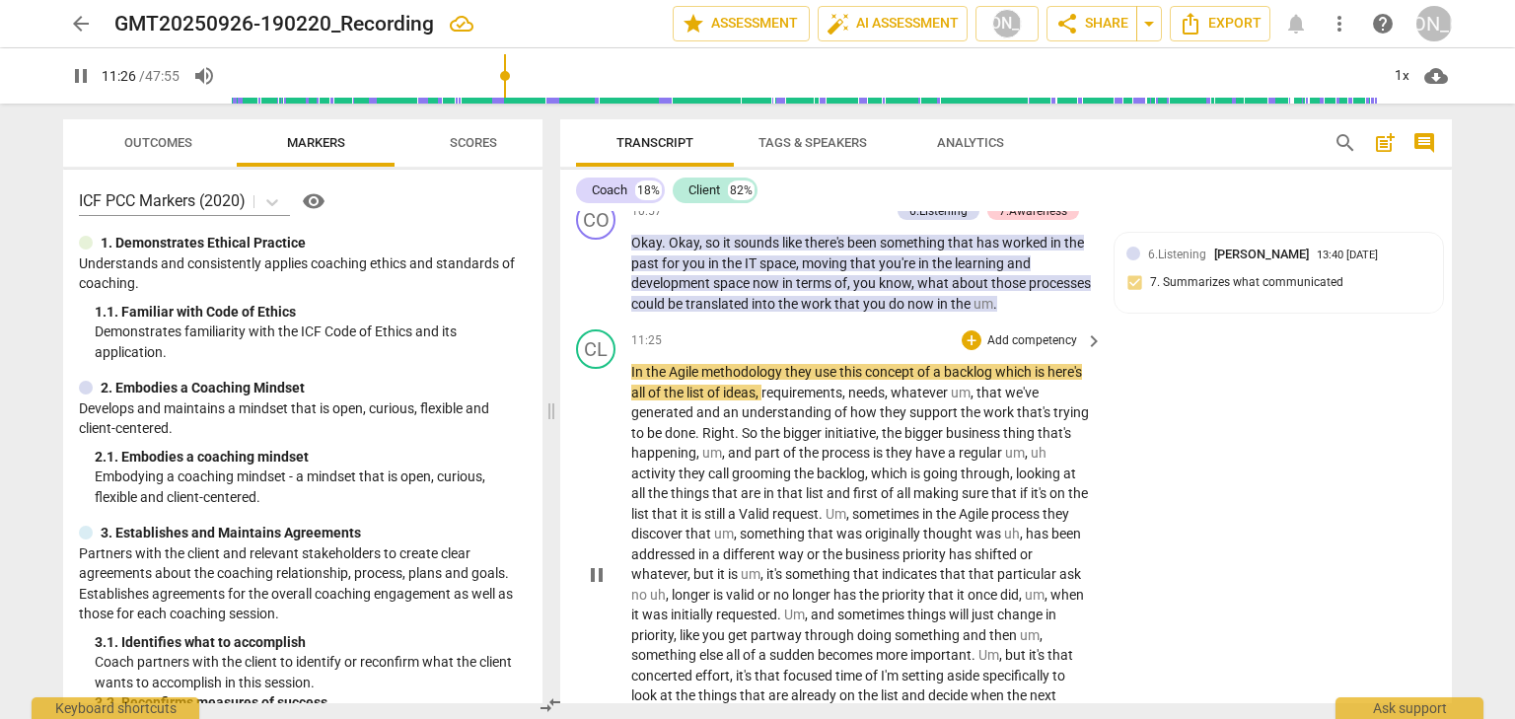
scroll to position [4575, 0]
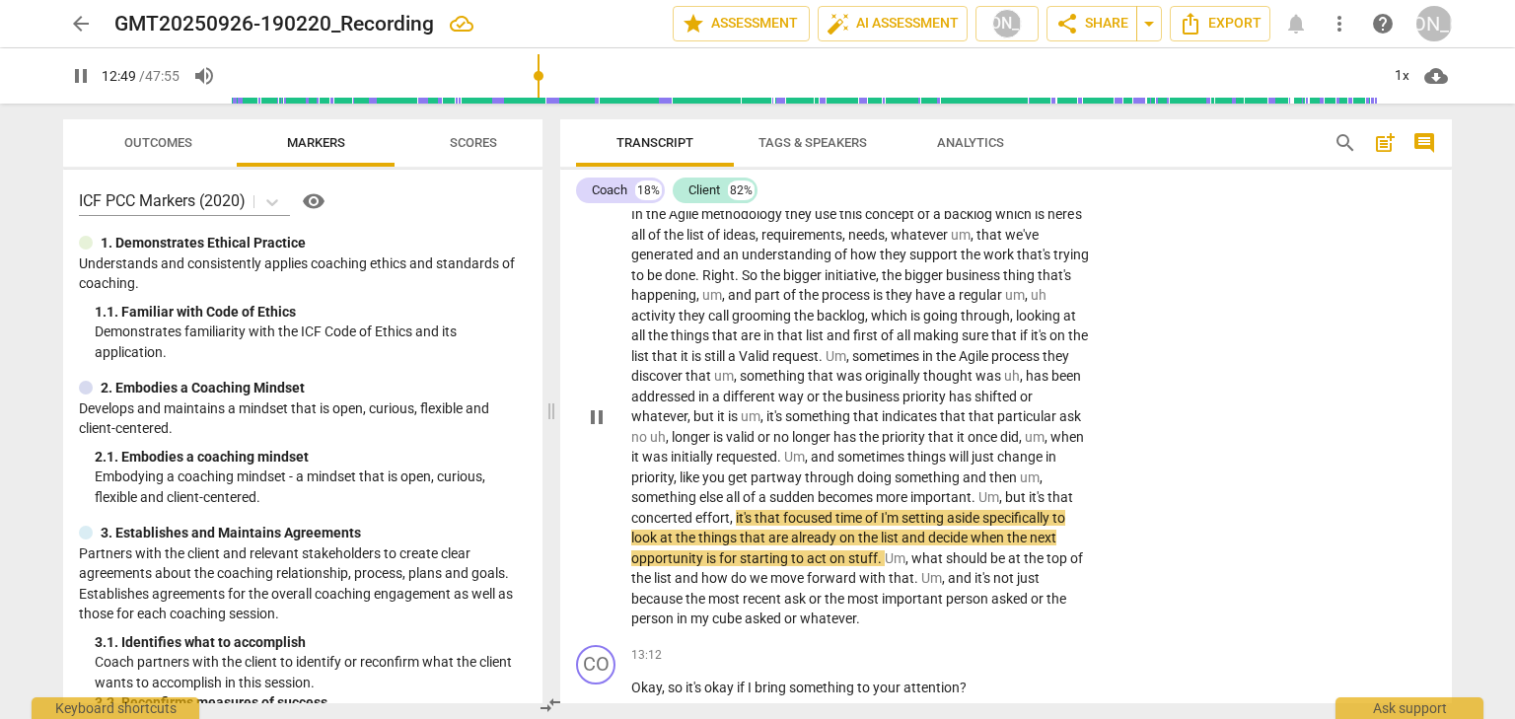
click at [593, 429] on span "pause" at bounding box center [597, 417] width 24 height 24
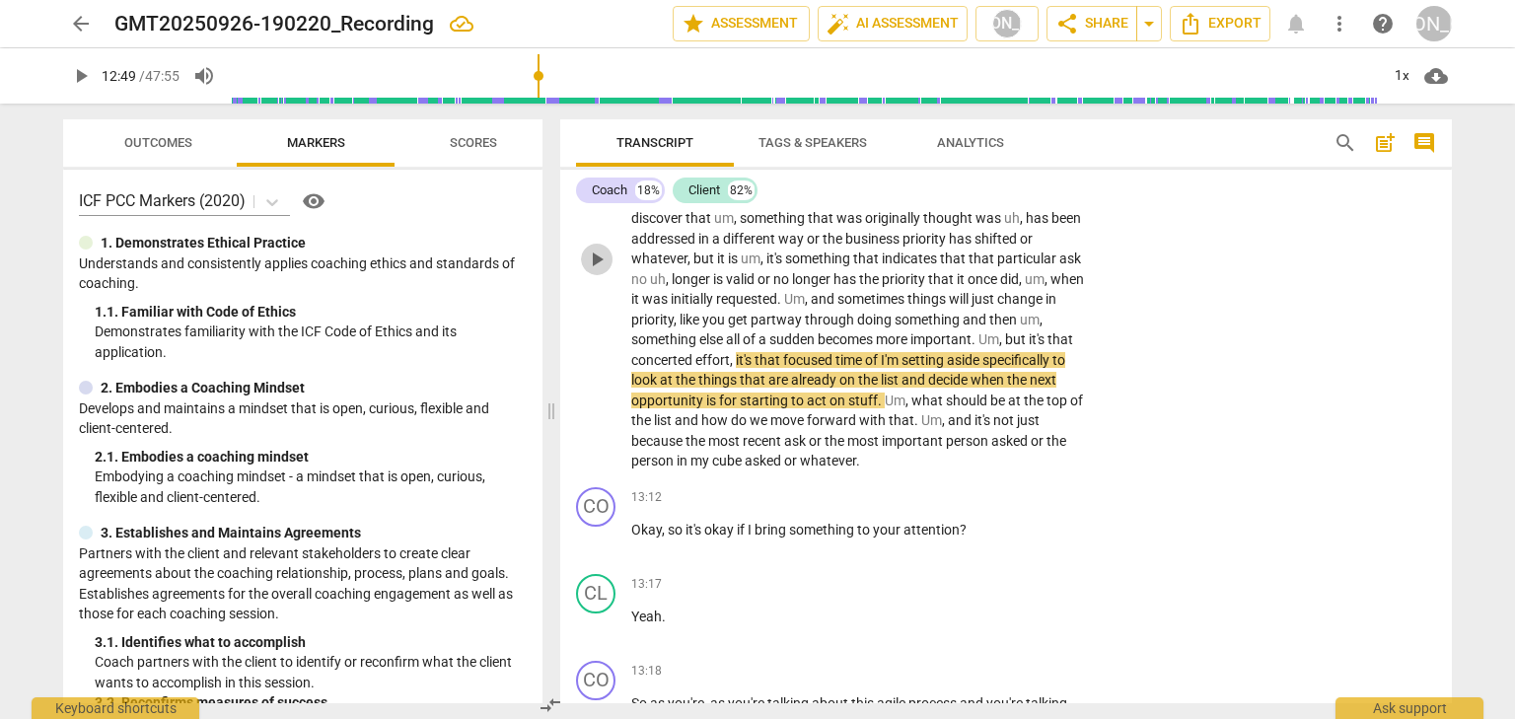
click at [600, 271] on span "play_arrow" at bounding box center [597, 260] width 24 height 24
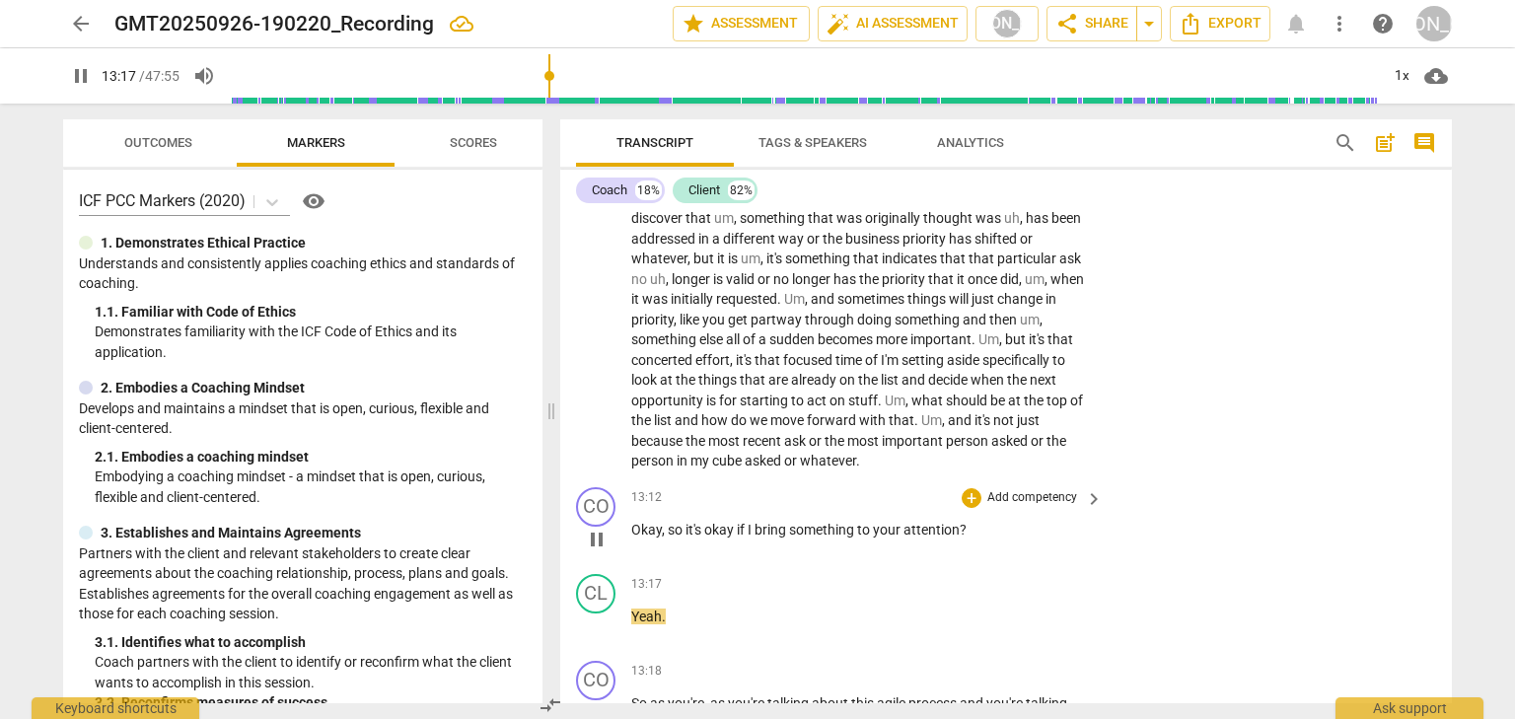
click at [601, 551] on span "pause" at bounding box center [597, 540] width 24 height 24
type input "798"
click at [975, 508] on div "+" at bounding box center [971, 498] width 20 height 20
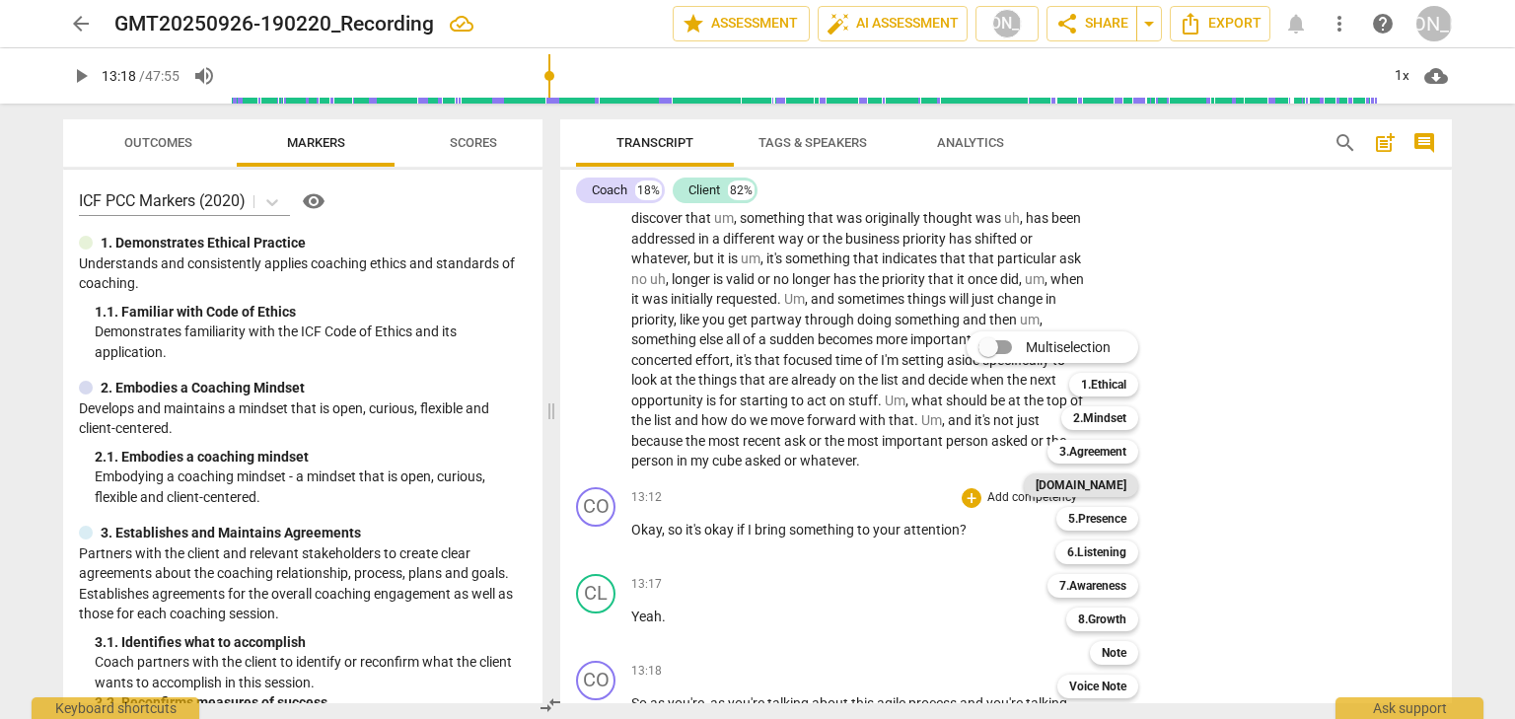
click at [1106, 483] on b "[DOMAIN_NAME]" at bounding box center [1080, 485] width 91 height 24
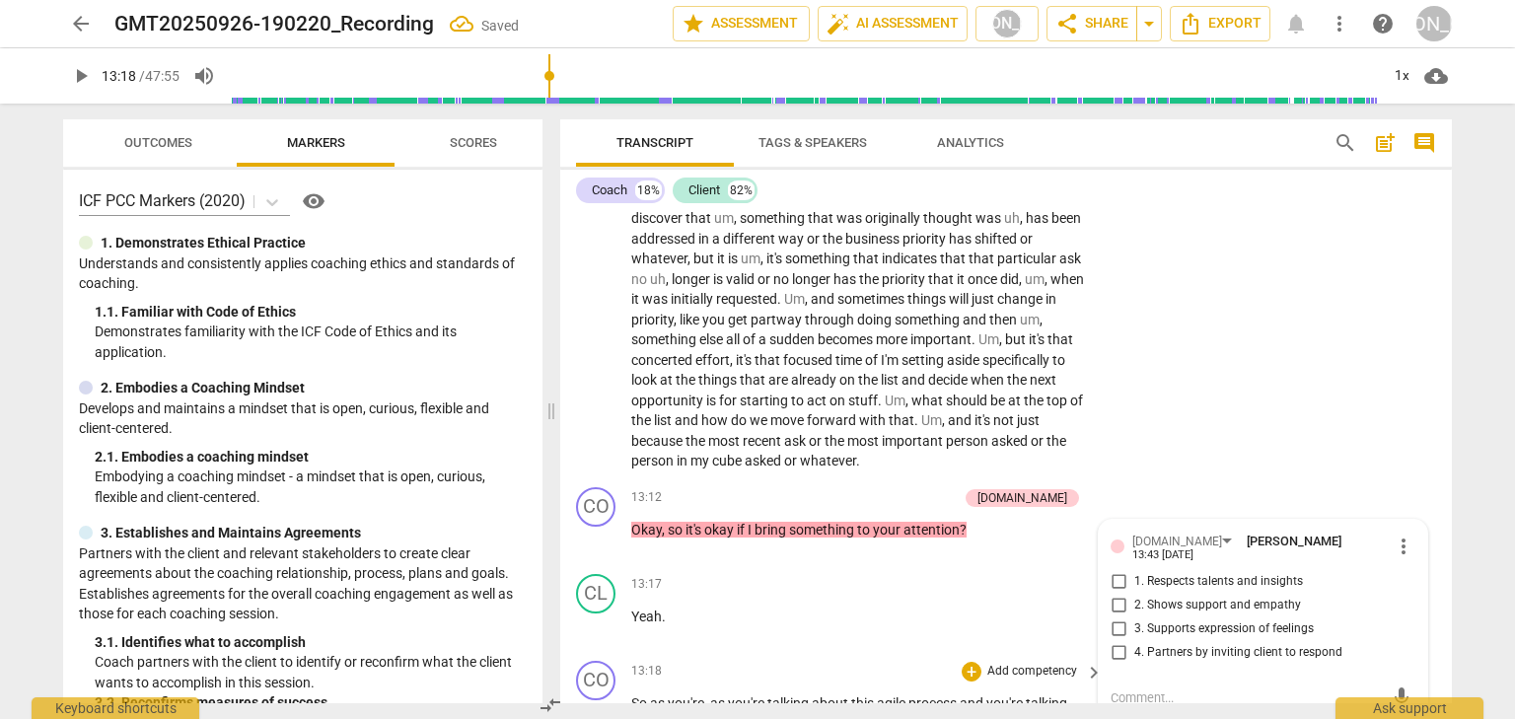
scroll to position [5020, 0]
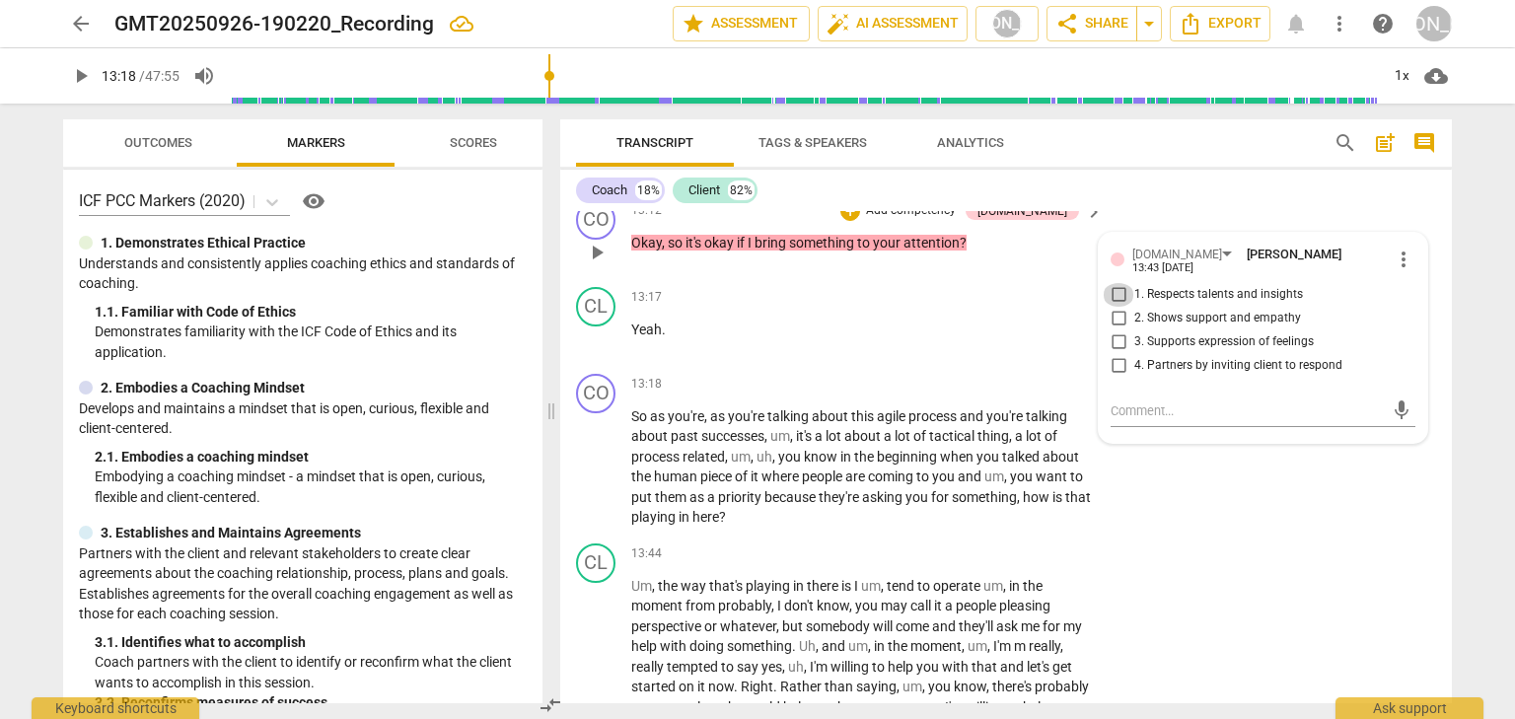
click at [1120, 307] on input "1. Respects talents and insights" at bounding box center [1118, 295] width 32 height 24
checkbox input "true"
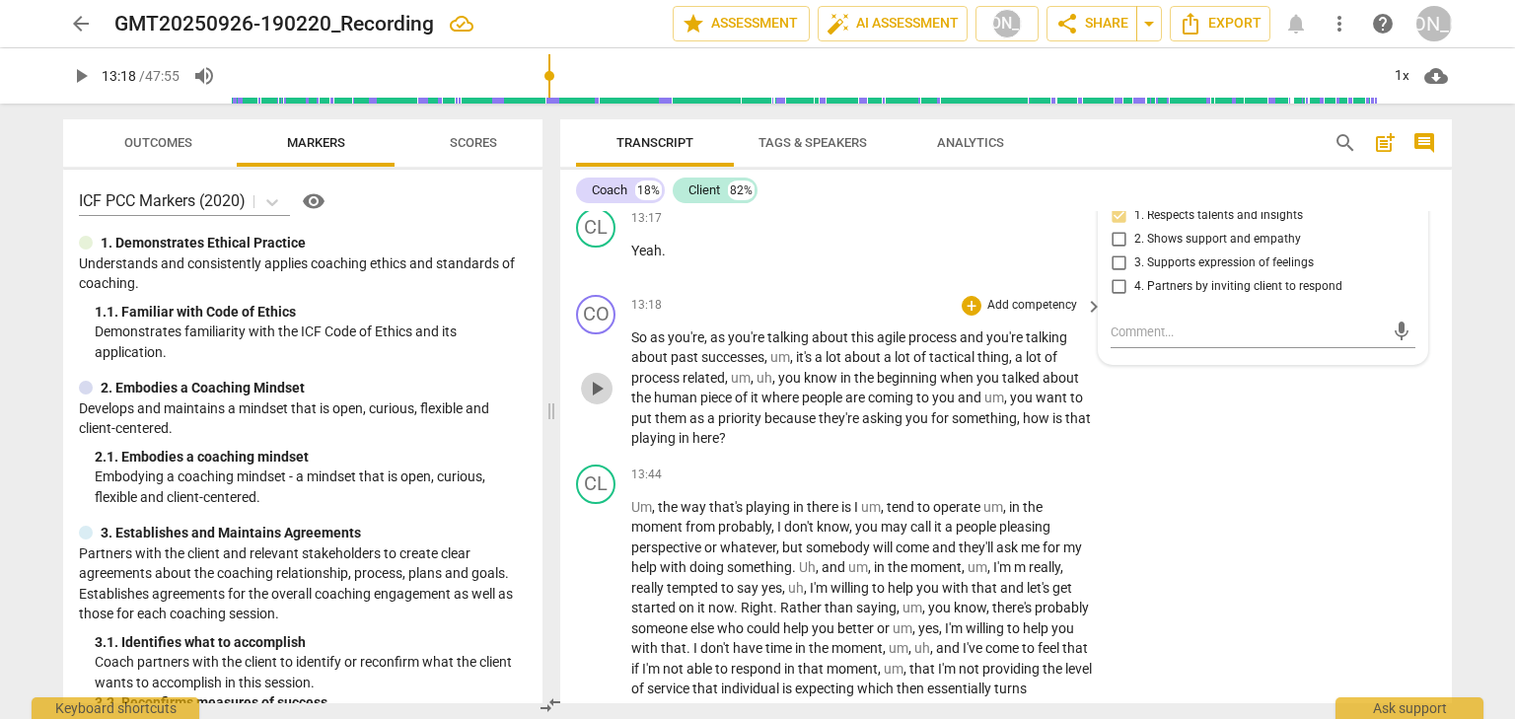
click at [595, 400] on span "play_arrow" at bounding box center [597, 389] width 24 height 24
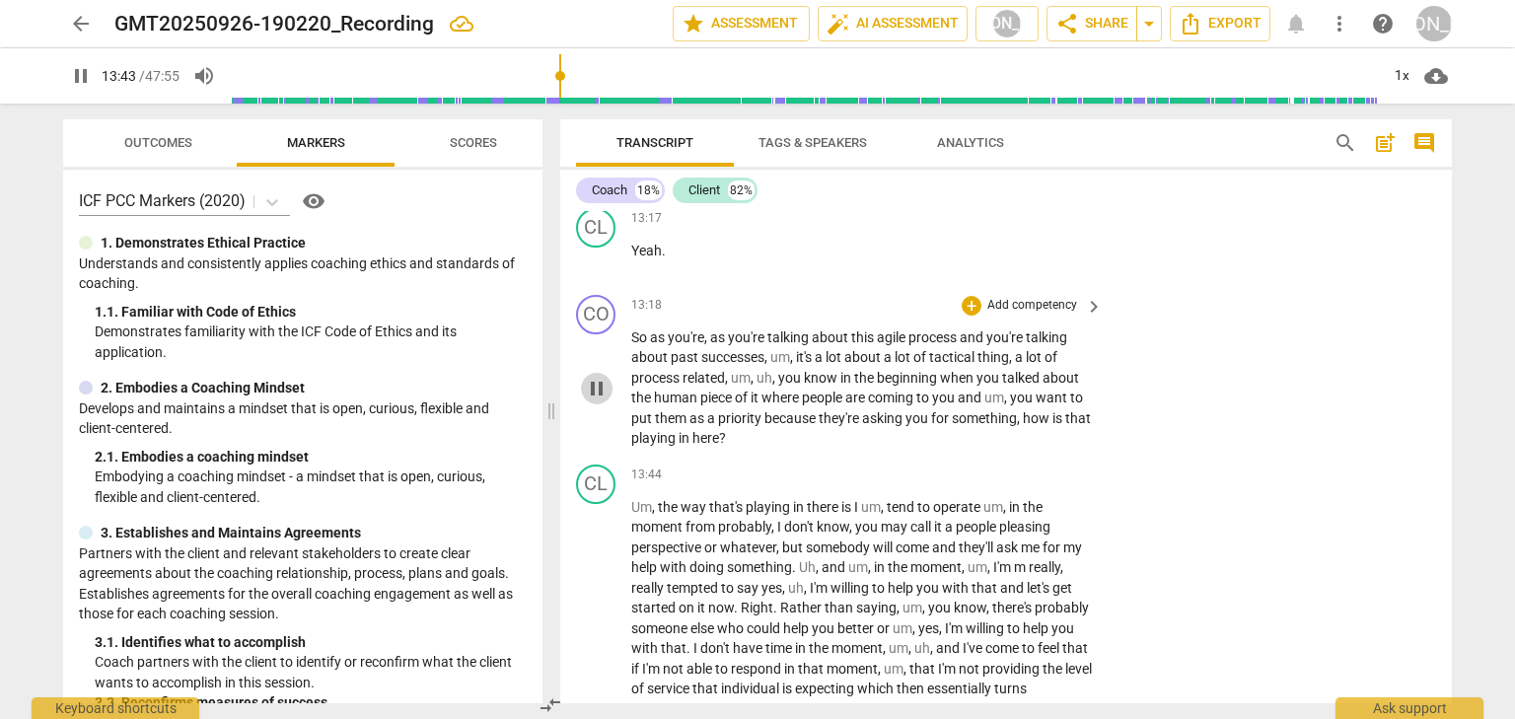
click at [595, 400] on span "pause" at bounding box center [597, 389] width 24 height 24
type input "824"
click at [964, 316] on div "+" at bounding box center [971, 306] width 20 height 20
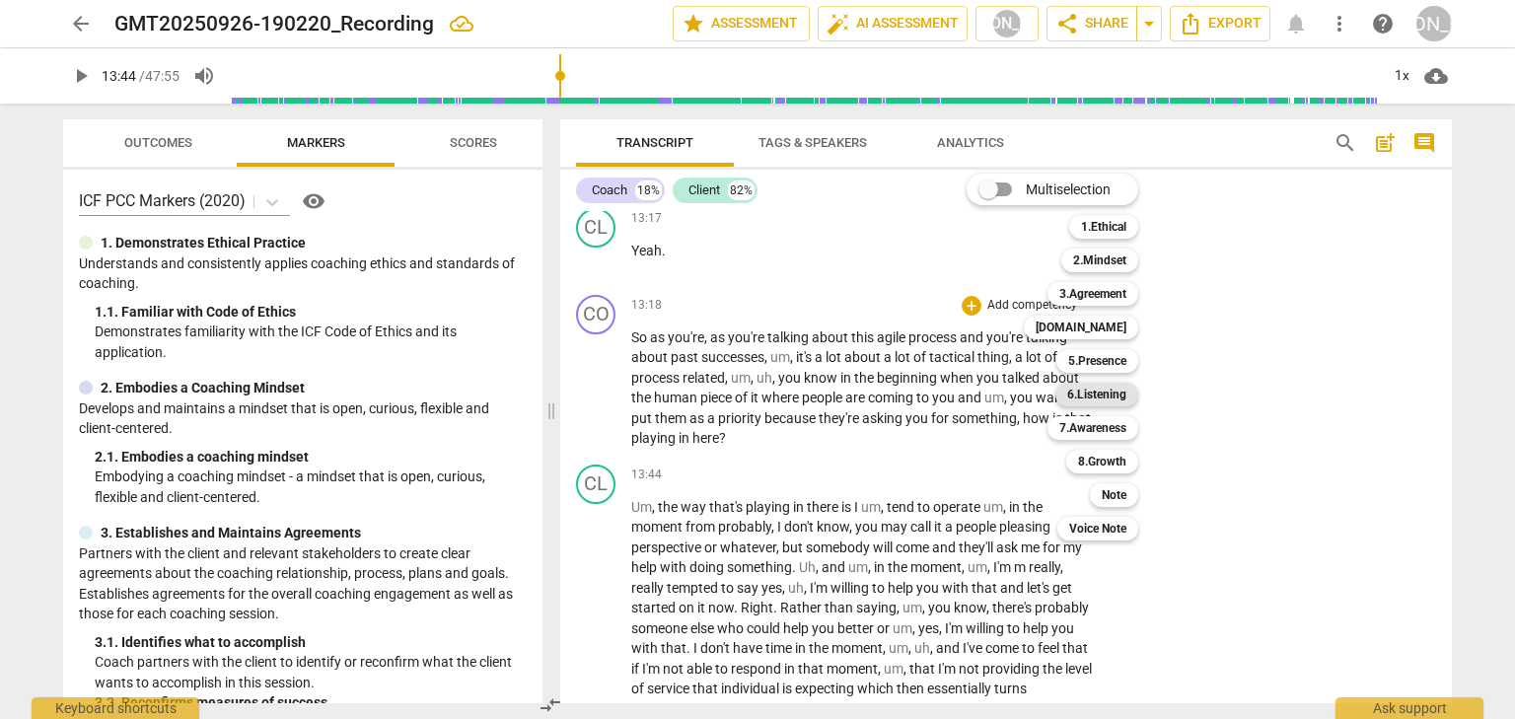
click at [1109, 394] on b "6.Listening" at bounding box center [1096, 395] width 59 height 24
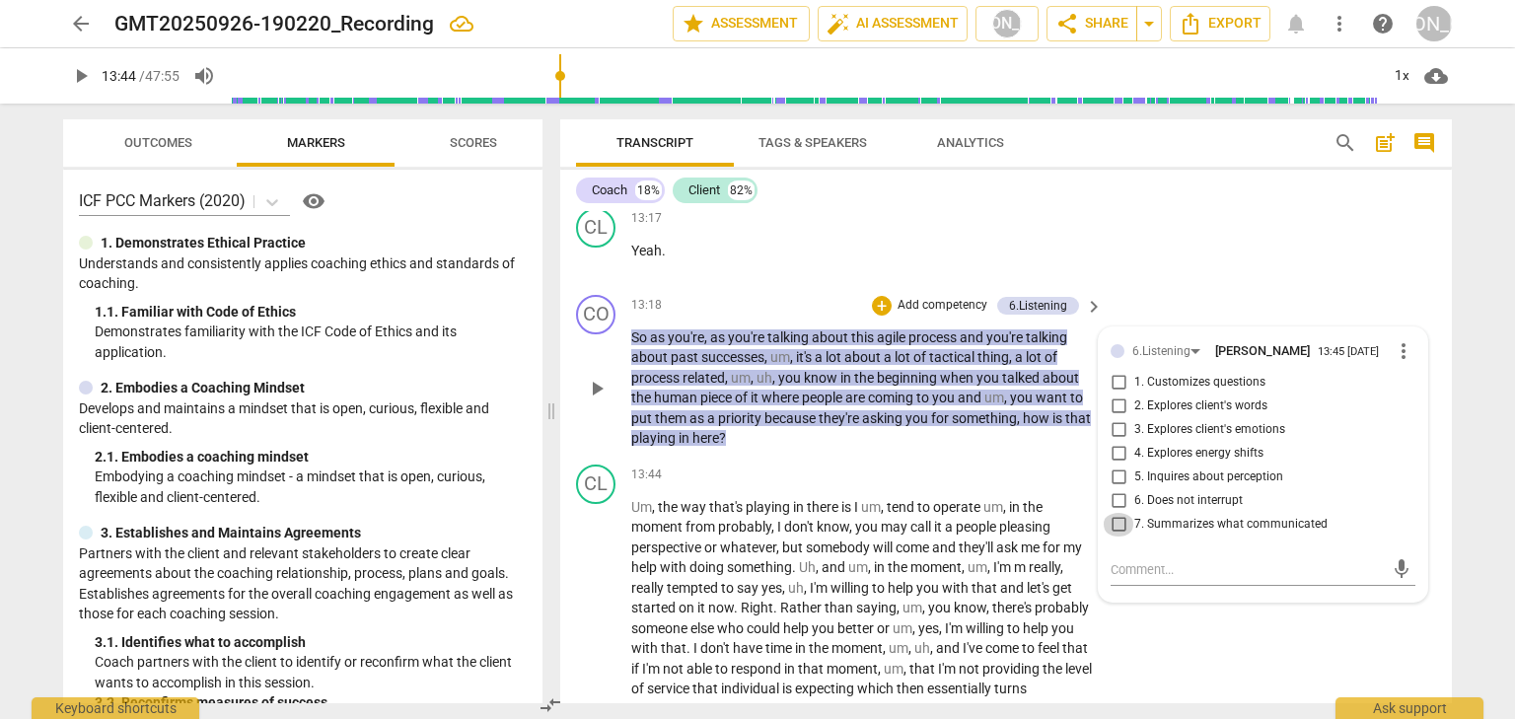
click at [1111, 536] on input "7. Summarizes what communicated" at bounding box center [1118, 525] width 32 height 24
checkbox input "true"
click at [888, 316] on div "+ Add competency" at bounding box center [930, 306] width 117 height 20
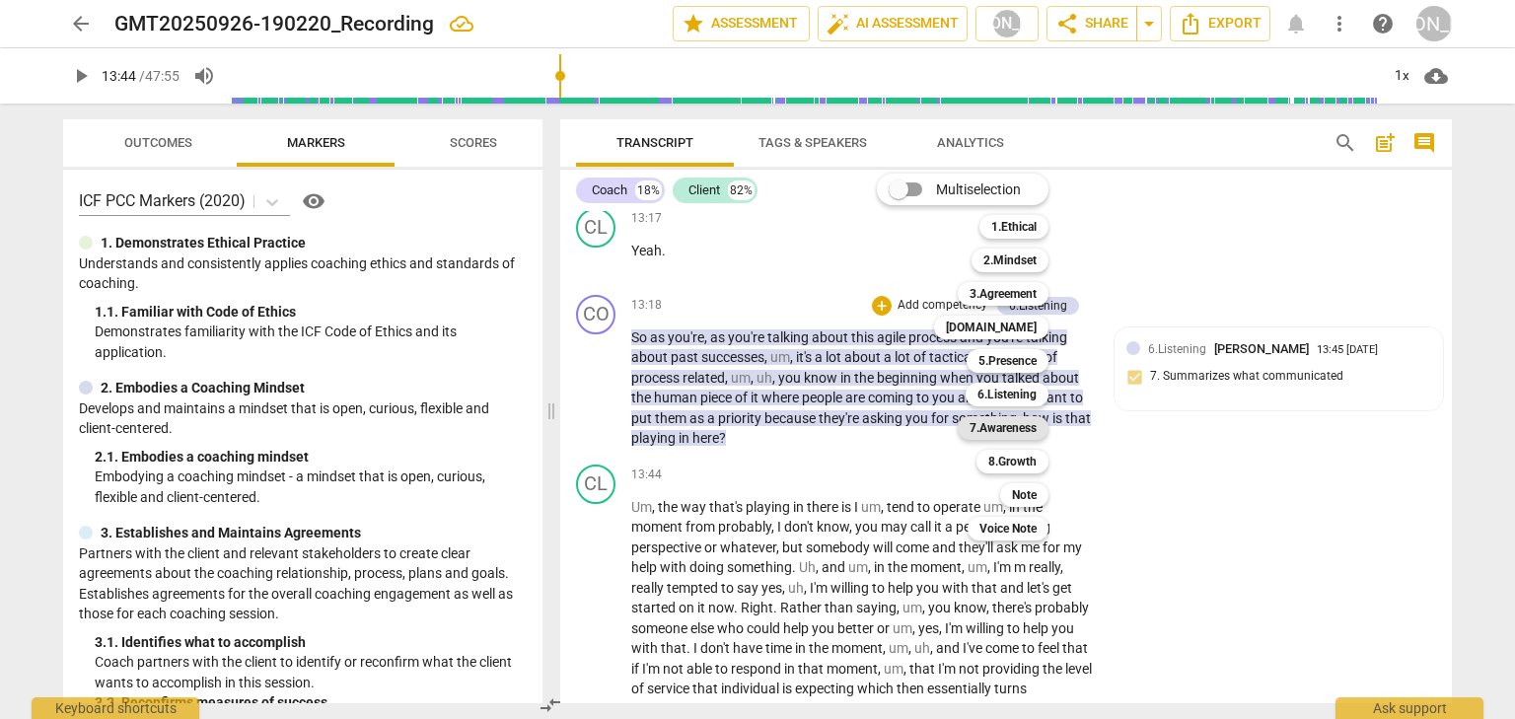
click at [1011, 430] on b "7.Awareness" at bounding box center [1002, 428] width 67 height 24
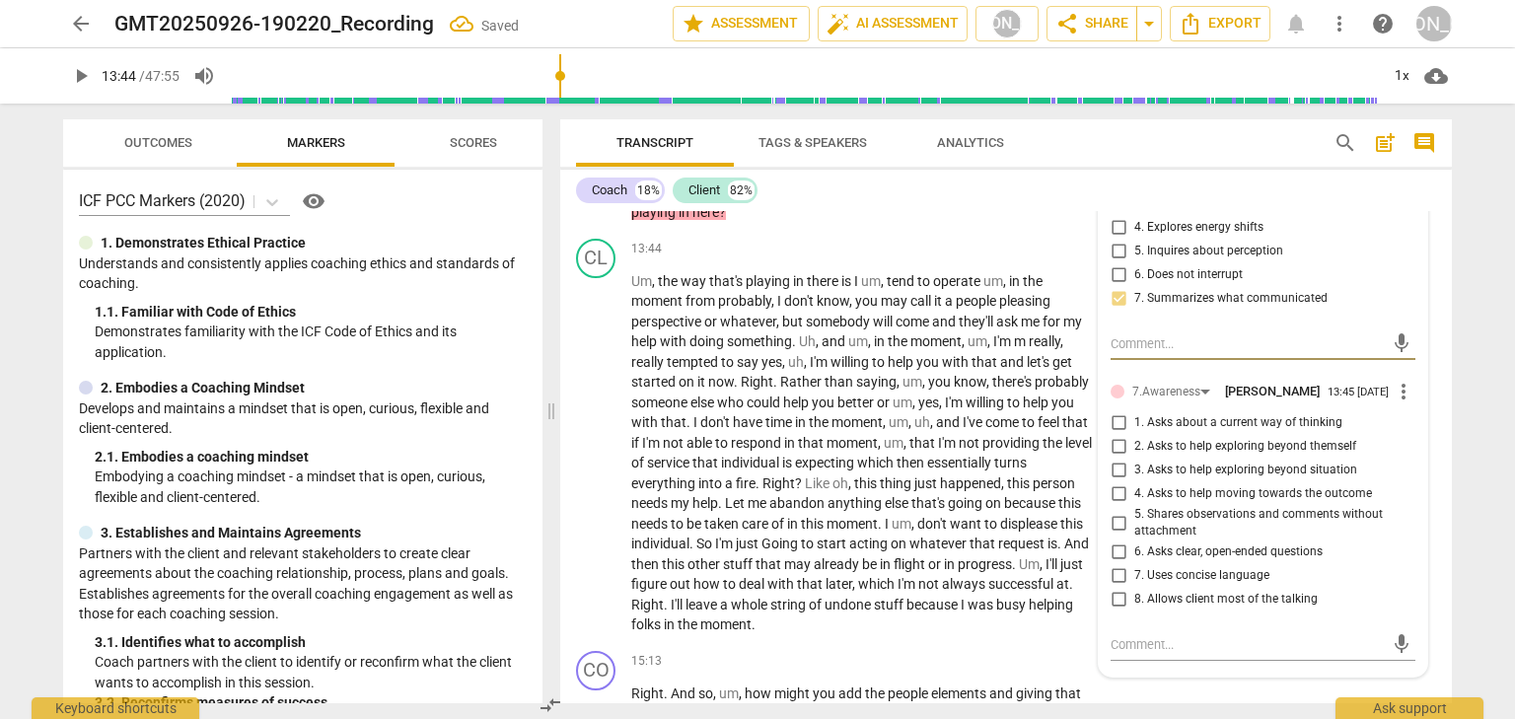
scroll to position [5336, 0]
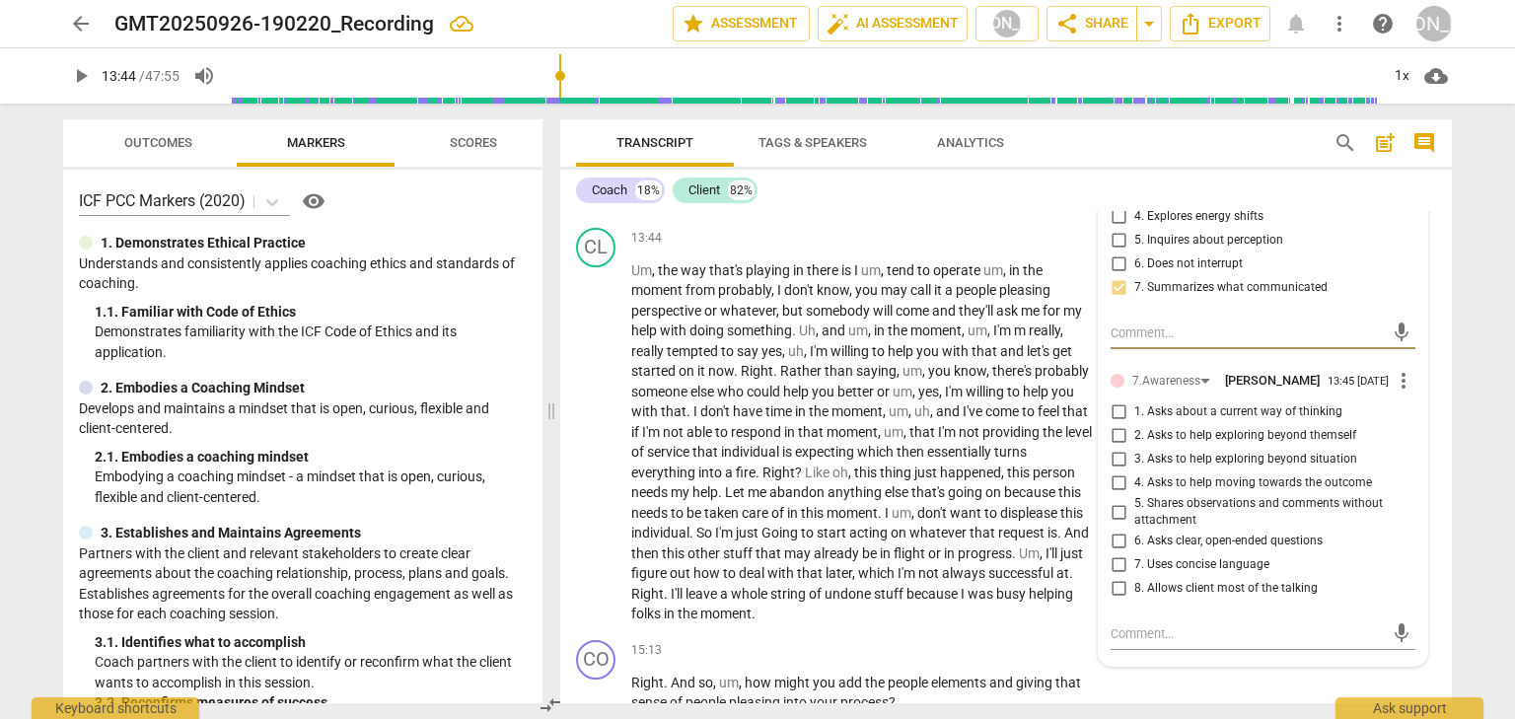
click at [1119, 524] on input "5. Shares observations and comments without attachment" at bounding box center [1118, 512] width 32 height 24
checkbox input "true"
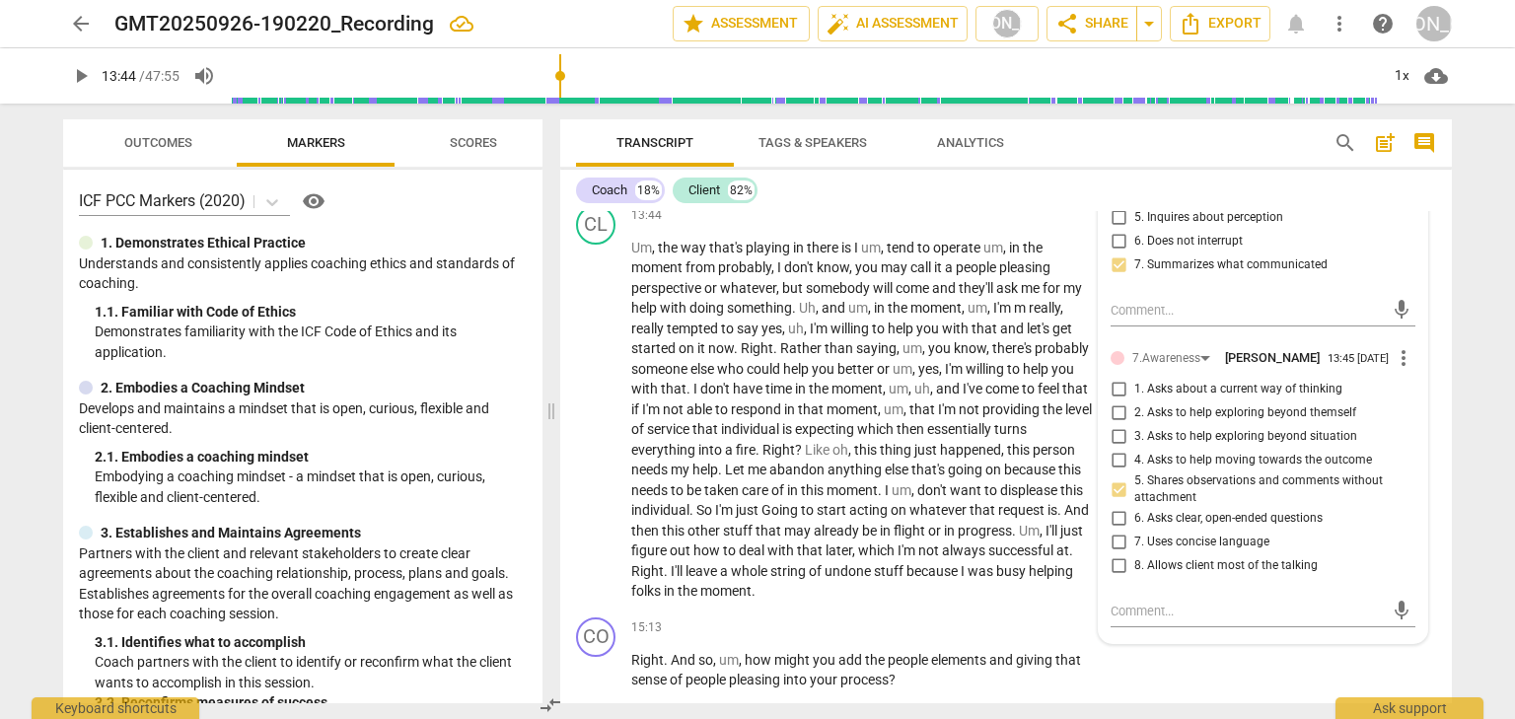
scroll to position [5493, 0]
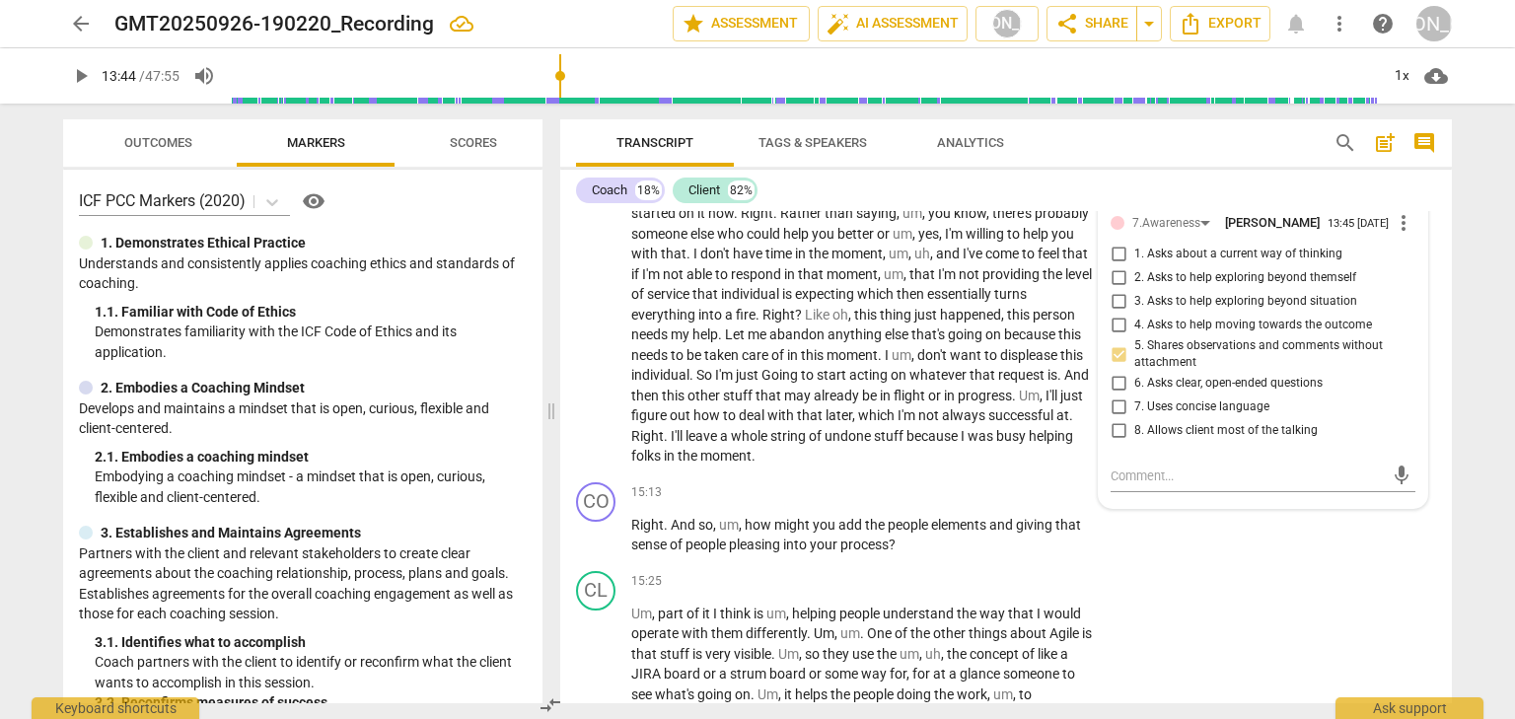
click at [1120, 395] on input "6. Asks clear, open-ended questions" at bounding box center [1118, 384] width 32 height 24
checkbox input "true"
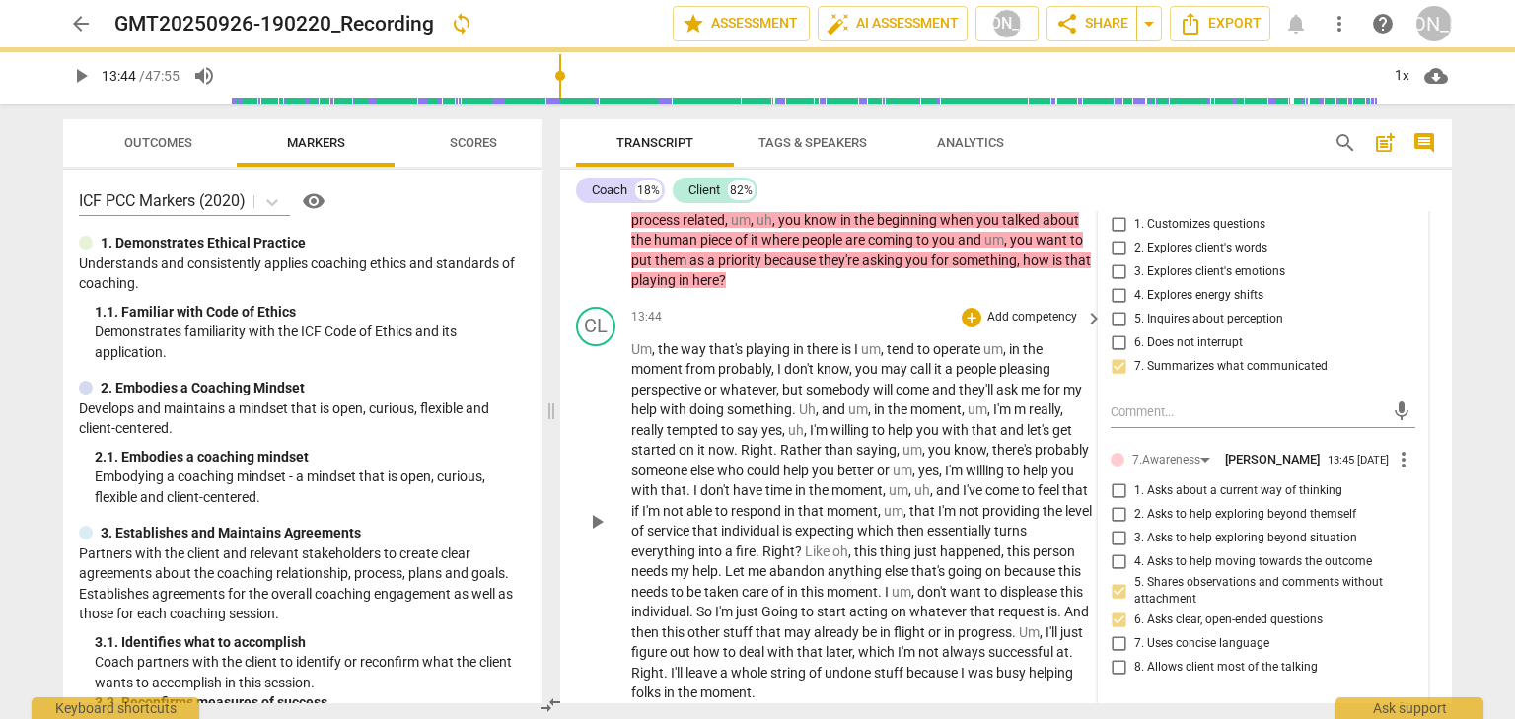
scroll to position [5336, 0]
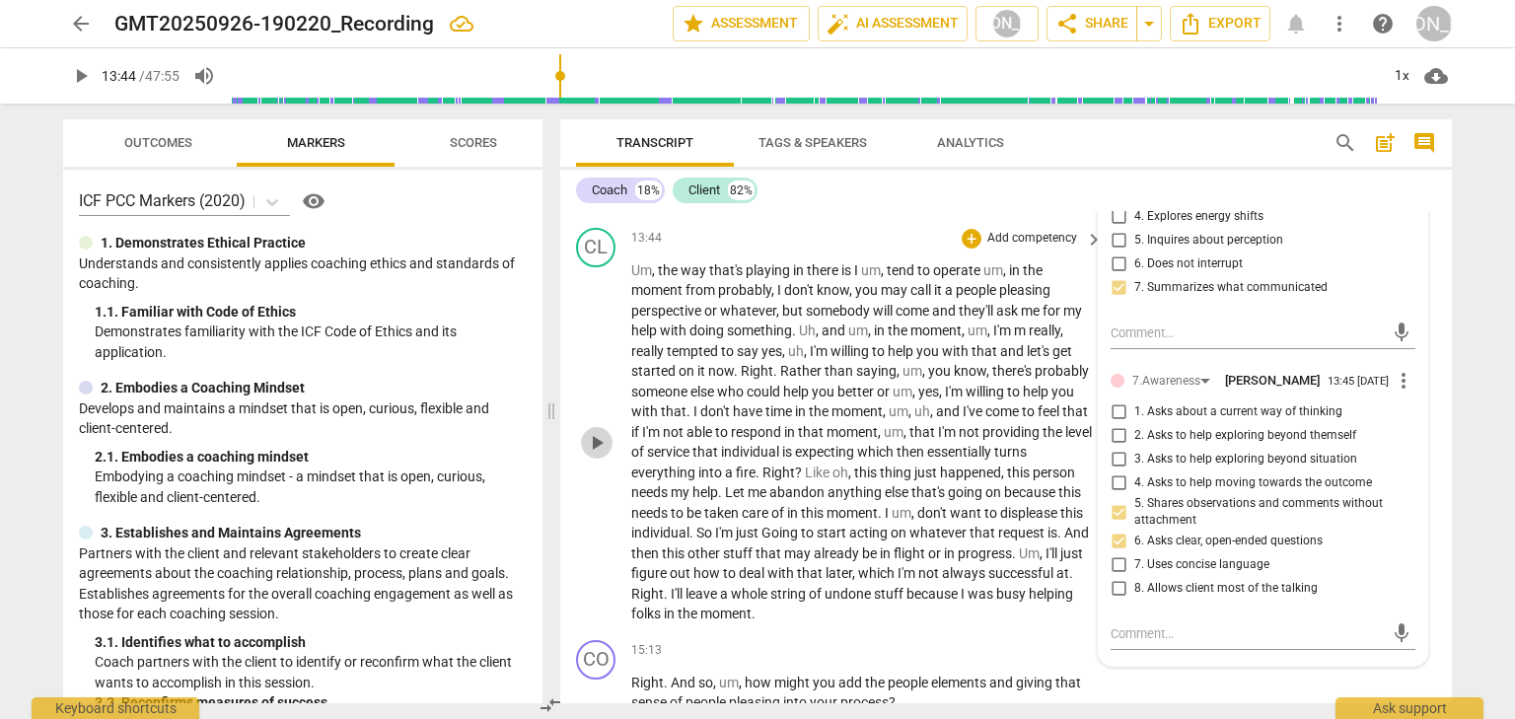
click at [601, 455] on span "play_arrow" at bounding box center [597, 443] width 24 height 24
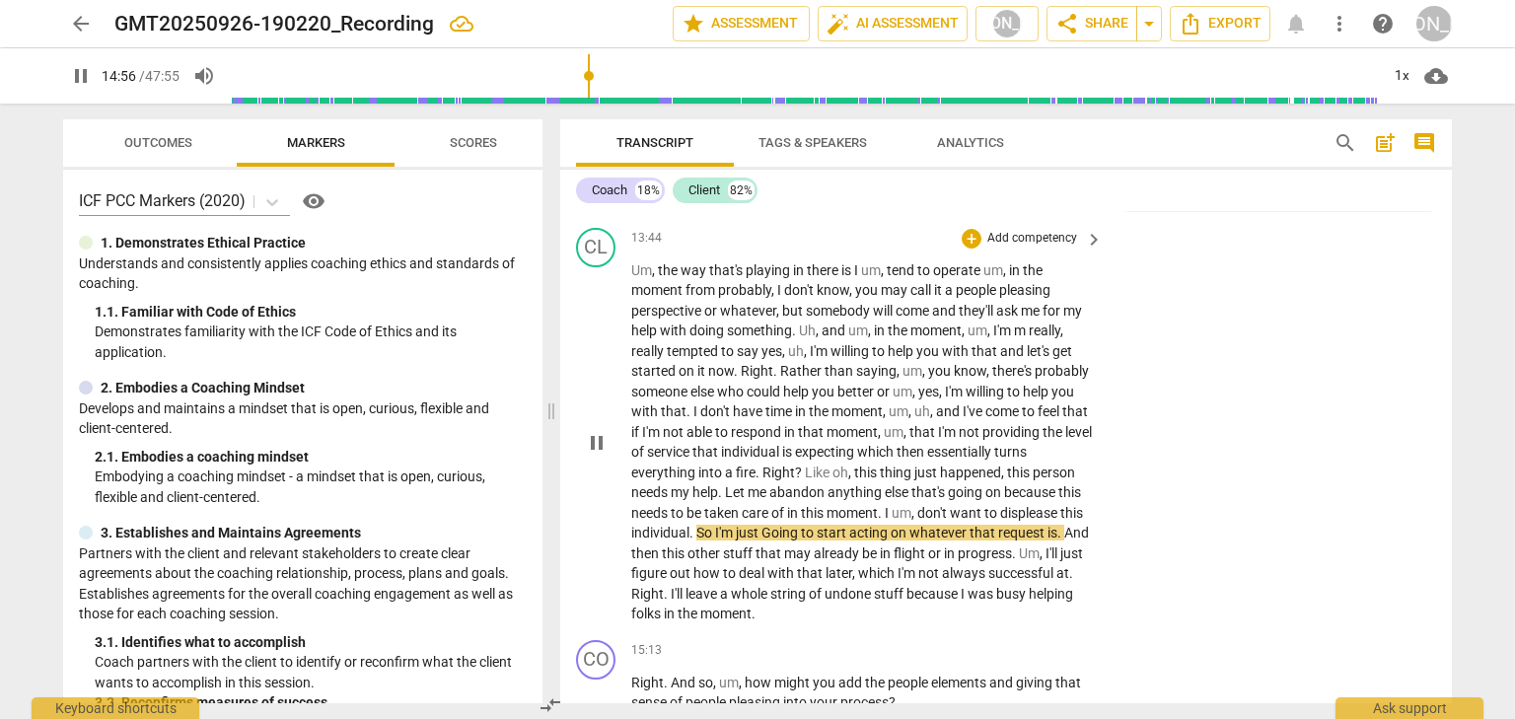
scroll to position [5493, 0]
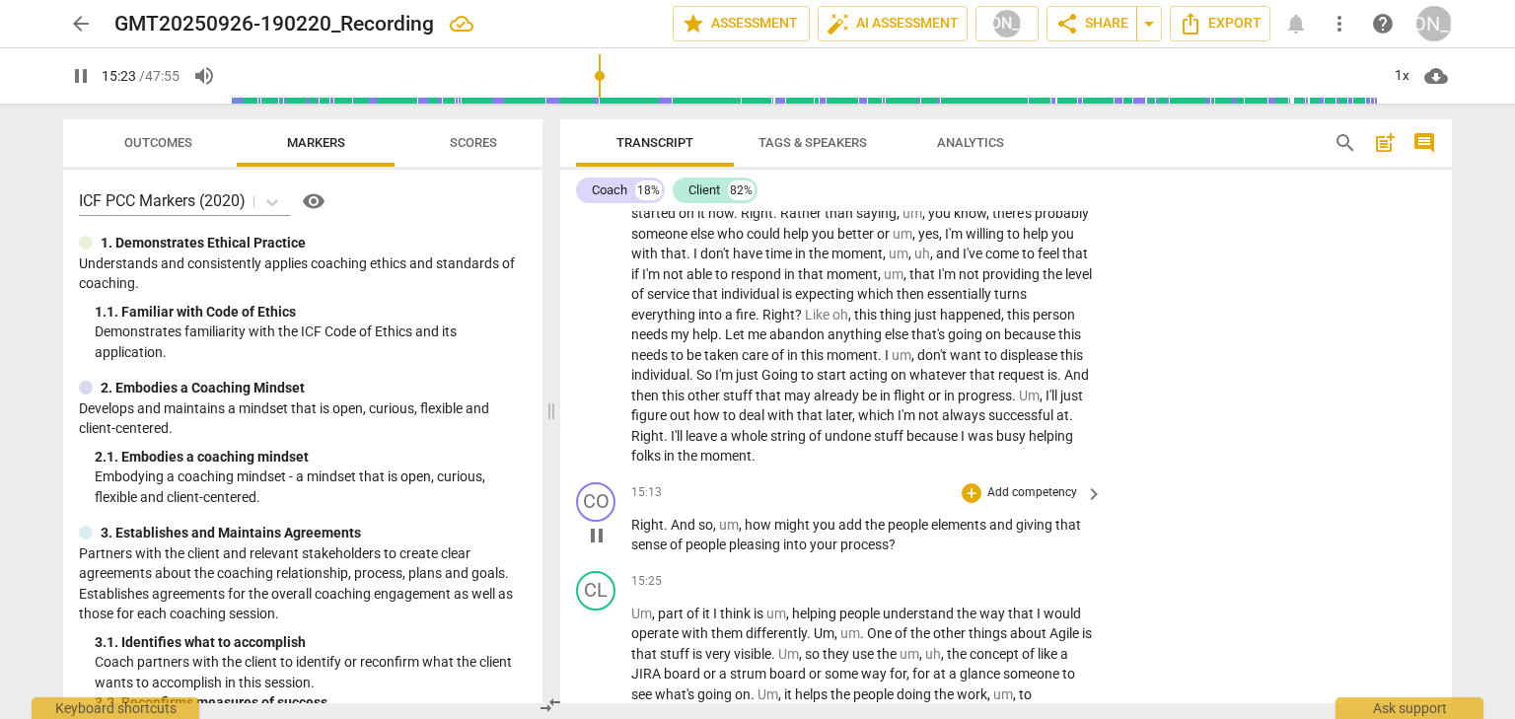
click at [600, 547] on span "pause" at bounding box center [597, 536] width 24 height 24
type input "924"
click at [963, 503] on div "+" at bounding box center [971, 493] width 20 height 20
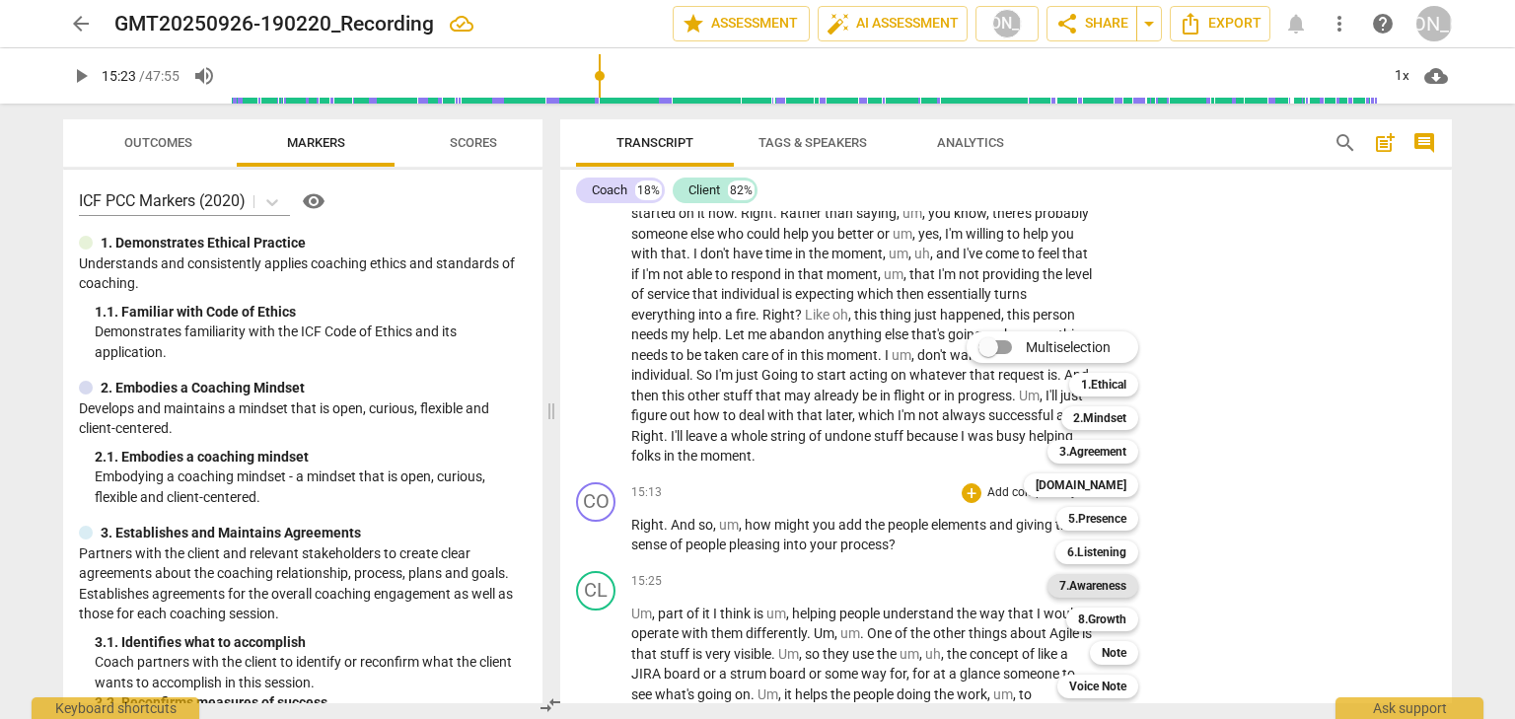
click at [1109, 580] on b "7.Awareness" at bounding box center [1092, 586] width 67 height 24
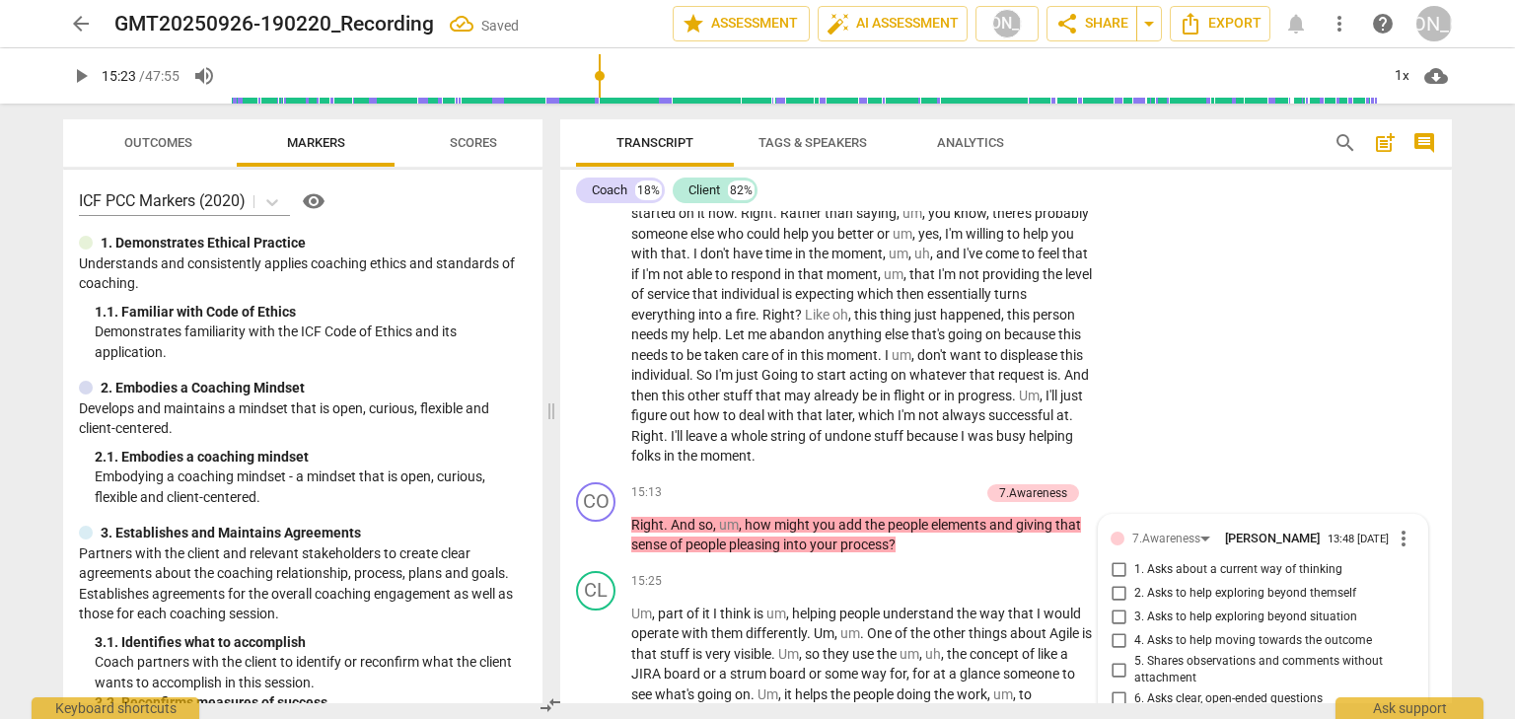
scroll to position [5887, 0]
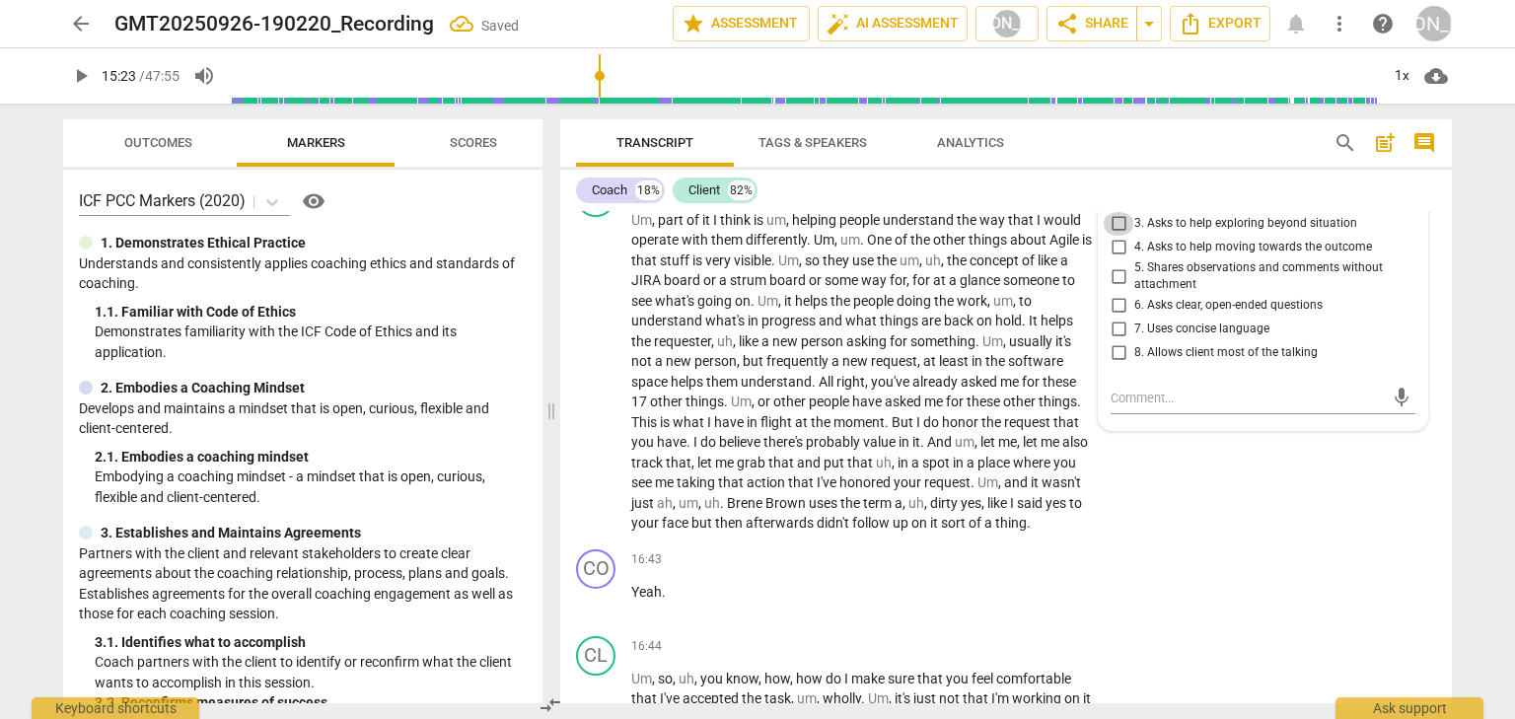
click at [1112, 236] on input "3. Asks to help exploring beyond situation" at bounding box center [1118, 224] width 32 height 24
checkbox input "true"
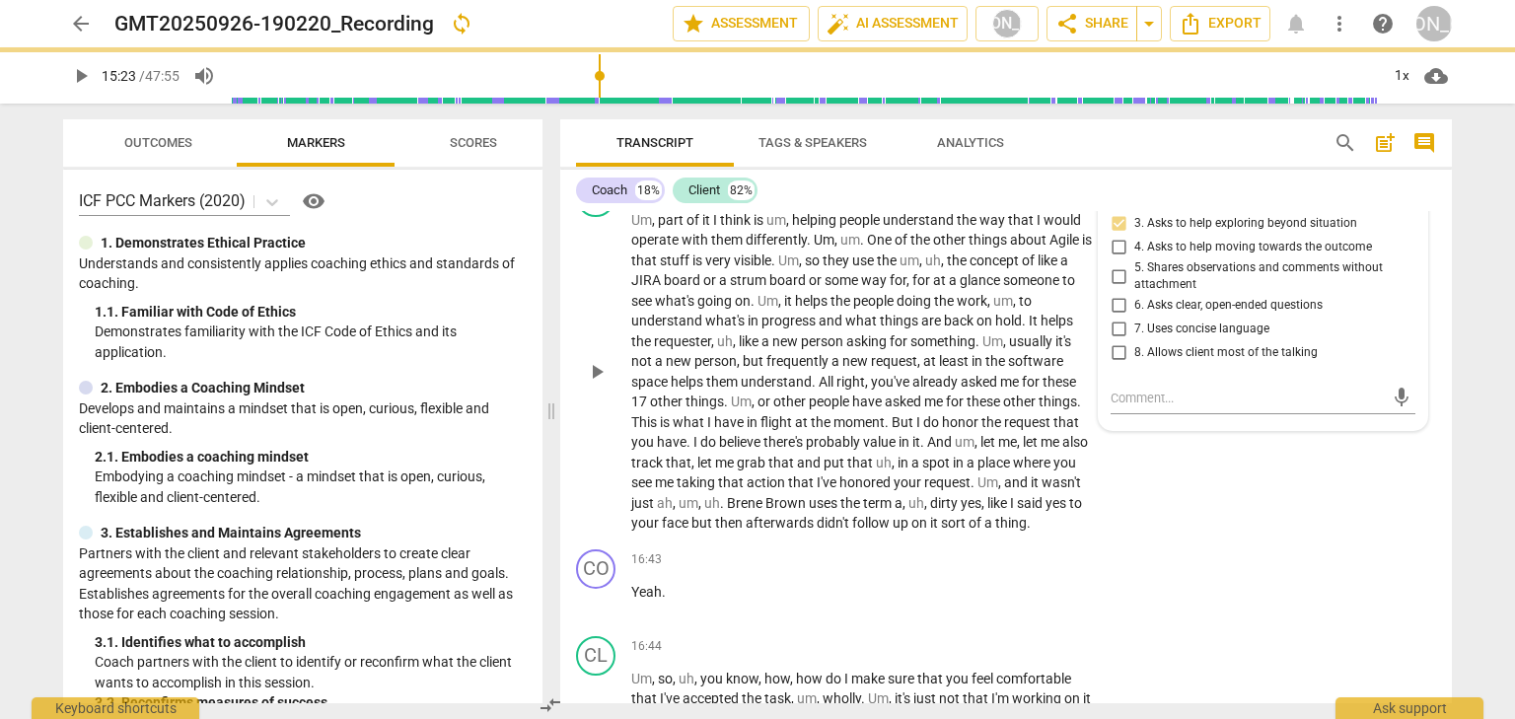
scroll to position [5808, 0]
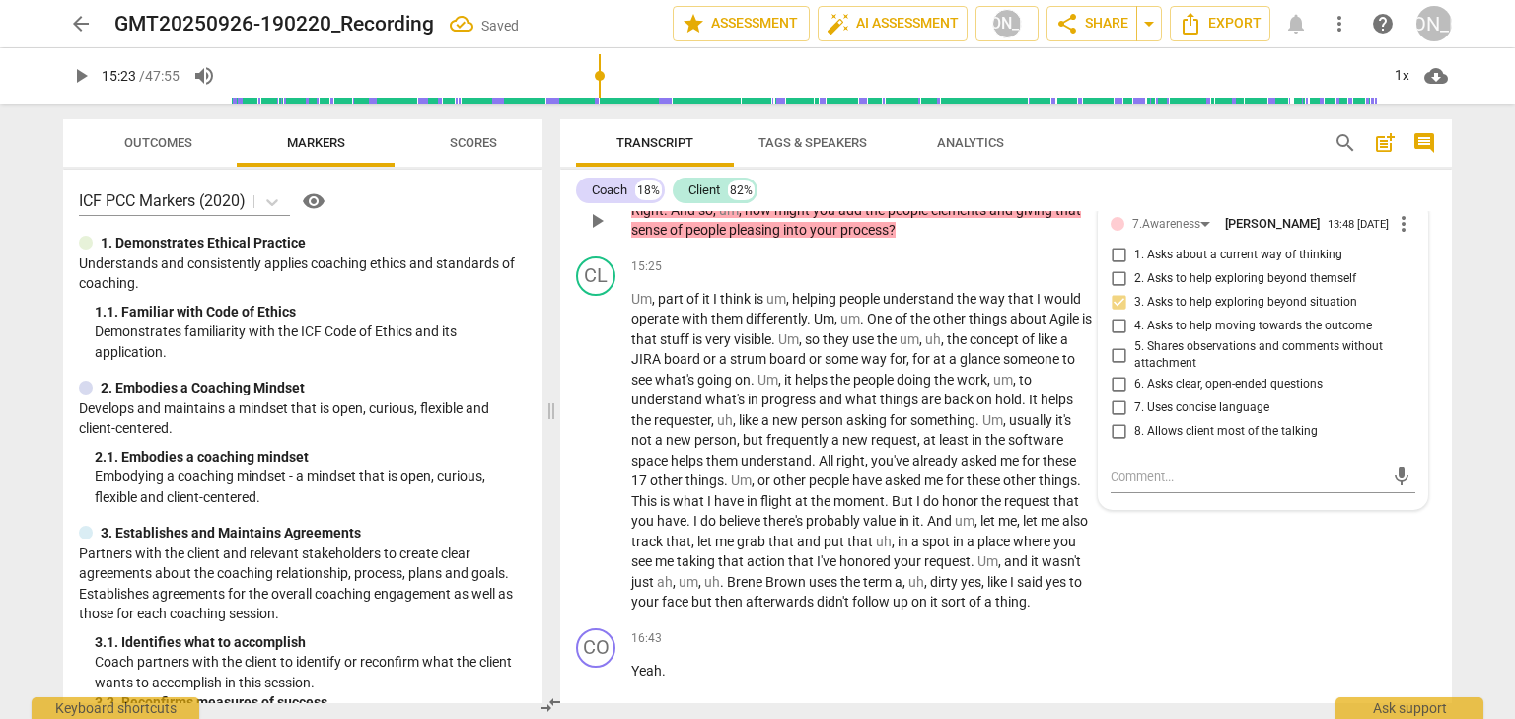
click at [1113, 396] on input "6. Asks clear, open-ended questions" at bounding box center [1118, 385] width 32 height 24
checkbox input "true"
click at [594, 462] on span "play_arrow" at bounding box center [597, 451] width 24 height 24
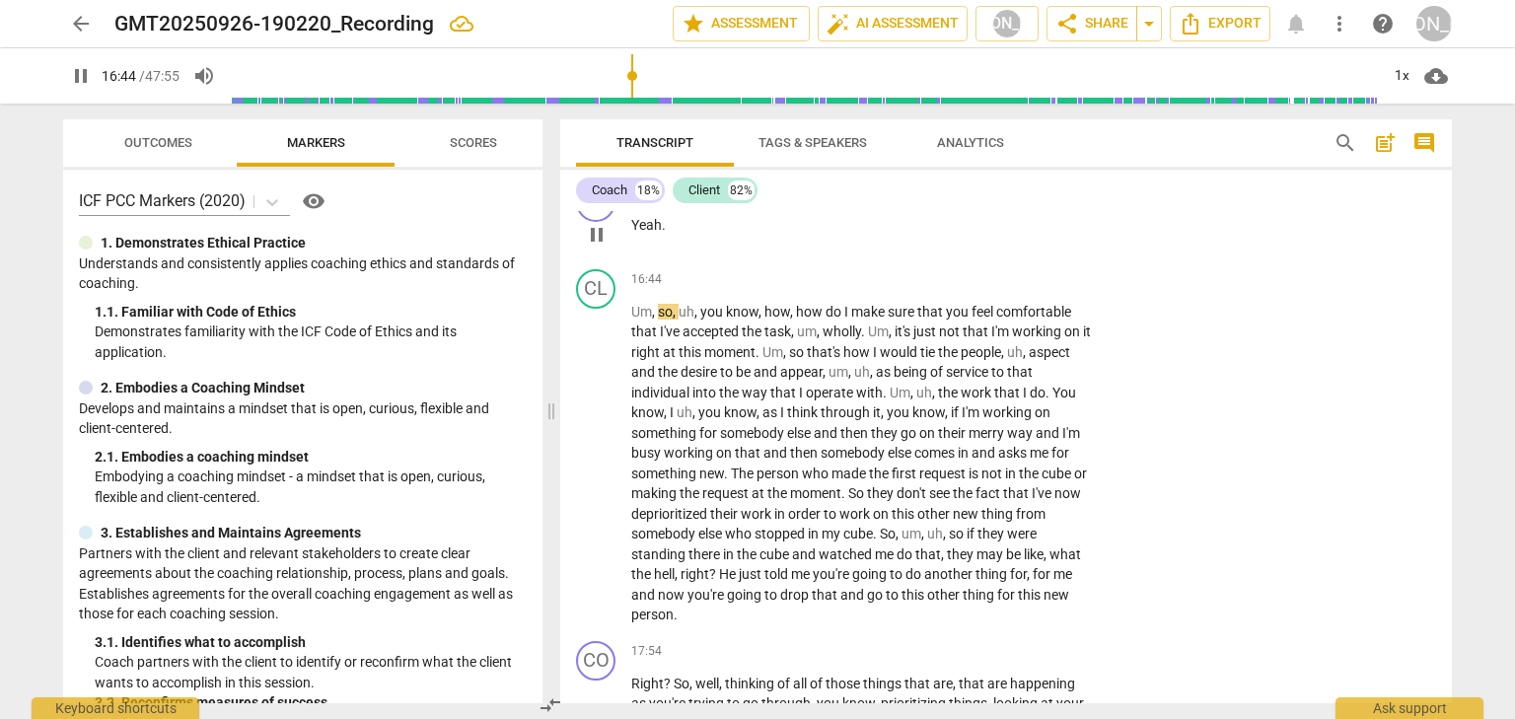
scroll to position [6281, 0]
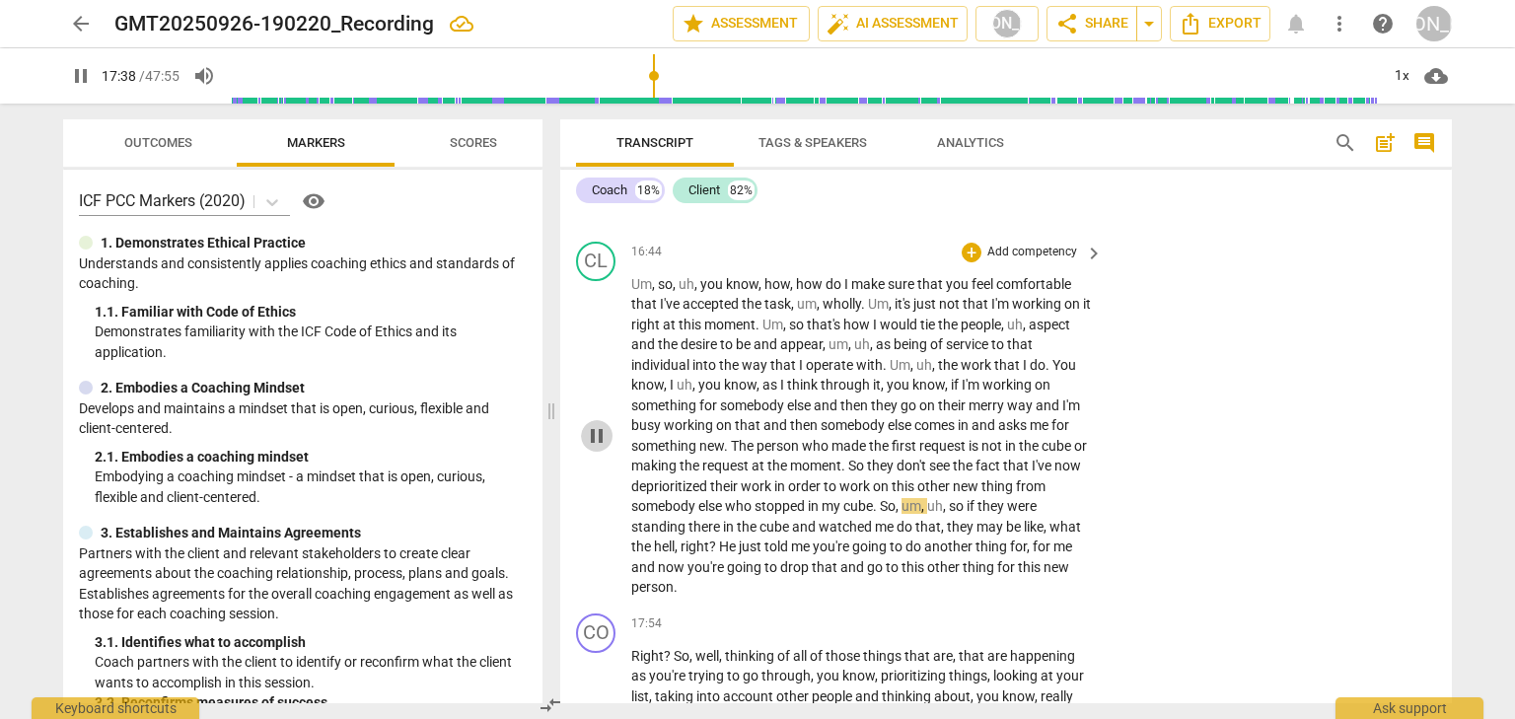
click at [598, 448] on span "pause" at bounding box center [597, 436] width 24 height 24
click at [598, 448] on span "play_arrow" at bounding box center [597, 436] width 24 height 24
click at [598, 448] on span "pause" at bounding box center [597, 436] width 24 height 24
click at [598, 448] on span "play_arrow" at bounding box center [597, 436] width 24 height 24
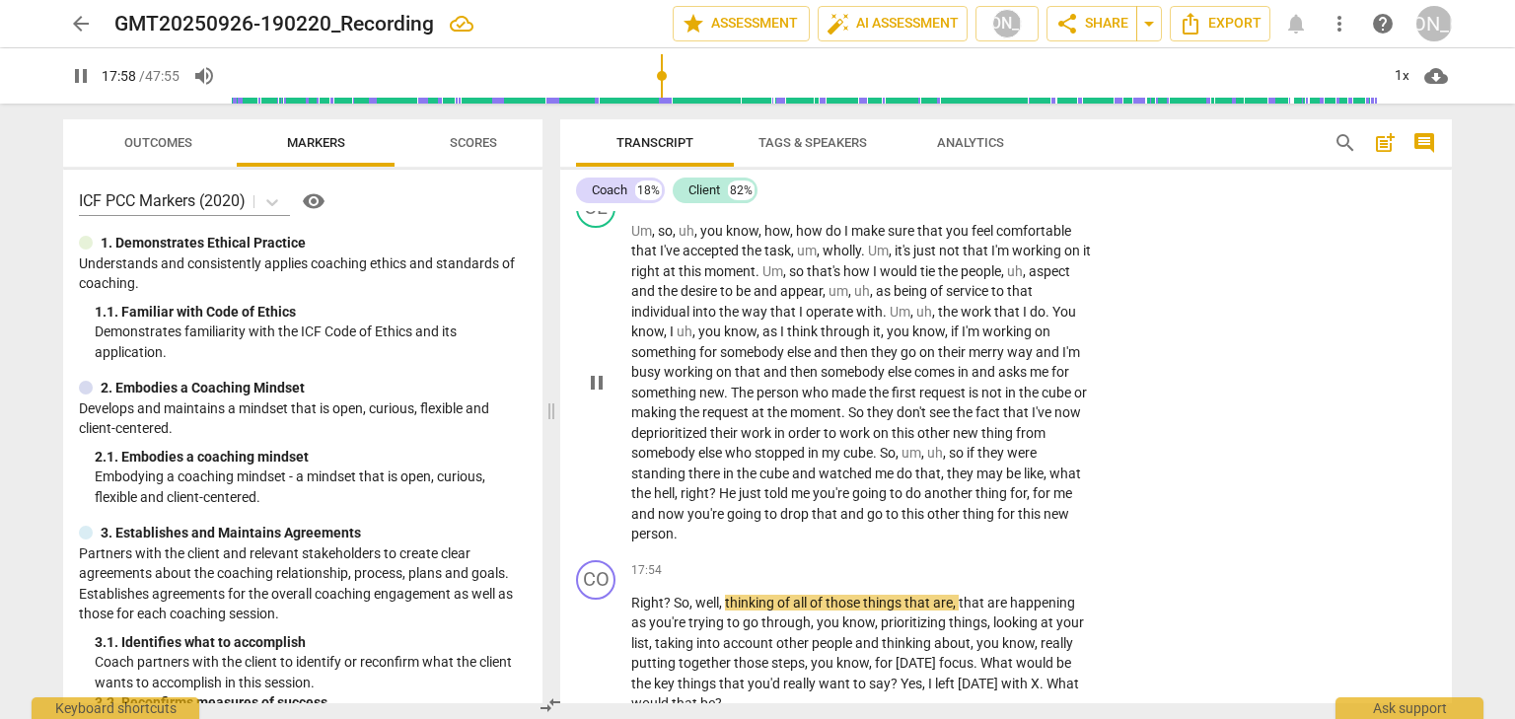
scroll to position [6360, 0]
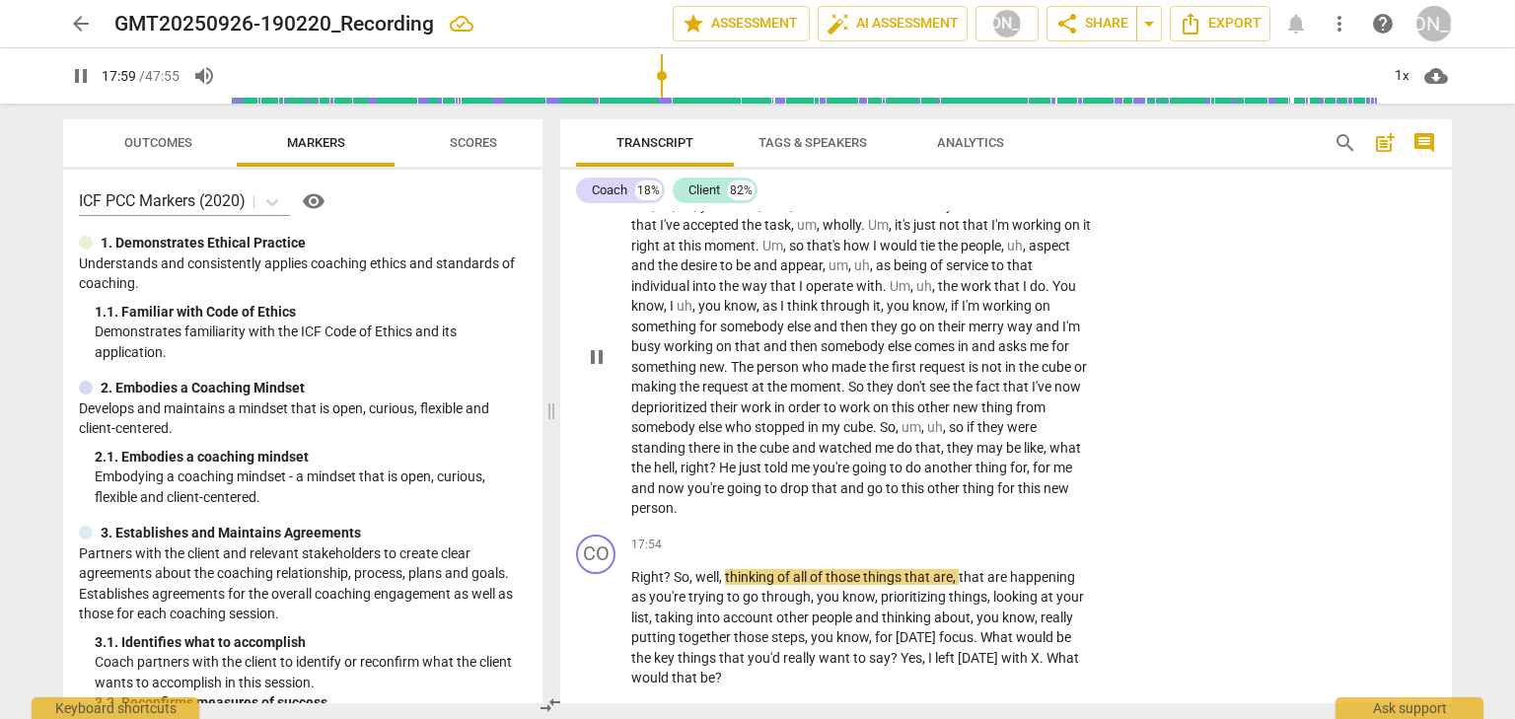
click at [729, 375] on span "." at bounding box center [727, 367] width 7 height 16
drag, startPoint x: 732, startPoint y: 420, endPoint x: 749, endPoint y: 427, distance: 19.0
click at [749, 427] on p "Um , so , uh , you know , how , how do I make sure that you feel comfortable th…" at bounding box center [861, 356] width 461 height 323
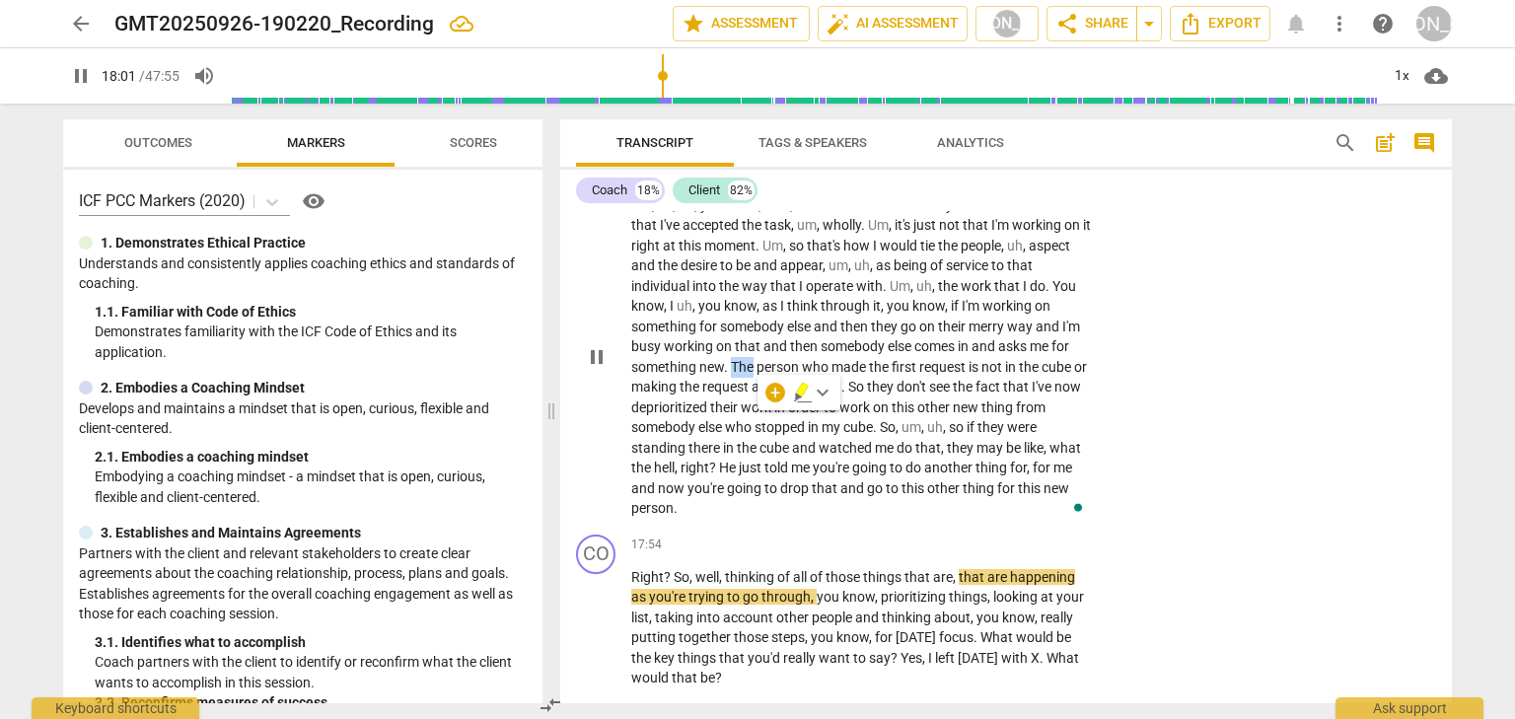
click at [591, 369] on span "pause" at bounding box center [597, 357] width 24 height 24
type input "1082"
click at [748, 375] on span "The" at bounding box center [744, 367] width 26 height 16
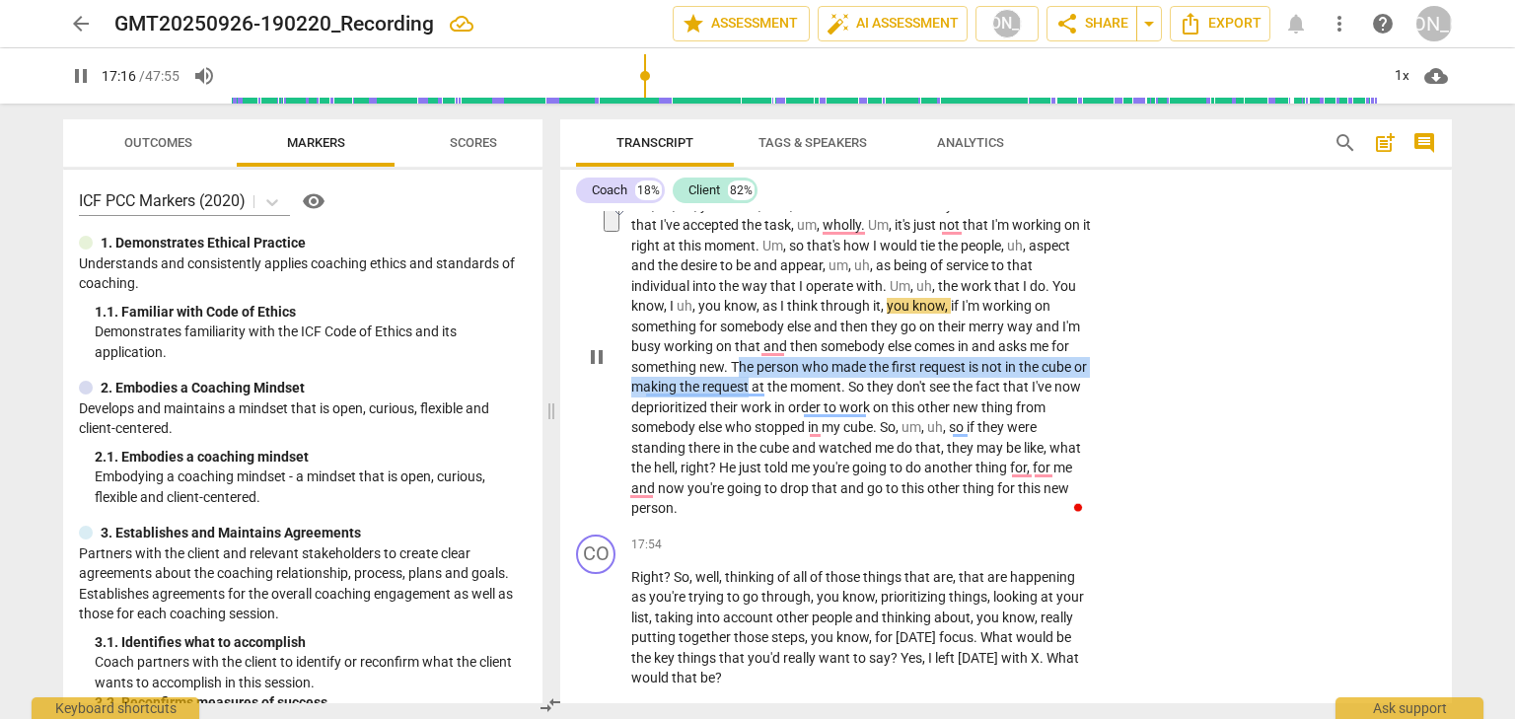
click at [1166, 465] on div "CL play_arrow pause 16:44 + Add competency keyboard_arrow_right Um , so , uh , …" at bounding box center [1005, 341] width 891 height 372
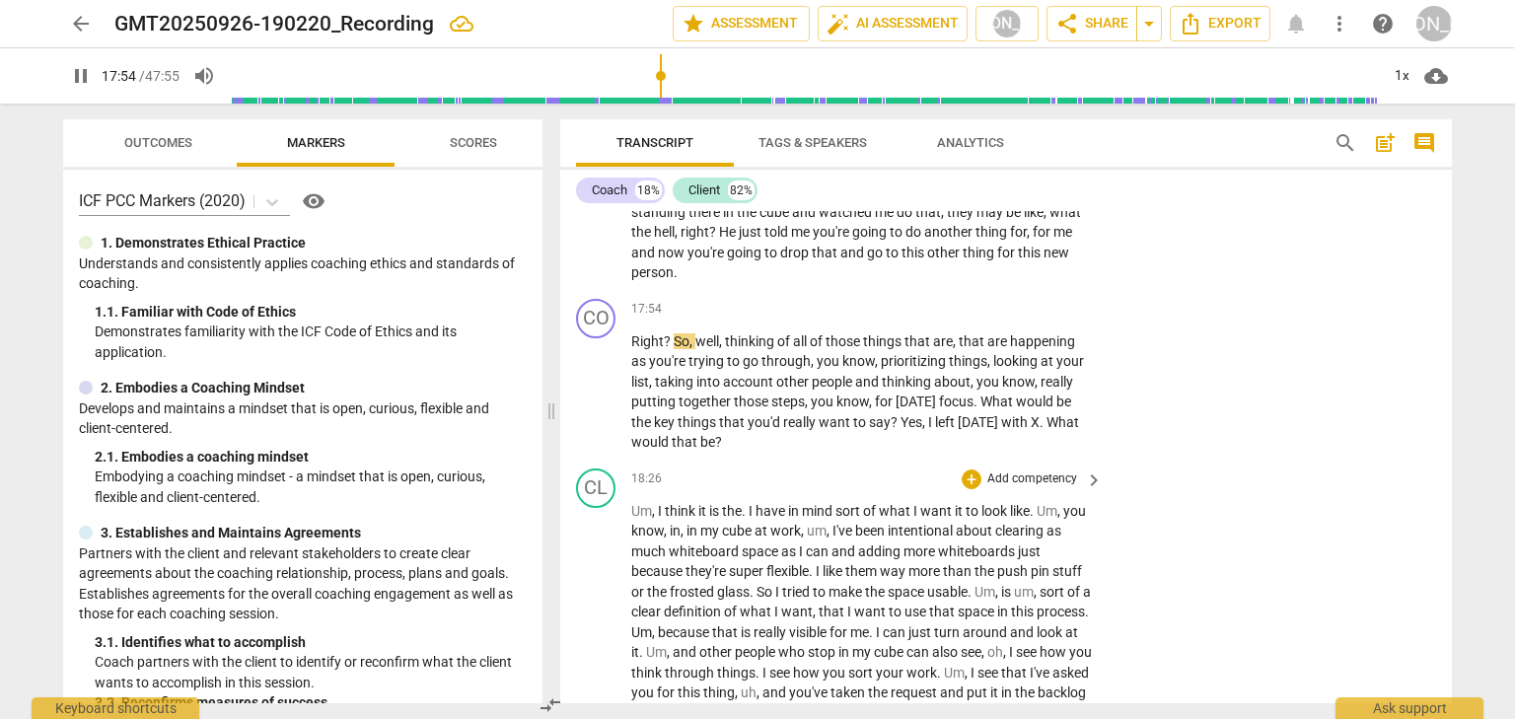
scroll to position [6597, 0]
click at [602, 403] on span "pause" at bounding box center [597, 392] width 24 height 24
type input "1107"
click at [962, 319] on div "+" at bounding box center [971, 309] width 20 height 20
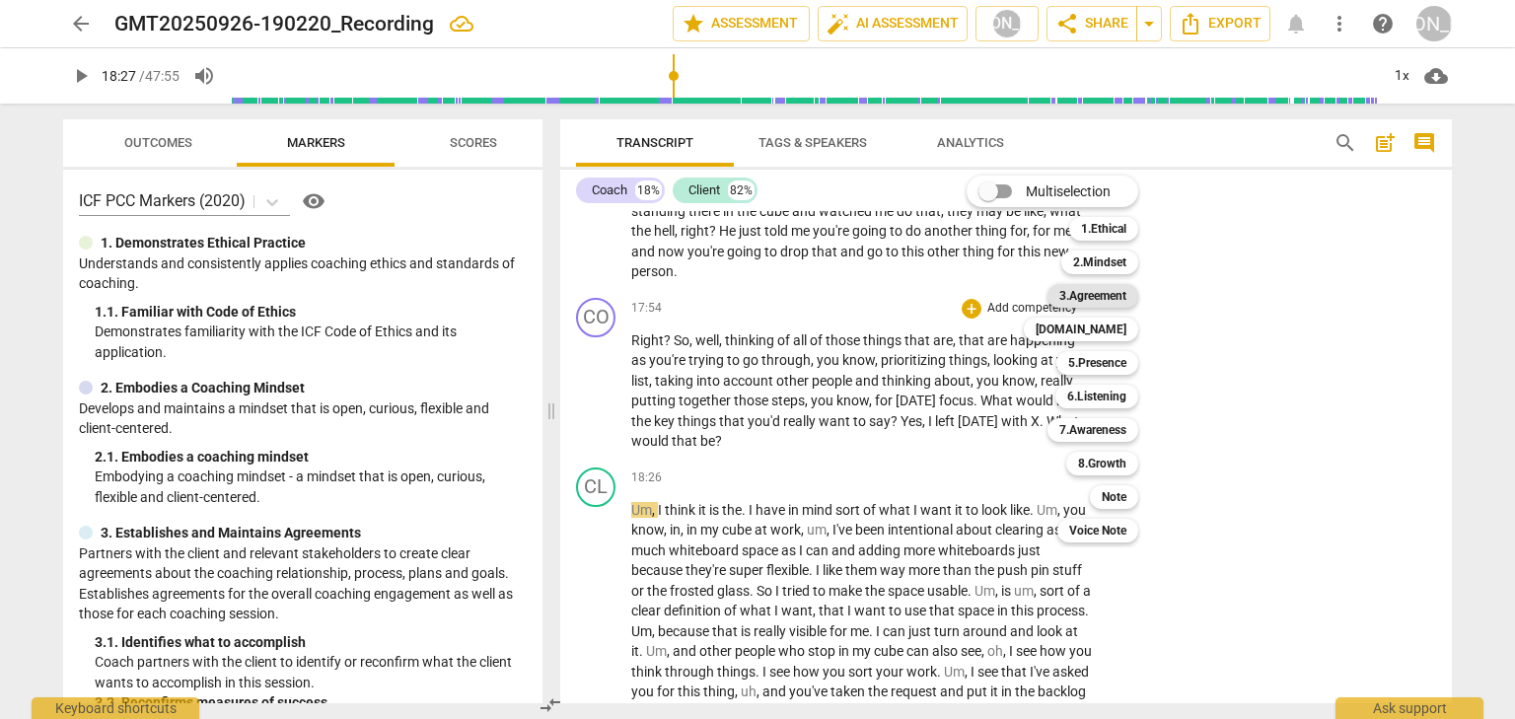
click at [1089, 293] on b "3.Agreement" at bounding box center [1092, 296] width 67 height 24
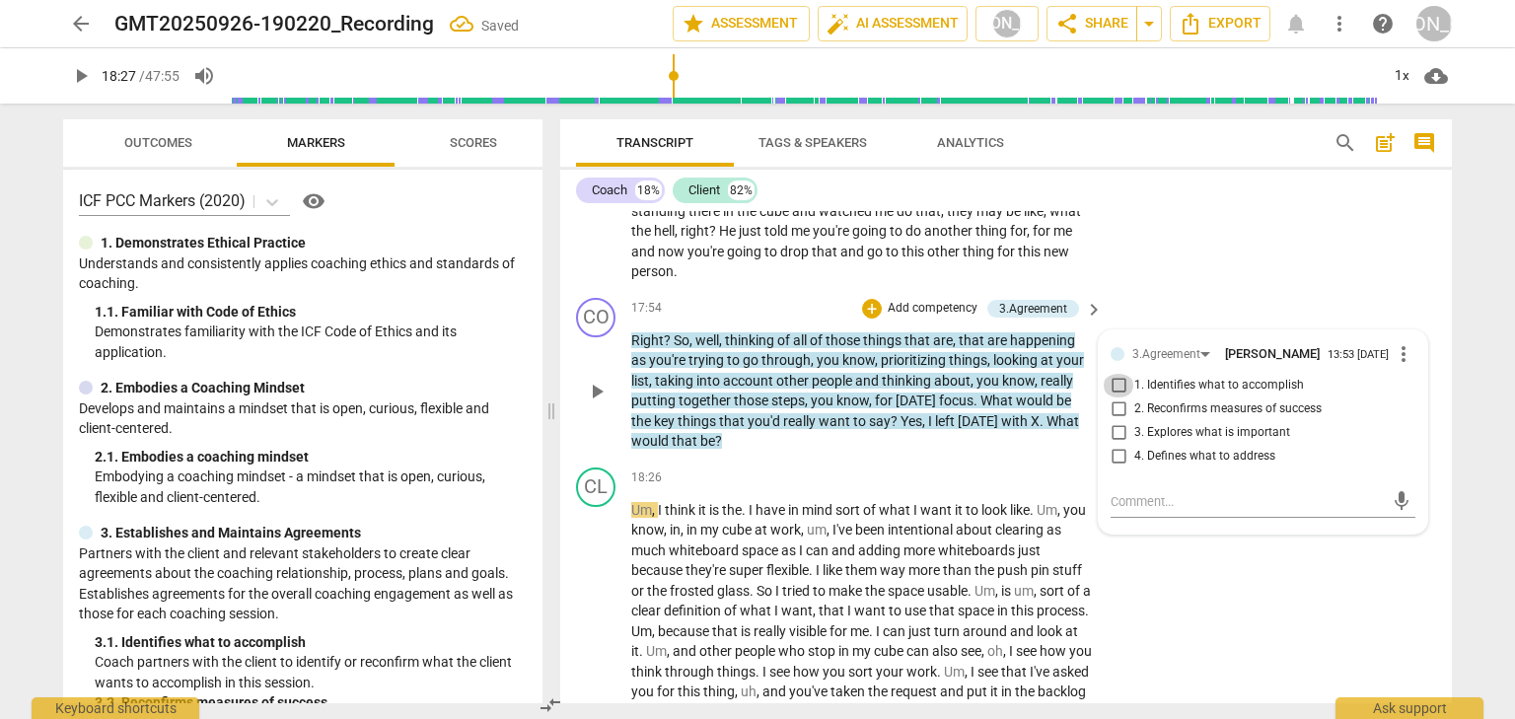
click at [1117, 397] on input "1. Identifies what to accomplish" at bounding box center [1118, 386] width 32 height 24
checkbox input "true"
